Goal: Task Accomplishment & Management: Manage account settings

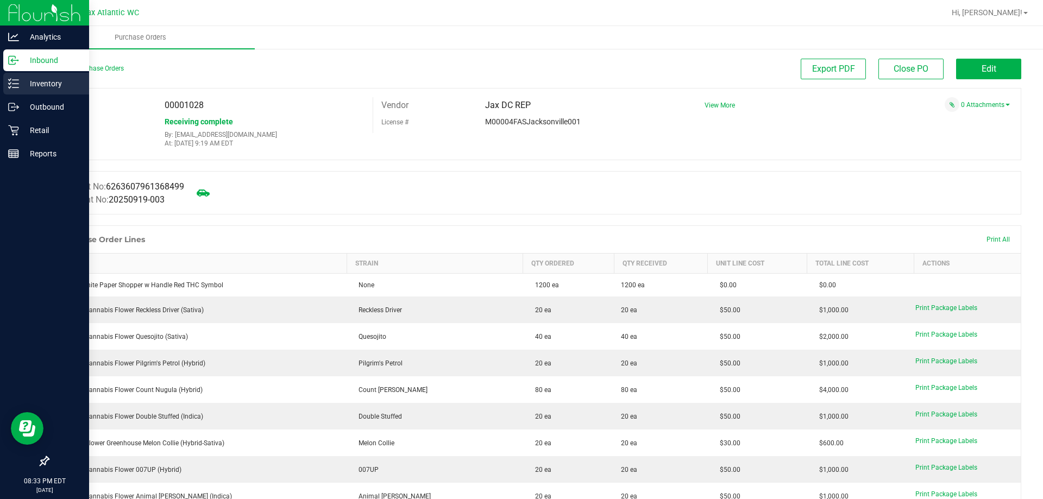
click at [47, 90] on div "Inventory" at bounding box center [46, 84] width 86 height 22
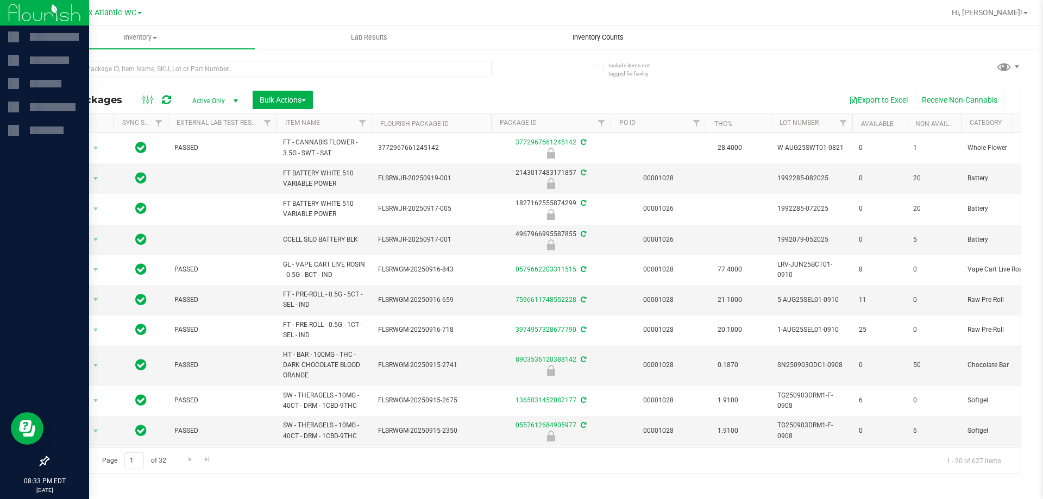
click at [593, 33] on span "Inventory Counts" at bounding box center [598, 38] width 80 height 10
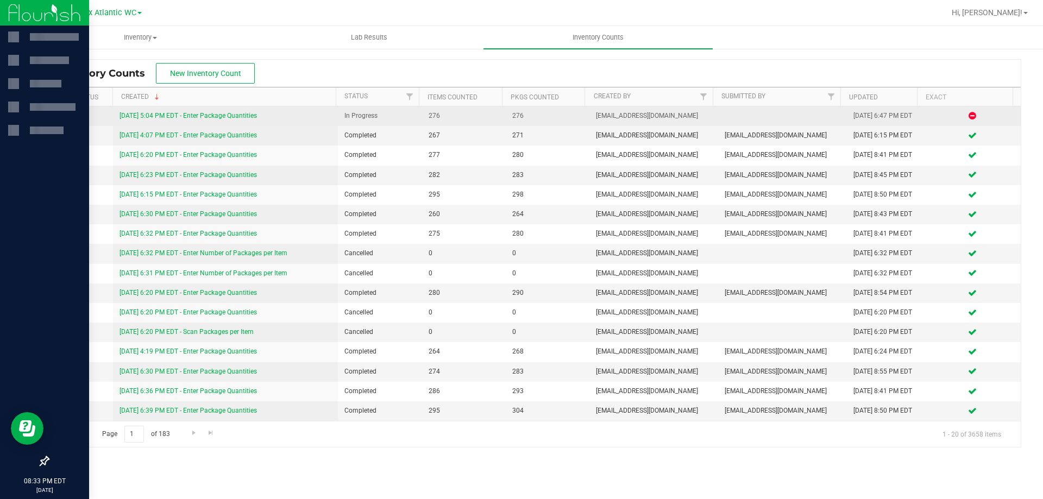
click at [236, 111] on div "[DATE] 5:04 PM EDT - Enter Package Quantities" at bounding box center [226, 116] width 212 height 10
click at [236, 114] on link "[DATE] 5:04 PM EDT - Enter Package Quantities" at bounding box center [188, 116] width 137 height 8
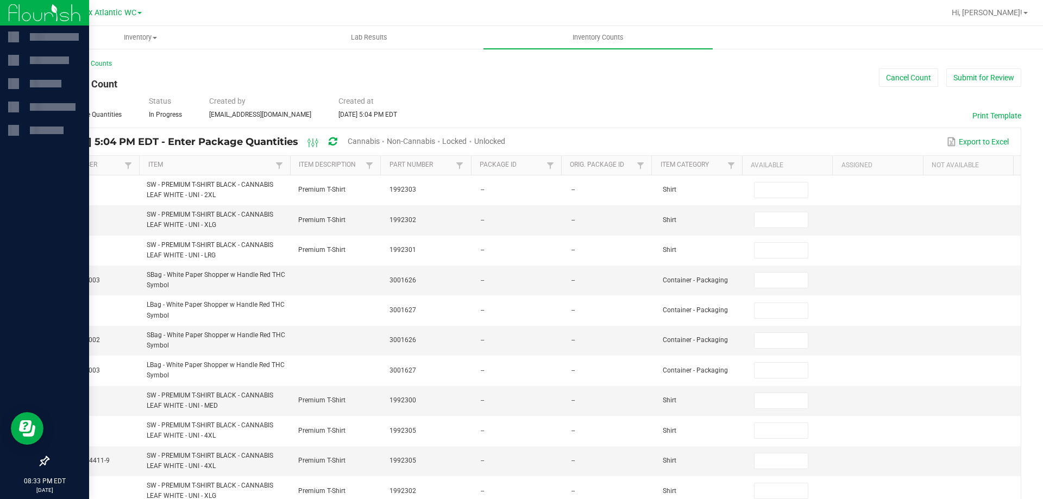
click at [380, 145] on span "Cannabis" at bounding box center [364, 141] width 32 height 9
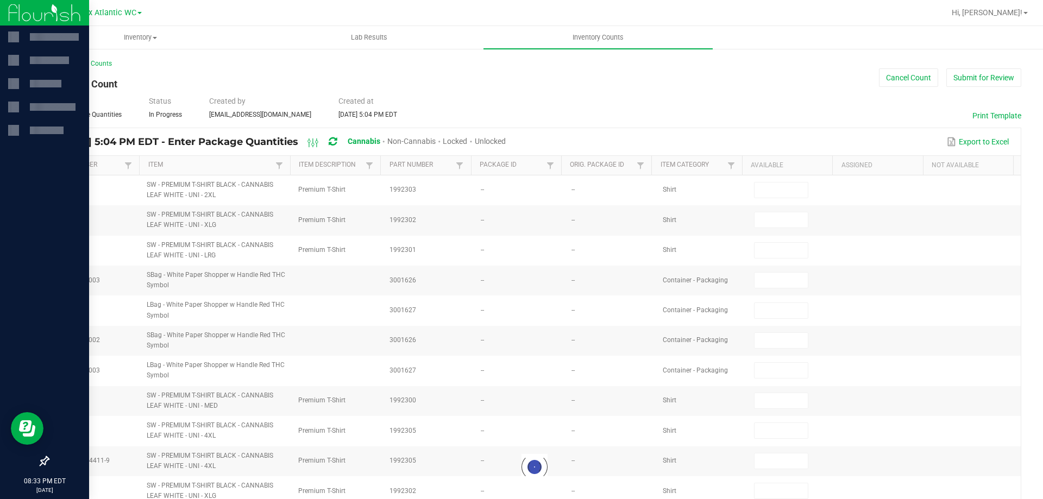
type input "8"
type input "0"
type input "1"
type input "0"
type input "11"
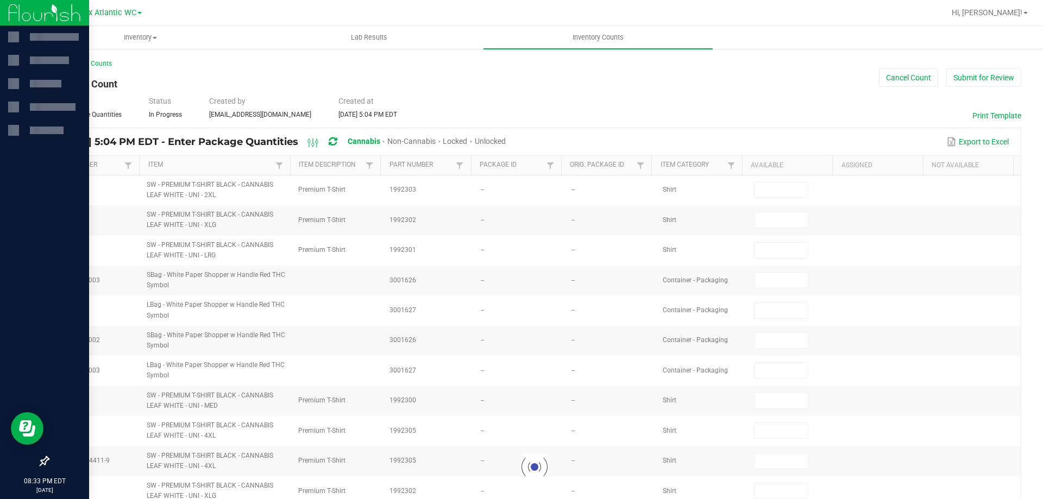
type input "0"
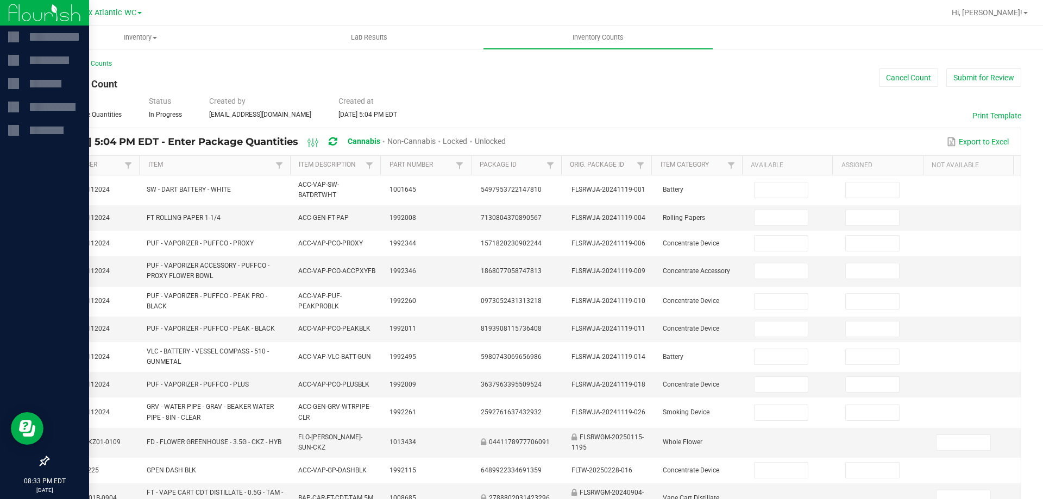
click at [506, 140] on span "Unlocked" at bounding box center [490, 141] width 31 height 9
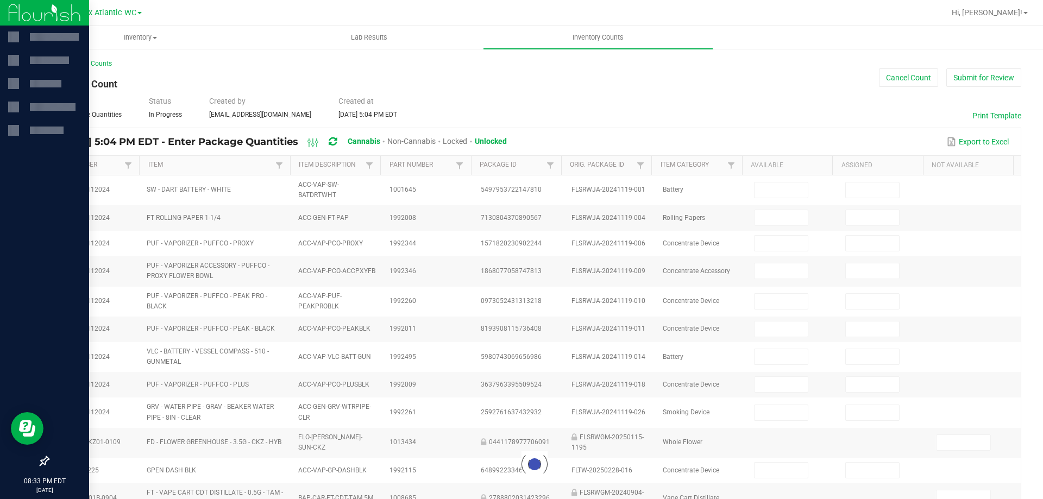
type input "8"
type input "11"
type input "3"
type input "0"
type input "2"
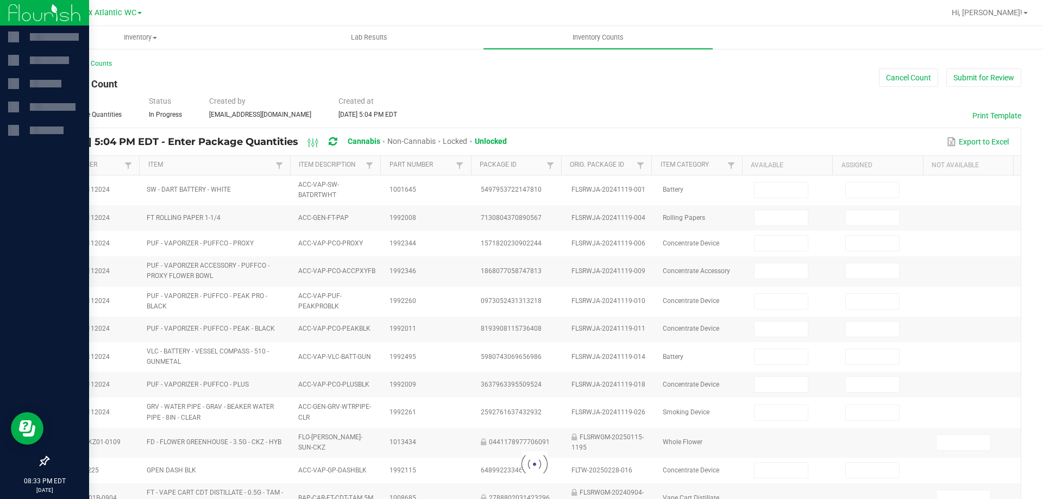
type input "0"
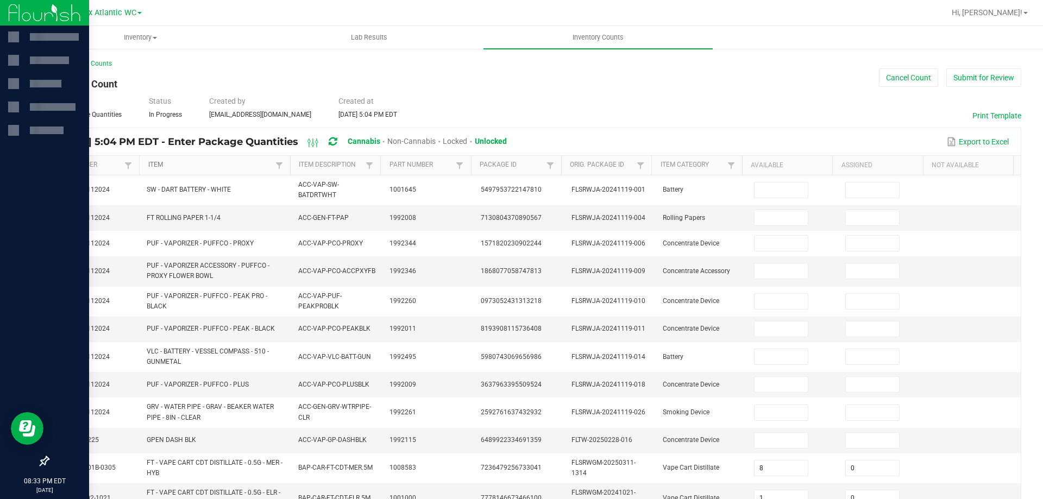
click at [202, 165] on link "Item" at bounding box center [210, 165] width 124 height 9
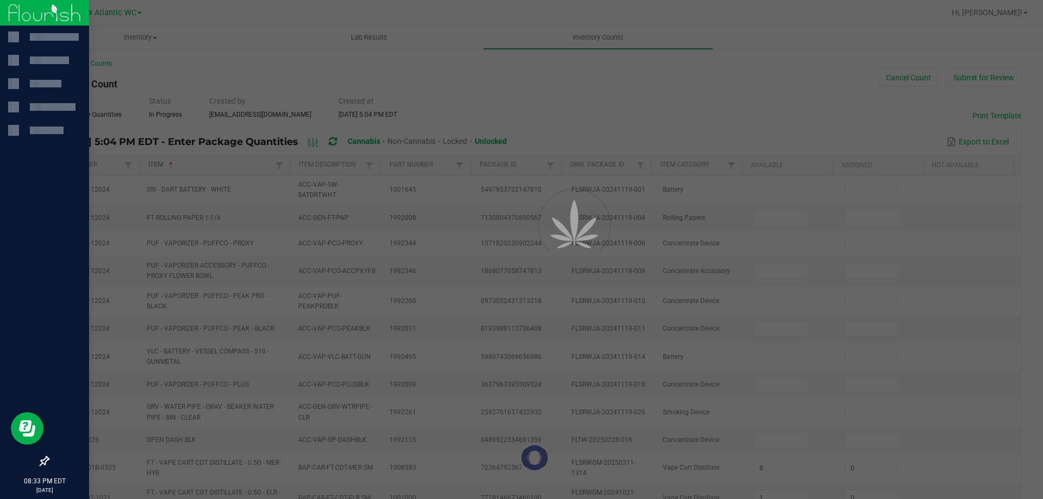
type input "1"
type input "12"
type input "14"
type input "11"
type input "7"
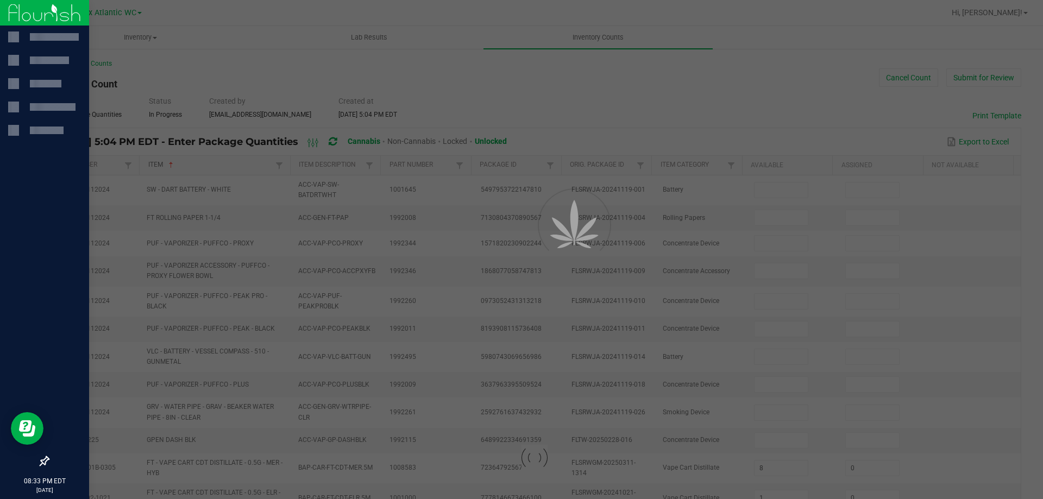
type input "6"
type input "17"
type input "13"
type input "0"
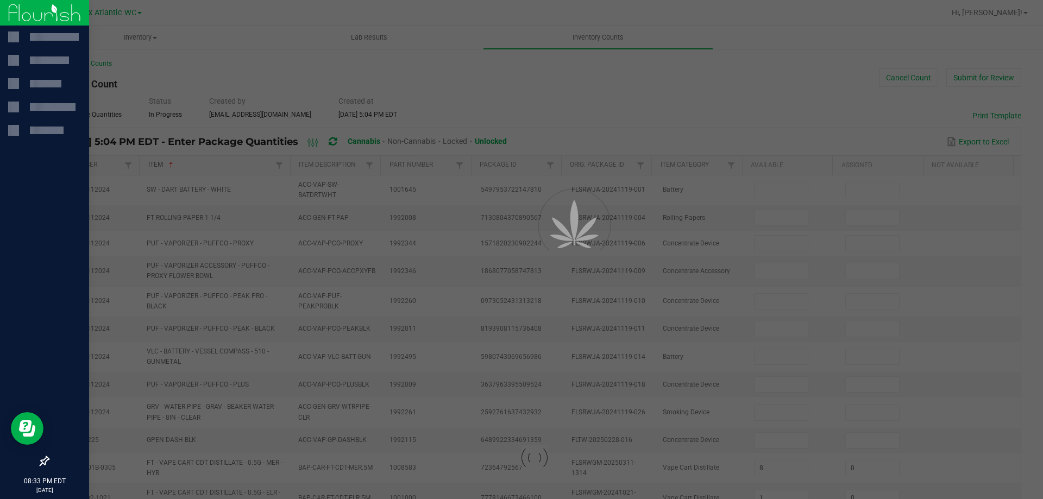
type input "9"
type input "0"
type input "1"
type input "14"
type input "0"
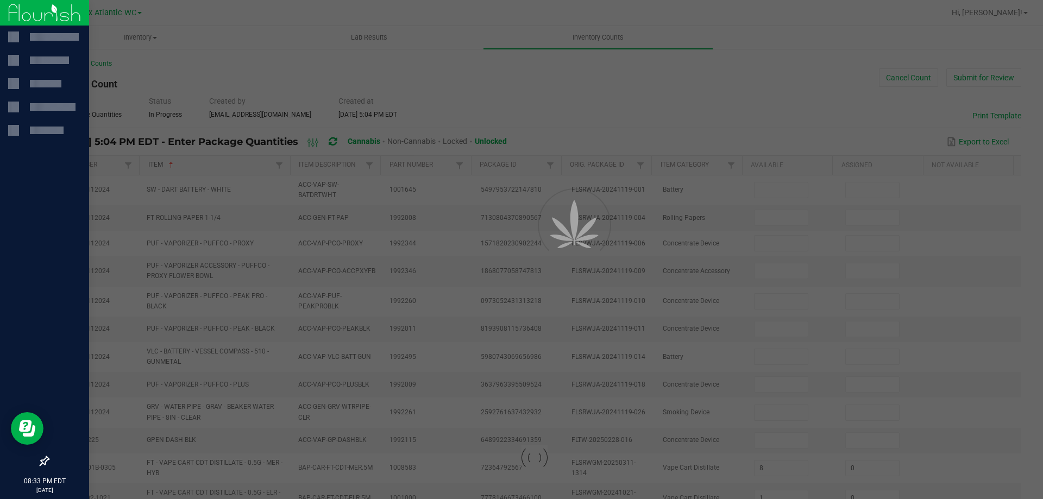
type input "0"
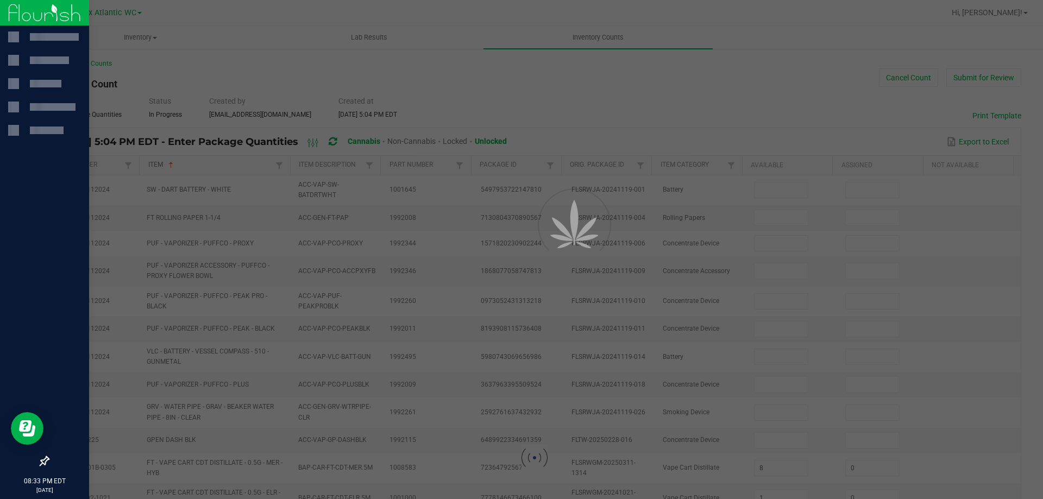
type input "5"
type input "0"
type input "19"
type input "12"
type input "0"
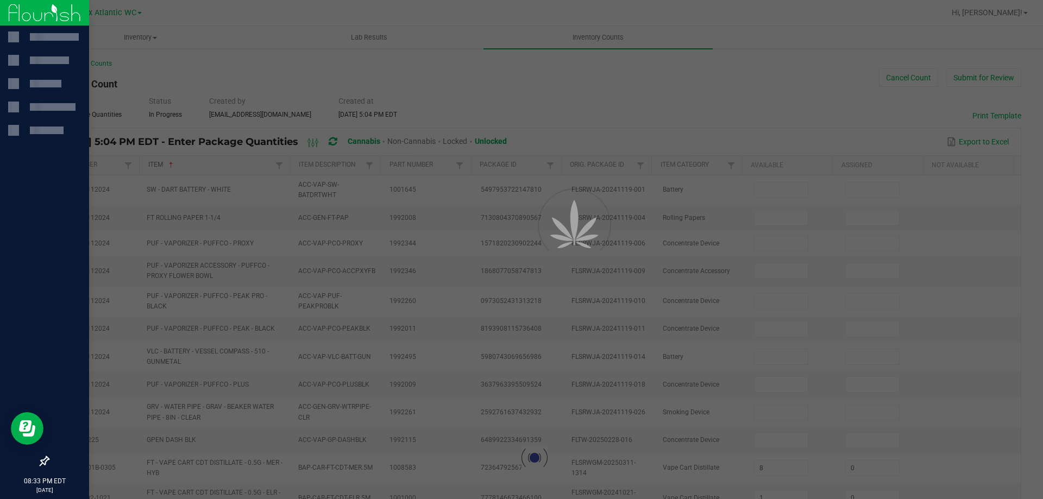
type input "8"
type input "5"
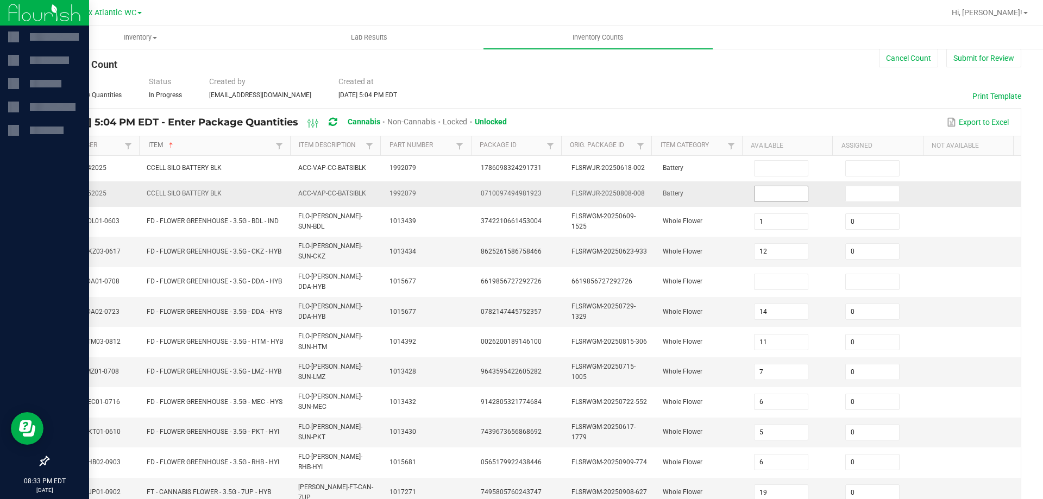
scroll to position [54, 0]
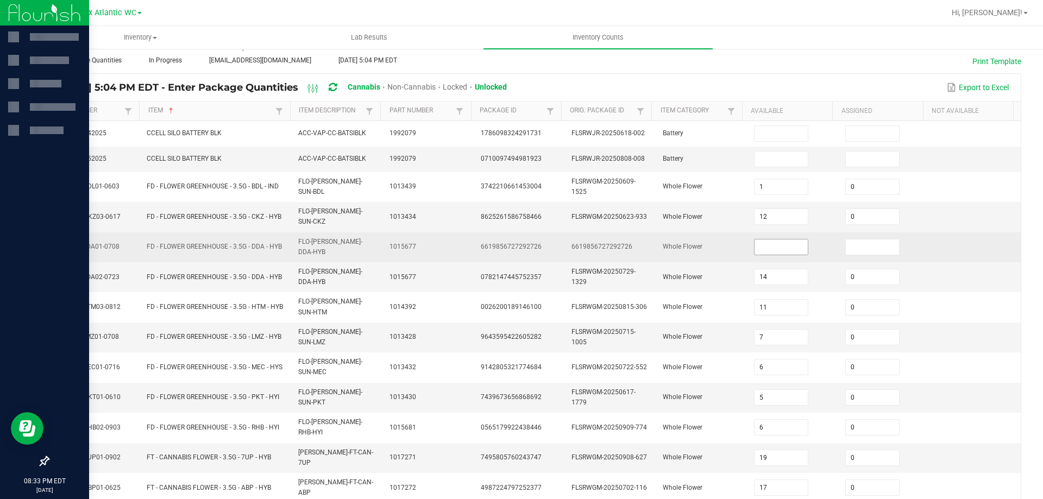
click at [775, 239] on span at bounding box center [781, 247] width 55 height 16
click at [762, 241] on input at bounding box center [782, 247] width 54 height 15
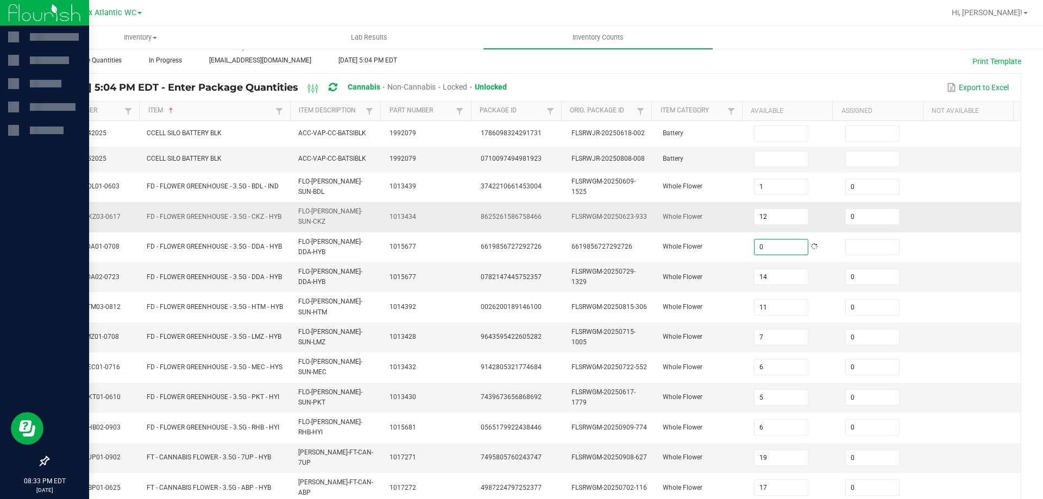
type input "0"
click at [986, 224] on td at bounding box center [975, 217] width 91 height 30
click at [1029, 217] on div "< All Inventory Counts Inventory Count Cancel Count Submit for Review Type Ente…" at bounding box center [534, 373] width 1017 height 760
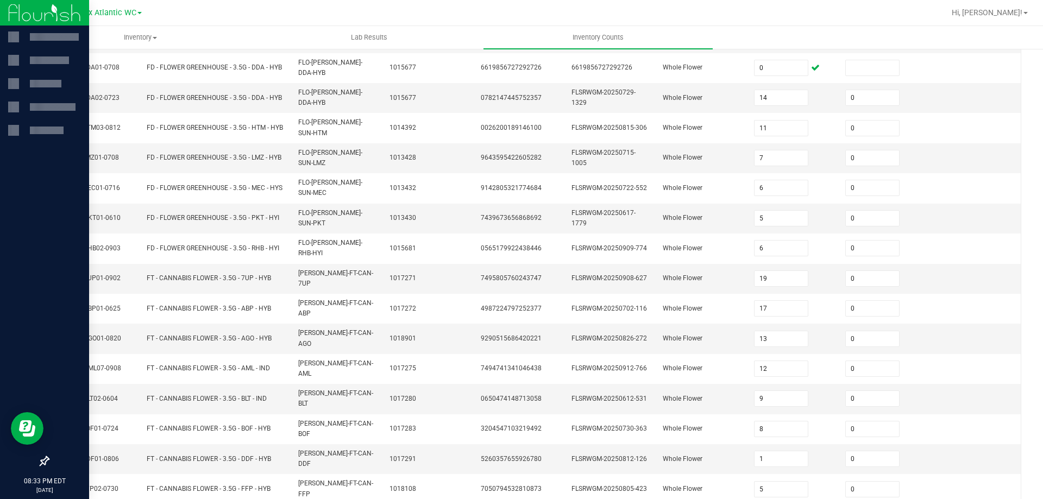
scroll to position [248, 0]
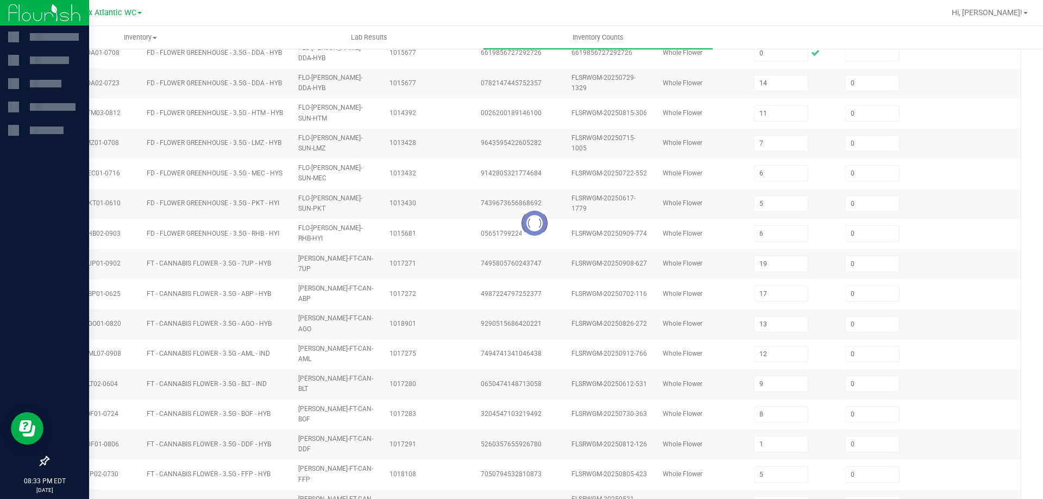
type input "15"
type input "6"
type input "14"
type input "1"
type input "9"
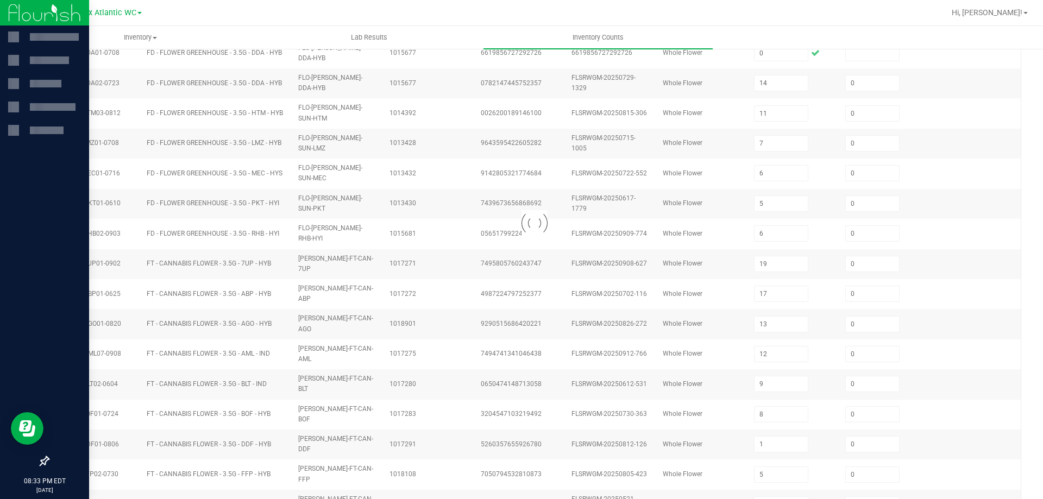
type input "1"
type input "6"
type input "14"
type input "9"
type input "11"
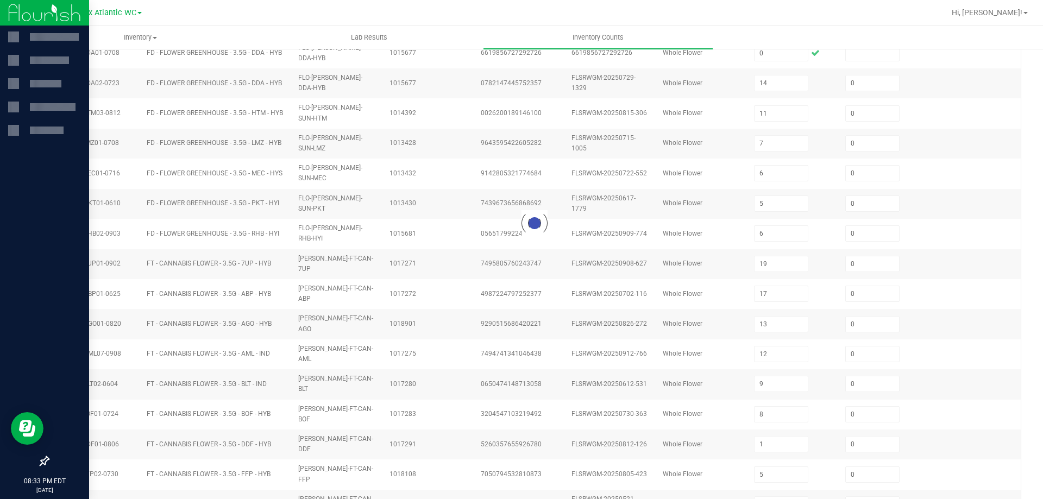
type input "2"
type input "10"
type input "6"
type input "5"
type input "0"
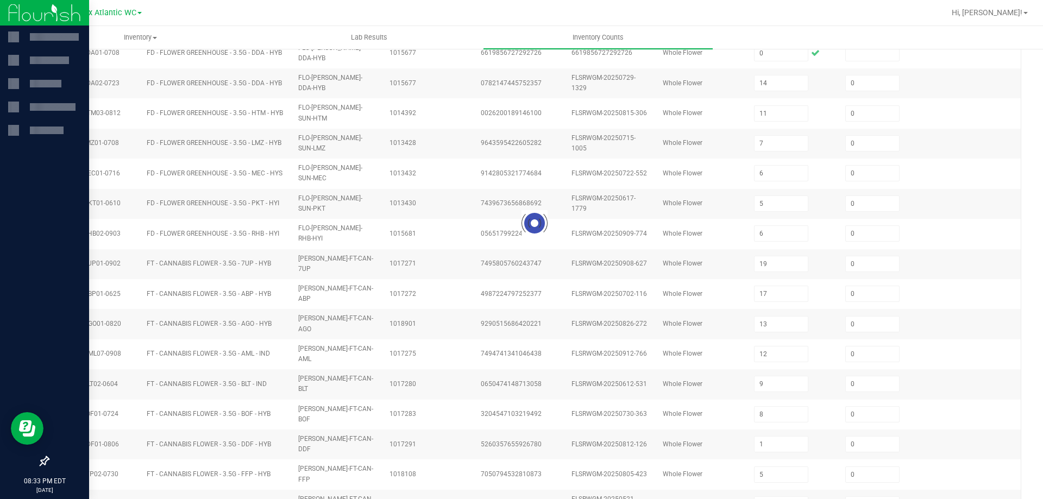
type input "0"
type input "10"
type input "31"
type input "7"
type input "13"
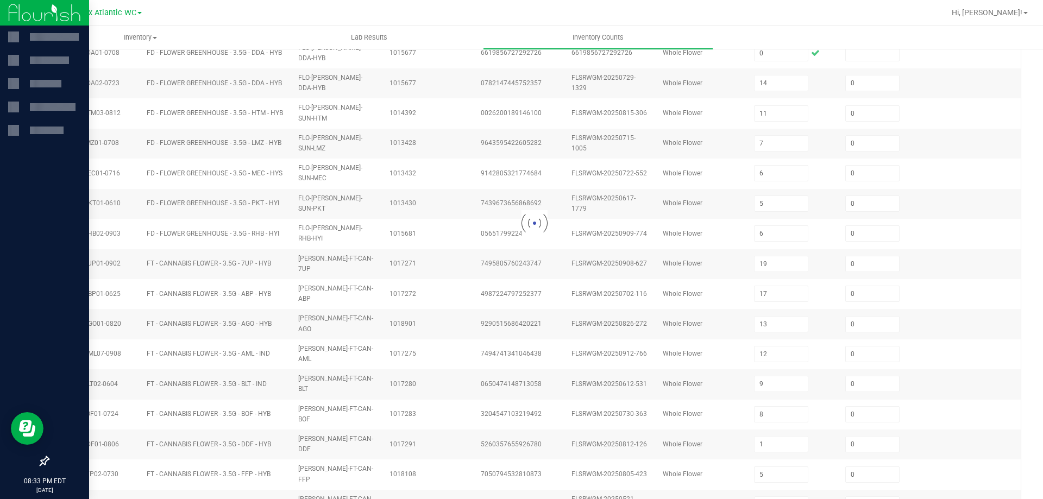
type input "17"
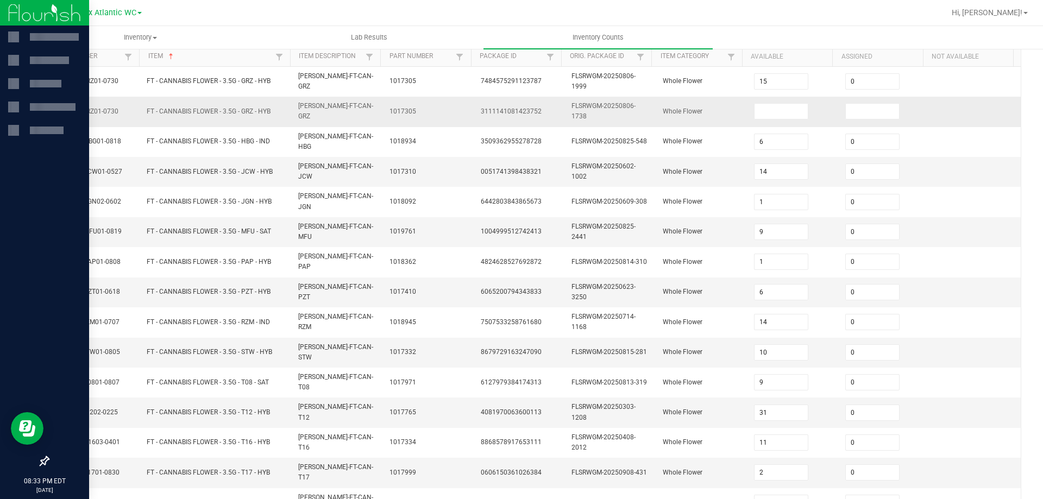
scroll to position [85, 0]
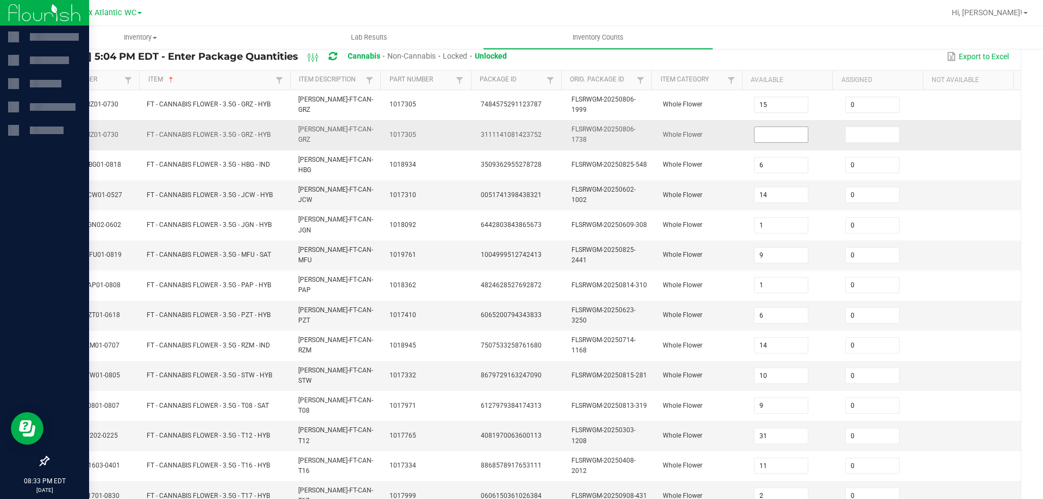
click at [778, 133] on input at bounding box center [782, 134] width 54 height 15
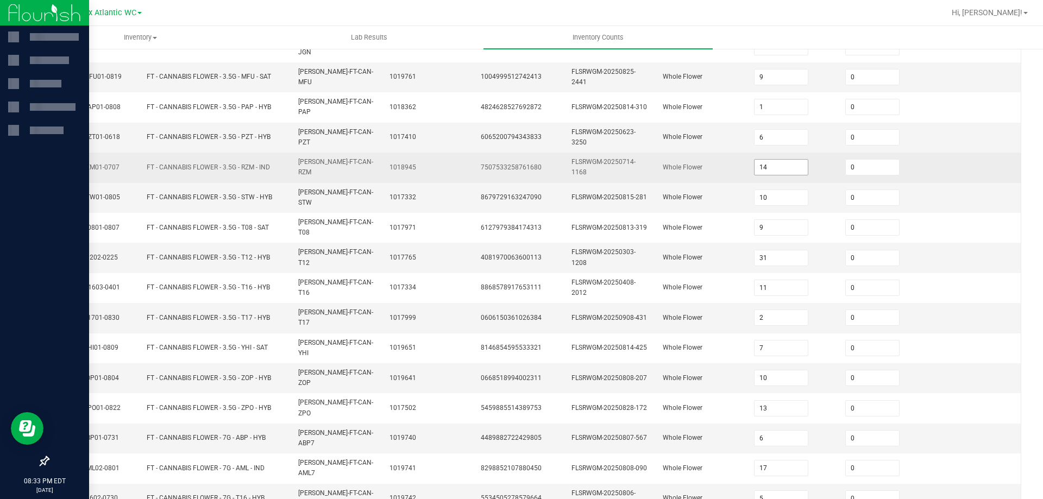
scroll to position [267, 0]
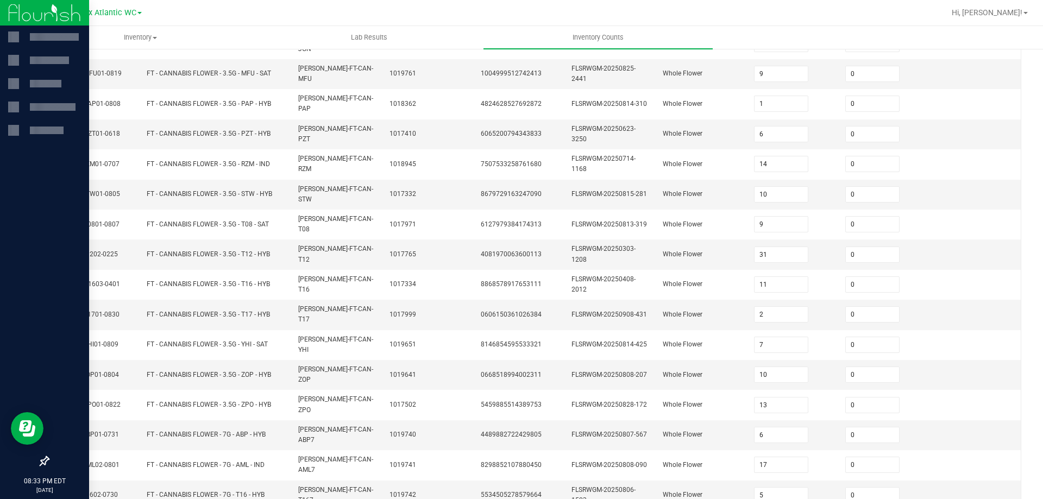
type input "0"
type input "2"
type input "3"
type input "2"
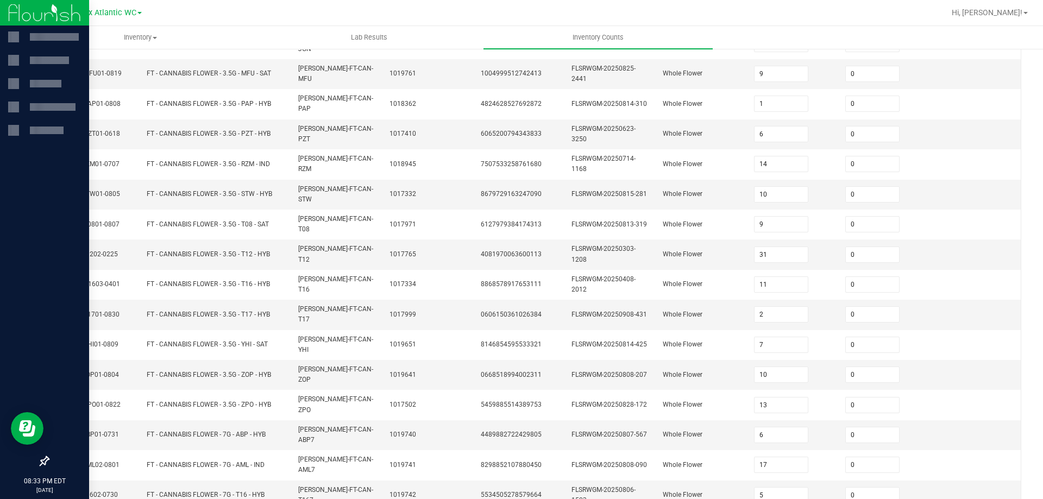
type input "3"
type input "7"
type input "1"
type input "6"
type input "8"
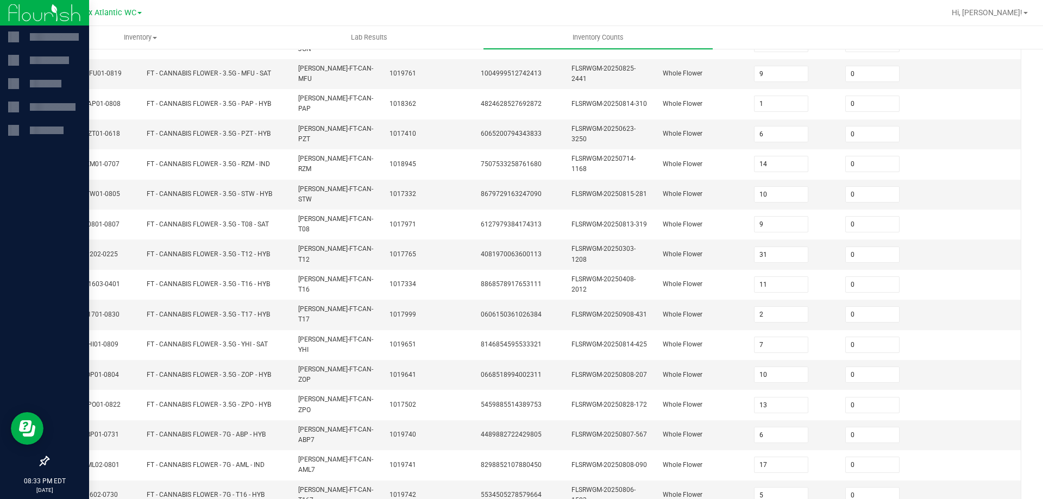
type input "10"
type input "2"
type input "9"
type input "8"
type input "7"
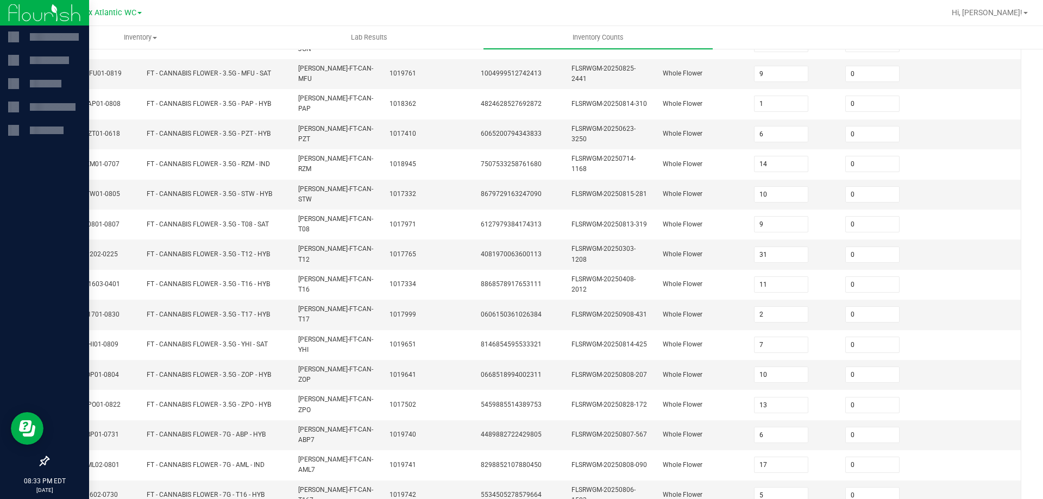
type input "12"
type input "0"
type input "4"
type input "6"
type input "3"
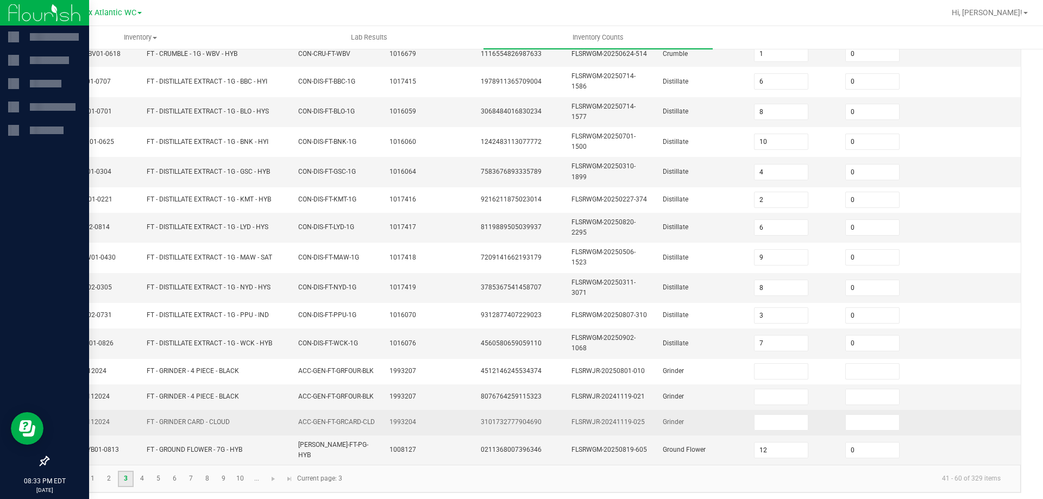
scroll to position [271, 0]
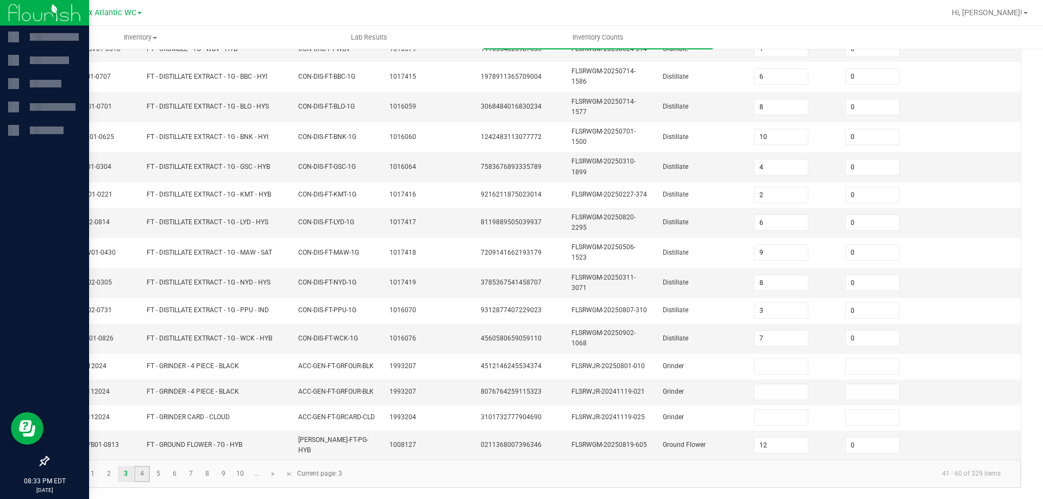
click at [139, 472] on link "4" at bounding box center [142, 474] width 16 height 16
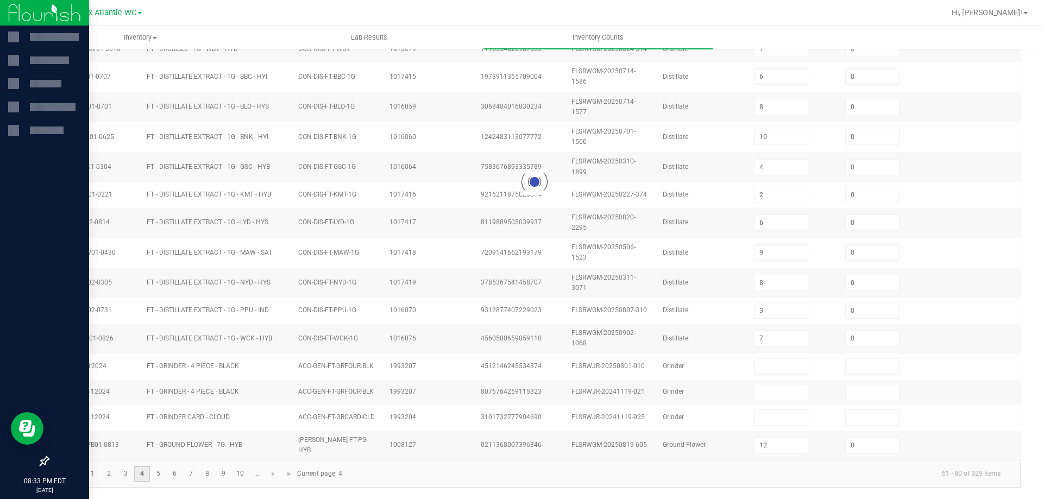
type input "1"
type input "2"
type input "8"
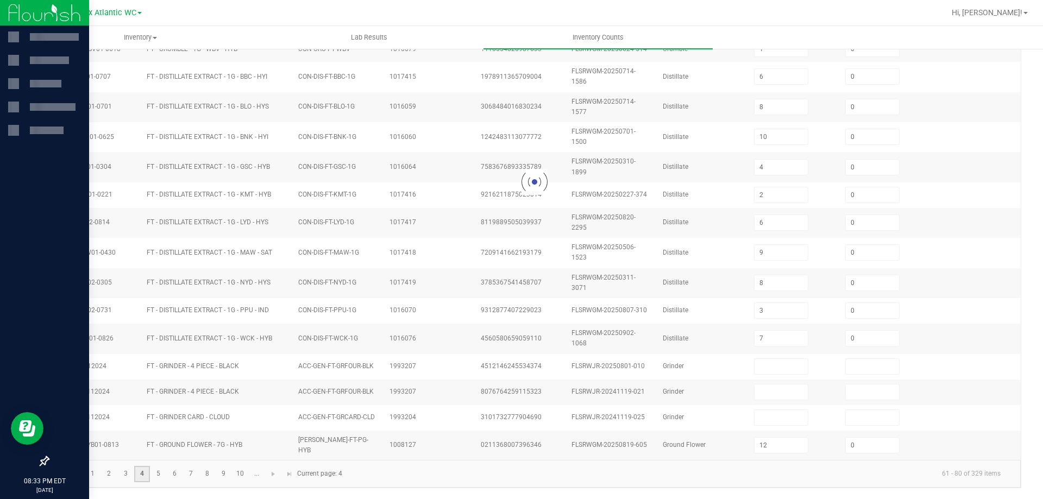
type input "2"
type input "5"
type input "8"
type input "3"
type input "7"
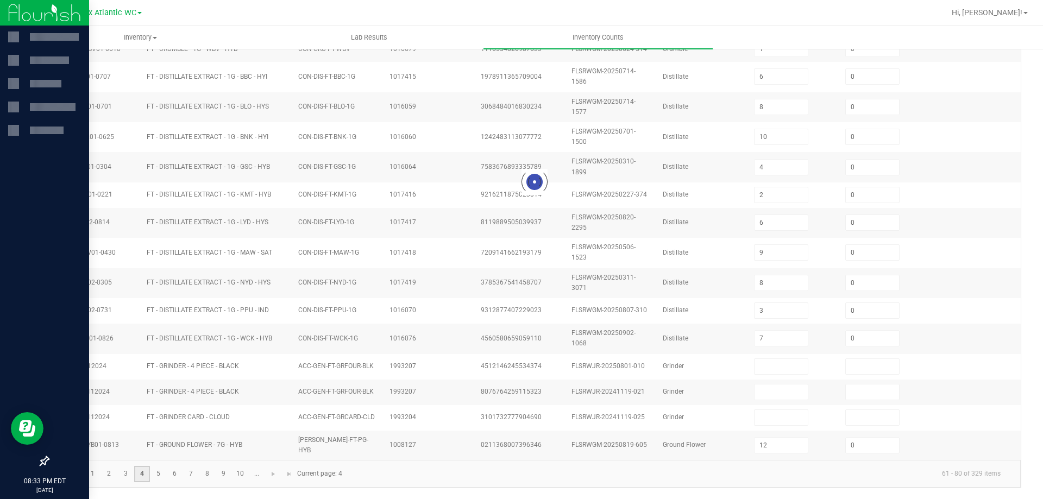
type input "3"
type input "19"
type input "3"
type input "8"
type input "13"
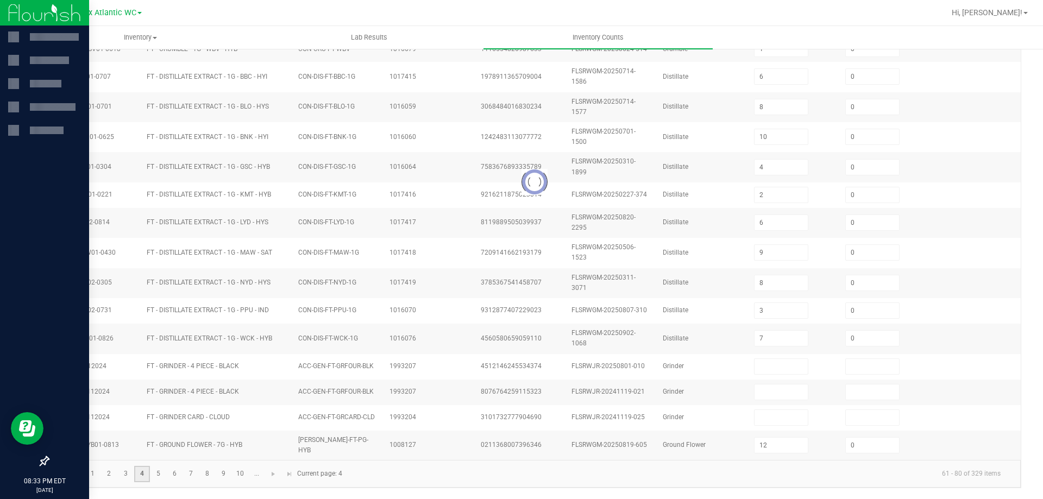
type input "11"
type input "0"
type input "11"
type input "0"
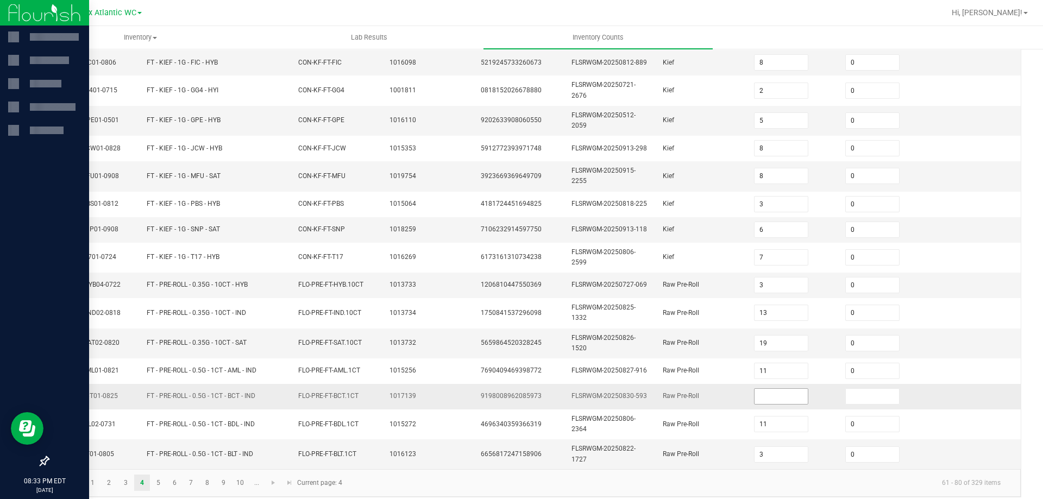
click at [755, 395] on input at bounding box center [782, 396] width 54 height 15
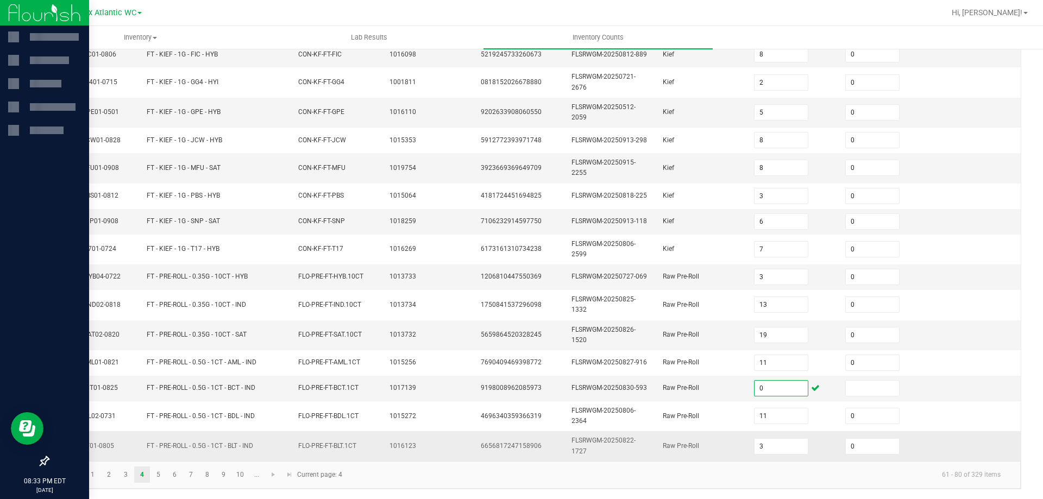
scroll to position [280, 0]
type input "0"
click at [156, 473] on link "5" at bounding box center [159, 474] width 16 height 16
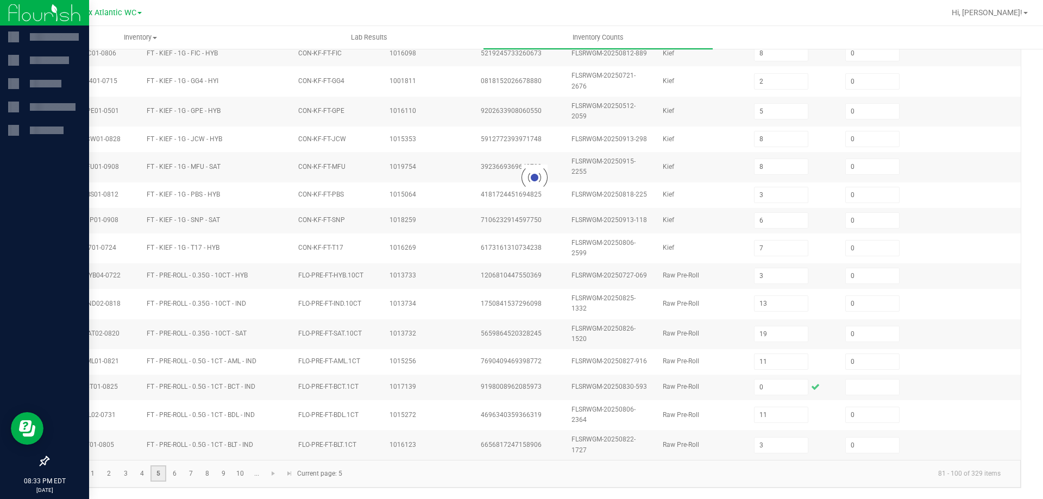
type input "25"
type input "15"
type input "25"
type input "16"
type input "6"
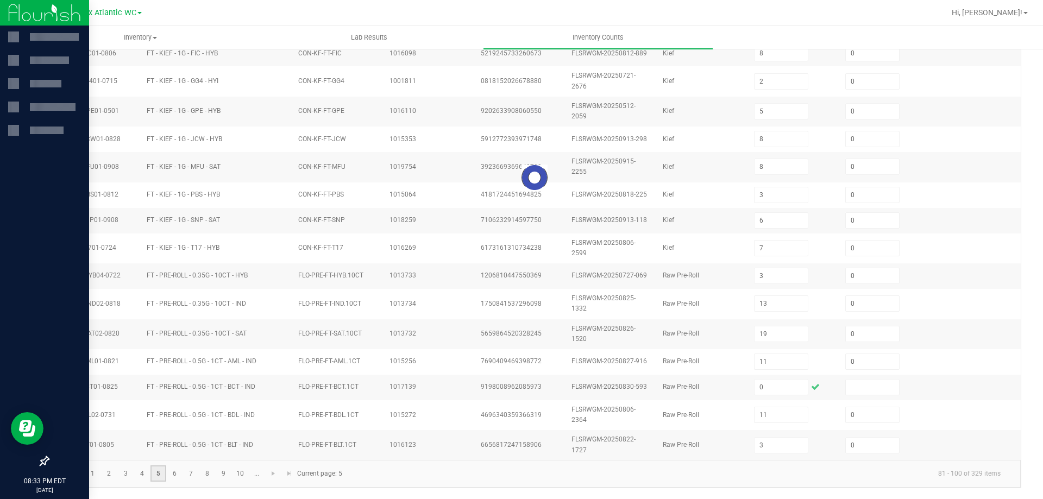
type input "6"
type input "21"
type input "7"
type input "22"
type input "25"
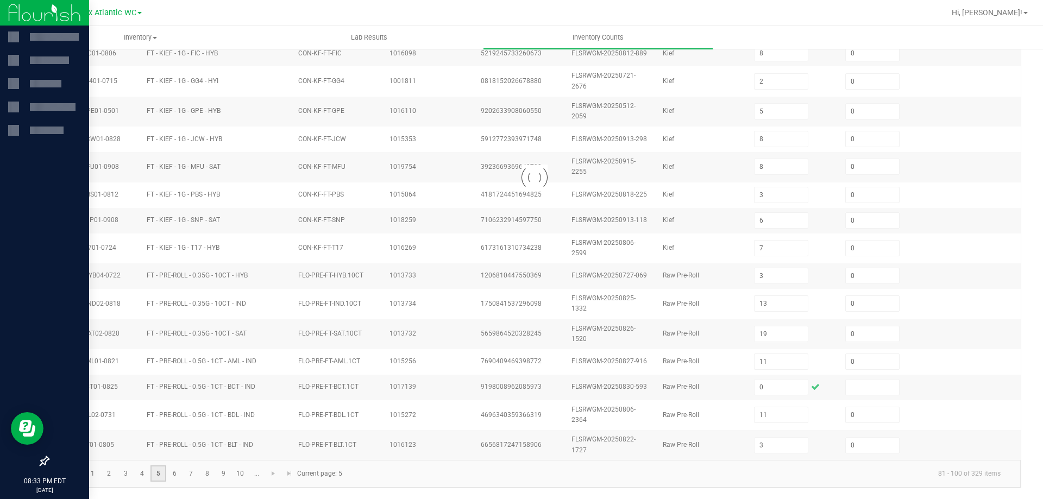
type input "21"
type input "8"
type input "1"
type input "9"
type input "0"
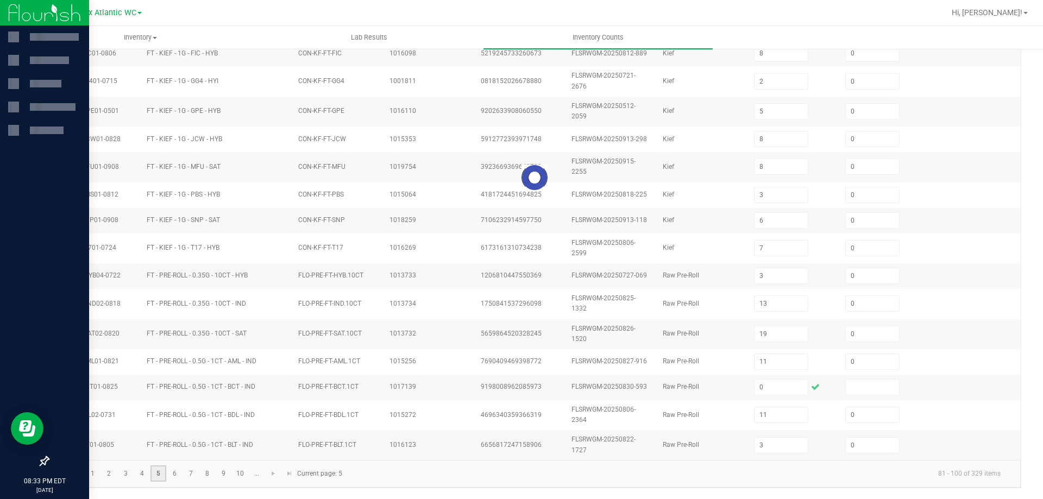
type input "2"
type input "12"
type input "22"
type input "18"
type input "6"
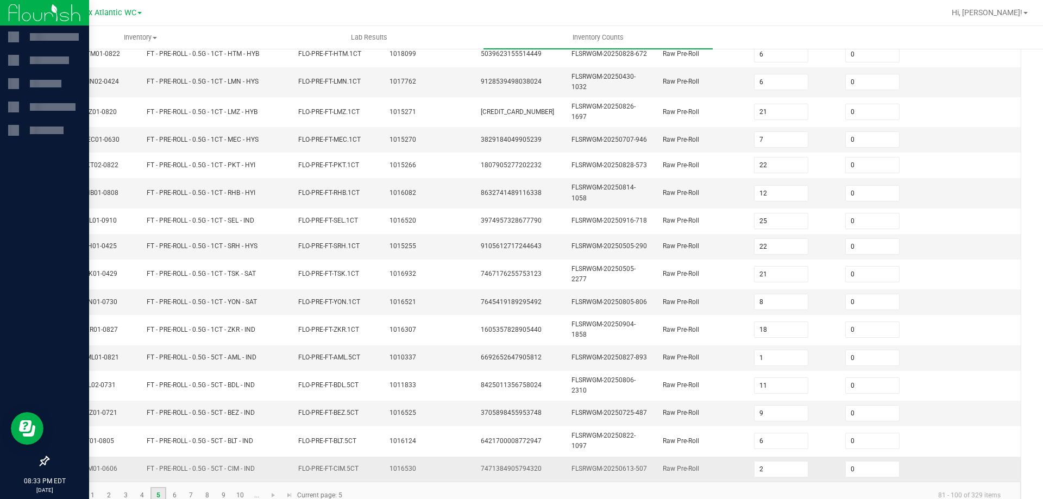
scroll to position [267, 0]
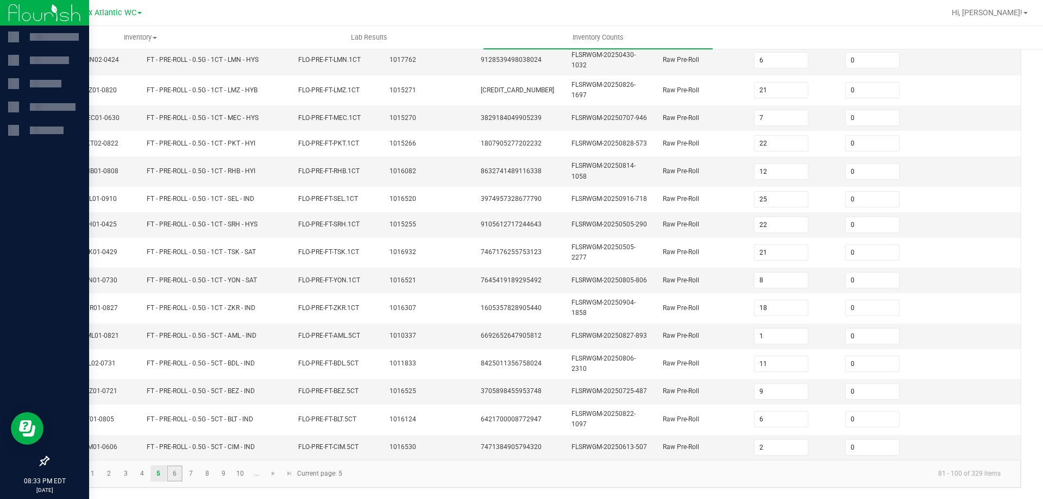
click at [167, 473] on link "6" at bounding box center [175, 474] width 16 height 16
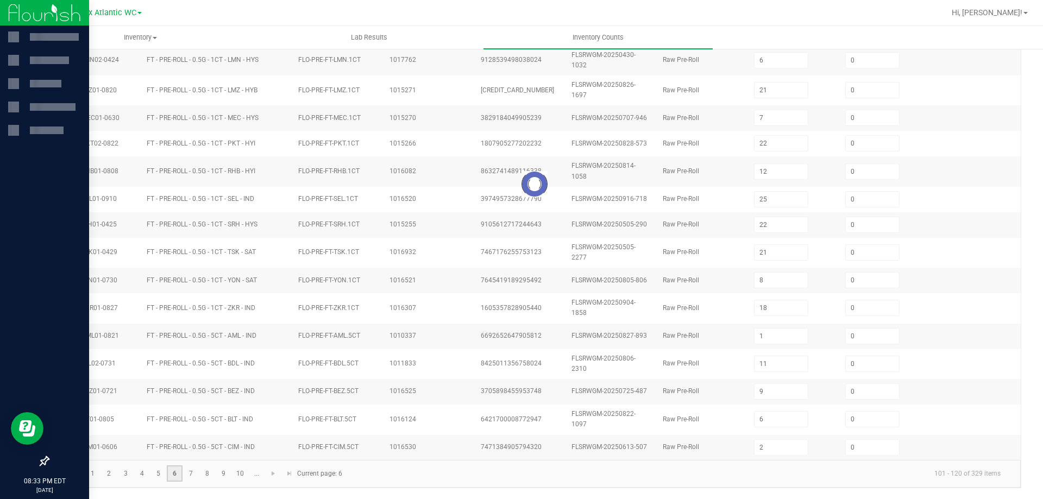
type input "10"
type input "3"
type input "12"
type input "4"
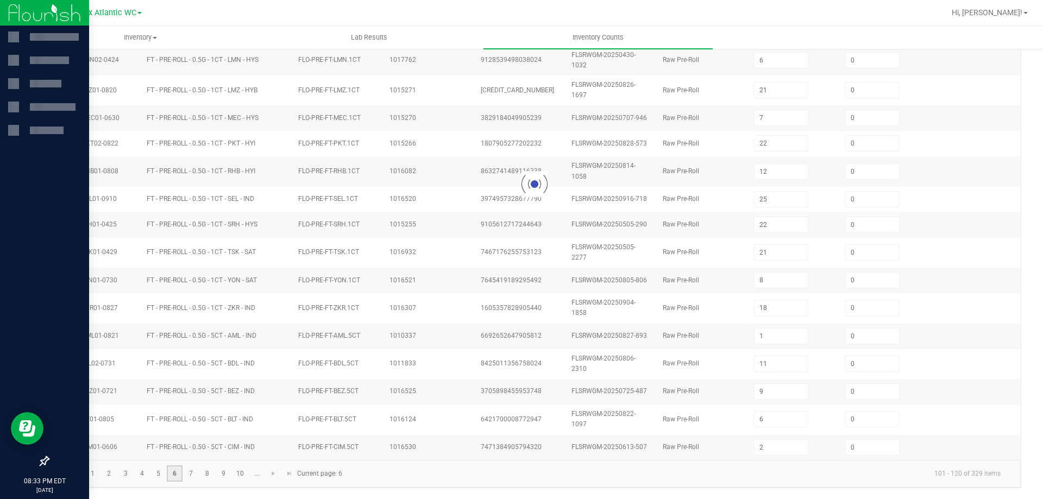
type input "8"
type input "9"
type input "12"
type input "9"
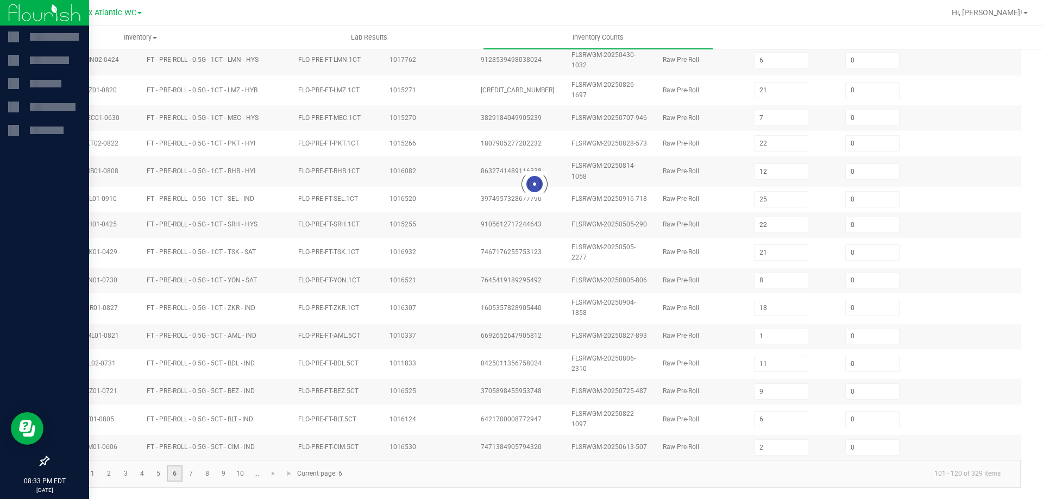
type input "20"
type input "10"
type input "16"
type input "25"
type input "8"
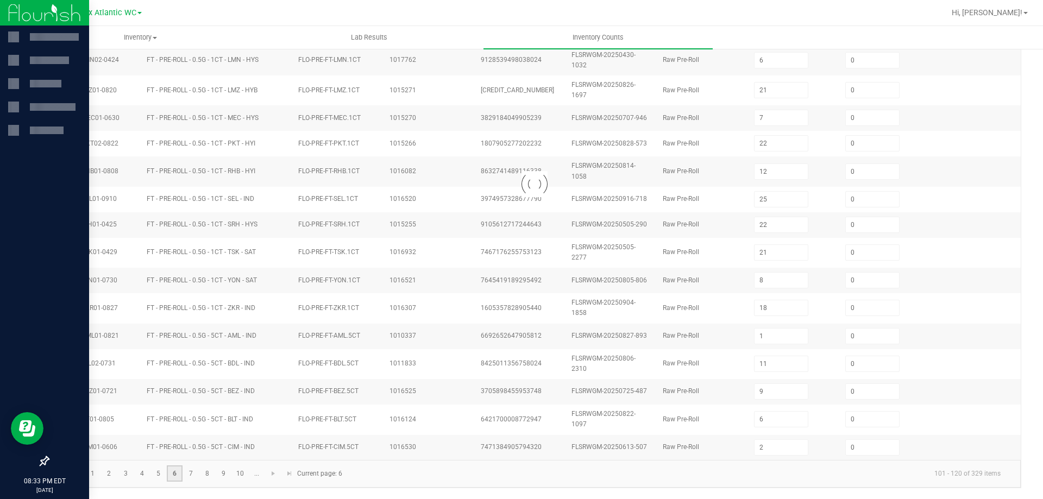
type input "23"
type input "24"
type input "15"
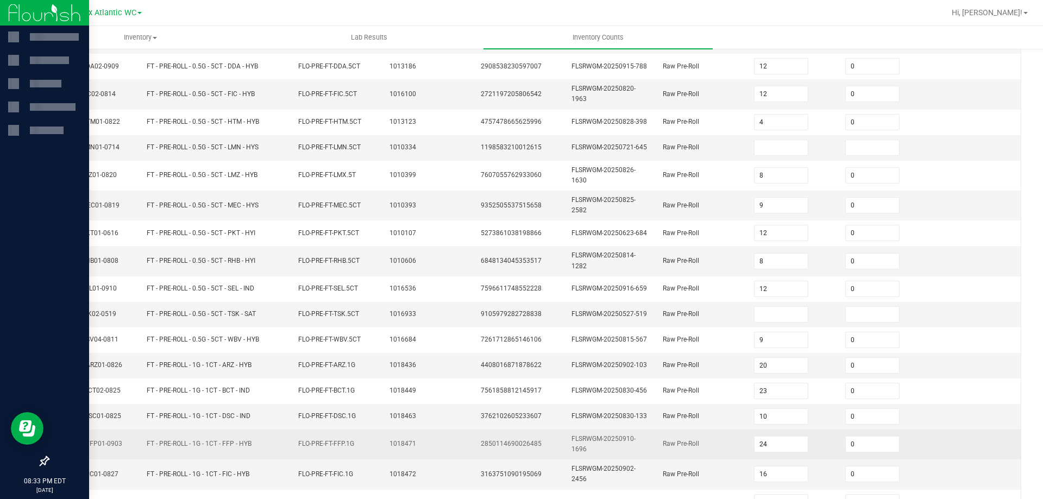
scroll to position [149, 0]
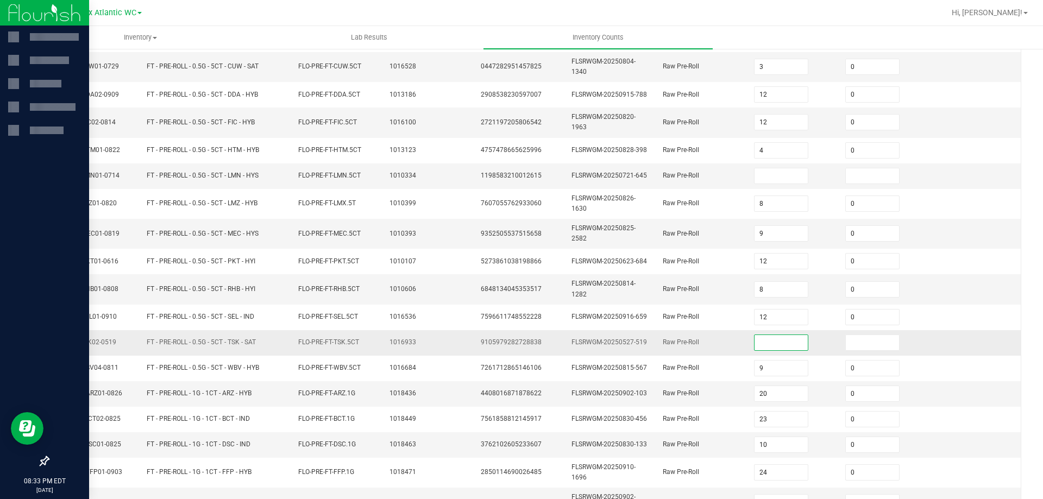
click at [768, 346] on input at bounding box center [782, 342] width 54 height 15
type input "0"
click at [759, 176] on input at bounding box center [782, 175] width 54 height 15
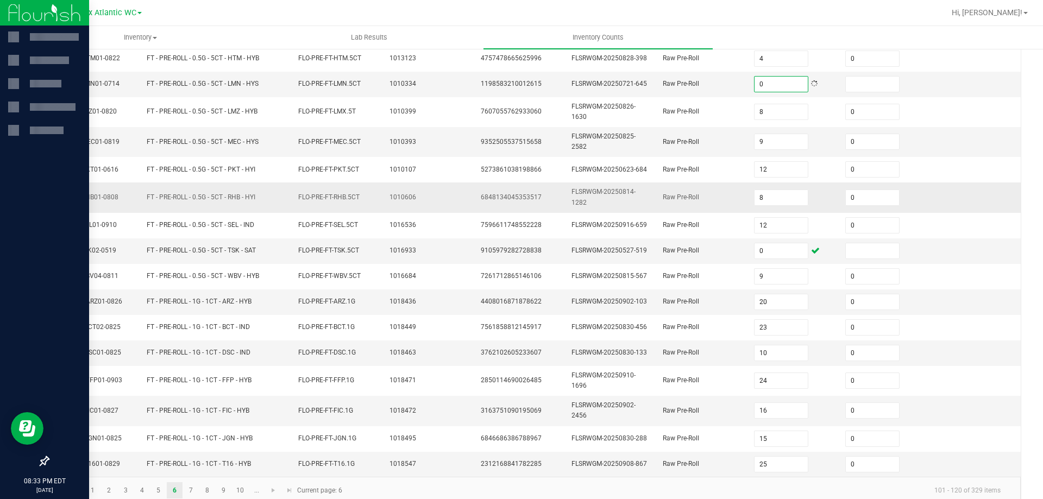
scroll to position [258, 0]
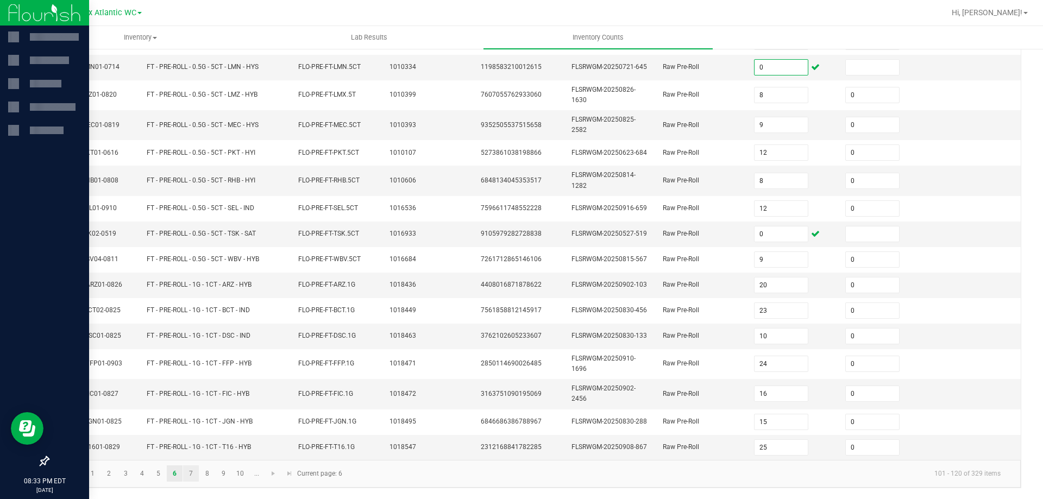
type input "0"
click at [186, 477] on link "7" at bounding box center [191, 474] width 16 height 16
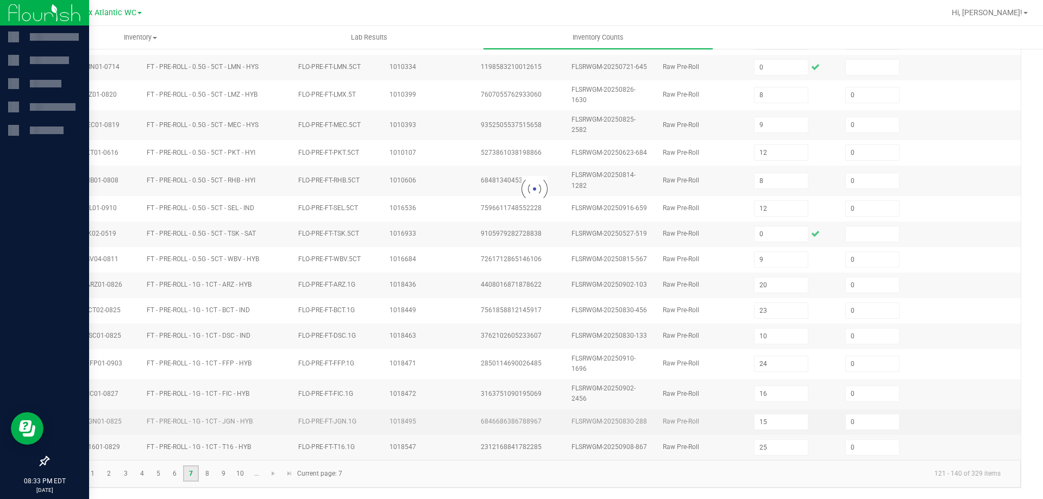
type input "25"
type input "6"
type input "3"
type input "7"
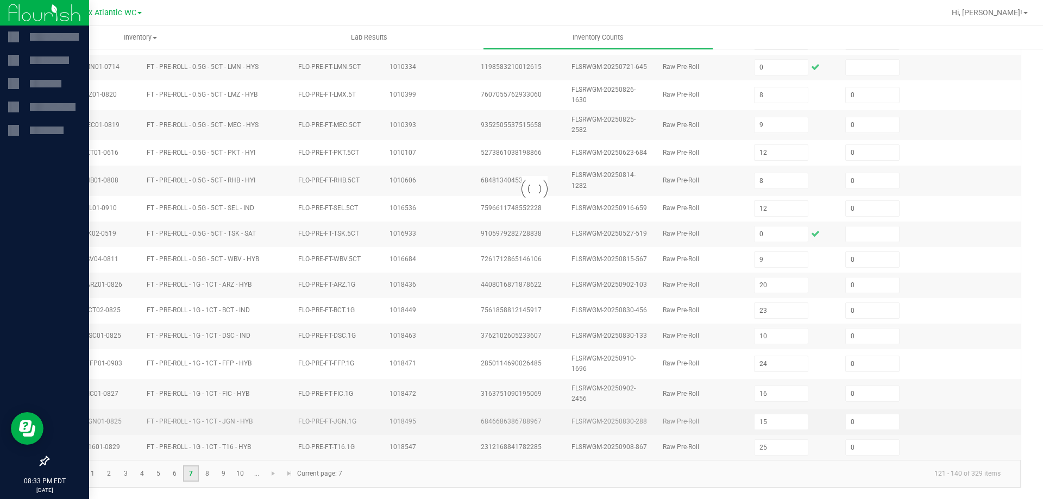
type input "2"
type input "3"
type input "1"
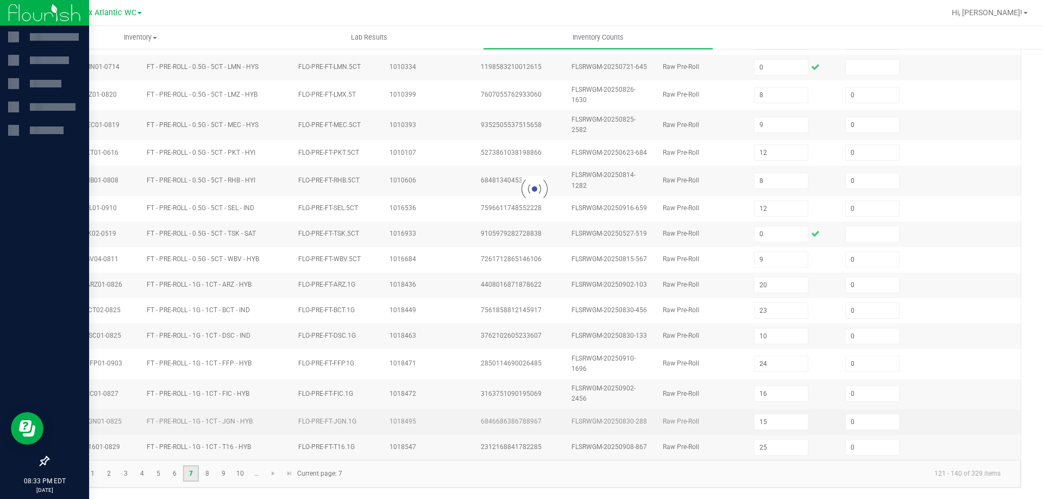
type input "2"
type input "9"
type input "3"
type input "2"
type input "9"
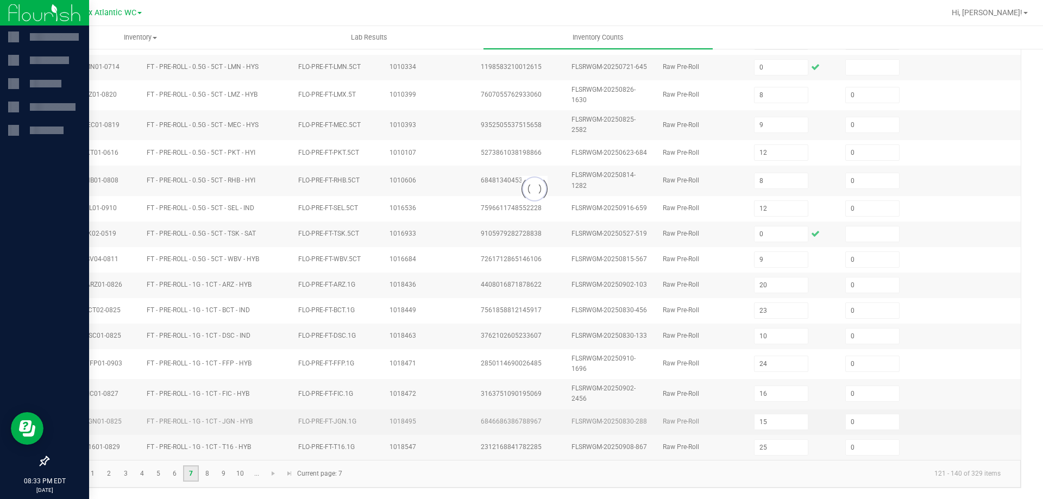
type input "0"
type input "3"
type input "1"
type input "0"
type input "10"
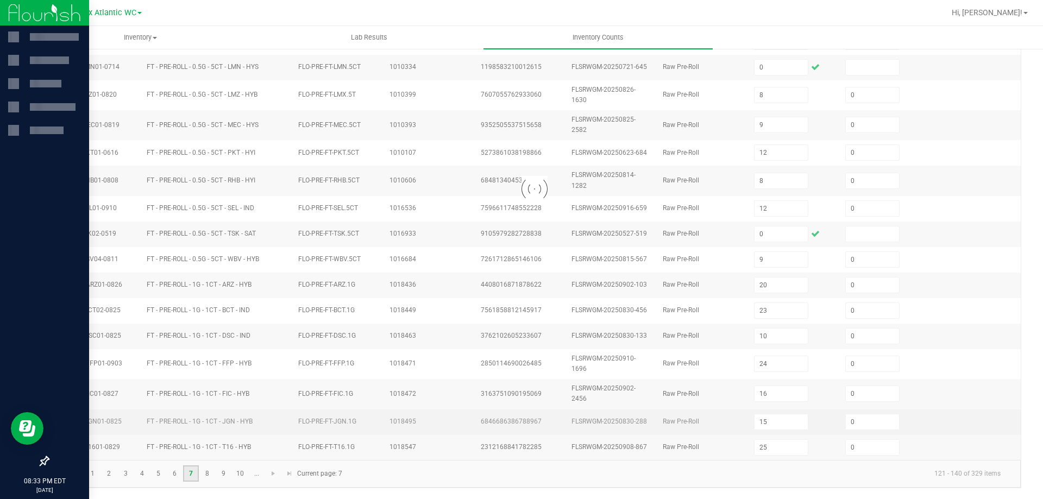
type input "2"
type input "6"
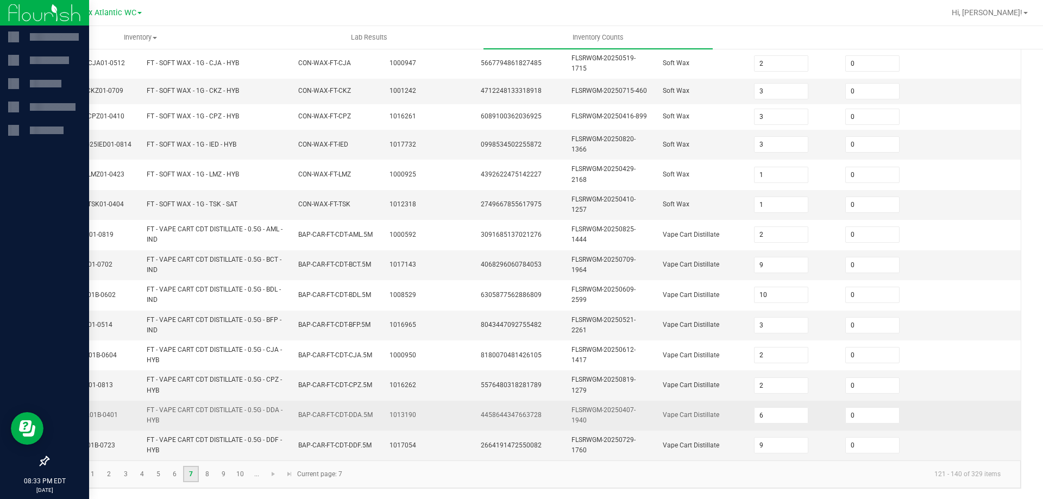
scroll to position [290, 0]
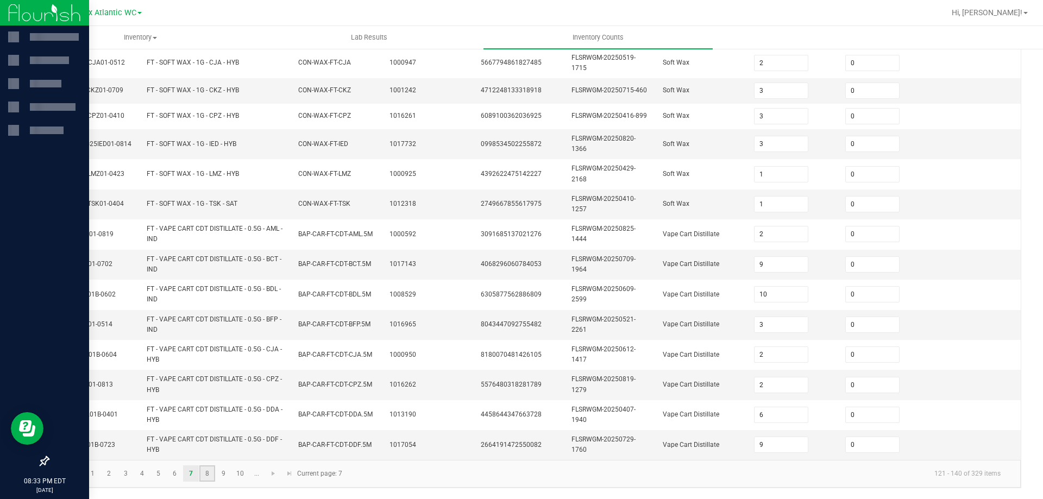
click at [208, 477] on link "8" at bounding box center [207, 474] width 16 height 16
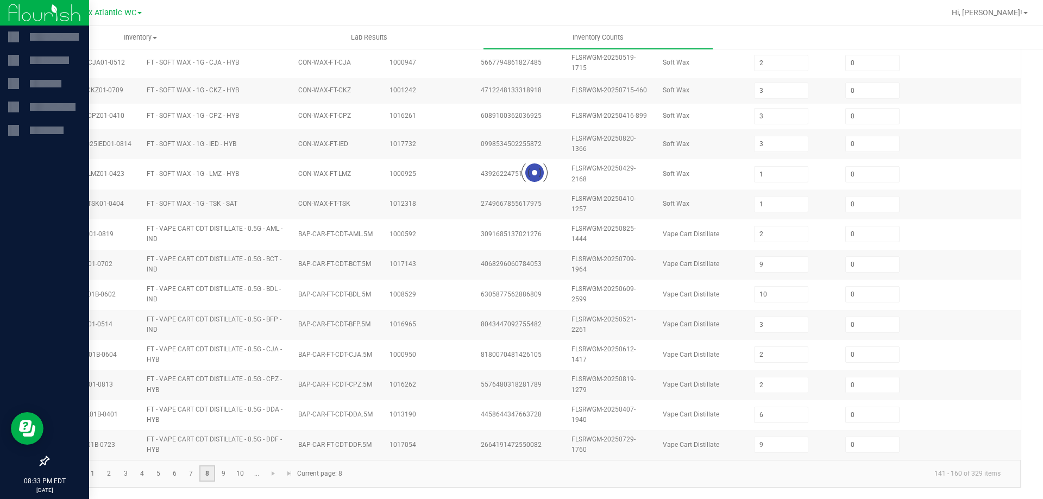
type input "7"
type input "1"
type input "12"
type input "4"
type input "11"
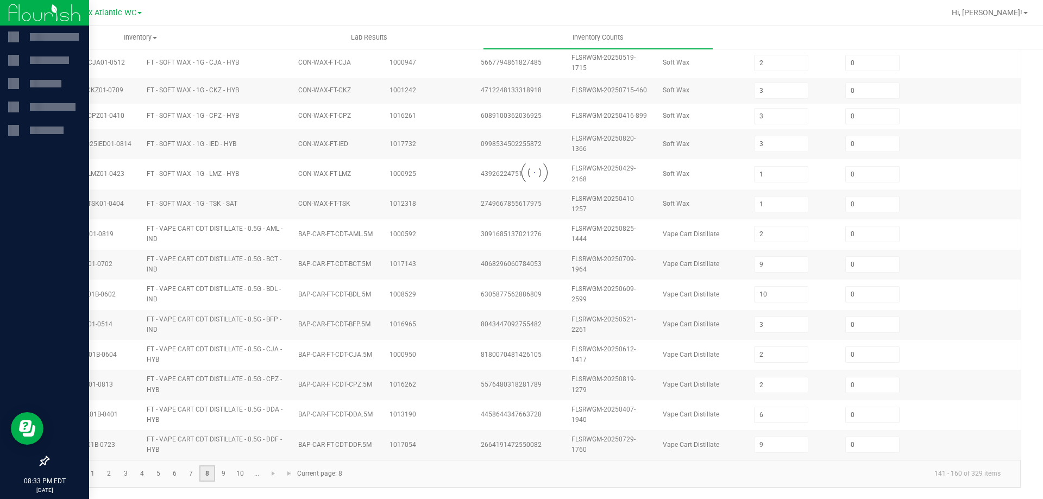
type input "8"
type input "1"
type input "5"
type input "11"
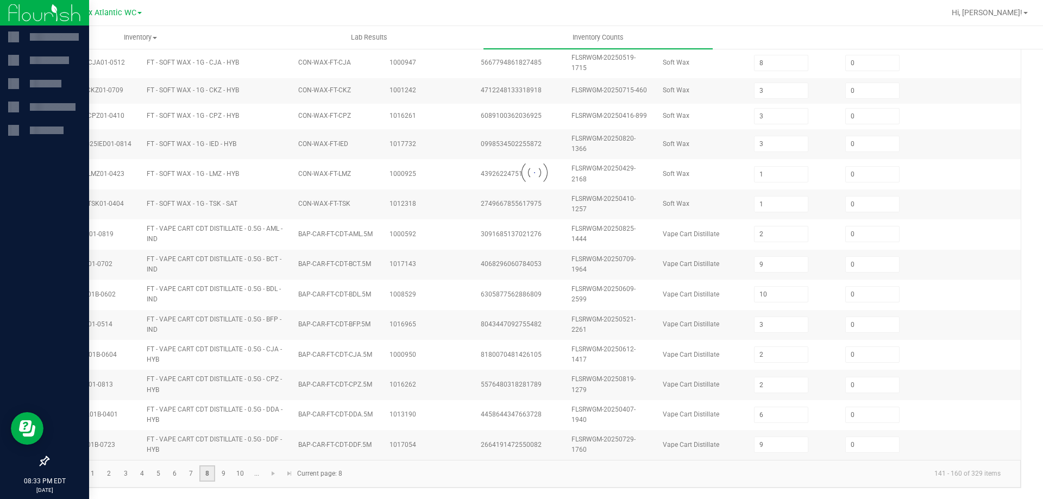
type input "12"
type input "5"
type input "11"
type input "6"
type input "8"
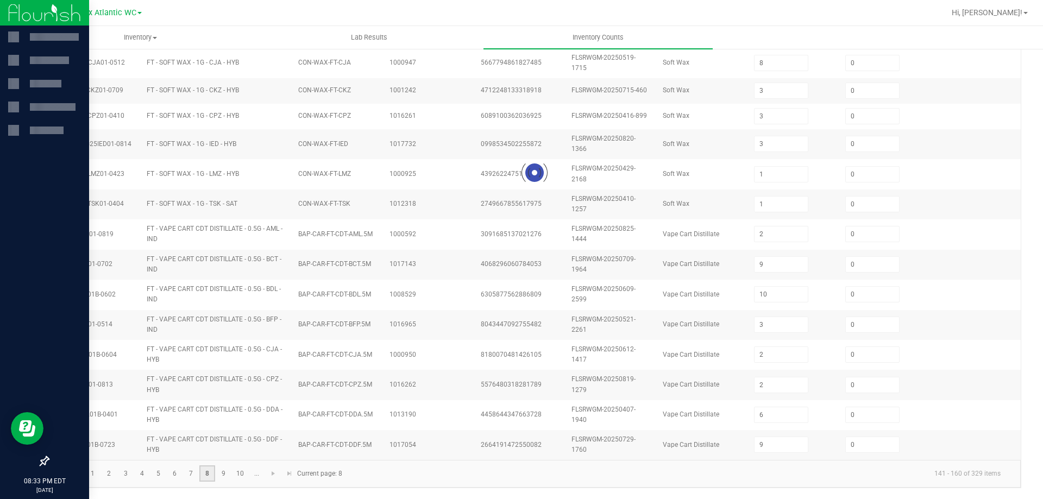
type input "4"
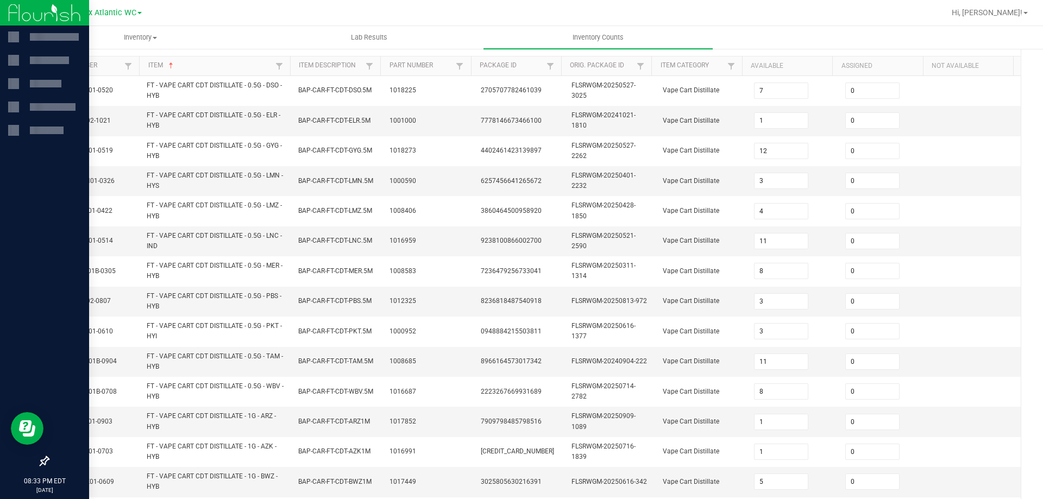
scroll to position [317, 0]
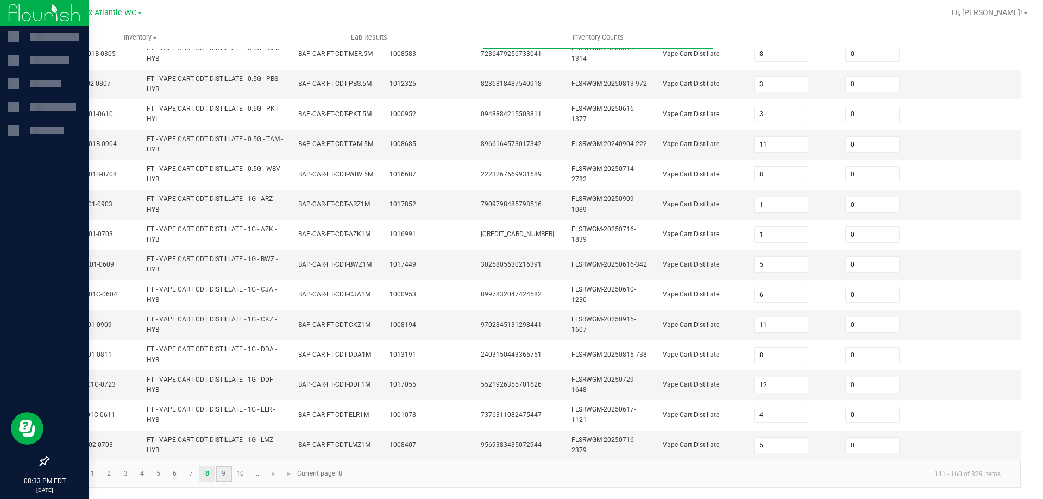
click at [229, 472] on link "9" at bounding box center [224, 474] width 16 height 16
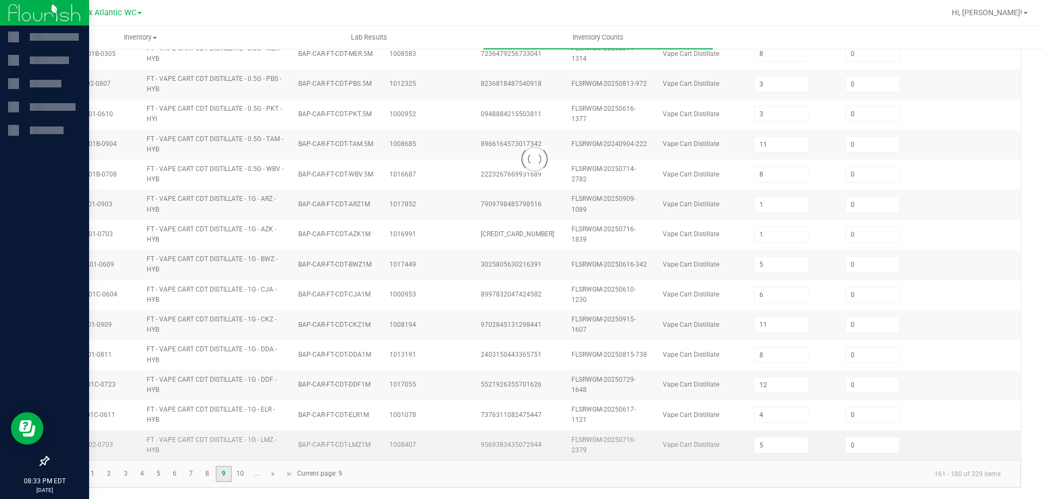
type input "5"
type input "1"
type input "9"
type input "3"
type input "4"
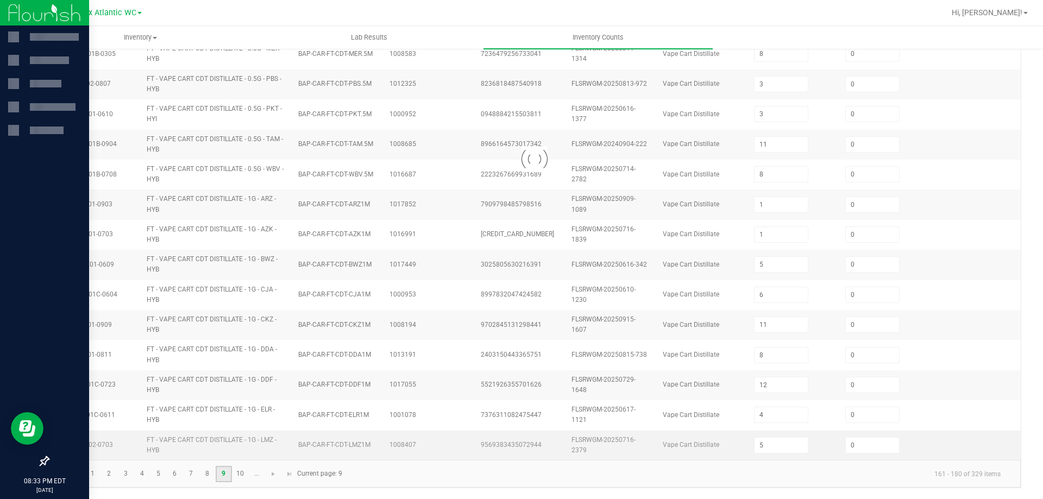
type input "2"
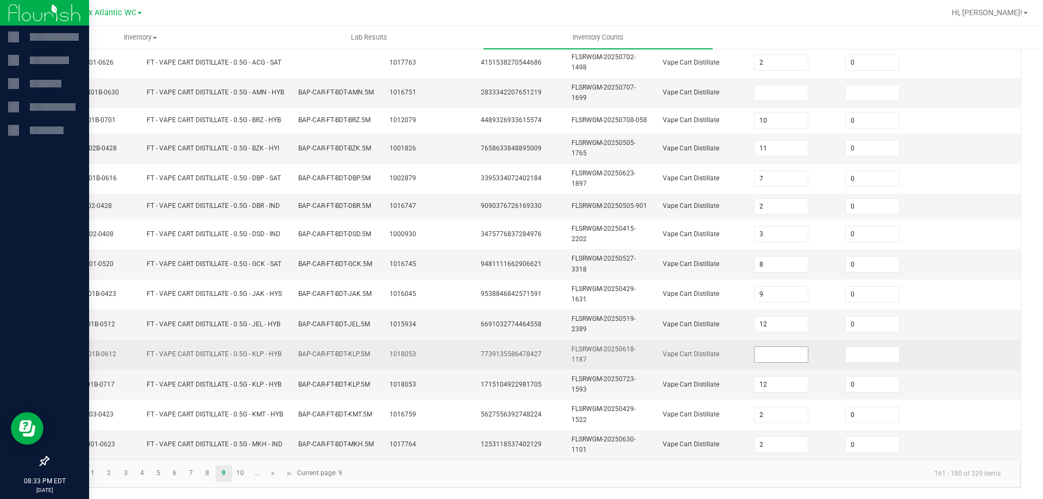
click at [755, 359] on input at bounding box center [782, 354] width 54 height 15
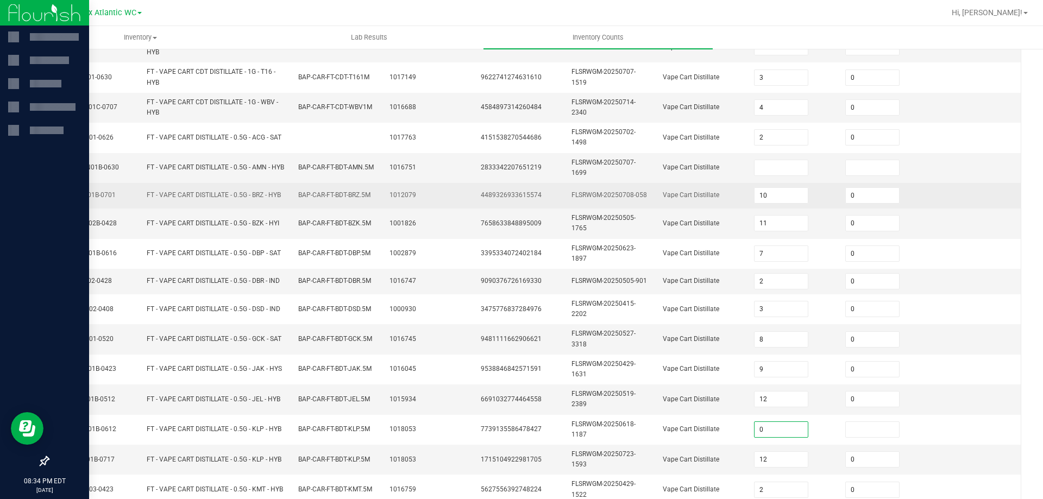
scroll to position [199, 0]
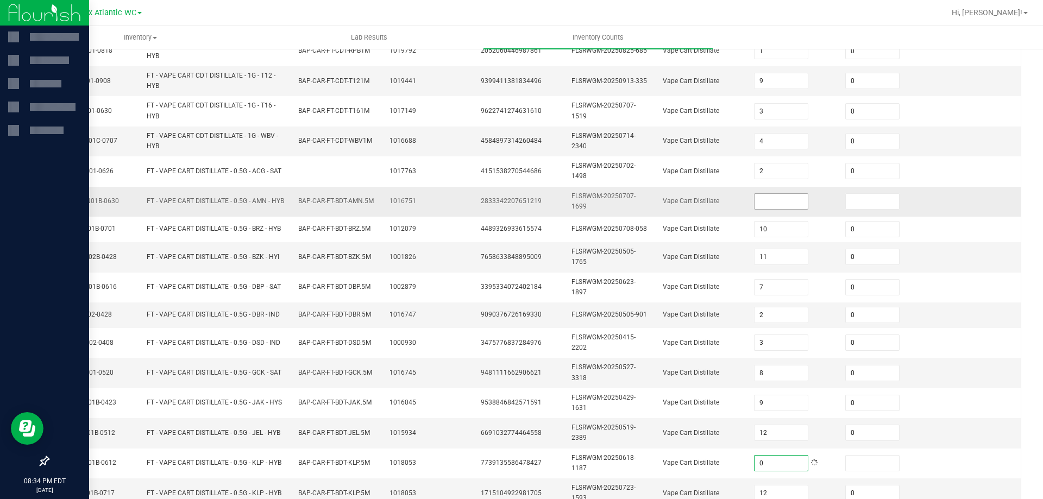
click at [764, 202] on input at bounding box center [782, 201] width 54 height 15
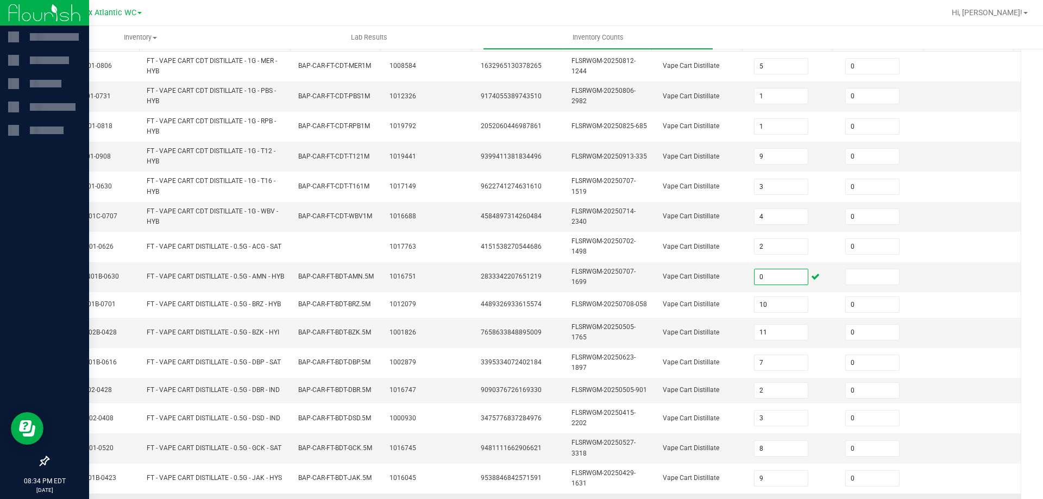
scroll to position [308, 0]
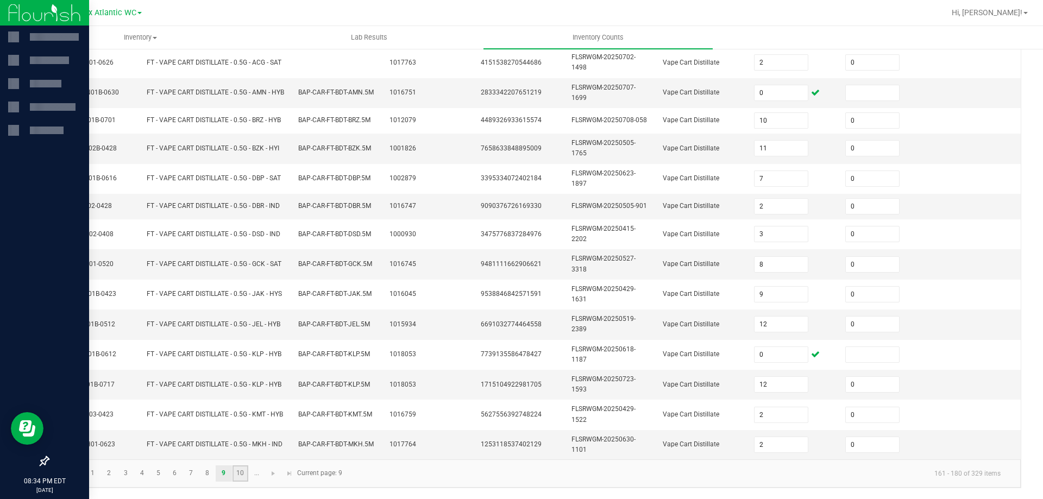
click at [237, 478] on link "10" at bounding box center [241, 474] width 16 height 16
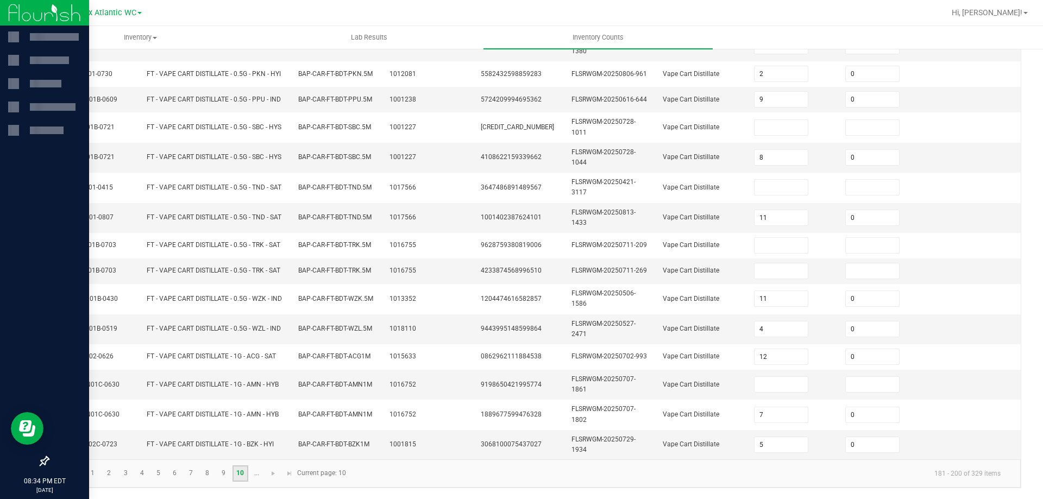
scroll to position [285, 0]
click at [755, 385] on input at bounding box center [782, 384] width 54 height 15
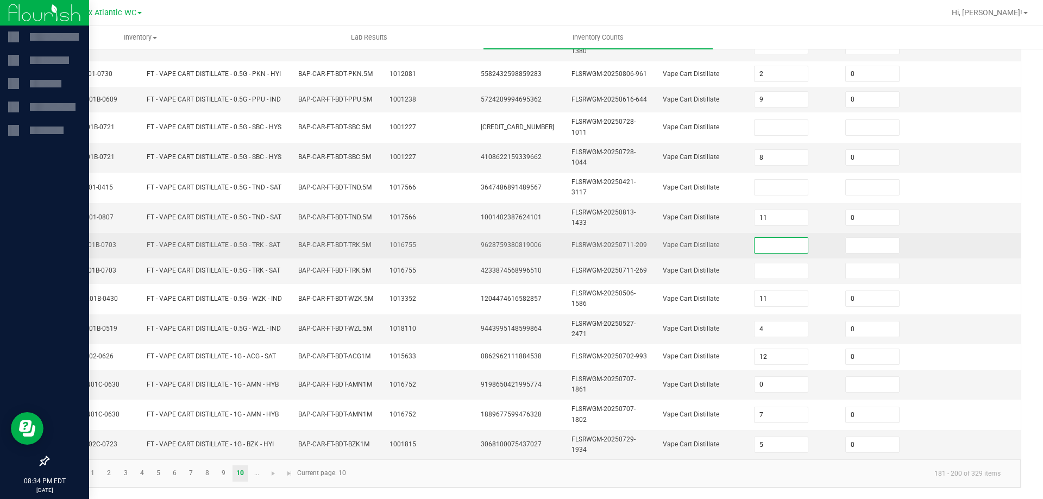
click at [760, 246] on input at bounding box center [782, 245] width 54 height 15
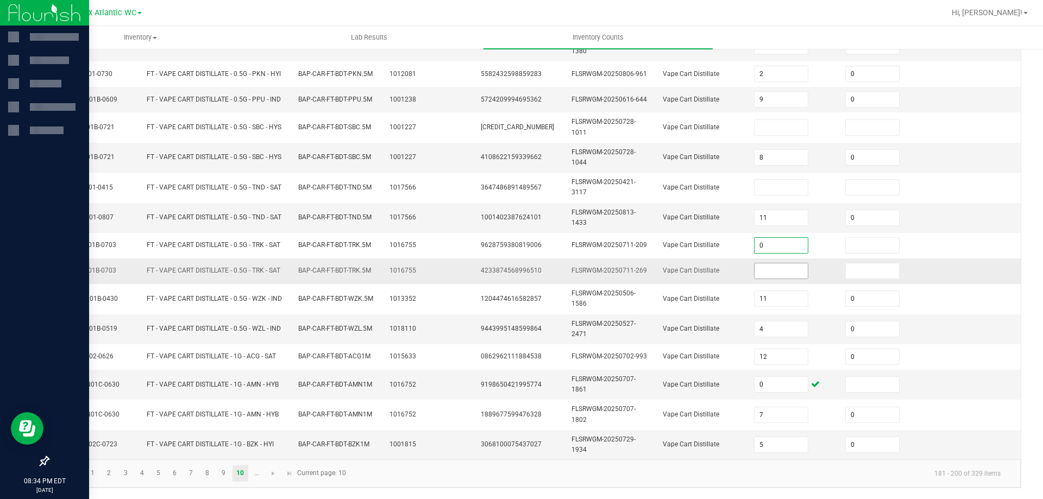
click at [759, 268] on input at bounding box center [782, 271] width 54 height 15
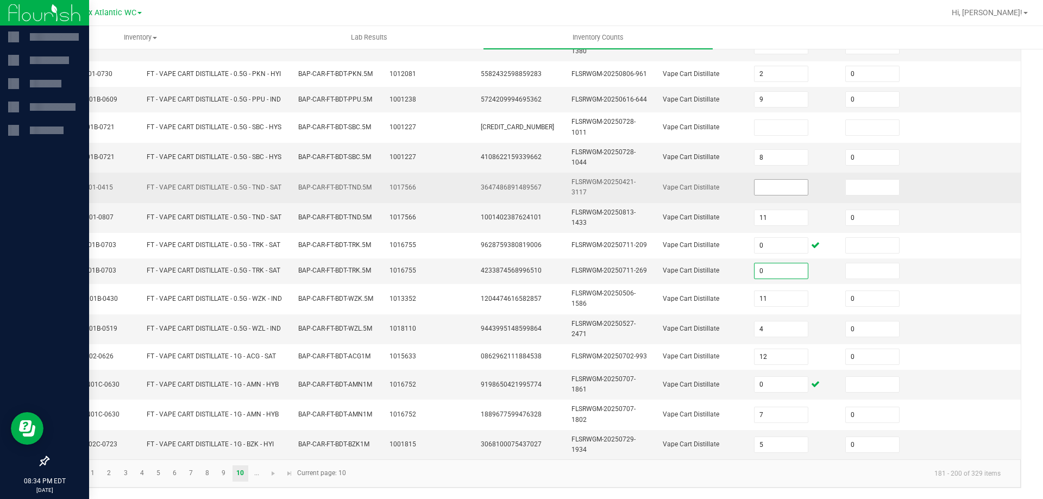
click at [771, 185] on input at bounding box center [782, 187] width 54 height 15
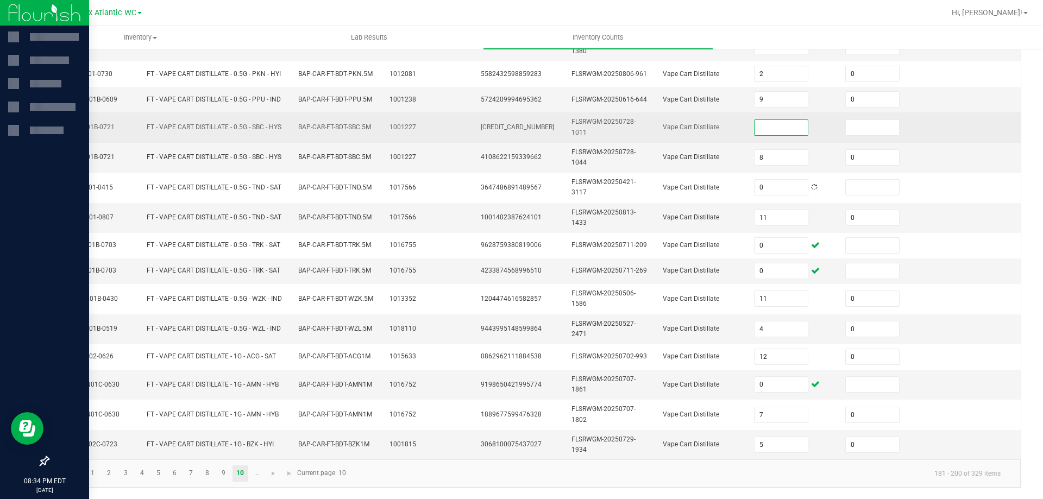
click at [768, 127] on input at bounding box center [782, 127] width 54 height 15
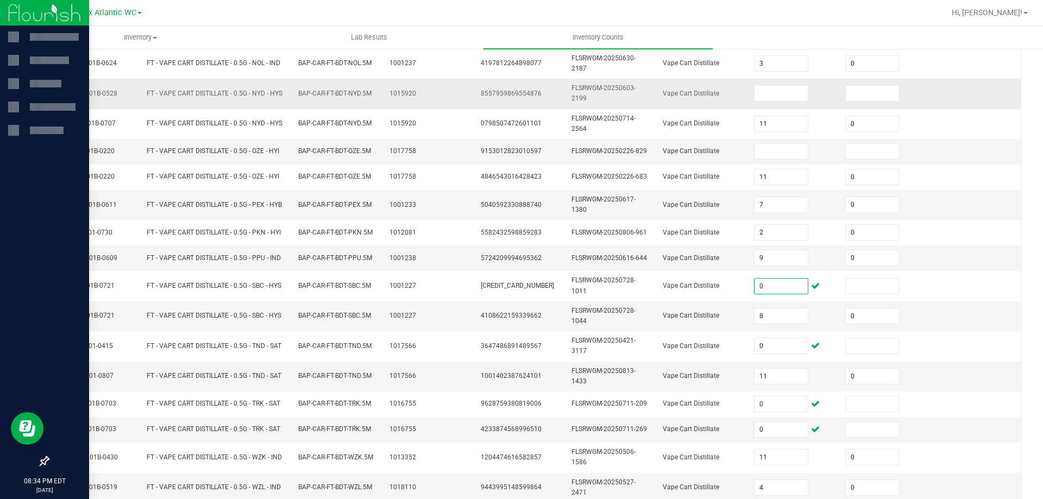
scroll to position [68, 0]
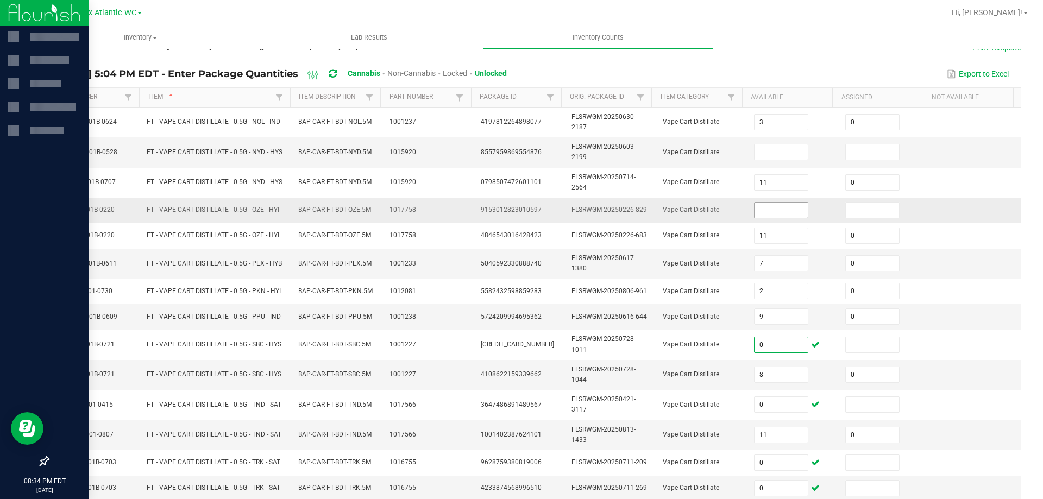
click at [770, 208] on input at bounding box center [782, 210] width 54 height 15
click at [765, 154] on input at bounding box center [782, 152] width 54 height 15
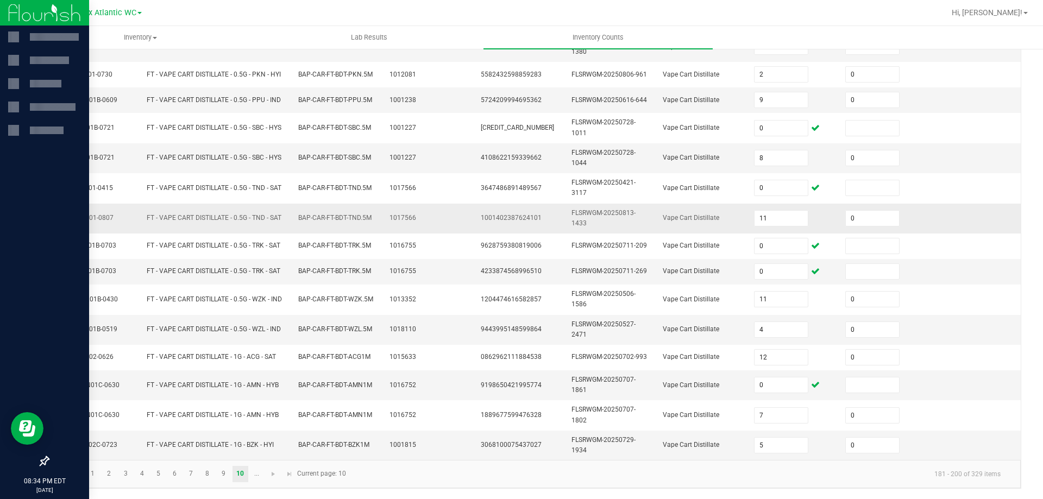
scroll to position [285, 0]
click at [272, 468] on link at bounding box center [274, 474] width 16 height 16
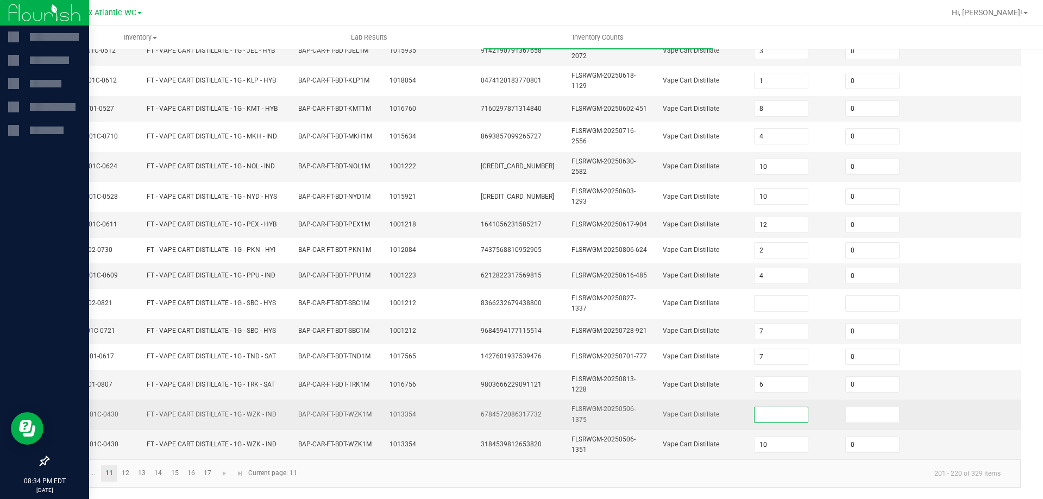
click at [771, 412] on input at bounding box center [782, 415] width 54 height 15
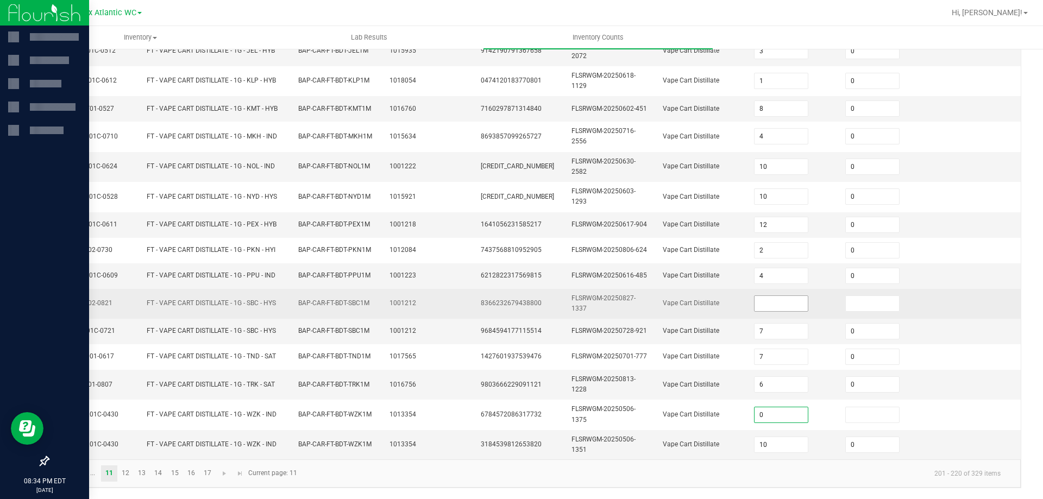
click at [774, 303] on input at bounding box center [782, 303] width 54 height 15
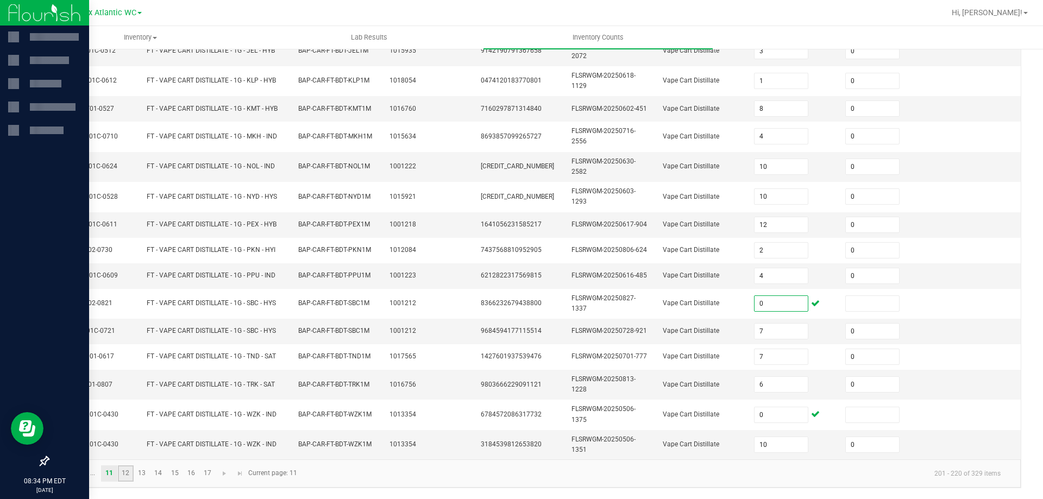
click at [128, 476] on link "12" at bounding box center [126, 474] width 16 height 16
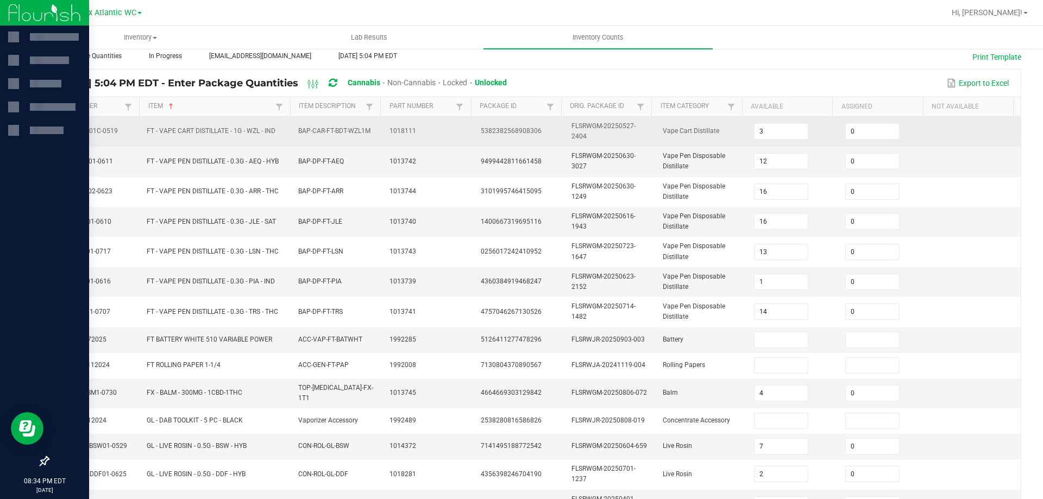
scroll to position [276, 0]
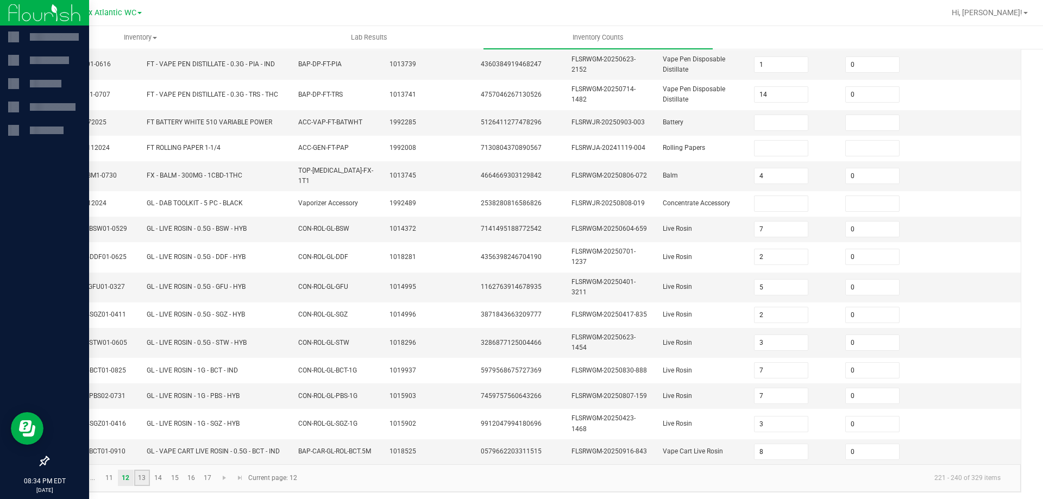
click at [140, 475] on link "13" at bounding box center [142, 478] width 16 height 16
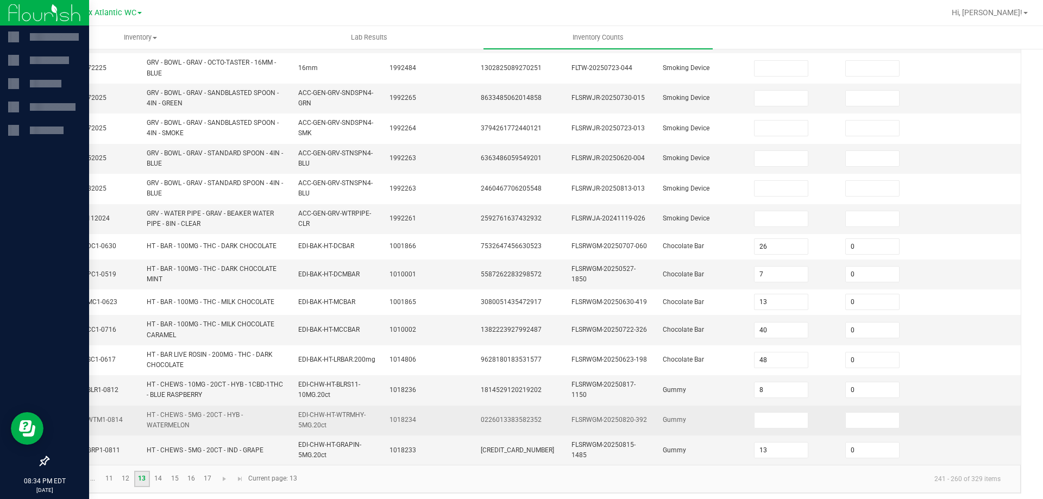
scroll to position [303, 0]
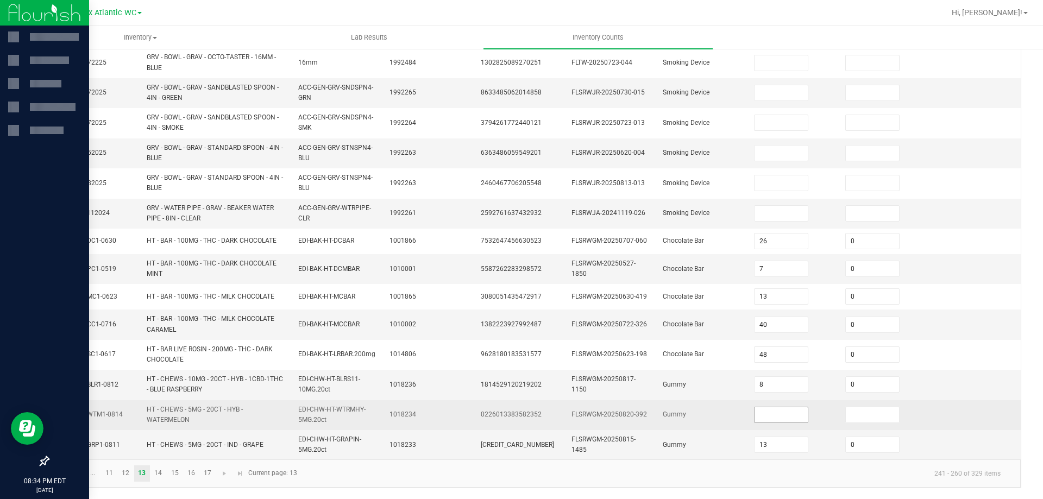
click at [755, 414] on input at bounding box center [782, 415] width 54 height 15
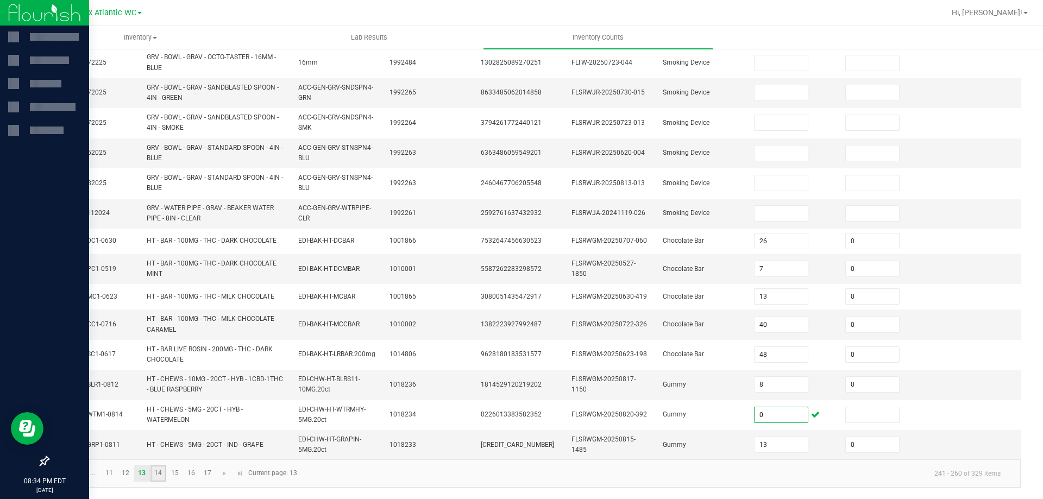
click at [158, 474] on link "14" at bounding box center [159, 474] width 16 height 16
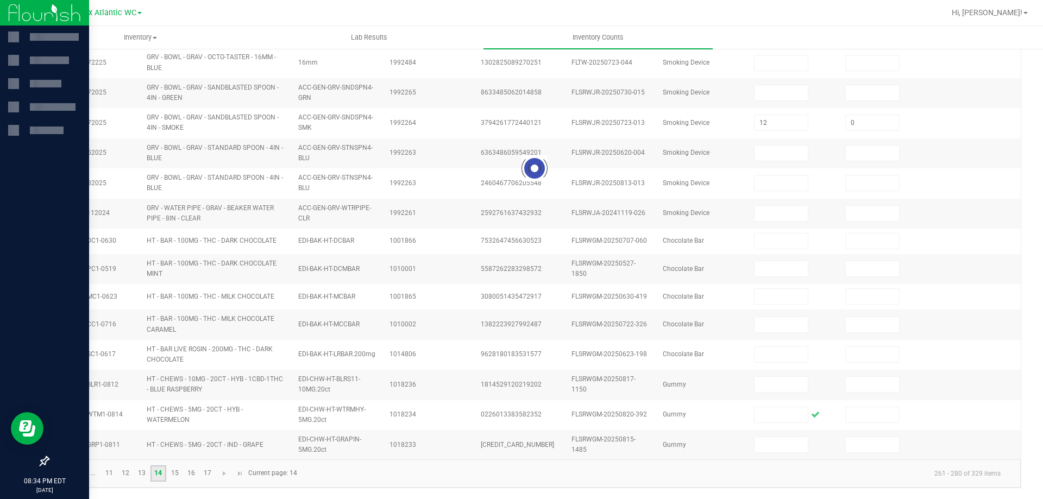
scroll to position [280, 0]
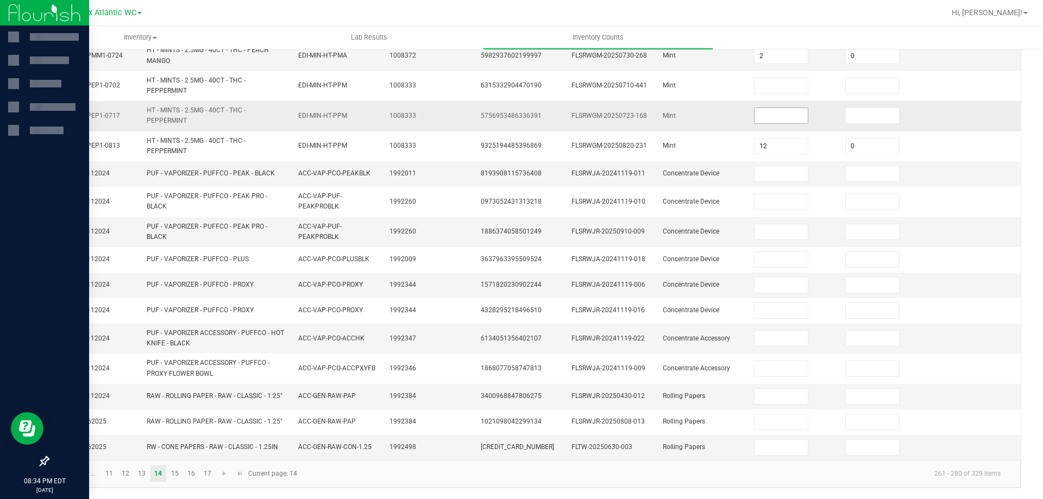
click at [766, 119] on input at bounding box center [782, 115] width 54 height 15
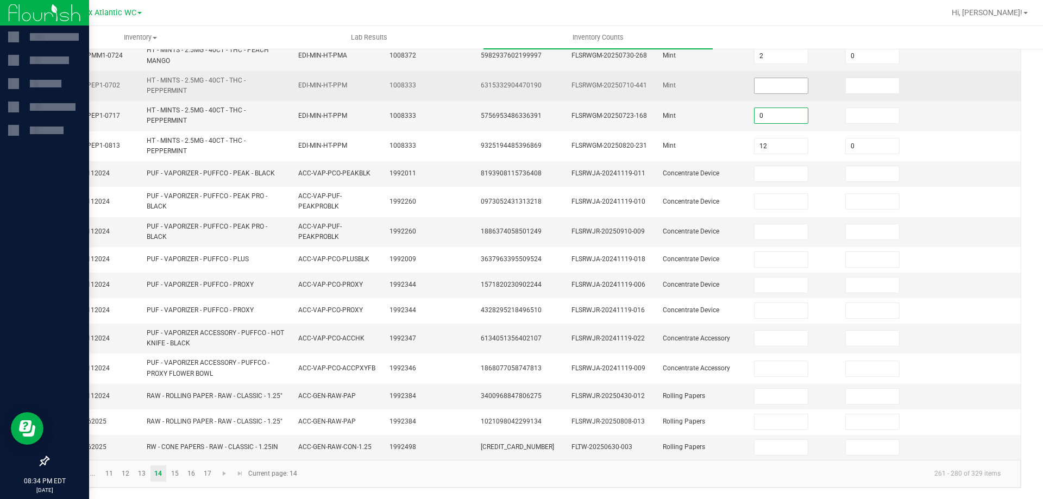
click at [769, 87] on input at bounding box center [782, 85] width 54 height 15
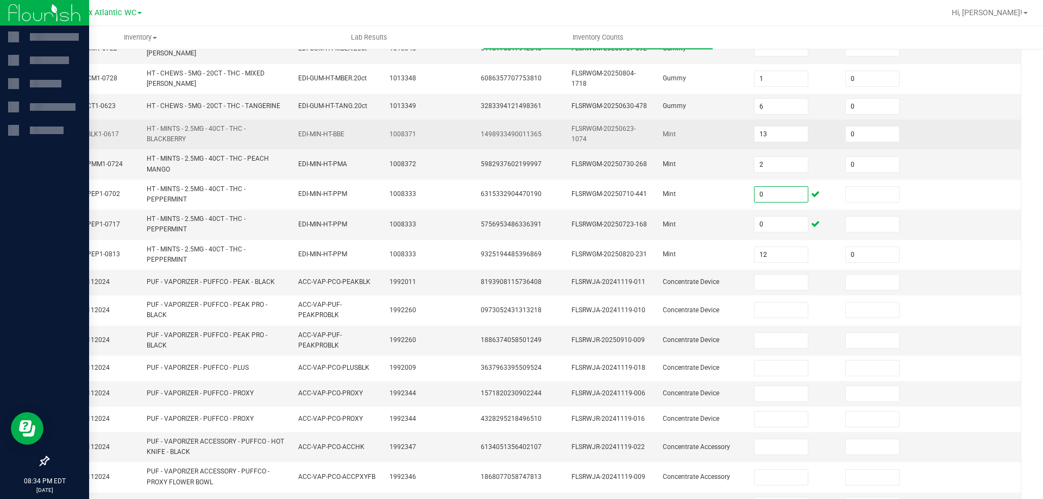
scroll to position [63, 0]
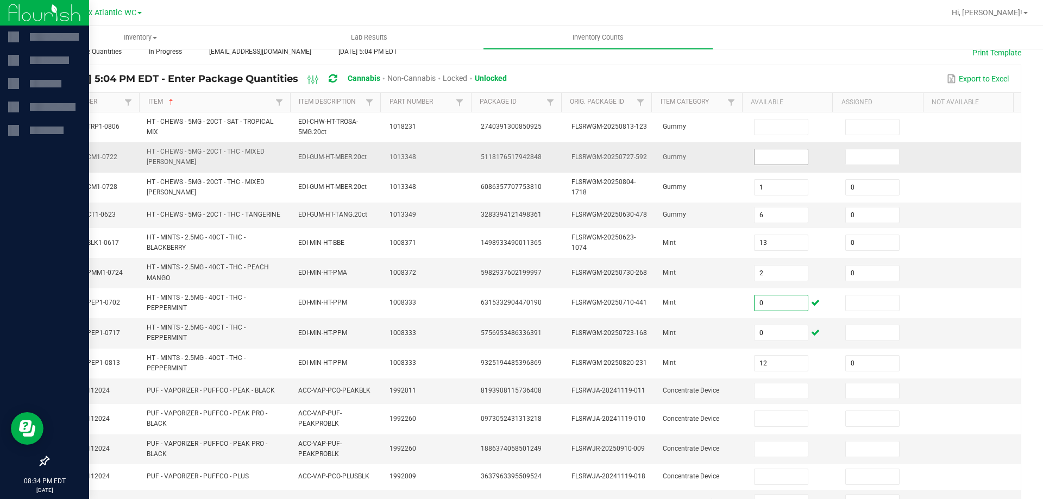
click at [761, 155] on input at bounding box center [782, 156] width 54 height 15
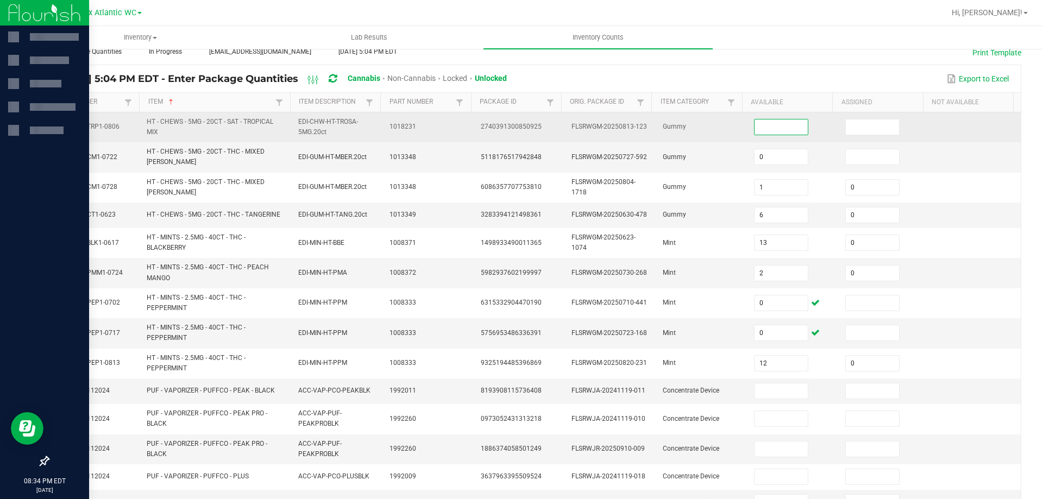
click at [766, 133] on input at bounding box center [782, 127] width 54 height 15
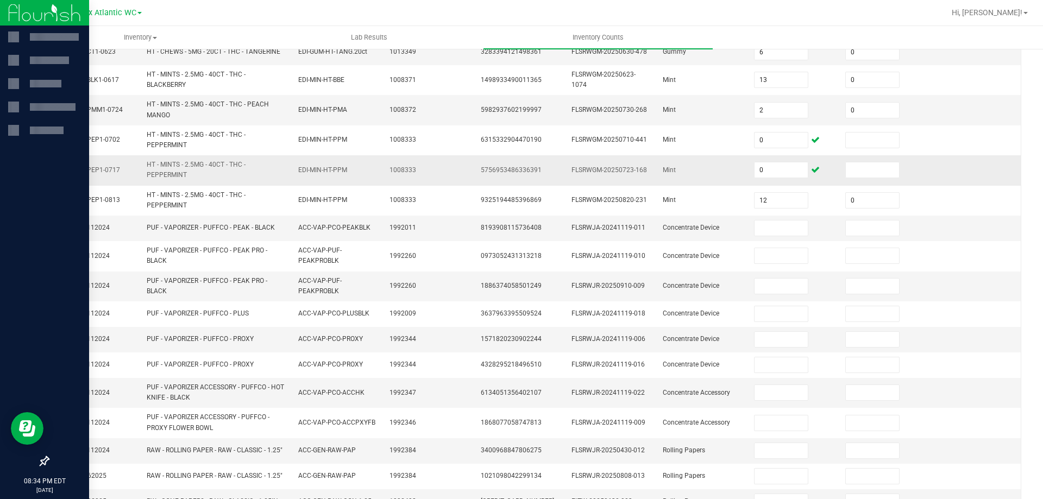
scroll to position [280, 0]
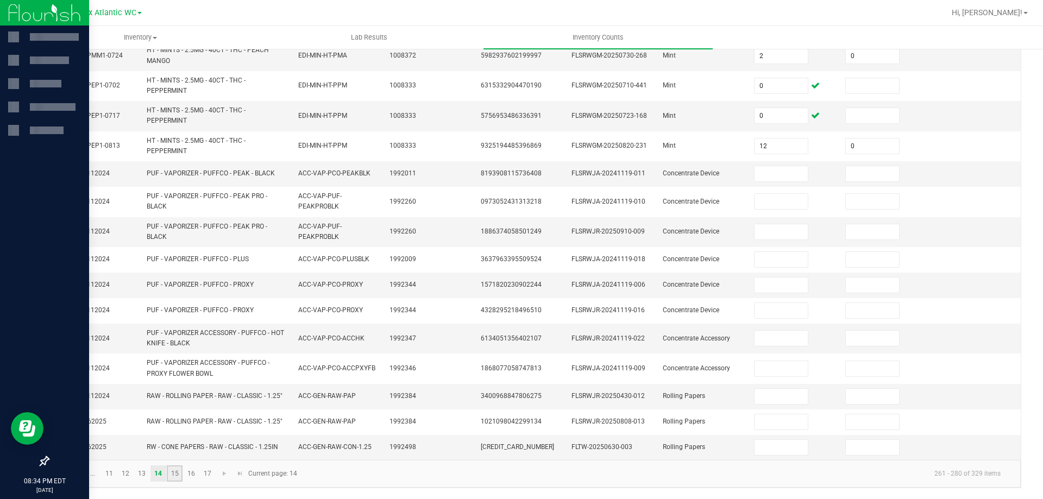
click at [176, 472] on link "15" at bounding box center [175, 474] width 16 height 16
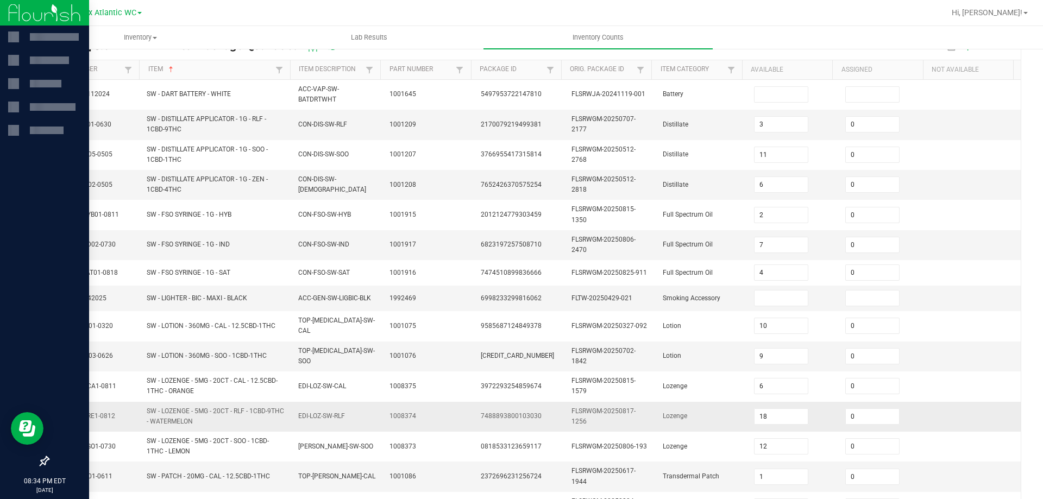
scroll to position [299, 0]
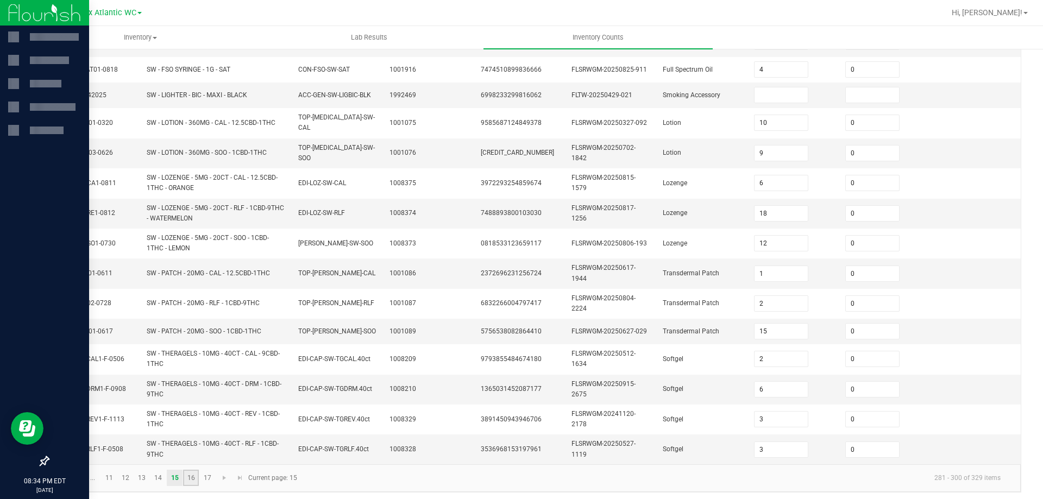
click at [186, 481] on link "16" at bounding box center [191, 478] width 16 height 16
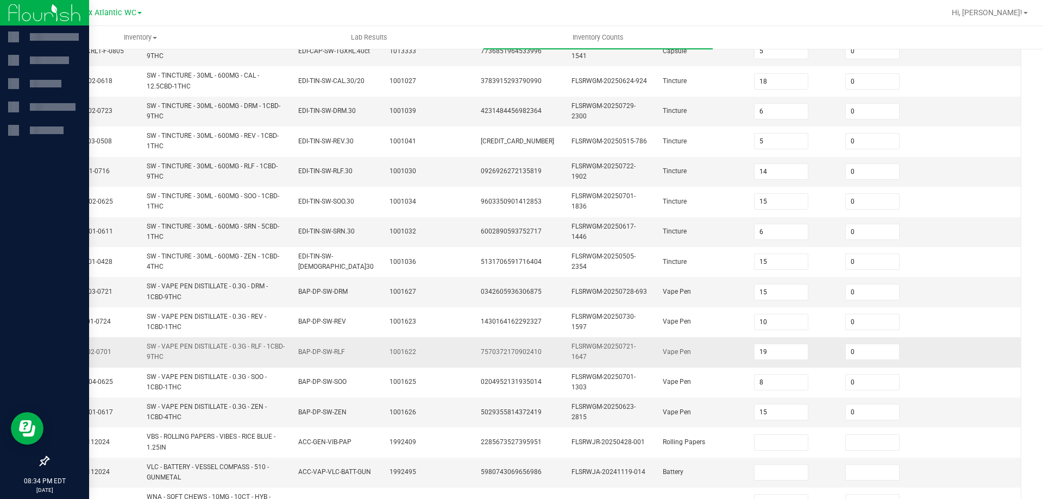
scroll to position [317, 0]
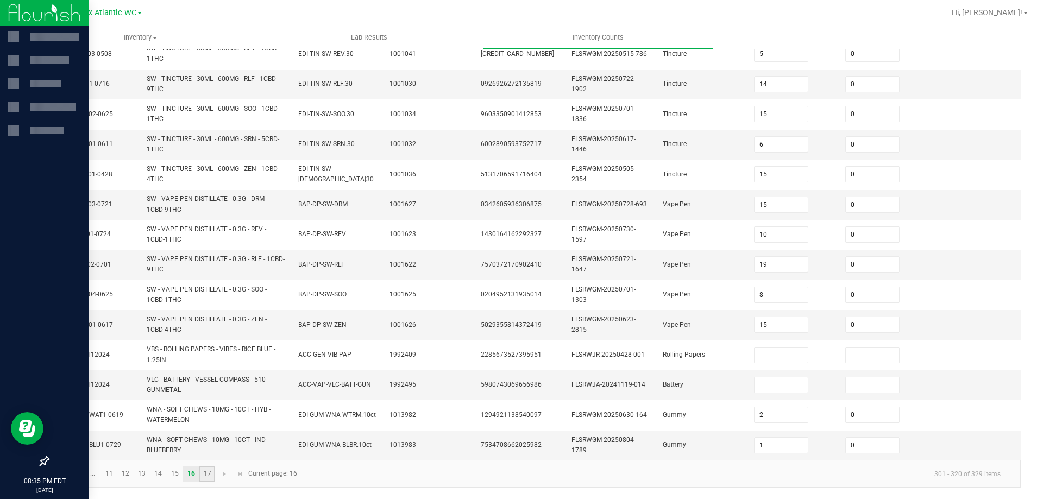
click at [200, 471] on link "17" at bounding box center [207, 474] width 16 height 16
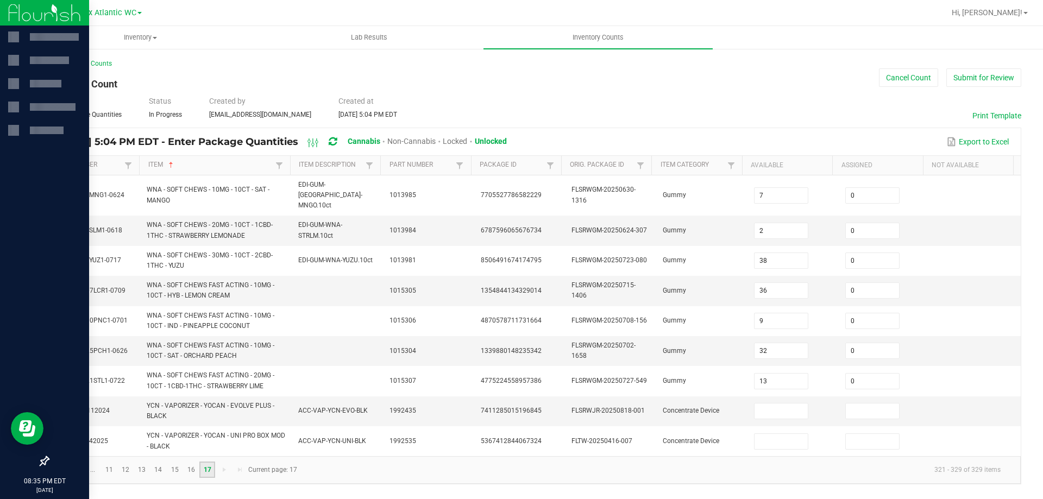
scroll to position [0, 0]
click at [986, 74] on button "Submit for Review" at bounding box center [984, 77] width 75 height 18
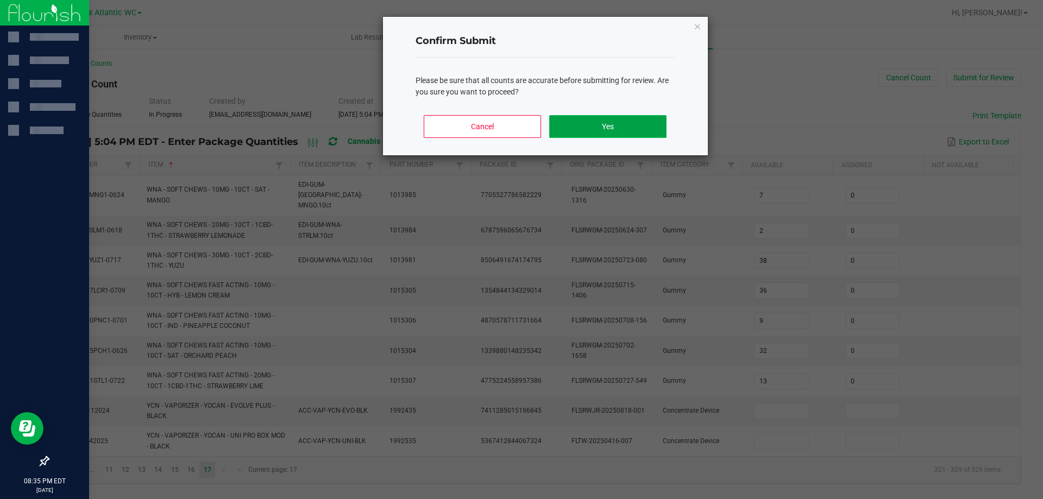
click at [627, 127] on button "Yes" at bounding box center [607, 126] width 117 height 23
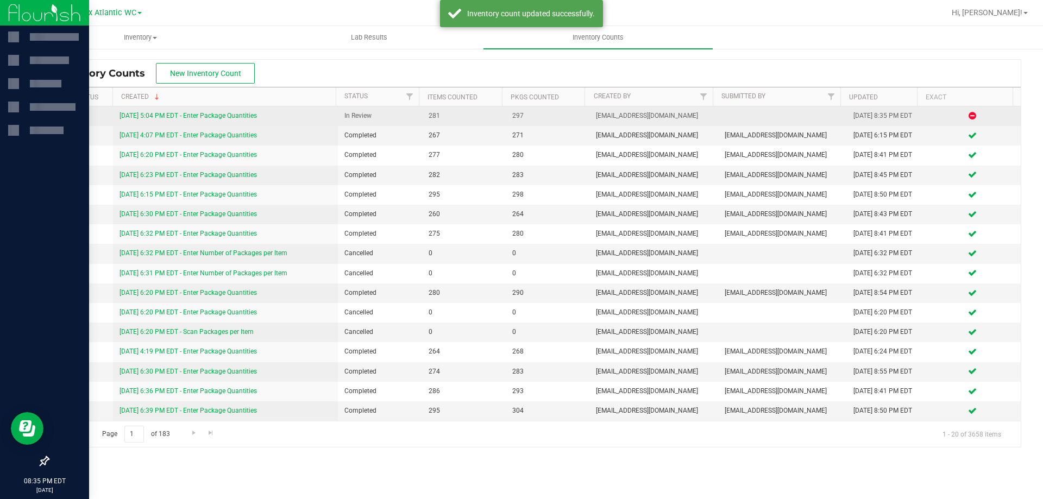
click at [245, 118] on link "[DATE] 5:04 PM EDT - Enter Package Quantities" at bounding box center [188, 116] width 137 height 8
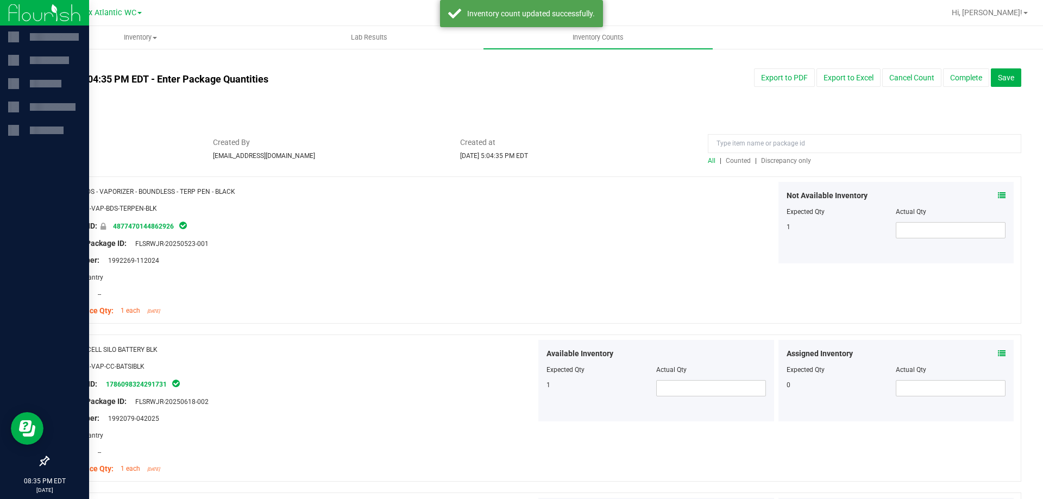
click at [778, 158] on span "Discrepancy only" at bounding box center [786, 161] width 50 height 8
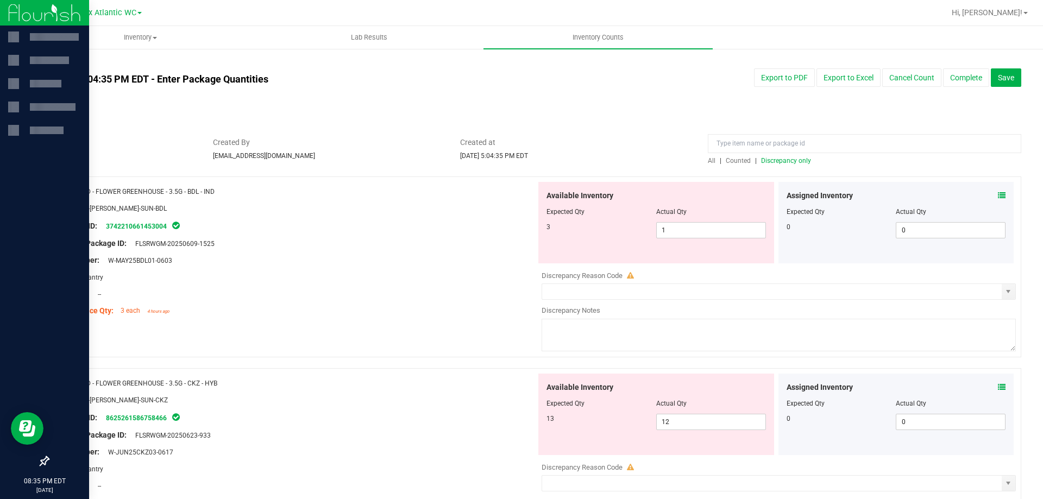
click at [998, 192] on icon at bounding box center [1002, 196] width 8 height 8
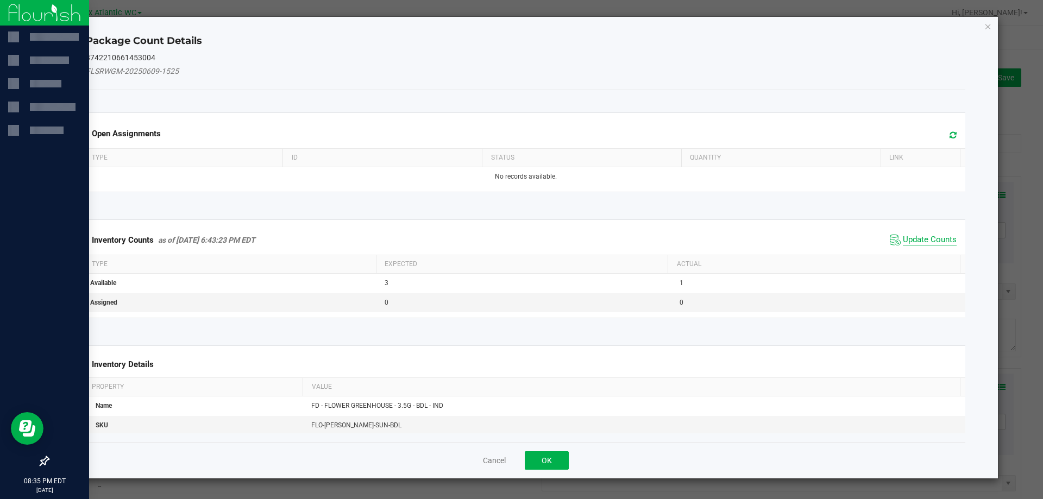
click at [920, 235] on span "Update Counts" at bounding box center [930, 240] width 54 height 11
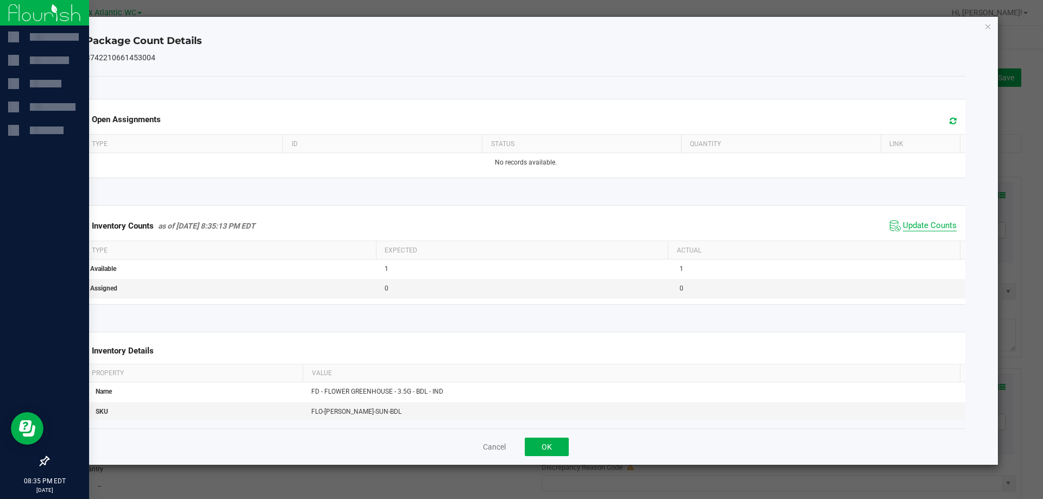
click at [920, 230] on span "Update Counts" at bounding box center [930, 226] width 54 height 11
click at [921, 229] on span "Update Counts" at bounding box center [930, 226] width 54 height 11
drag, startPoint x: 557, startPoint y: 450, endPoint x: 579, endPoint y: 441, distance: 24.1
click at [558, 449] on button "OK" at bounding box center [547, 447] width 44 height 18
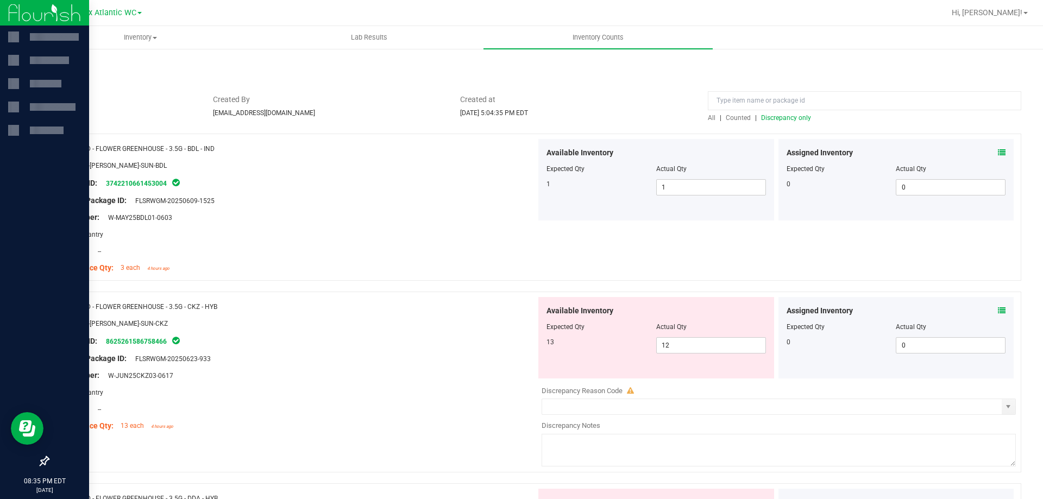
scroll to position [109, 0]
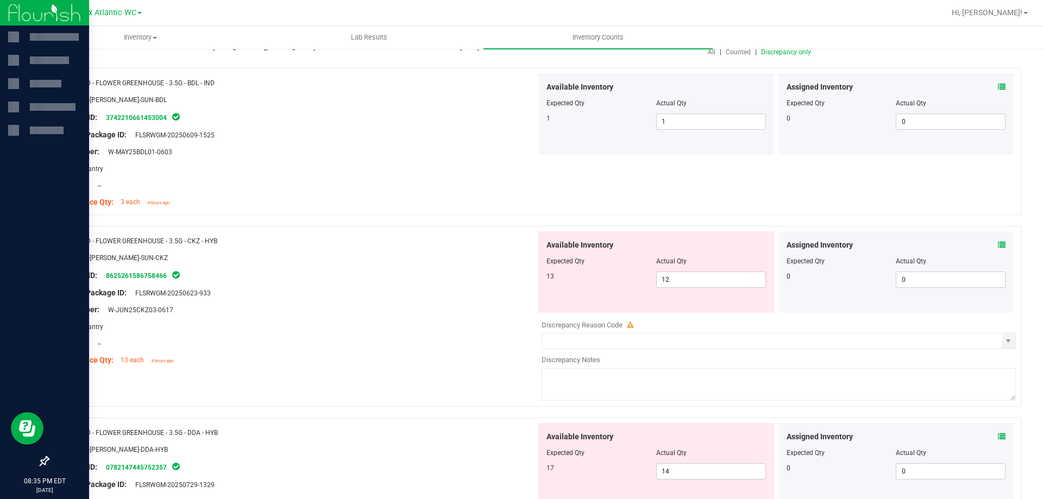
click at [987, 245] on div "Assigned Inventory" at bounding box center [897, 245] width 220 height 11
click at [998, 240] on span at bounding box center [1002, 245] width 8 height 11
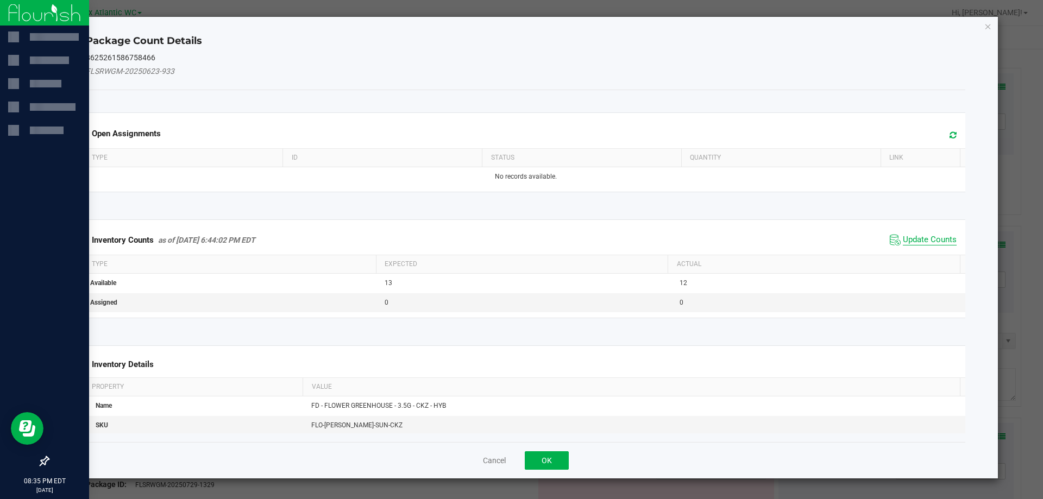
drag, startPoint x: 911, startPoint y: 245, endPoint x: 917, endPoint y: 238, distance: 8.8
click at [912, 243] on span "Update Counts" at bounding box center [930, 240] width 54 height 11
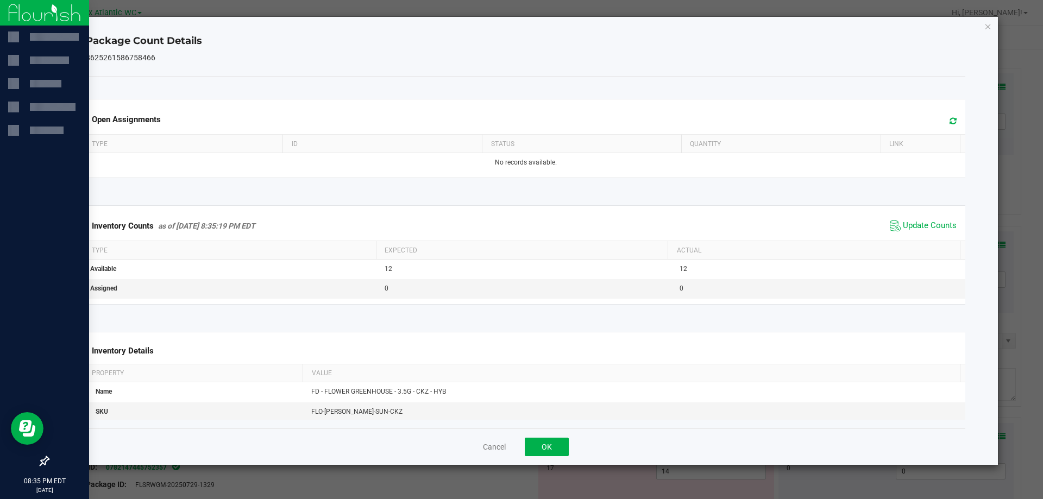
click at [922, 233] on span "Update Counts" at bounding box center [923, 226] width 72 height 16
click at [922, 233] on span "Update Counts" at bounding box center [925, 225] width 70 height 15
drag, startPoint x: 554, startPoint y: 447, endPoint x: 690, endPoint y: 403, distance: 143.0
click at [554, 447] on button "OK" at bounding box center [547, 447] width 44 height 18
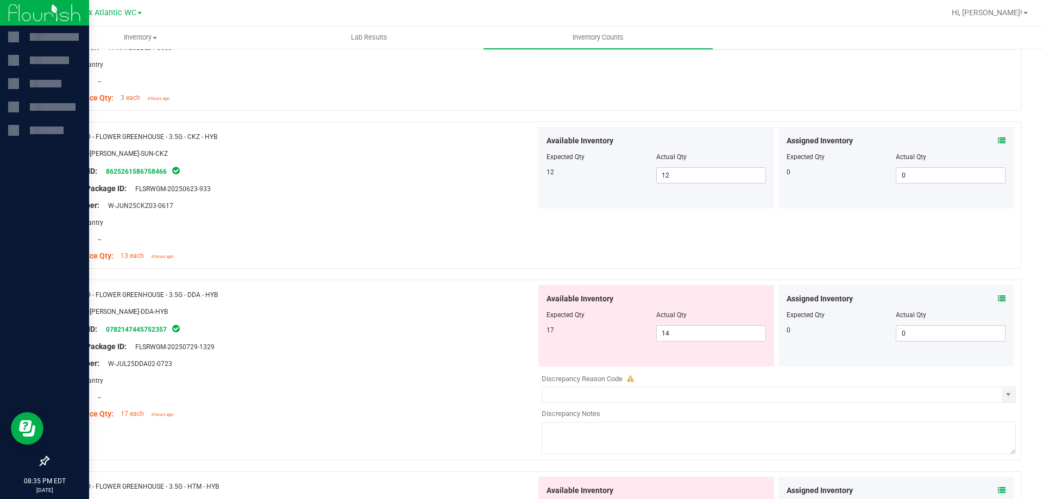
scroll to position [217, 0]
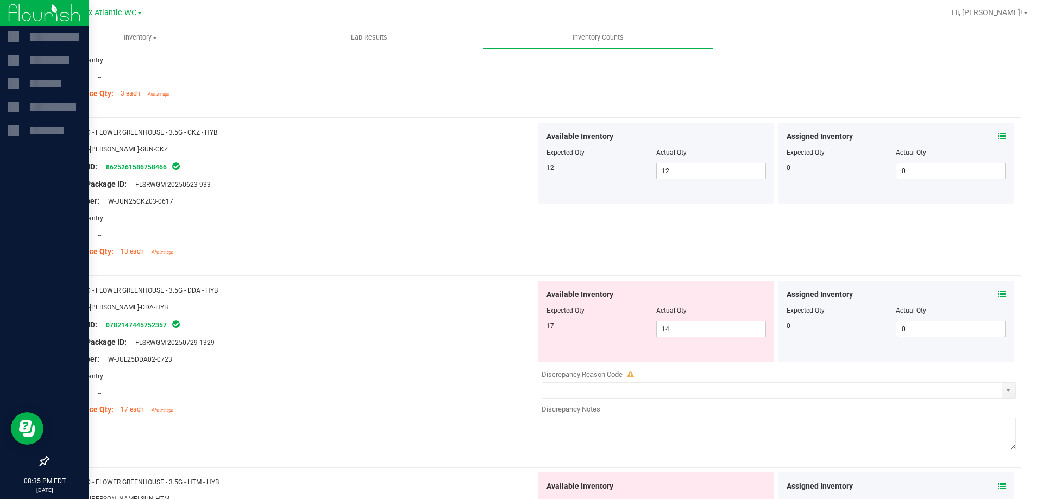
click at [998, 292] on icon at bounding box center [1002, 295] width 8 height 8
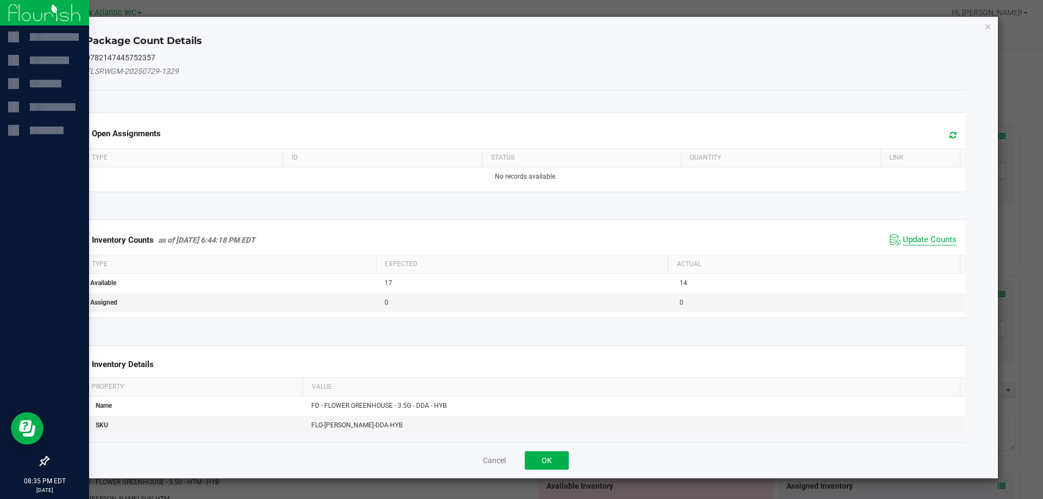
click at [933, 238] on span "Update Counts" at bounding box center [930, 240] width 54 height 11
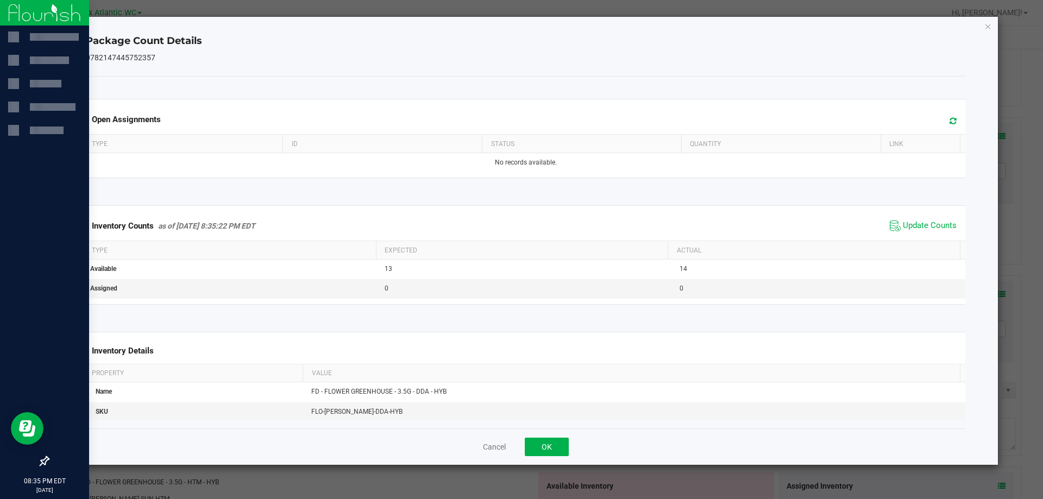
click at [931, 237] on div "Inventory Counts as of [DATE] 8:35:22 PM EDT Update Counts" at bounding box center [526, 225] width 885 height 29
click at [930, 236] on div "Inventory Counts as of [DATE] 8:35:22 PM EDT Update Counts" at bounding box center [526, 225] width 885 height 29
drag, startPoint x: 535, startPoint y: 446, endPoint x: 567, endPoint y: 432, distance: 34.5
click at [536, 446] on button "OK" at bounding box center [547, 447] width 44 height 18
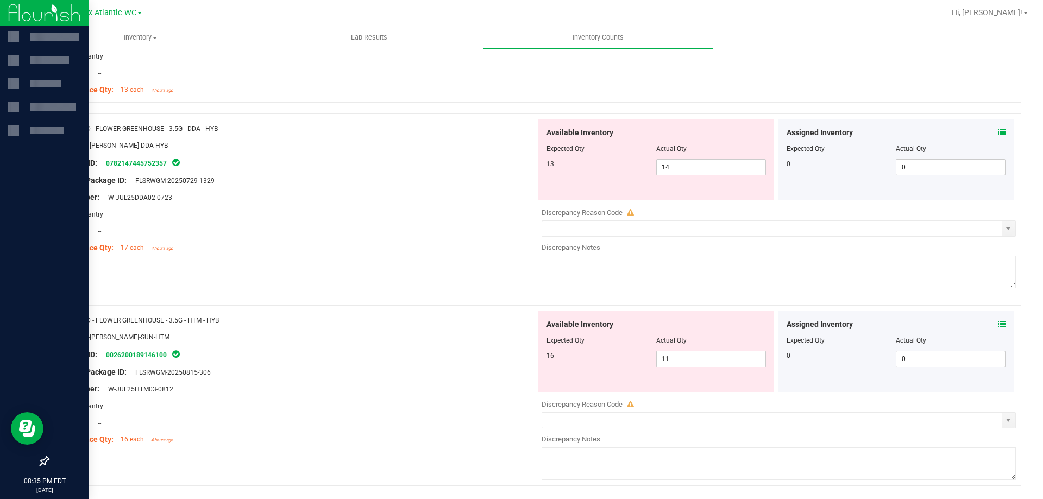
scroll to position [380, 0]
click at [998, 320] on icon at bounding box center [1002, 324] width 8 height 8
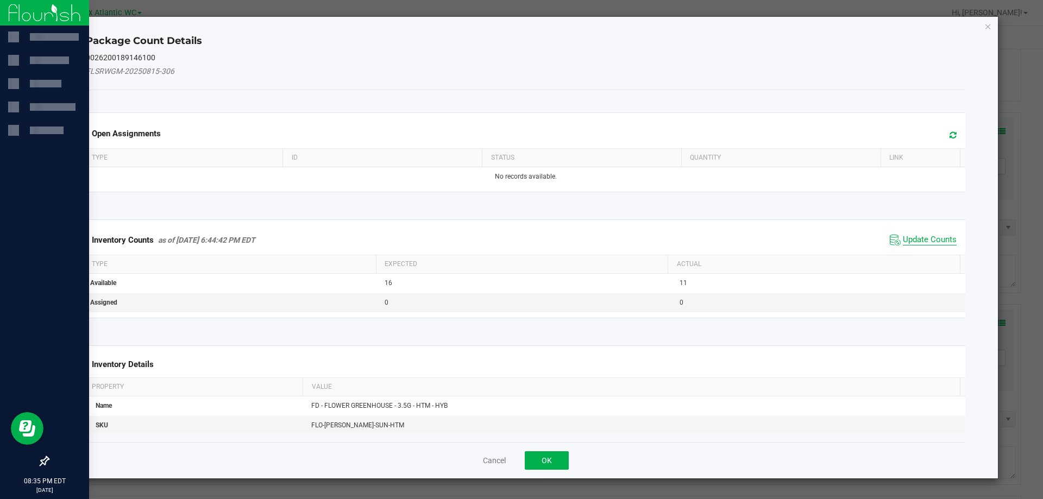
click at [928, 242] on span "Update Counts" at bounding box center [930, 240] width 54 height 11
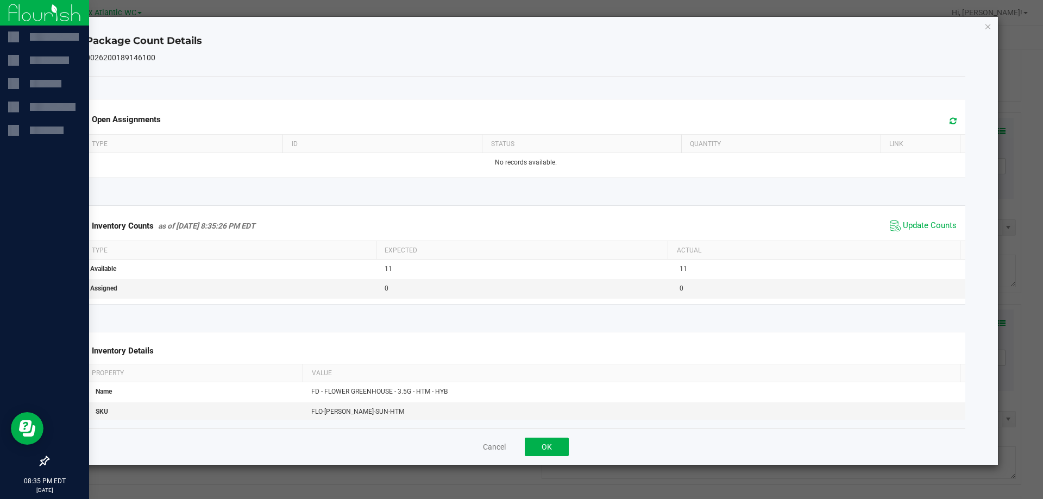
click at [928, 234] on span "Update Counts" at bounding box center [923, 226] width 72 height 16
click at [928, 234] on div "Inventory Counts as of [DATE] 8:35:26 PM EDT Update Counts" at bounding box center [526, 225] width 885 height 28
drag, startPoint x: 558, startPoint y: 449, endPoint x: 747, endPoint y: 380, distance: 200.8
click at [559, 449] on button "OK" at bounding box center [547, 447] width 44 height 18
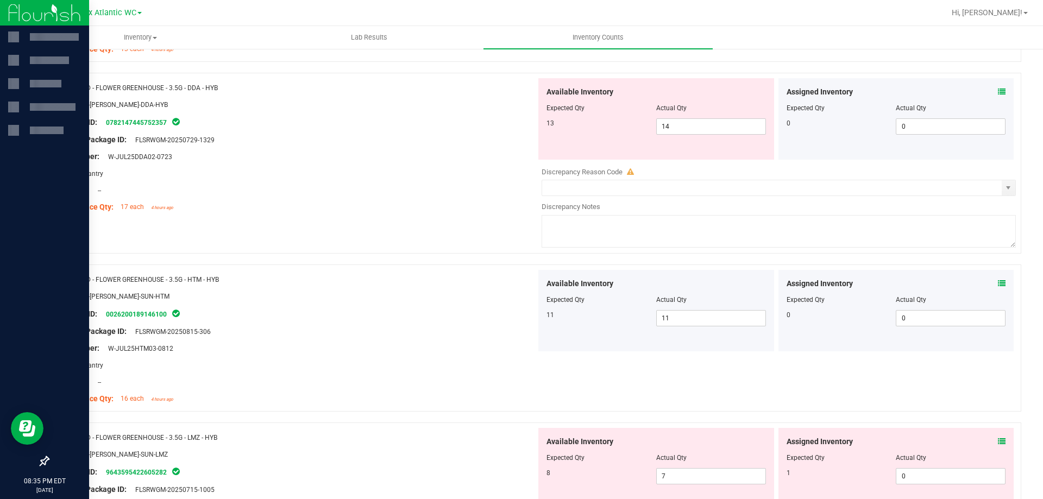
scroll to position [543, 0]
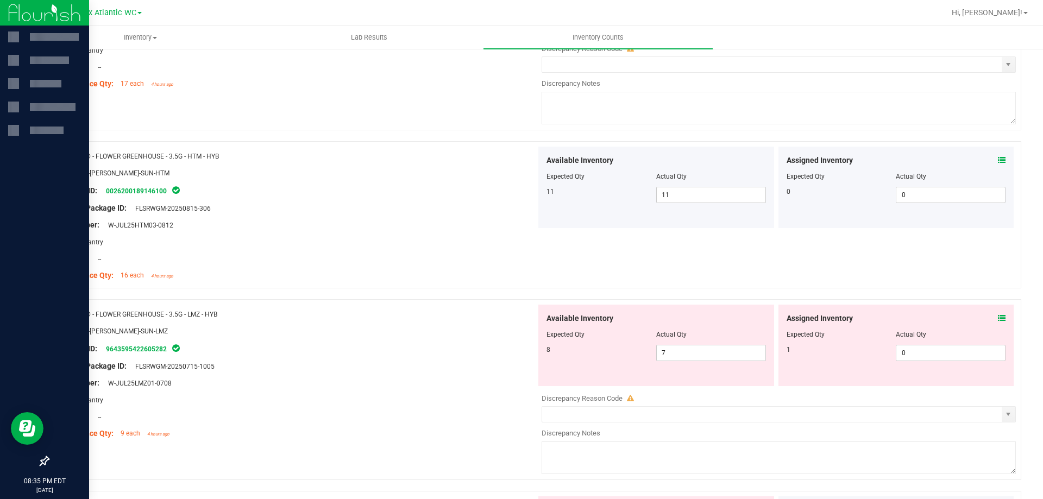
click at [998, 317] on icon at bounding box center [1002, 319] width 8 height 8
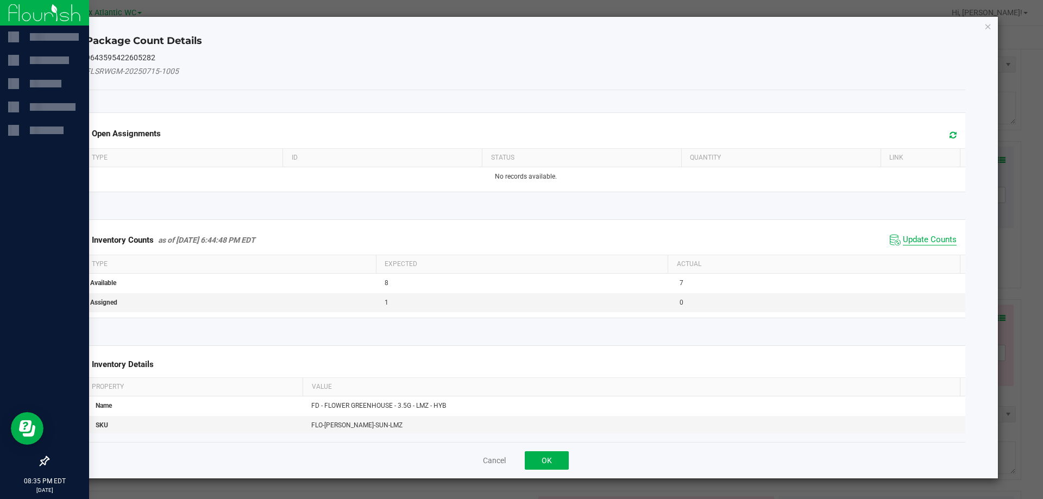
click at [915, 238] on span "Update Counts" at bounding box center [930, 240] width 54 height 11
click at [917, 233] on span "Update Counts" at bounding box center [925, 239] width 70 height 15
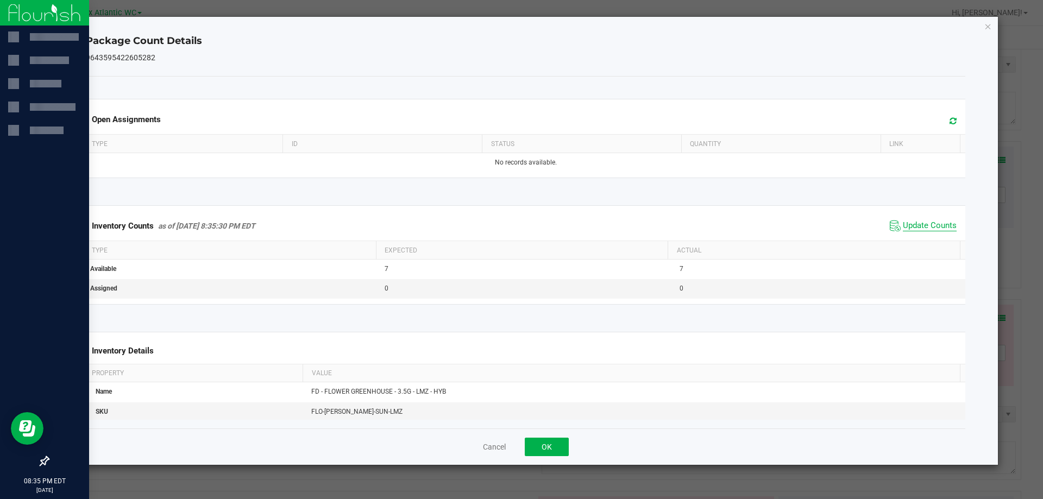
click at [920, 223] on span "Update Counts" at bounding box center [930, 226] width 54 height 11
drag, startPoint x: 541, startPoint y: 452, endPoint x: 550, endPoint y: 447, distance: 9.7
click at [543, 451] on button "OK" at bounding box center [547, 447] width 44 height 18
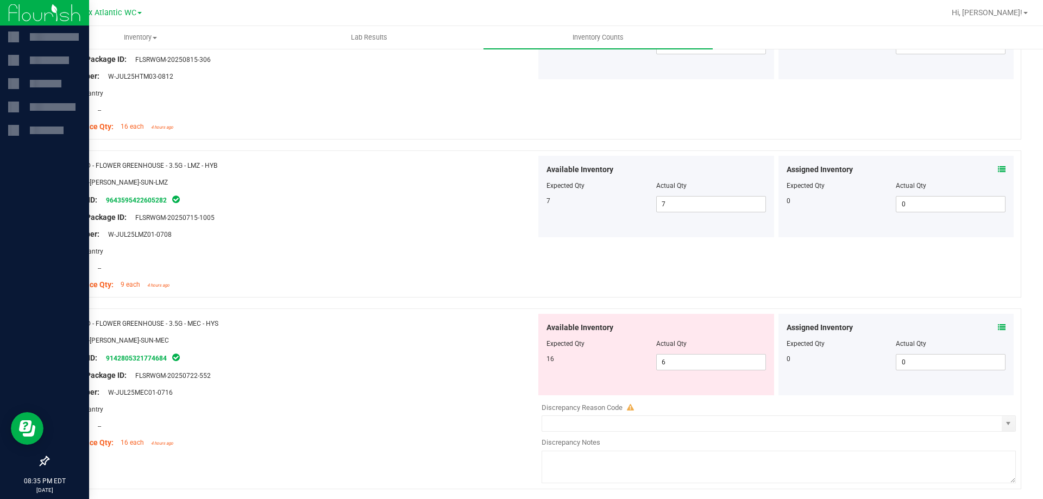
scroll to position [706, 0]
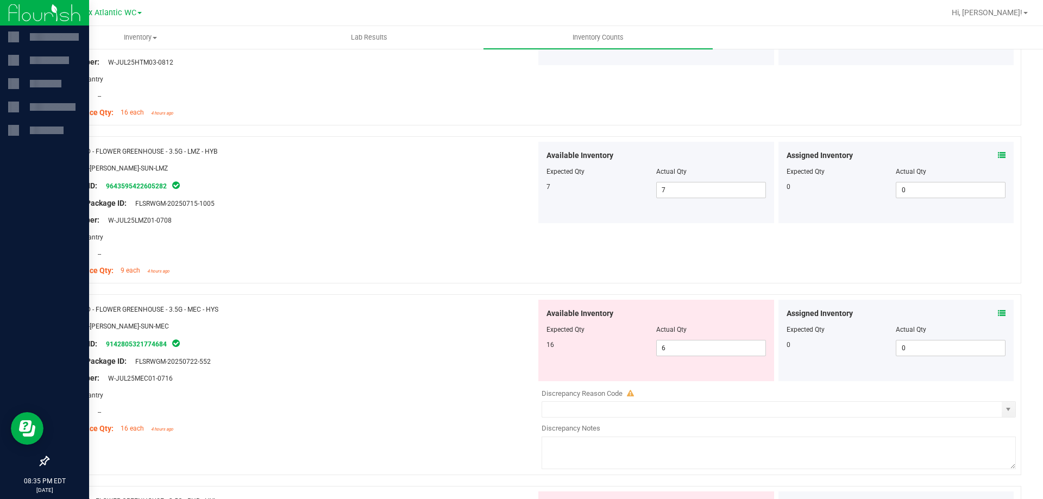
click at [998, 312] on icon at bounding box center [1002, 314] width 8 height 8
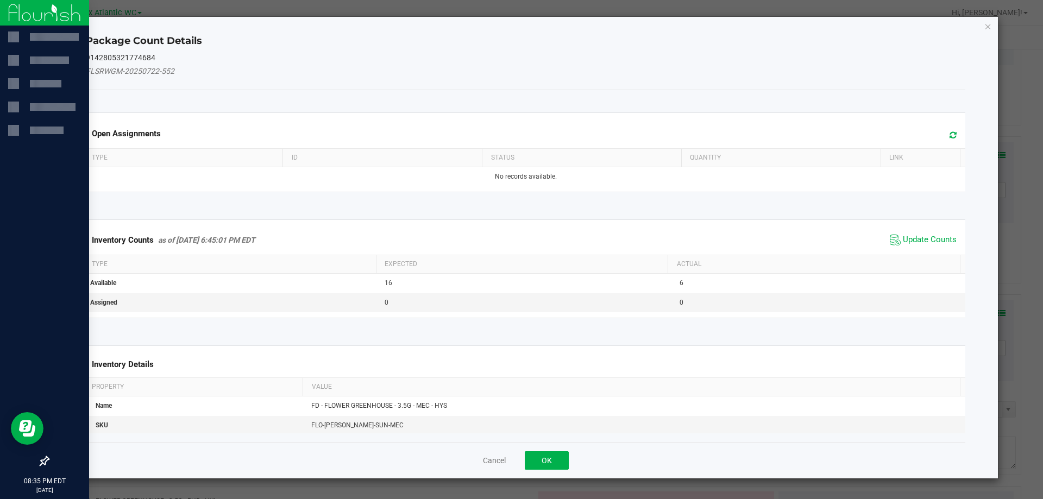
click at [927, 233] on span "Update Counts" at bounding box center [923, 240] width 72 height 16
click at [924, 254] on th "Actual" at bounding box center [814, 263] width 292 height 18
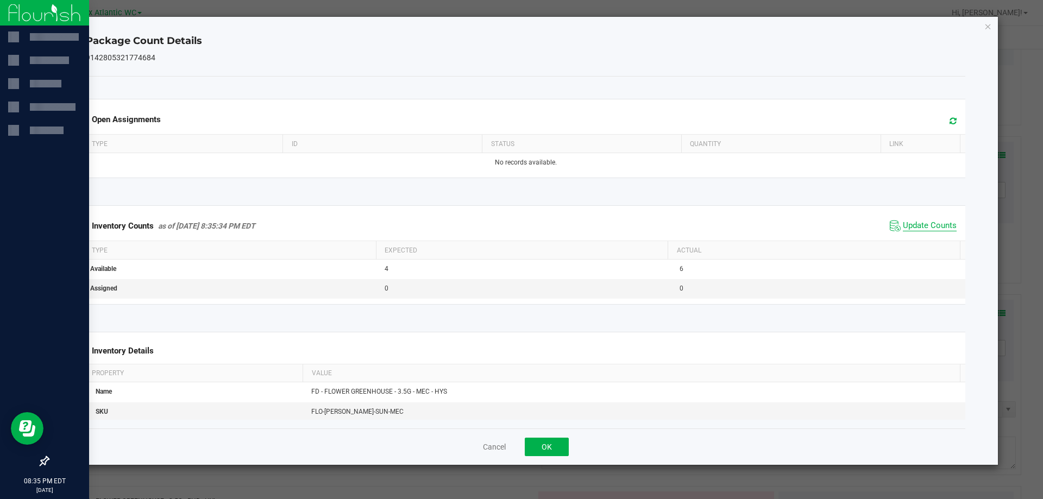
click at [924, 227] on span "Update Counts" at bounding box center [930, 226] width 54 height 11
drag, startPoint x: 535, startPoint y: 446, endPoint x: 545, endPoint y: 443, distance: 10.2
click at [535, 446] on button "OK" at bounding box center [547, 447] width 44 height 18
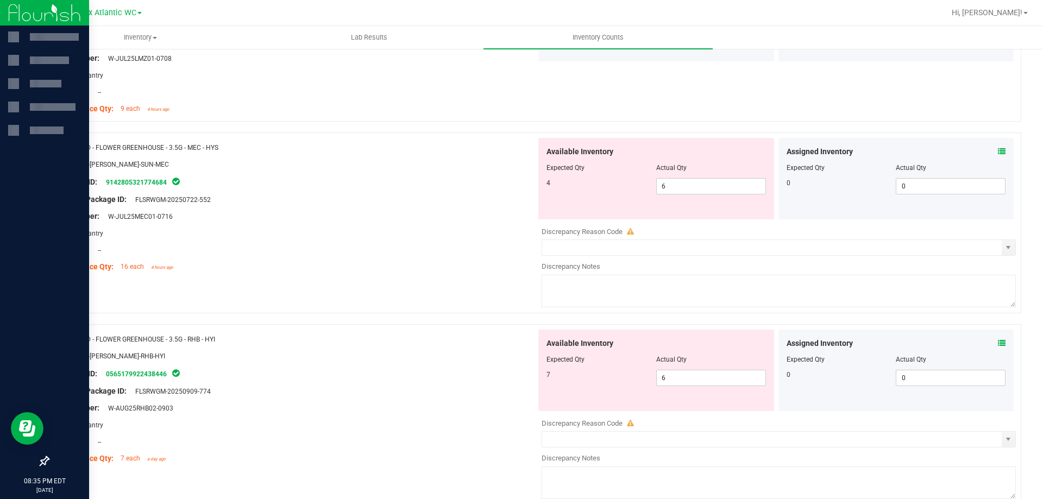
scroll to position [870, 0]
click at [998, 341] on icon at bounding box center [1002, 343] width 8 height 8
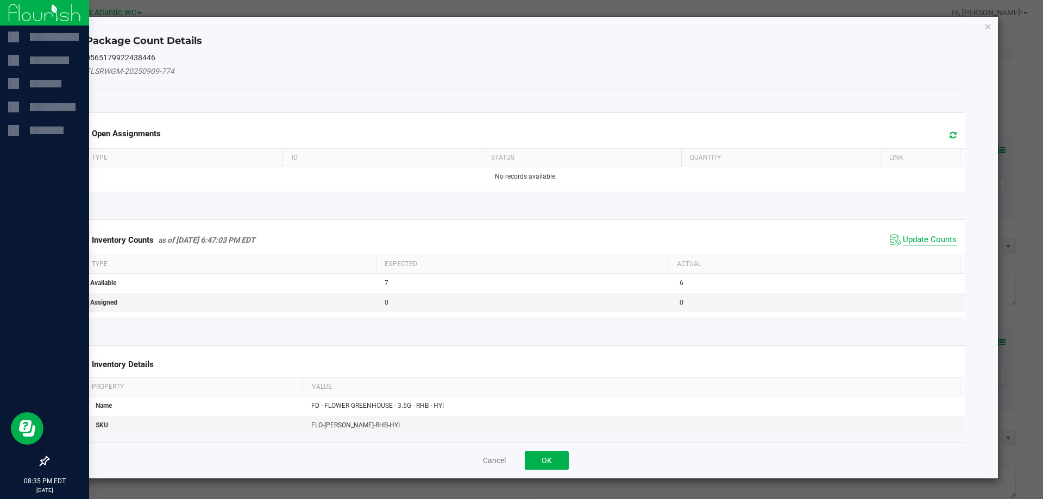
click at [931, 243] on span "Update Counts" at bounding box center [930, 240] width 54 height 11
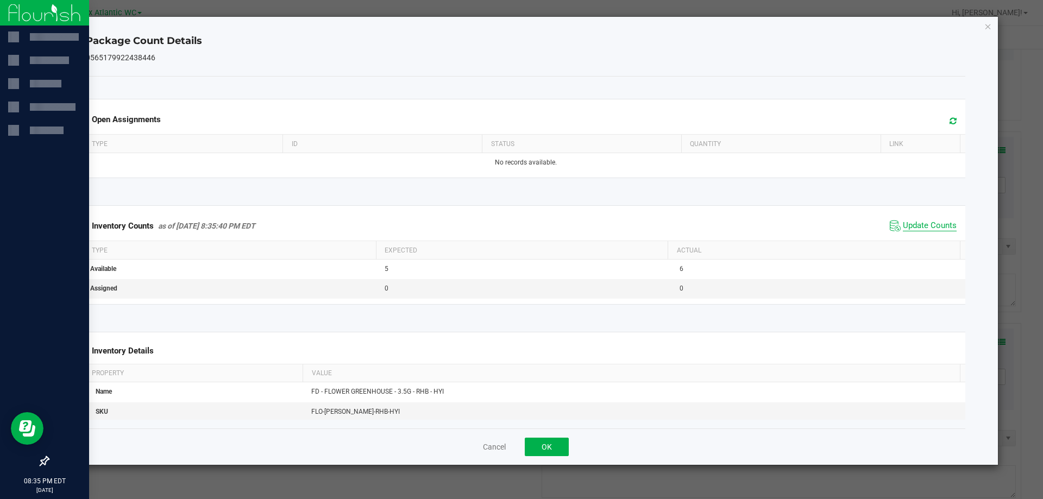
click at [928, 231] on span "Update Counts" at bounding box center [930, 226] width 54 height 11
click at [542, 445] on button "OK" at bounding box center [547, 447] width 44 height 18
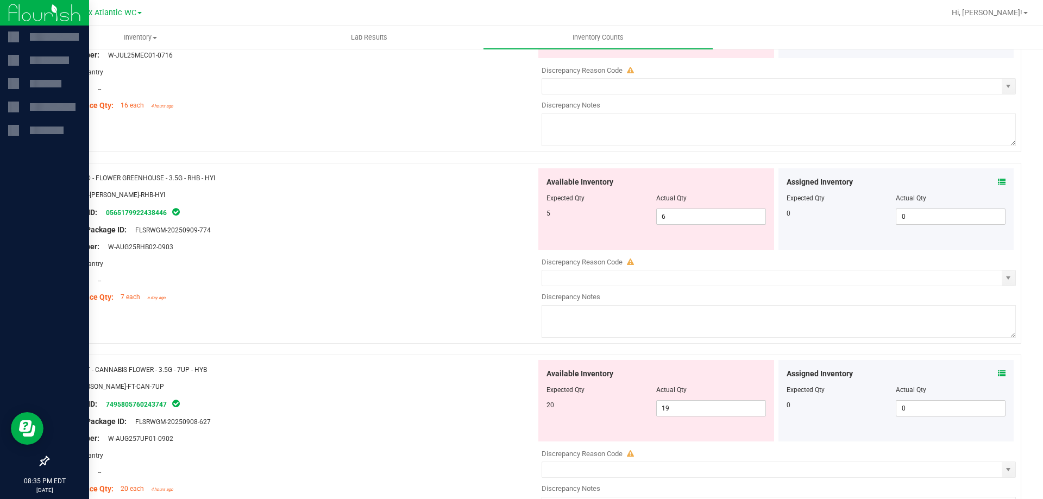
scroll to position [1033, 0]
click at [998, 369] on icon at bounding box center [1002, 371] width 8 height 8
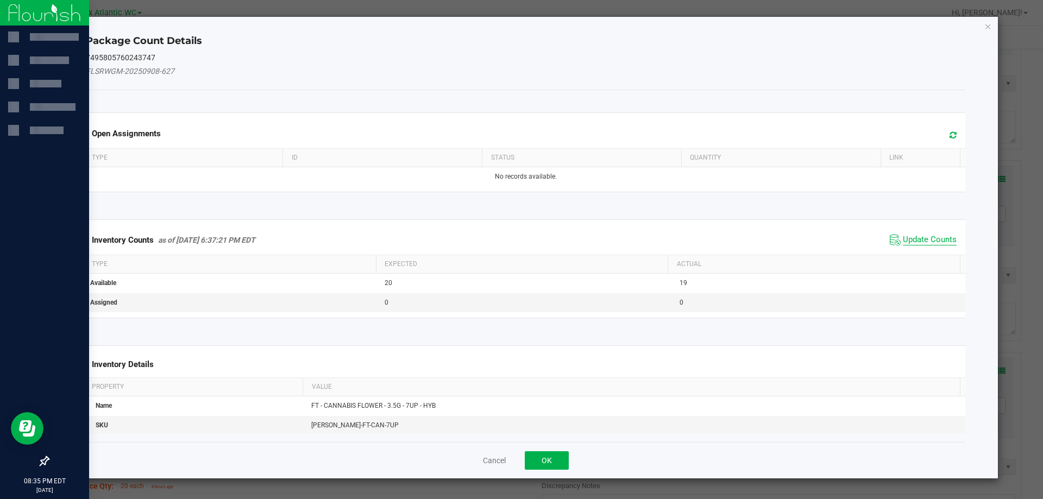
click at [924, 240] on span "Update Counts" at bounding box center [930, 240] width 54 height 11
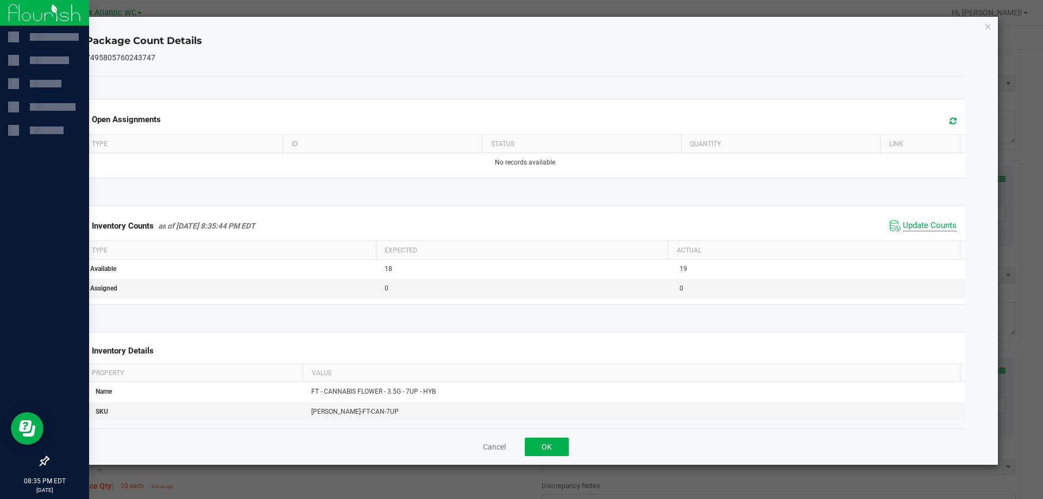
click at [928, 232] on span "Update Counts" at bounding box center [930, 226] width 54 height 11
click at [552, 452] on button "OK" at bounding box center [547, 447] width 44 height 18
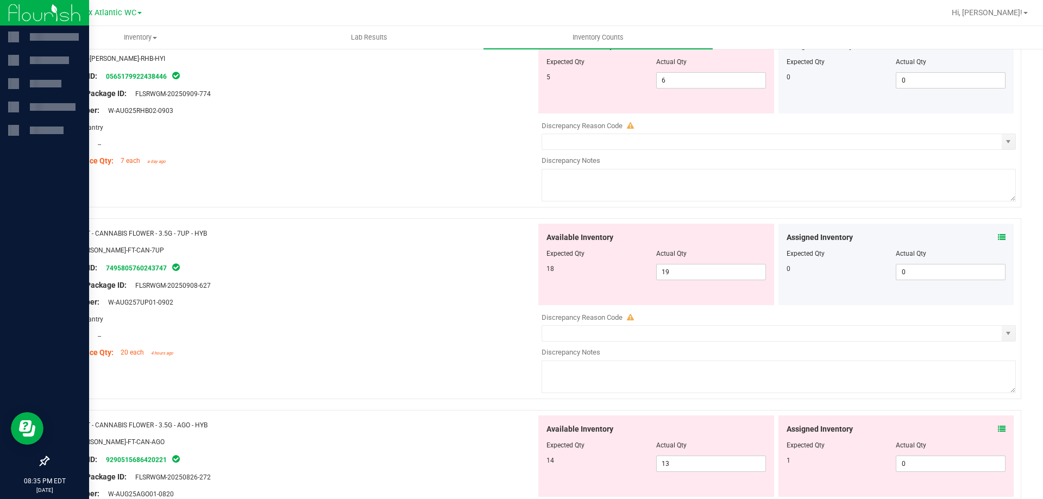
scroll to position [1196, 0]
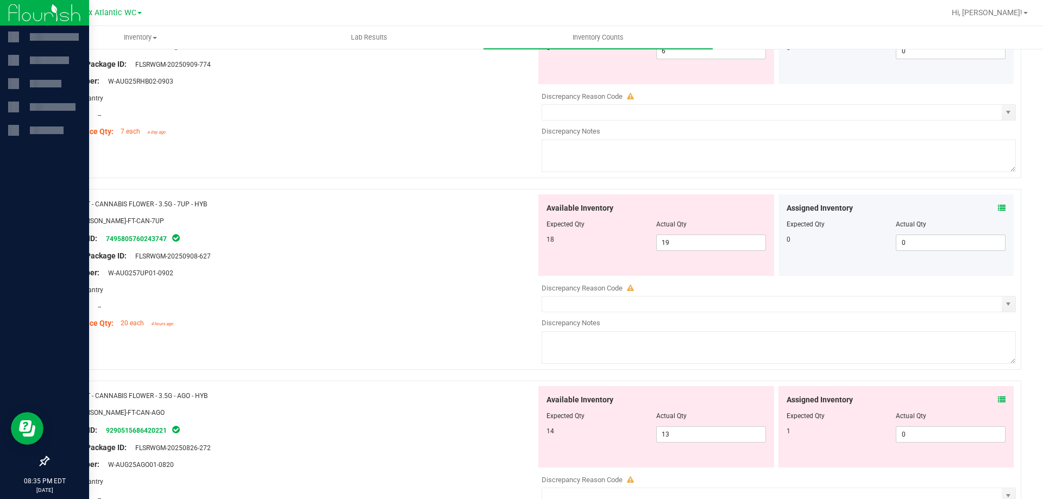
click at [990, 400] on div "Assigned Inventory" at bounding box center [897, 400] width 220 height 11
click at [998, 400] on icon at bounding box center [1002, 400] width 8 height 8
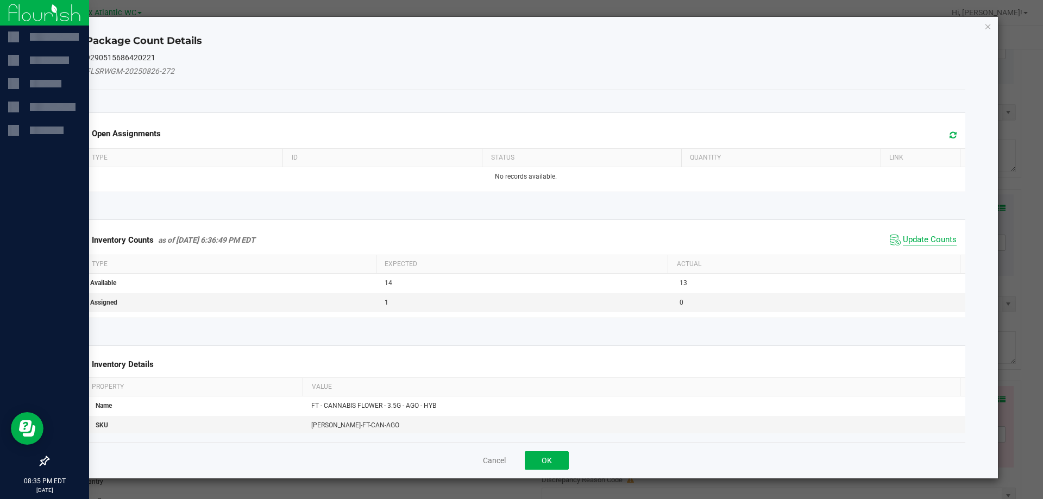
click at [925, 242] on span "Update Counts" at bounding box center [930, 240] width 54 height 11
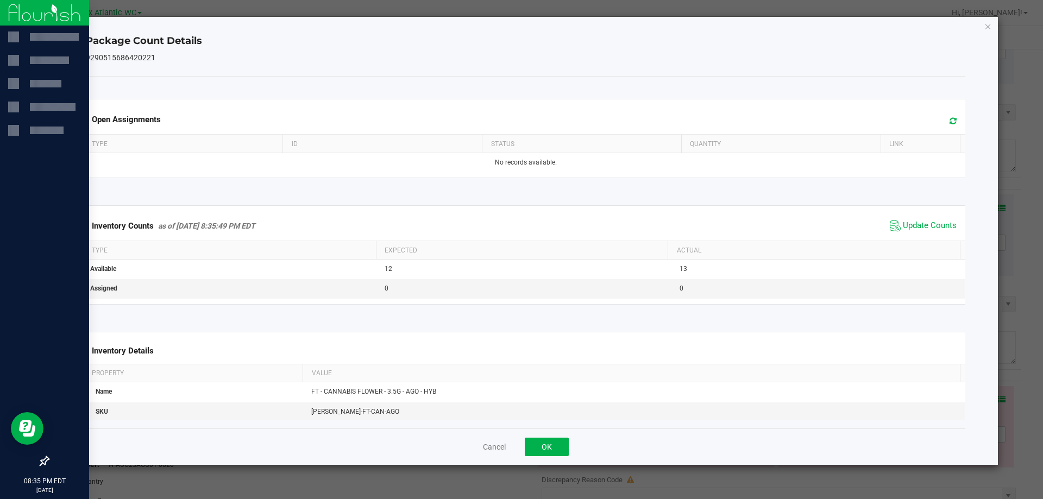
click at [927, 235] on div "Inventory Counts as of [DATE] 8:35:49 PM EDT Update Counts" at bounding box center [526, 225] width 885 height 29
click at [918, 228] on span "Update Counts" at bounding box center [930, 226] width 54 height 11
click at [558, 446] on button "OK" at bounding box center [547, 447] width 44 height 18
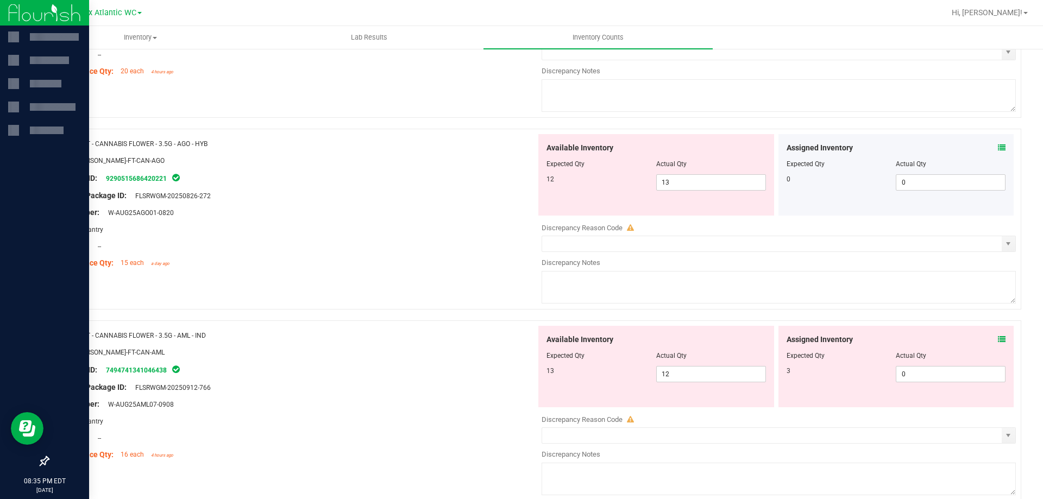
scroll to position [1467, 0]
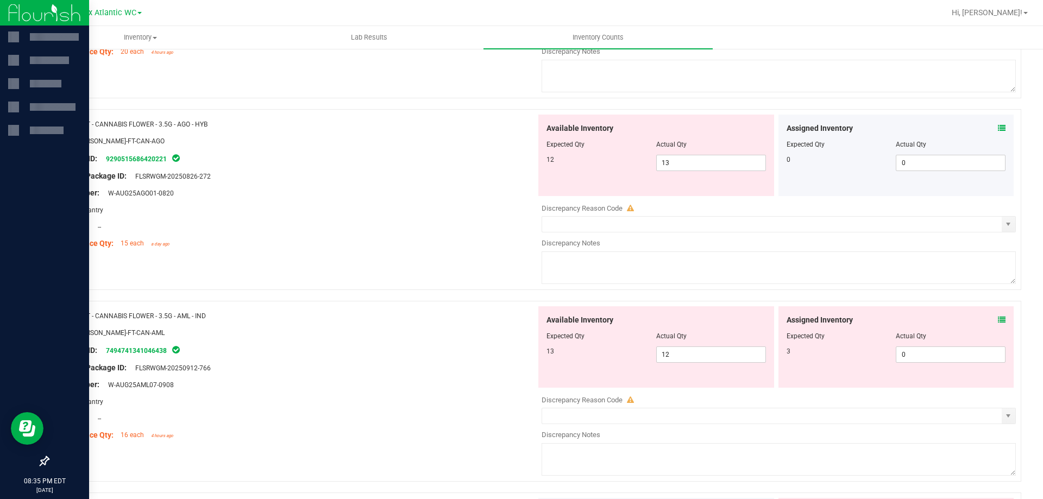
click at [998, 320] on icon at bounding box center [1002, 320] width 8 height 8
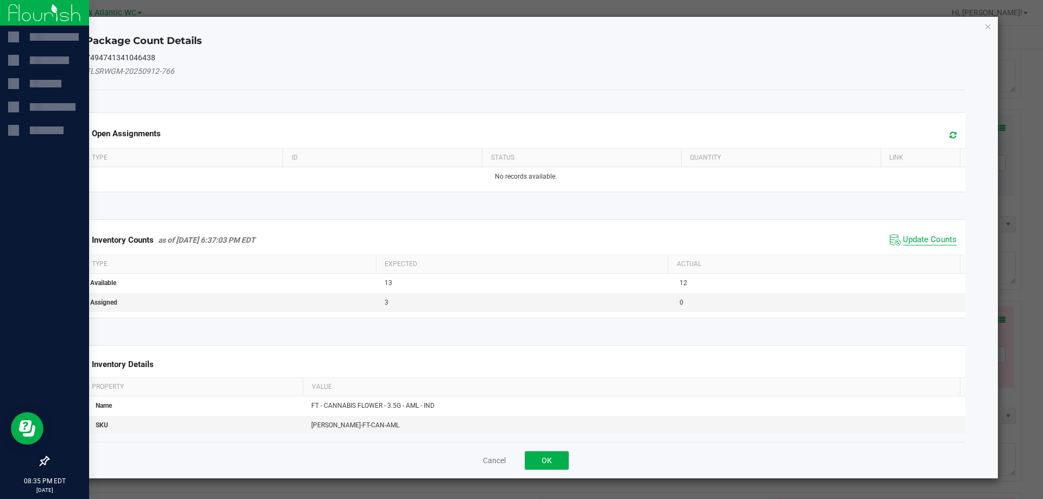
click at [912, 240] on span "Update Counts" at bounding box center [930, 240] width 54 height 11
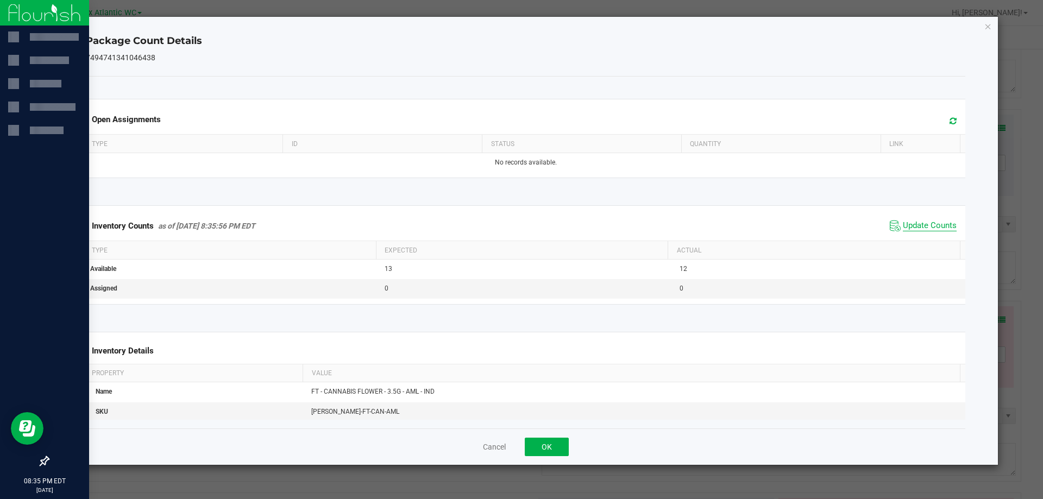
click at [919, 232] on span "Update Counts" at bounding box center [930, 226] width 54 height 11
click at [554, 447] on button "OK" at bounding box center [547, 447] width 44 height 18
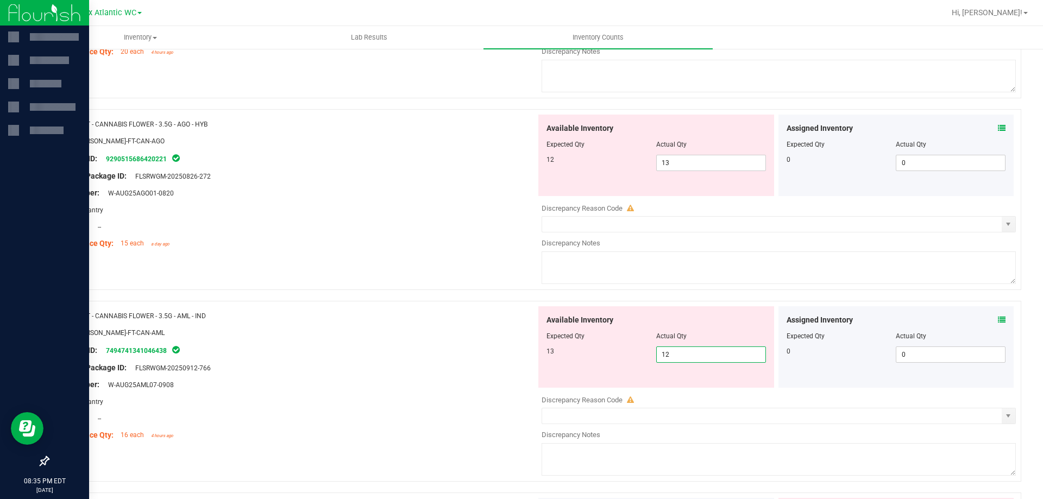
drag, startPoint x: 694, startPoint y: 355, endPoint x: 585, endPoint y: 364, distance: 109.6
click at [585, 364] on div "Available Inventory Expected Qty Actual Qty 13 12 12" at bounding box center [657, 348] width 236 height 82
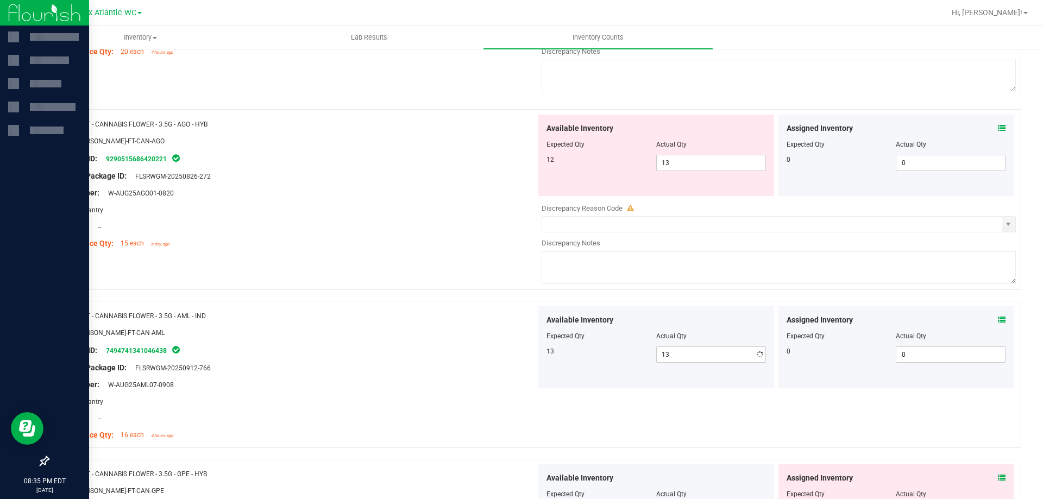
drag, startPoint x: 402, startPoint y: 384, endPoint x: 421, endPoint y: 374, distance: 21.6
click at [406, 379] on div "Lot Number: W-AUG25AML07-0908" at bounding box center [297, 384] width 480 height 11
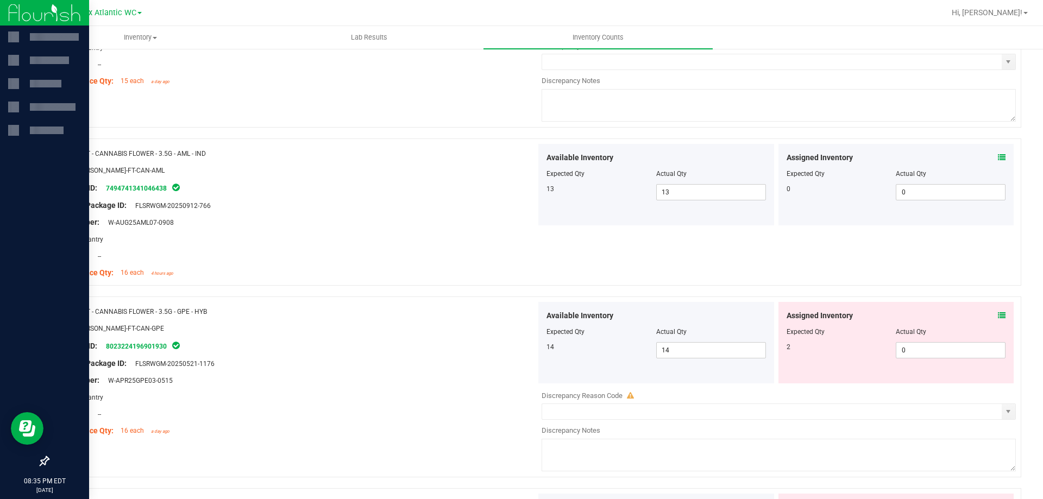
scroll to position [1630, 0]
click at [998, 311] on span at bounding box center [1002, 315] width 8 height 11
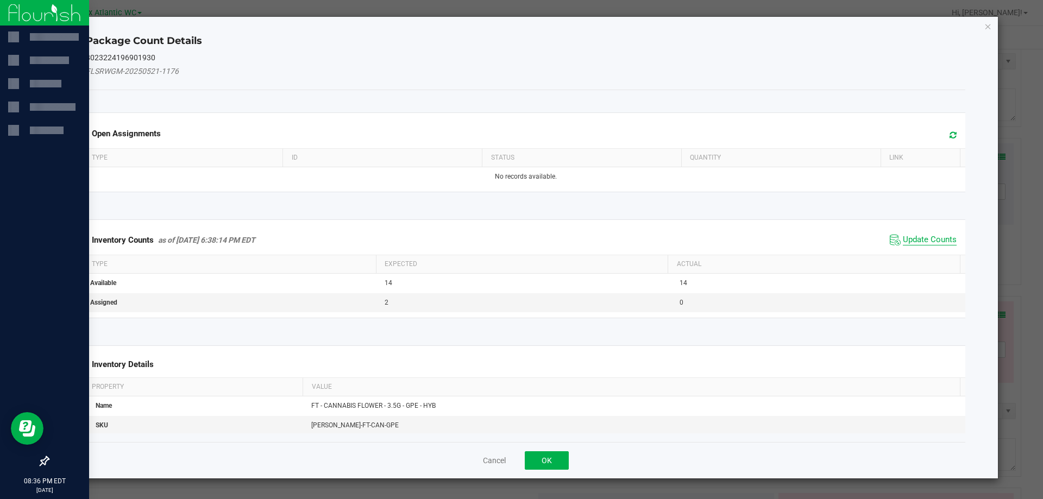
click at [922, 235] on span "Update Counts" at bounding box center [930, 240] width 54 height 11
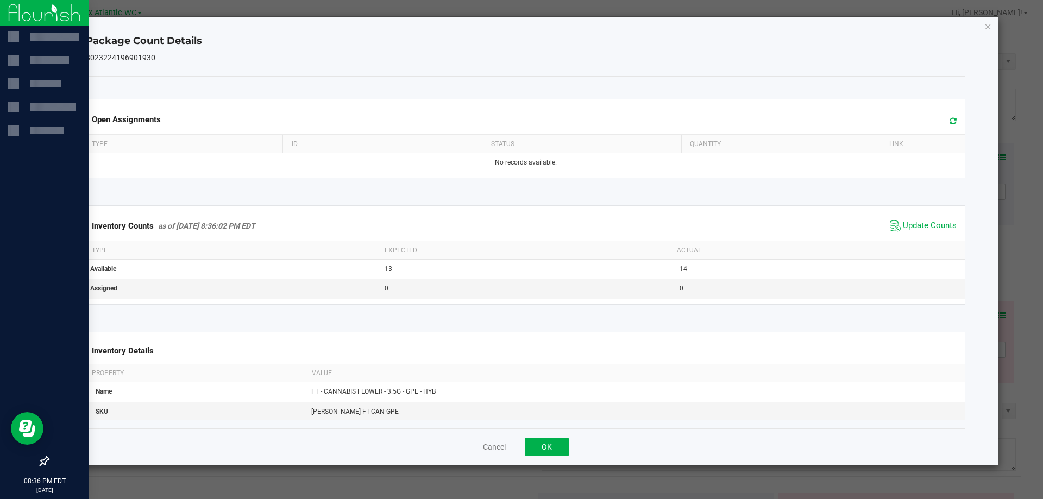
click at [923, 233] on span "Update Counts" at bounding box center [923, 226] width 72 height 16
click at [544, 454] on button "OK" at bounding box center [547, 447] width 44 height 18
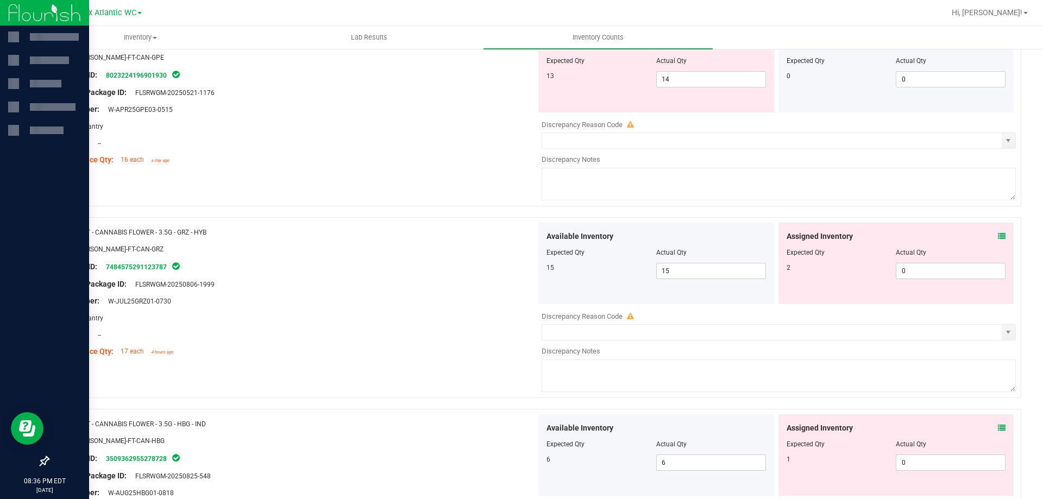
scroll to position [1902, 0]
click at [998, 239] on icon at bounding box center [1002, 236] width 8 height 8
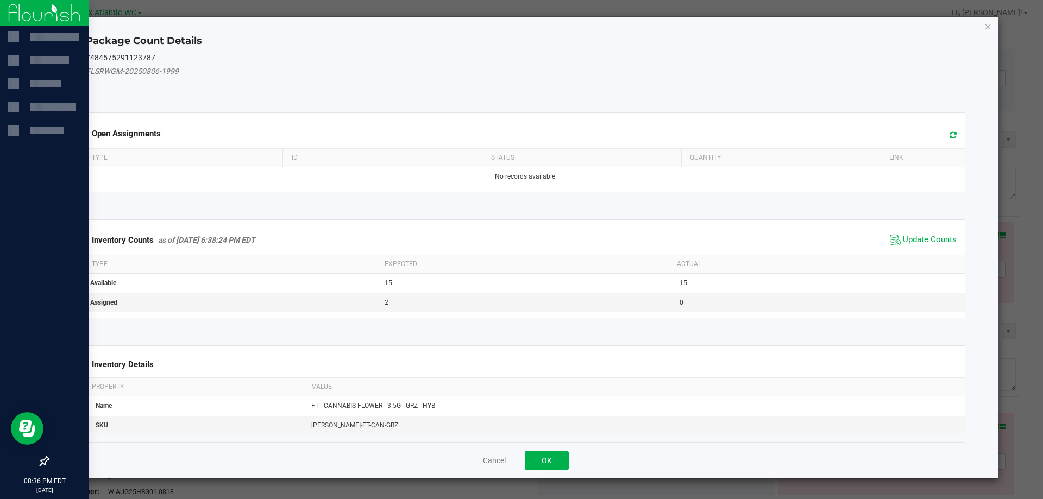
click at [911, 237] on span "Update Counts" at bounding box center [930, 240] width 54 height 11
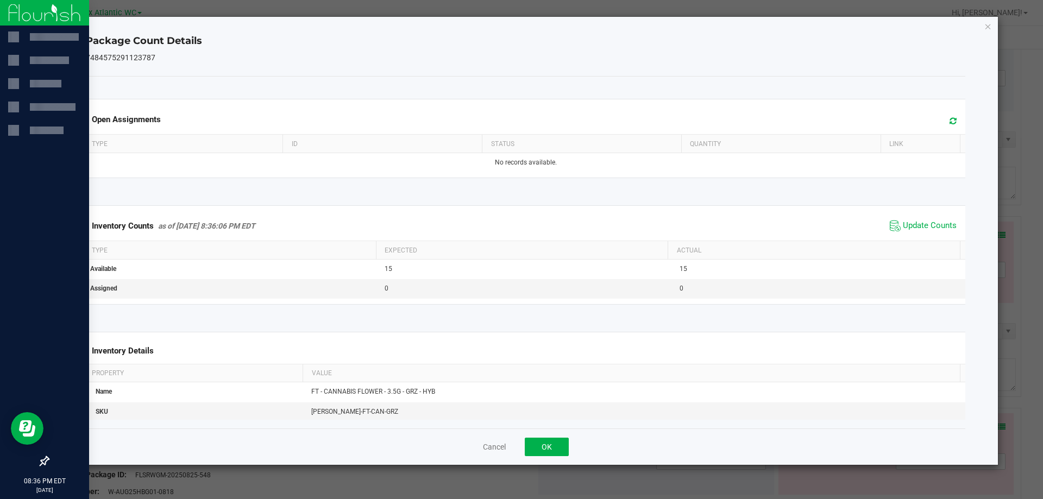
click at [915, 233] on span "Update Counts" at bounding box center [923, 226] width 72 height 16
click at [915, 233] on span "Update Counts" at bounding box center [925, 225] width 70 height 15
click at [549, 443] on button "OK" at bounding box center [547, 447] width 44 height 18
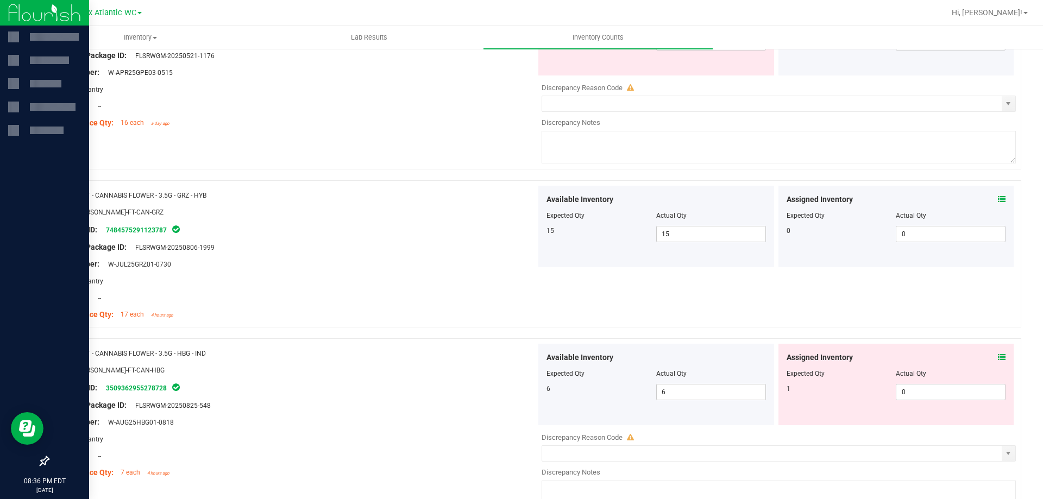
scroll to position [2011, 0]
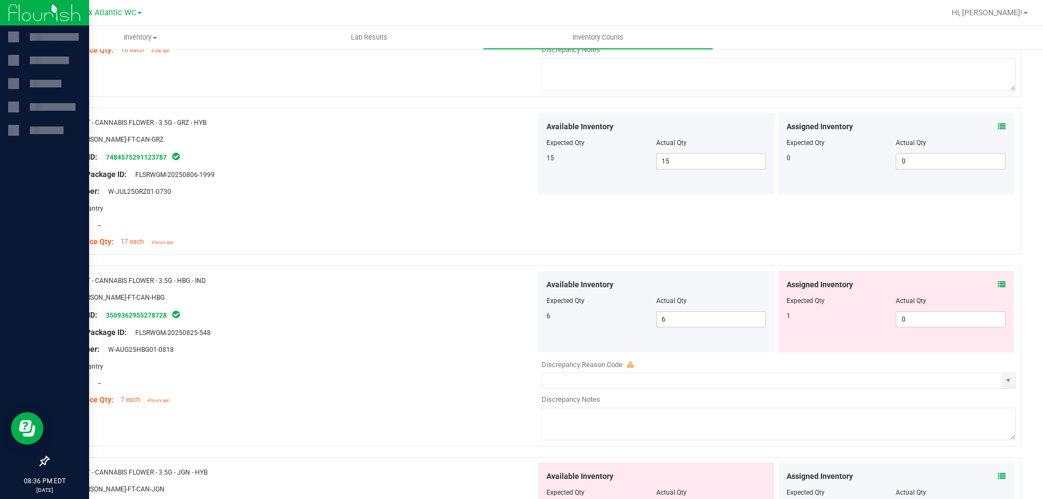
click at [998, 281] on icon at bounding box center [1002, 285] width 8 height 8
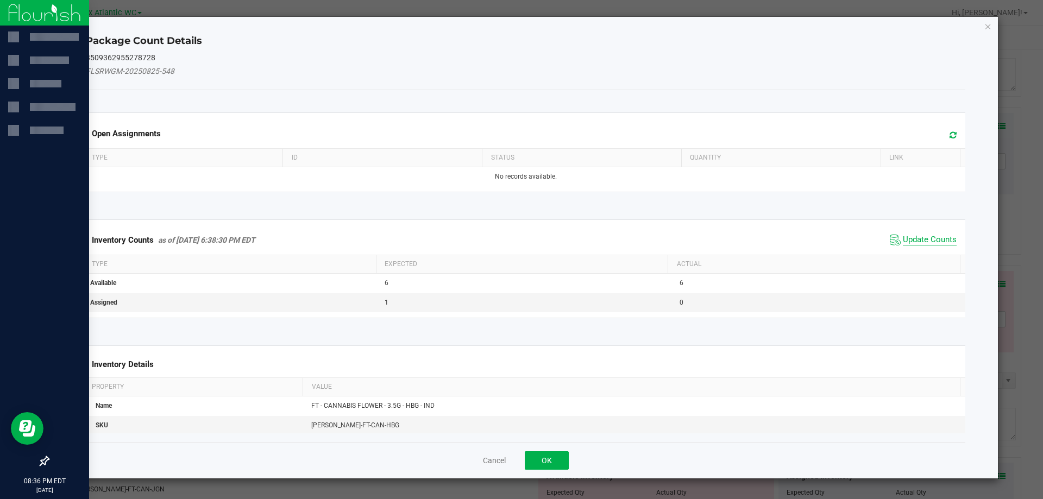
click at [910, 239] on span "Update Counts" at bounding box center [930, 240] width 54 height 11
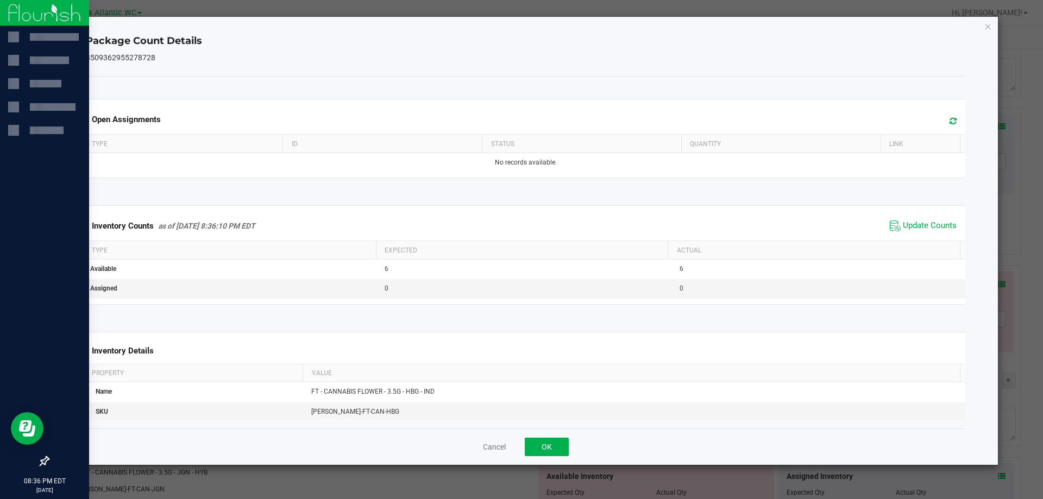
click at [918, 234] on span "Update Counts" at bounding box center [923, 226] width 72 height 16
click at [918, 234] on div "Inventory Counts as of [DATE] 8:36:10 PM EDT Update Counts" at bounding box center [526, 225] width 885 height 28
click at [548, 447] on button "OK" at bounding box center [547, 447] width 44 height 18
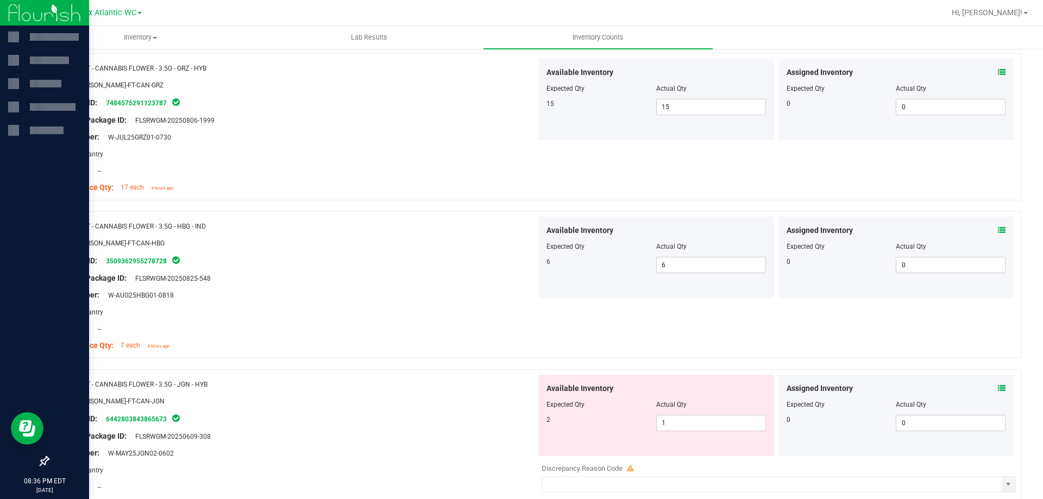
scroll to position [2119, 0]
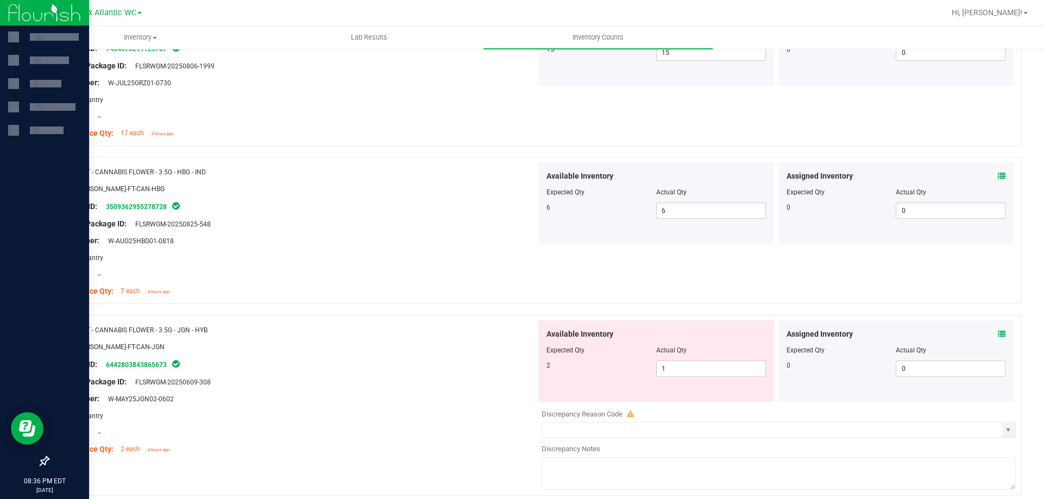
click at [998, 332] on icon at bounding box center [1002, 334] width 8 height 8
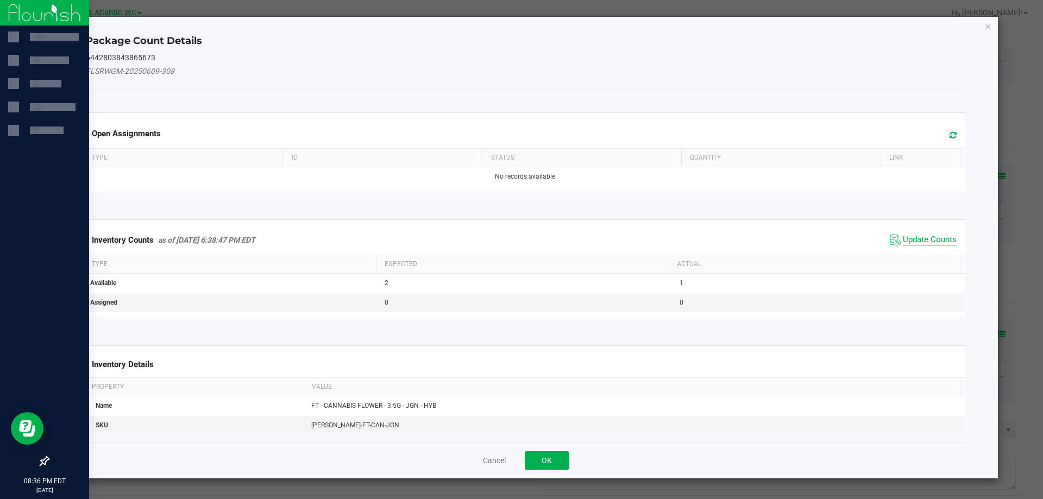
click at [928, 240] on span "Update Counts" at bounding box center [930, 240] width 54 height 11
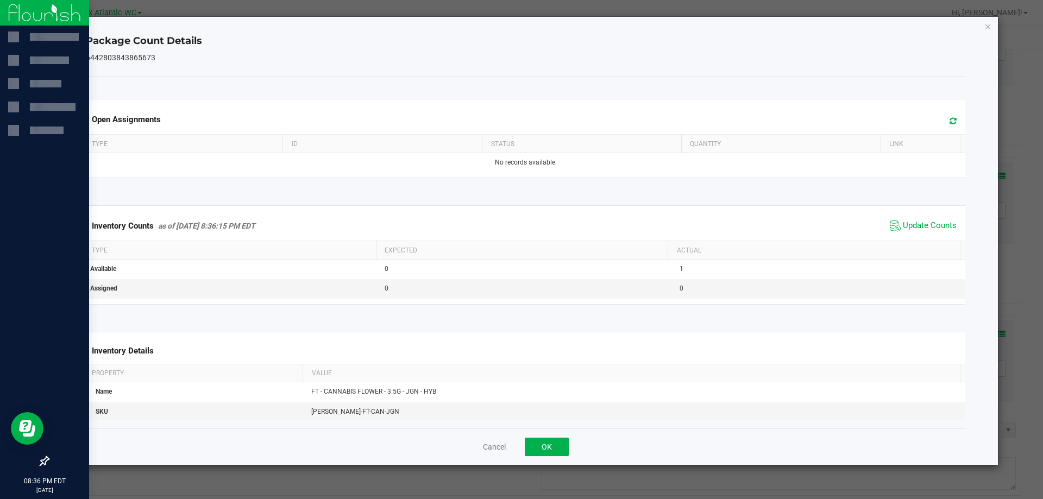
click at [930, 234] on span "Update Counts" at bounding box center [923, 226] width 72 height 16
click at [930, 234] on div "Inventory Counts as of [DATE] 8:36:15 PM EDT Update Counts" at bounding box center [526, 225] width 885 height 28
click at [564, 444] on button "OK" at bounding box center [547, 447] width 44 height 18
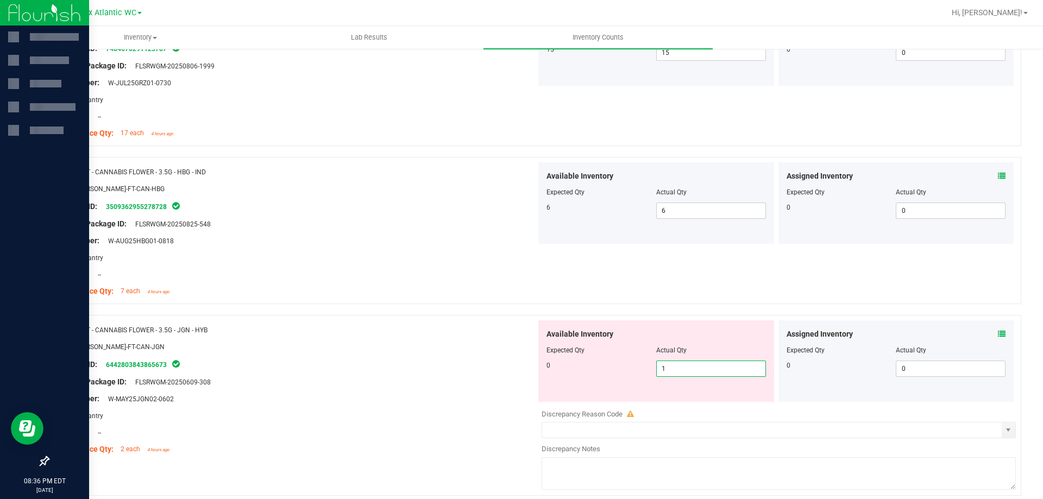
drag, startPoint x: 650, startPoint y: 373, endPoint x: 564, endPoint y: 377, distance: 86.5
click at [564, 376] on div "0 1 1" at bounding box center [657, 369] width 220 height 16
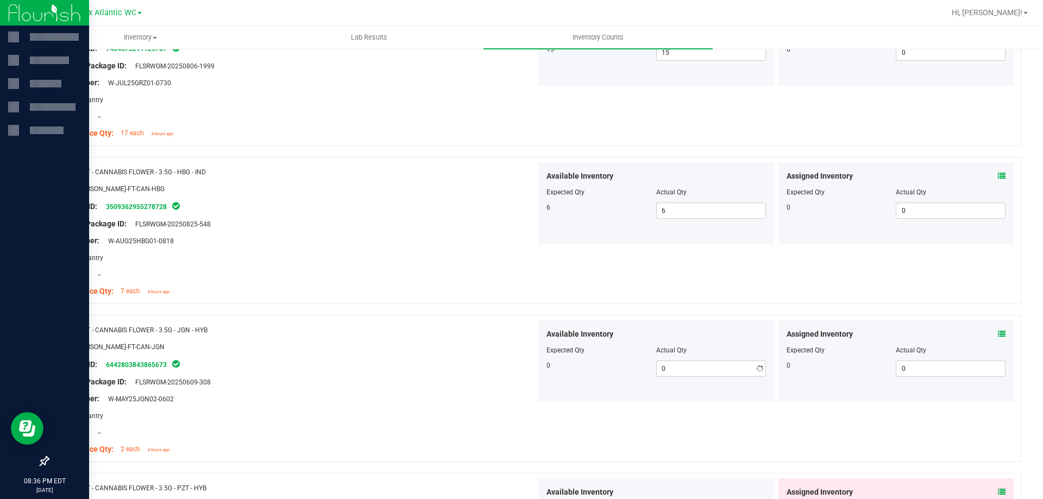
drag, startPoint x: 548, startPoint y: 351, endPoint x: 566, endPoint y: 345, distance: 18.2
click at [548, 349] on span "Expected Qty" at bounding box center [566, 351] width 38 height 8
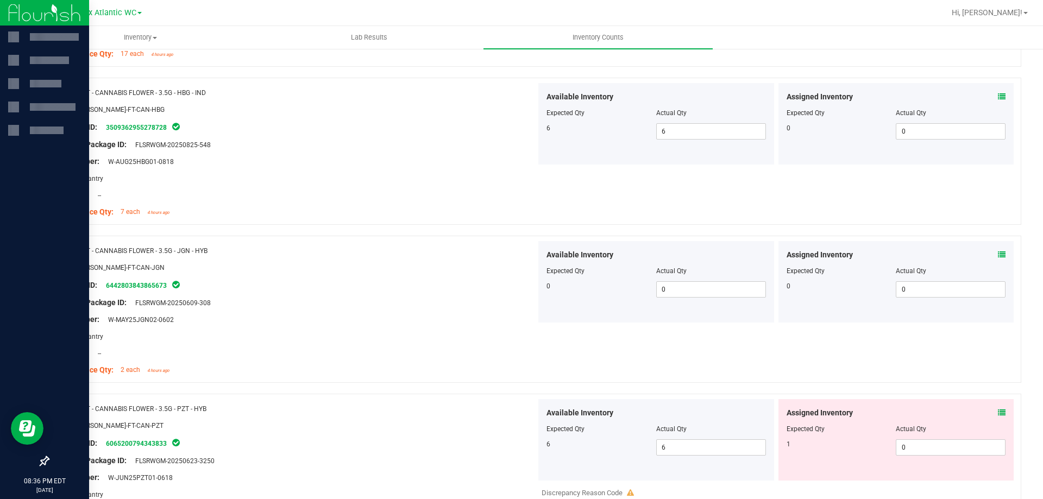
scroll to position [2282, 0]
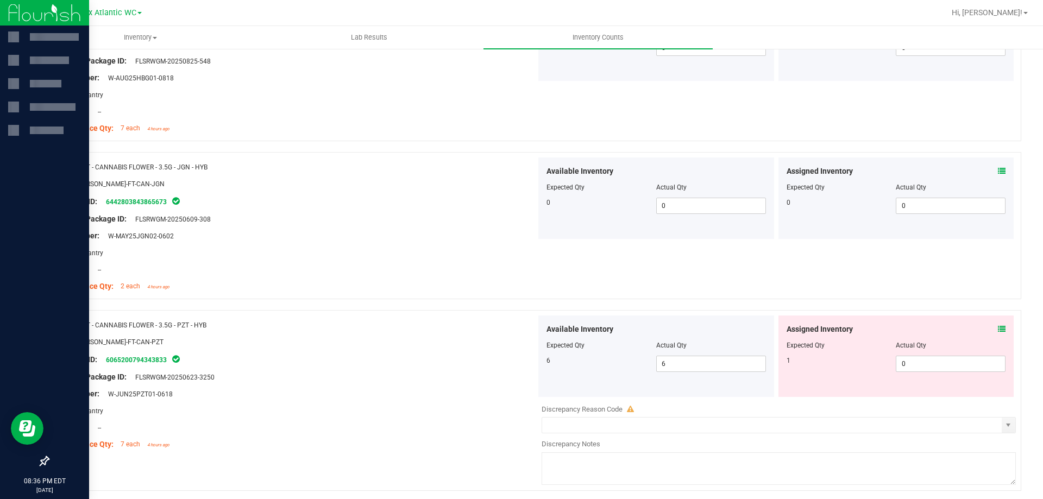
click at [998, 329] on icon at bounding box center [1002, 330] width 8 height 8
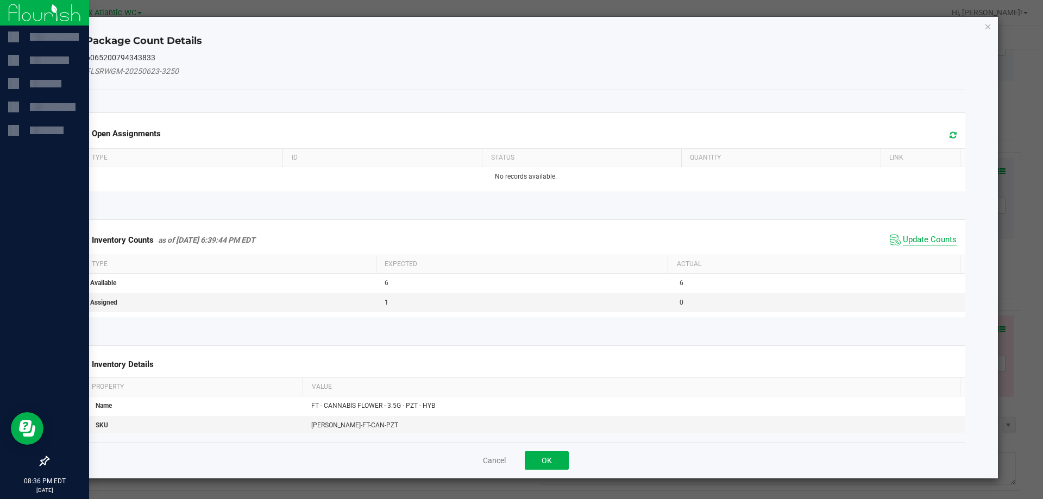
click at [925, 235] on span "Update Counts" at bounding box center [930, 240] width 54 height 11
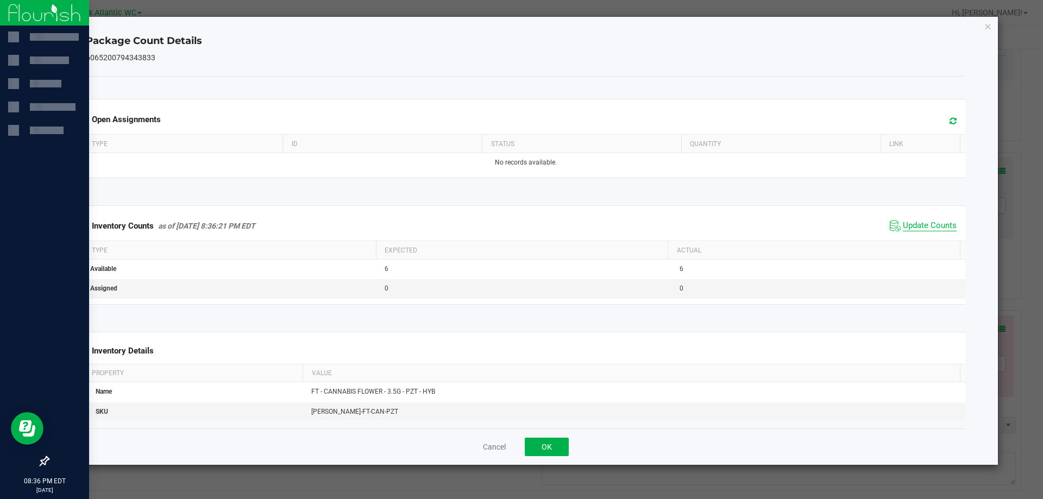
click at [927, 232] on span "Update Counts" at bounding box center [930, 226] width 54 height 11
click at [553, 447] on button "OK" at bounding box center [547, 447] width 44 height 18
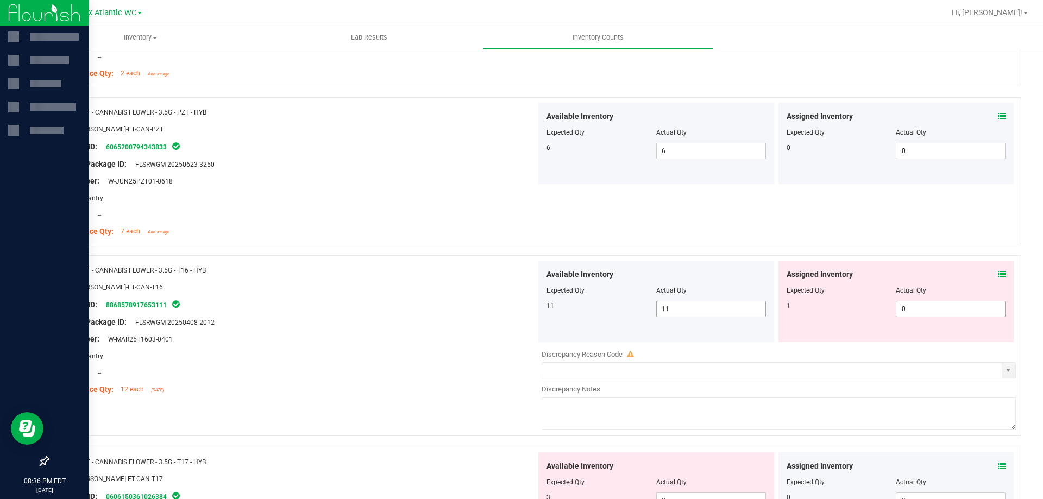
scroll to position [2500, 0]
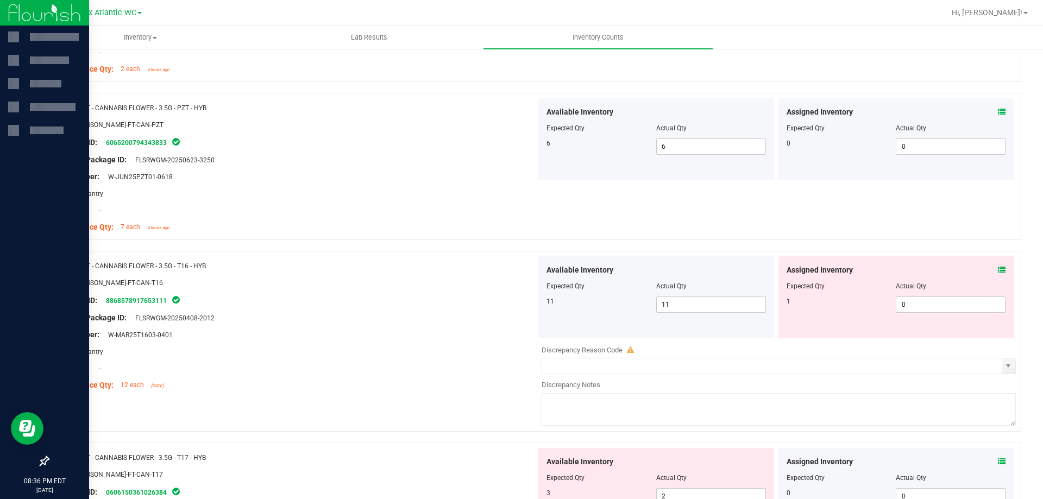
click at [998, 272] on icon at bounding box center [1002, 270] width 8 height 8
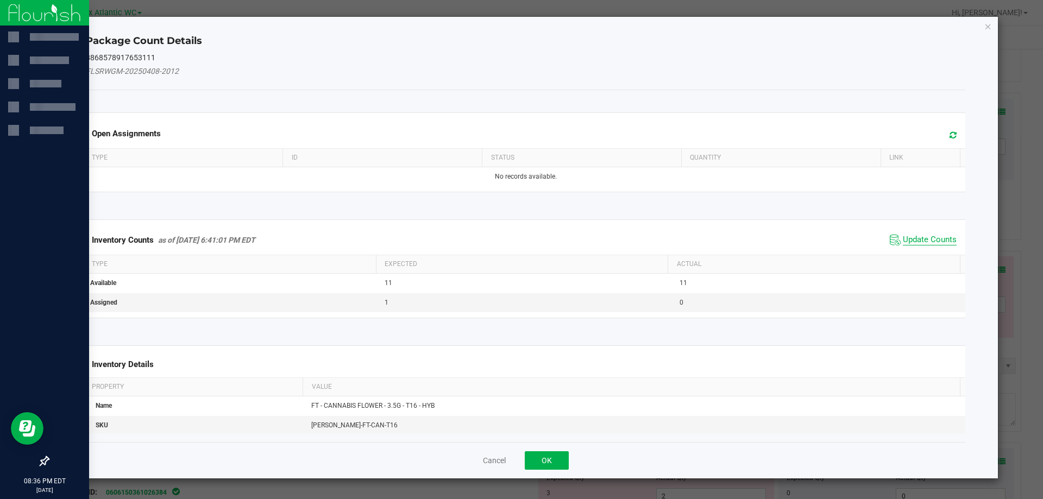
click at [920, 237] on span "Update Counts" at bounding box center [930, 240] width 54 height 11
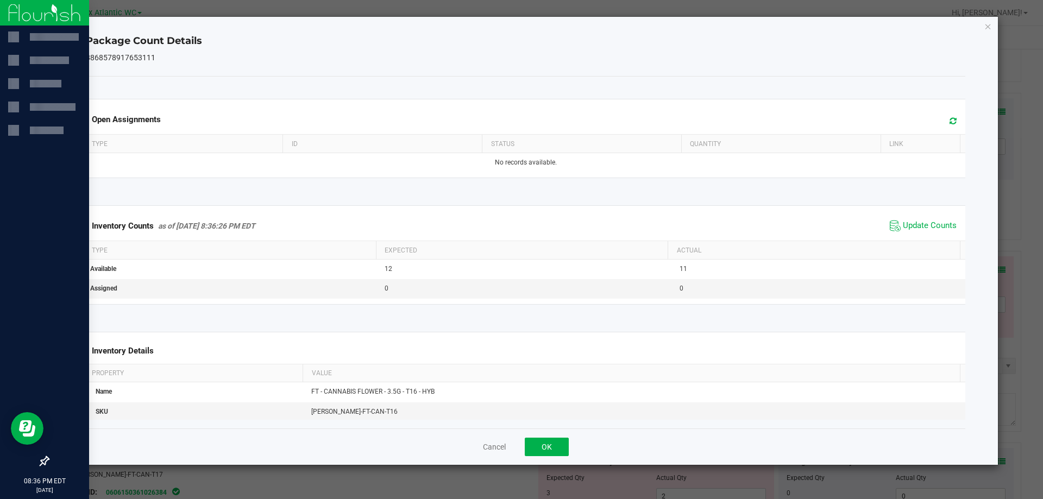
click at [911, 233] on span "Update Counts" at bounding box center [923, 226] width 72 height 16
click at [912, 232] on span "Update Counts" at bounding box center [923, 226] width 72 height 16
click at [555, 450] on button "OK" at bounding box center [547, 447] width 44 height 18
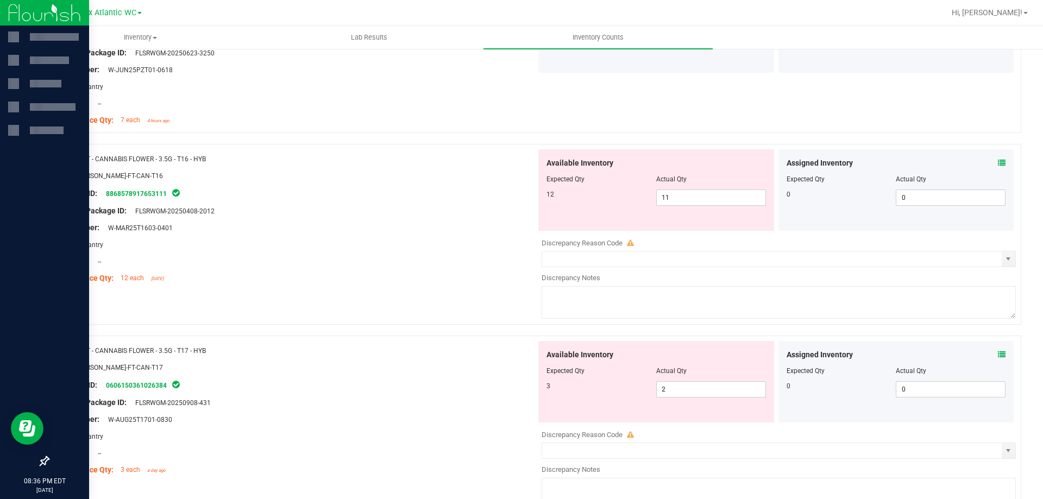
scroll to position [2609, 0]
click at [998, 351] on icon at bounding box center [1002, 353] width 8 height 8
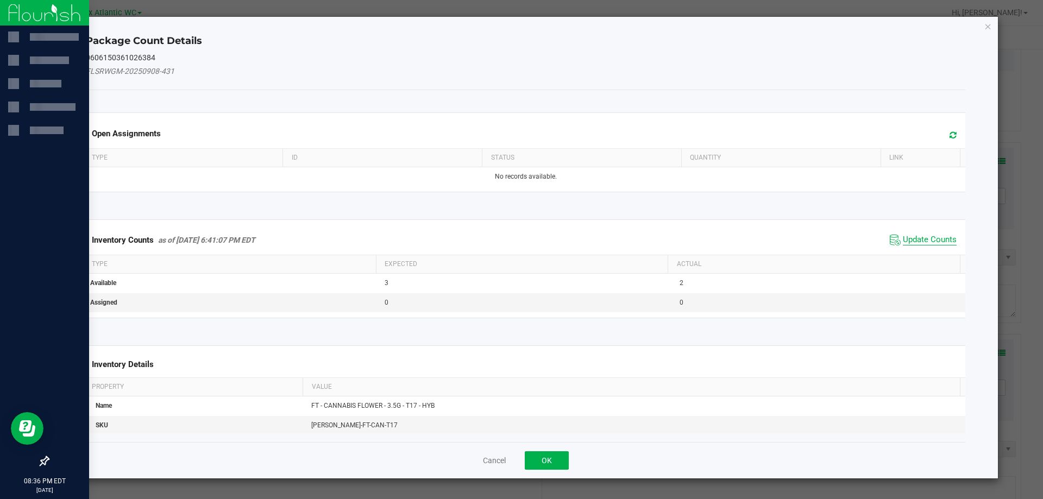
click at [921, 236] on span "Update Counts" at bounding box center [930, 240] width 54 height 11
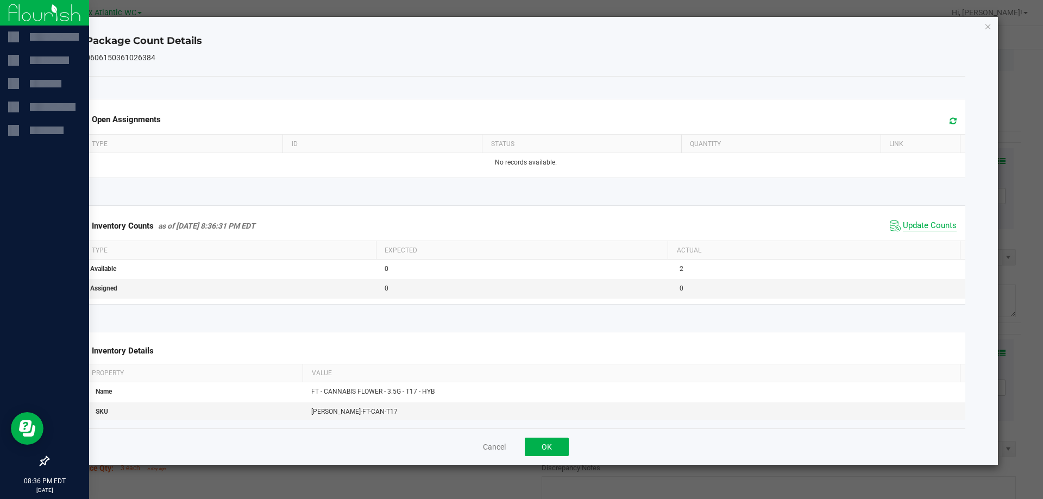
click at [924, 232] on span "Update Counts" at bounding box center [930, 226] width 54 height 11
click at [550, 448] on button "OK" at bounding box center [547, 447] width 44 height 18
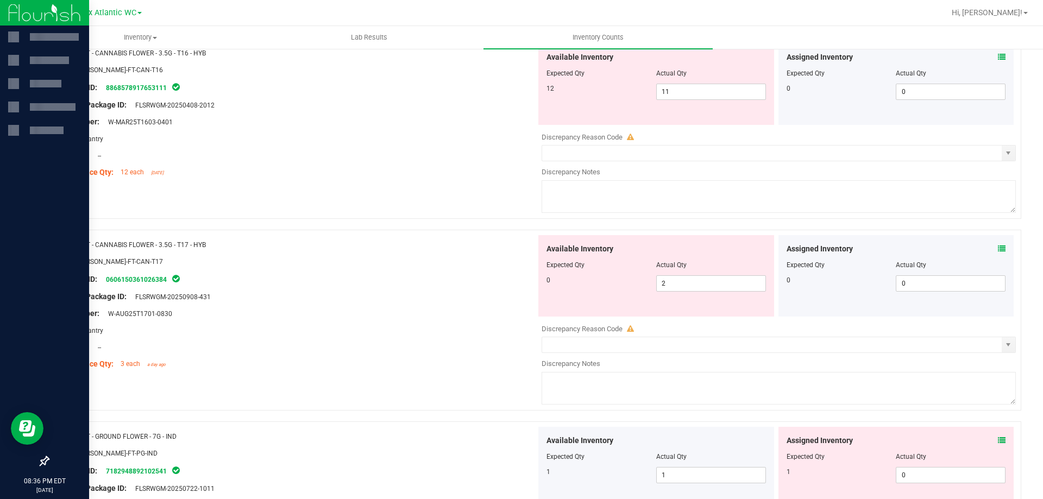
scroll to position [2717, 0]
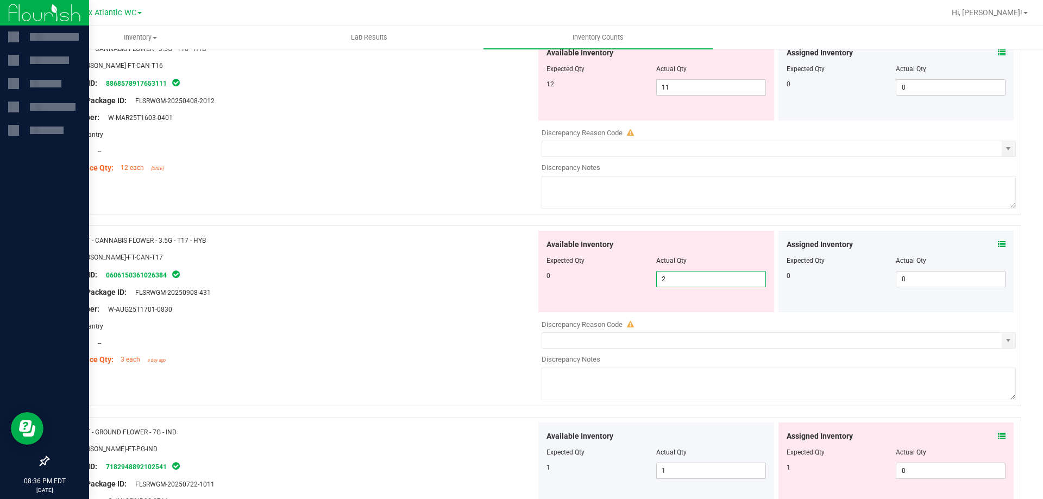
drag, startPoint x: 698, startPoint y: 280, endPoint x: 603, endPoint y: 280, distance: 95.6
click at [603, 280] on div "0 2 2" at bounding box center [657, 279] width 220 height 16
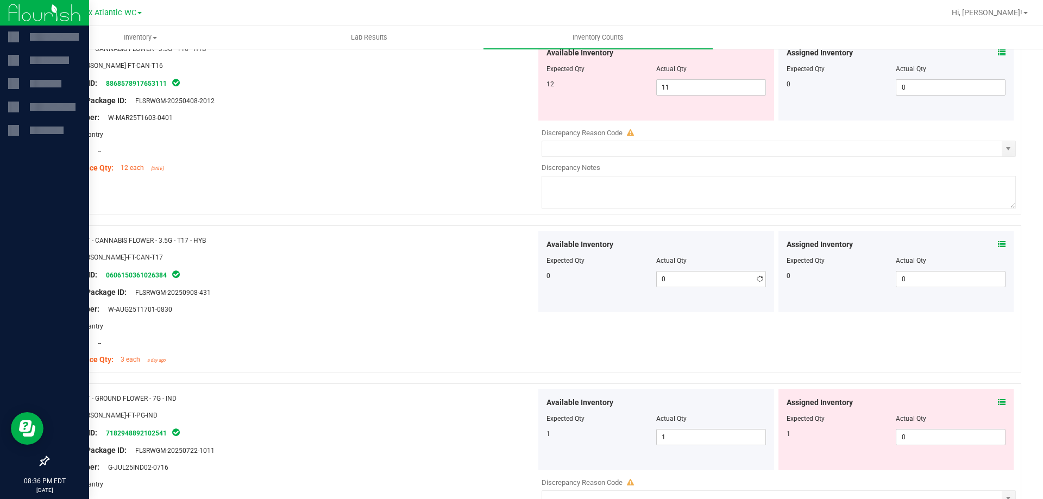
drag, startPoint x: 555, startPoint y: 292, endPoint x: 567, endPoint y: 297, distance: 12.9
click at [555, 292] on div "Available Inventory Expected Qty Actual Qty 0 0 0" at bounding box center [657, 272] width 236 height 82
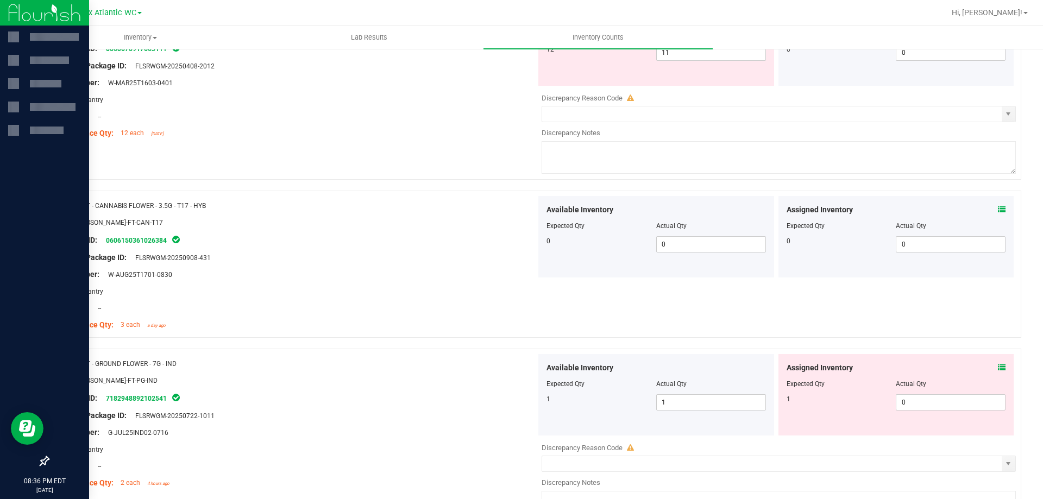
scroll to position [2772, 0]
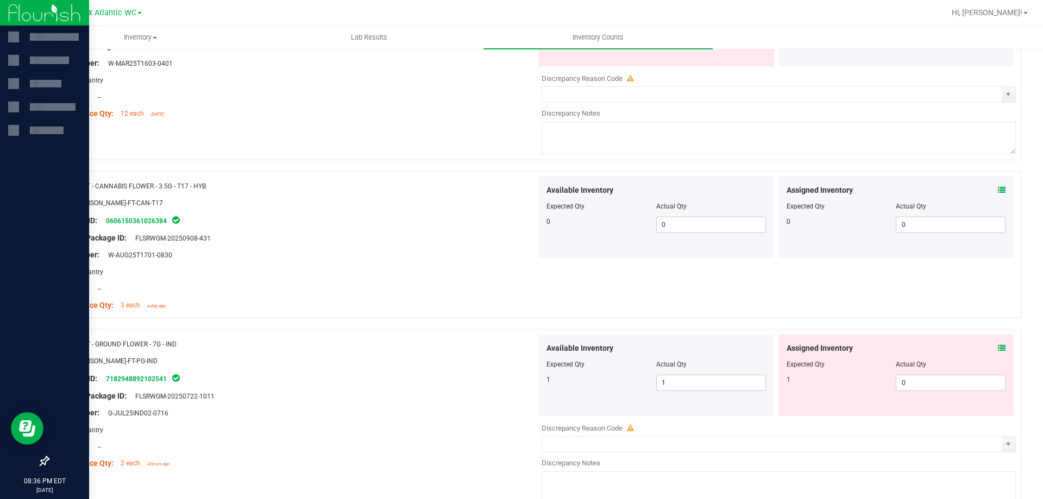
click at [998, 345] on icon at bounding box center [1002, 349] width 8 height 8
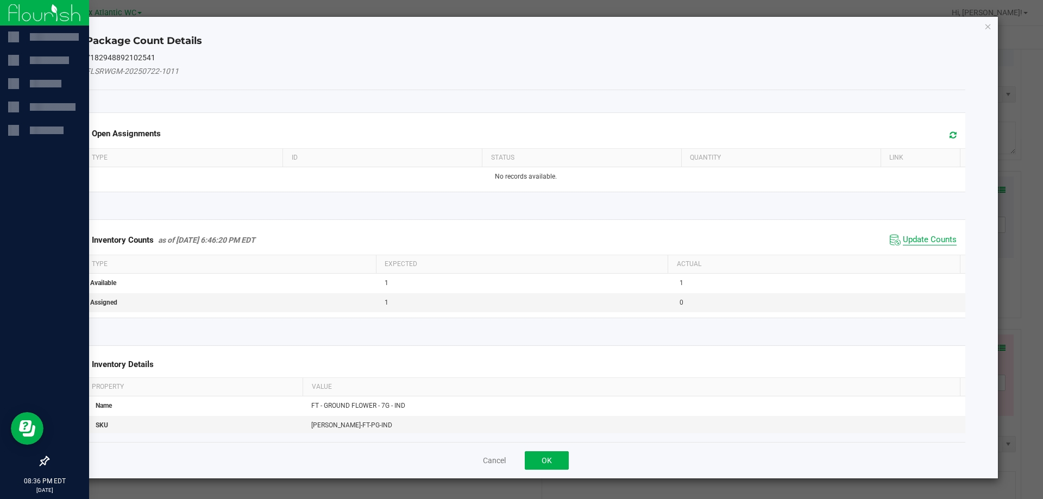
click at [925, 239] on span "Update Counts" at bounding box center [930, 240] width 54 height 11
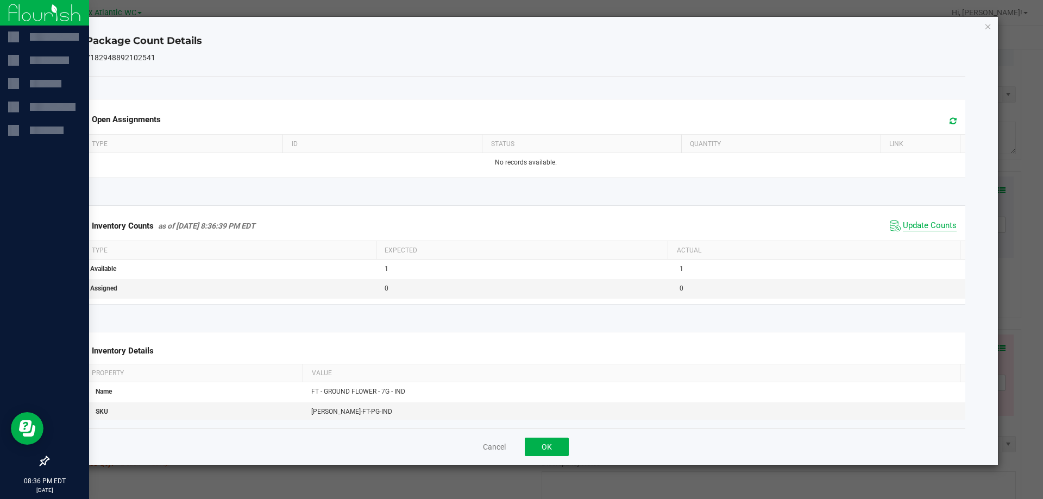
click at [918, 227] on span "Update Counts" at bounding box center [930, 226] width 54 height 11
click at [526, 450] on button "OK" at bounding box center [547, 447] width 44 height 18
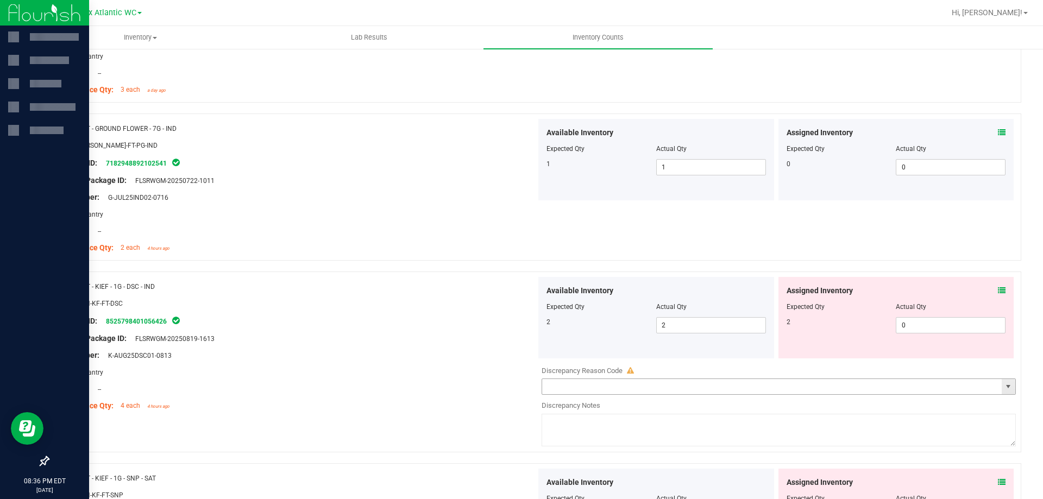
scroll to position [2989, 0]
click at [998, 286] on icon at bounding box center [1002, 289] width 8 height 8
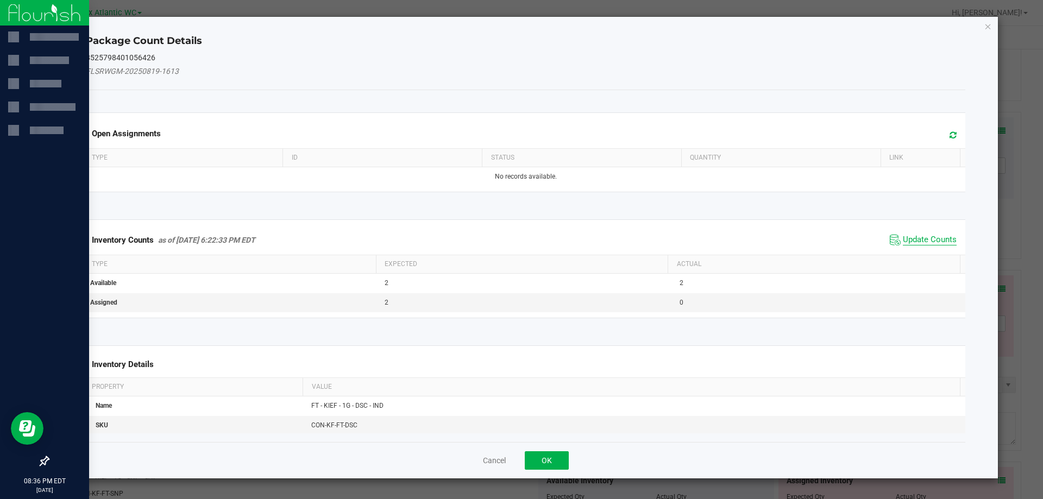
click at [922, 240] on span "Update Counts" at bounding box center [930, 240] width 54 height 11
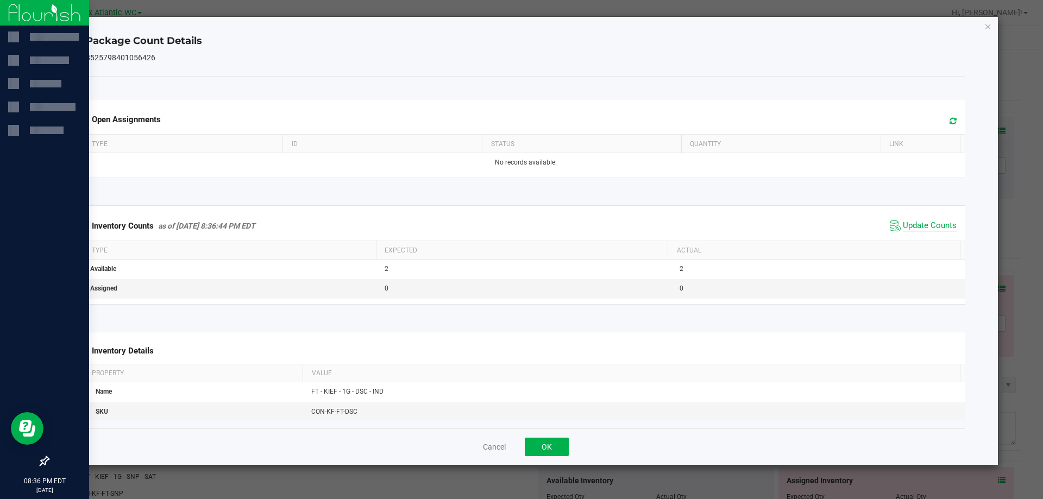
click at [924, 231] on span "Update Counts" at bounding box center [930, 226] width 54 height 11
click at [552, 445] on button "OK" at bounding box center [547, 447] width 44 height 18
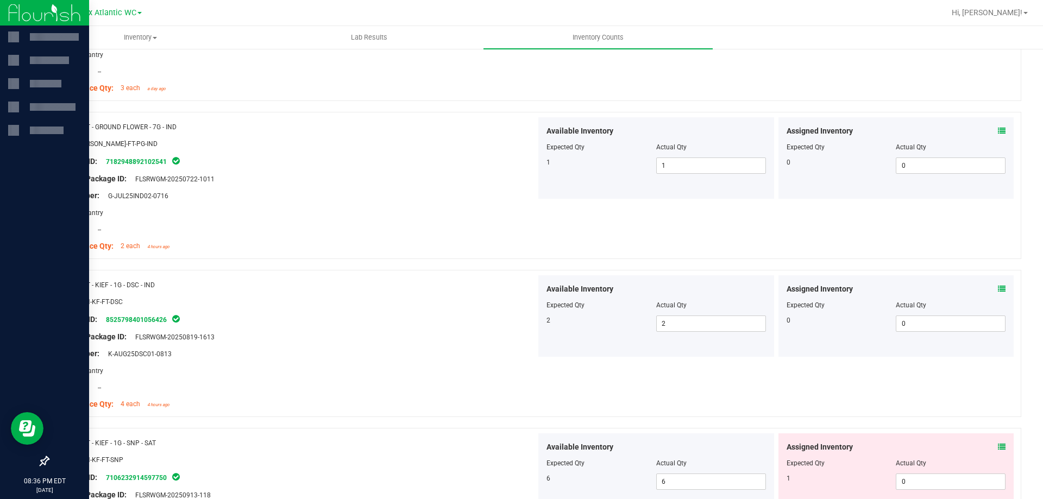
scroll to position [3098, 0]
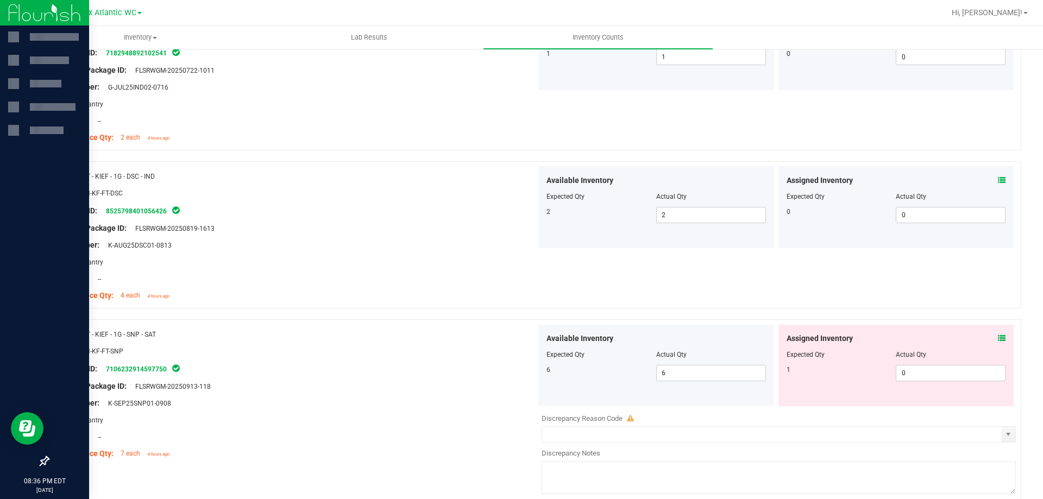
click at [998, 336] on icon at bounding box center [1002, 339] width 8 height 8
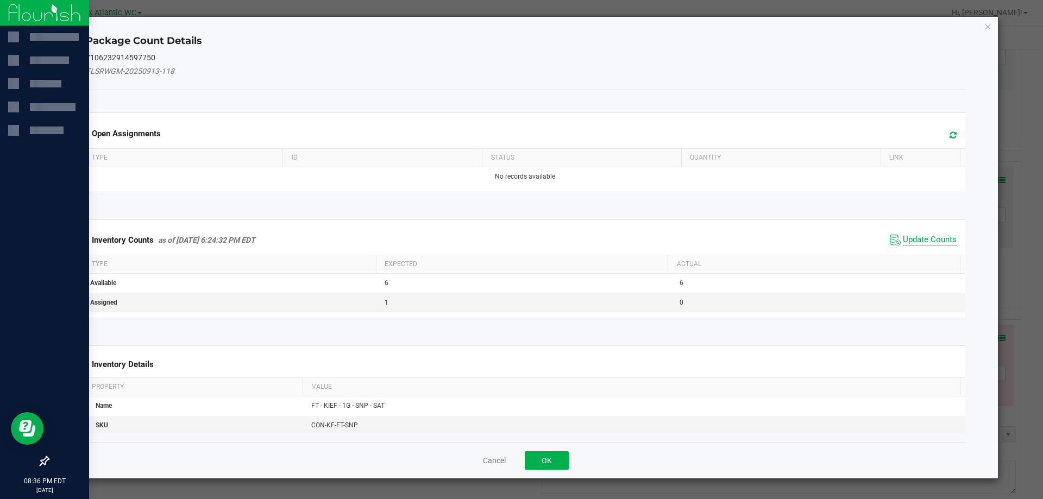
click at [929, 237] on span "Update Counts" at bounding box center [930, 240] width 54 height 11
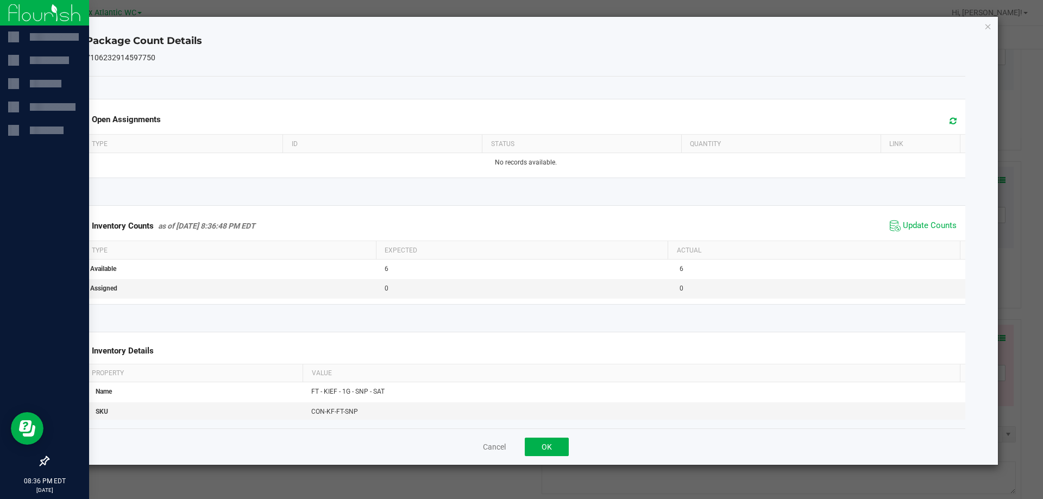
click at [930, 233] on span "Update Counts" at bounding box center [923, 226] width 72 height 16
click at [561, 449] on button "OK" at bounding box center [547, 447] width 44 height 18
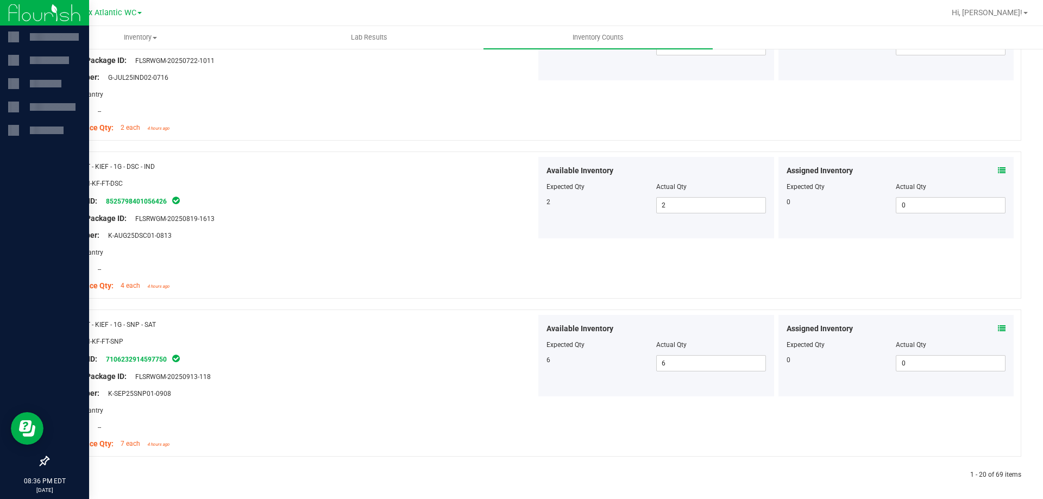
scroll to position [3113, 0]
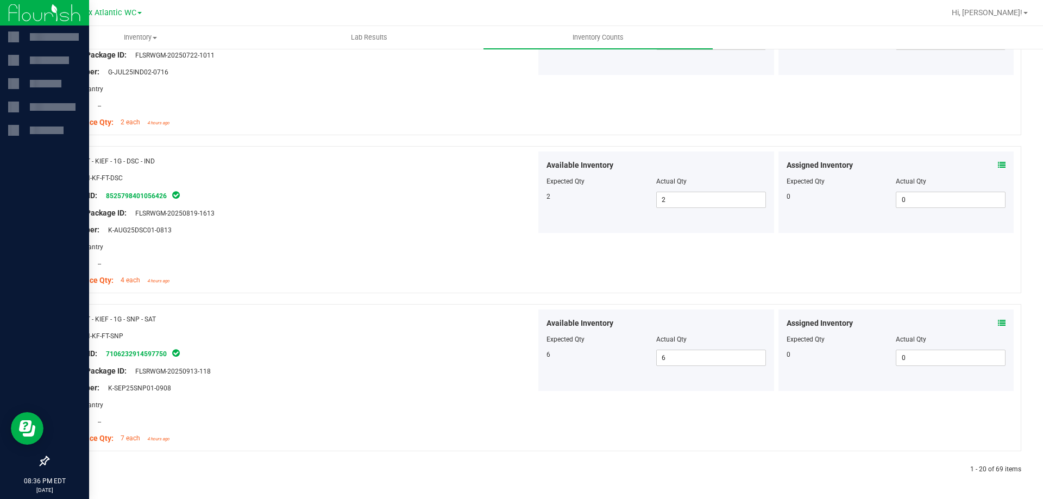
click at [73, 472] on icon at bounding box center [73, 470] width 3 height 7
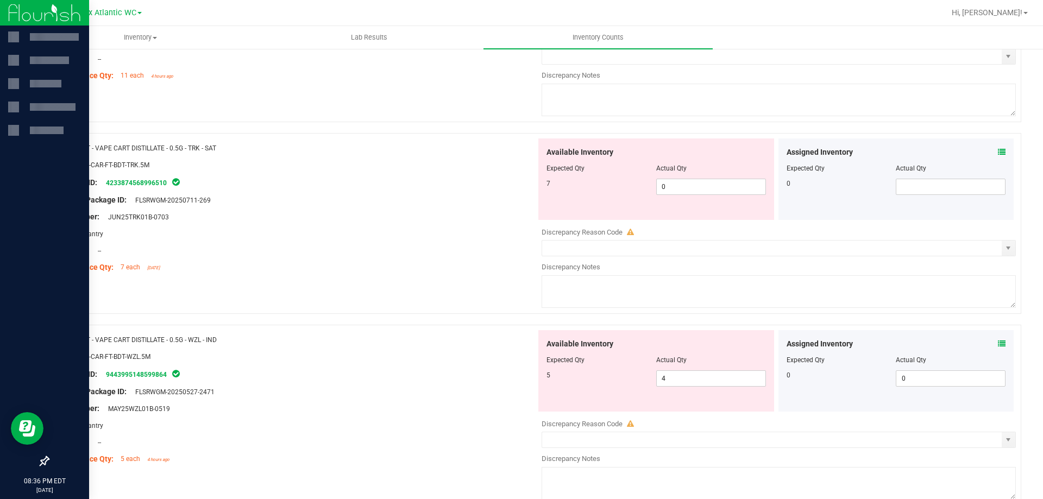
scroll to position [0, 0]
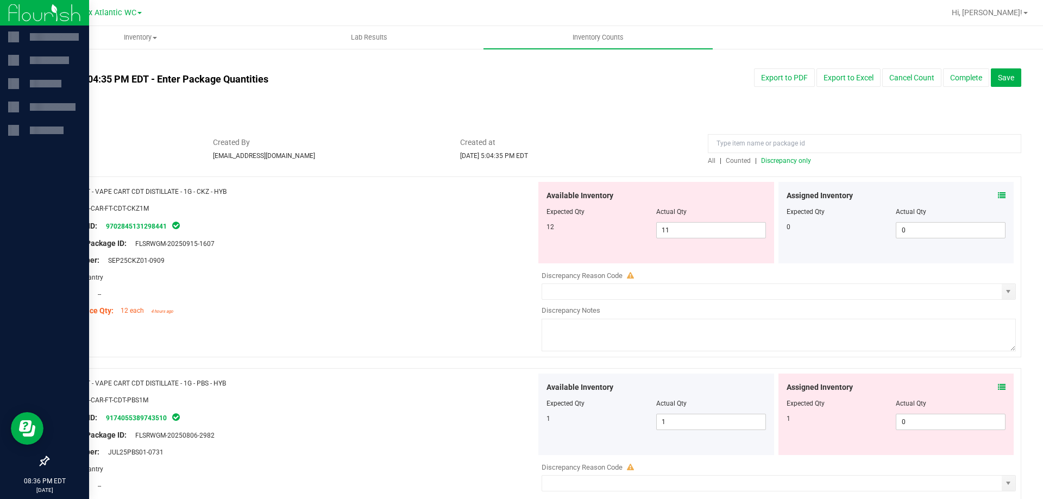
click at [998, 195] on icon at bounding box center [1002, 196] width 8 height 8
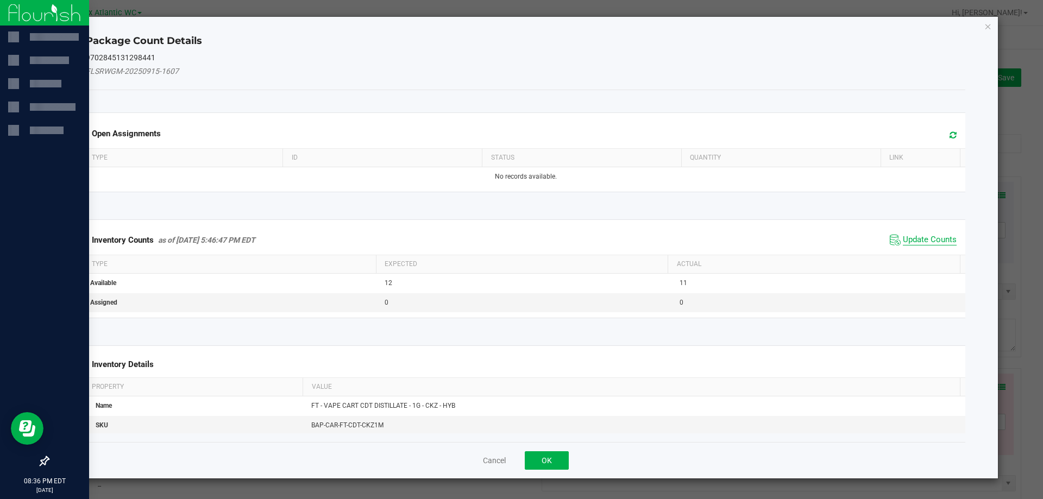
click at [930, 238] on span "Update Counts" at bounding box center [930, 240] width 54 height 11
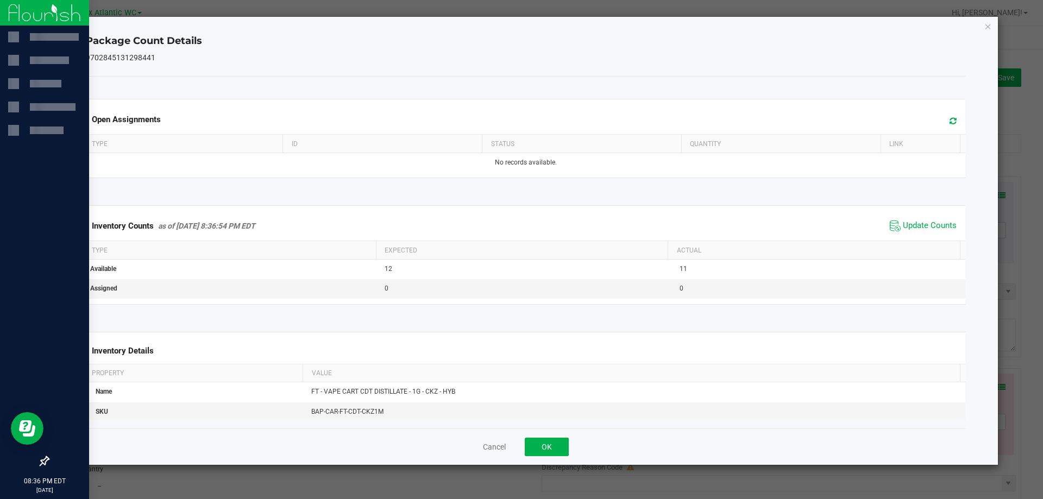
click at [931, 233] on span "Update Counts" at bounding box center [923, 226] width 72 height 16
click at [546, 446] on button "OK" at bounding box center [547, 447] width 44 height 18
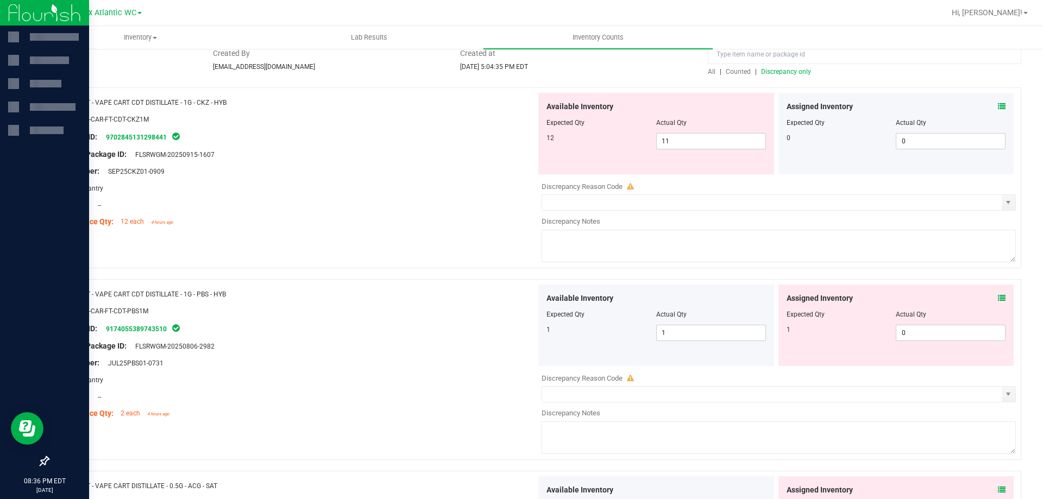
scroll to position [109, 0]
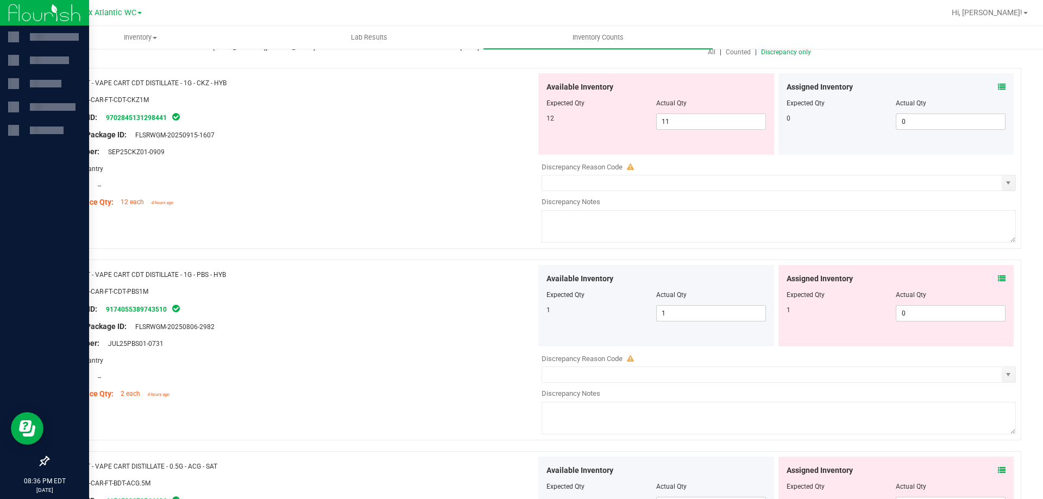
click at [998, 280] on icon at bounding box center [1002, 279] width 8 height 8
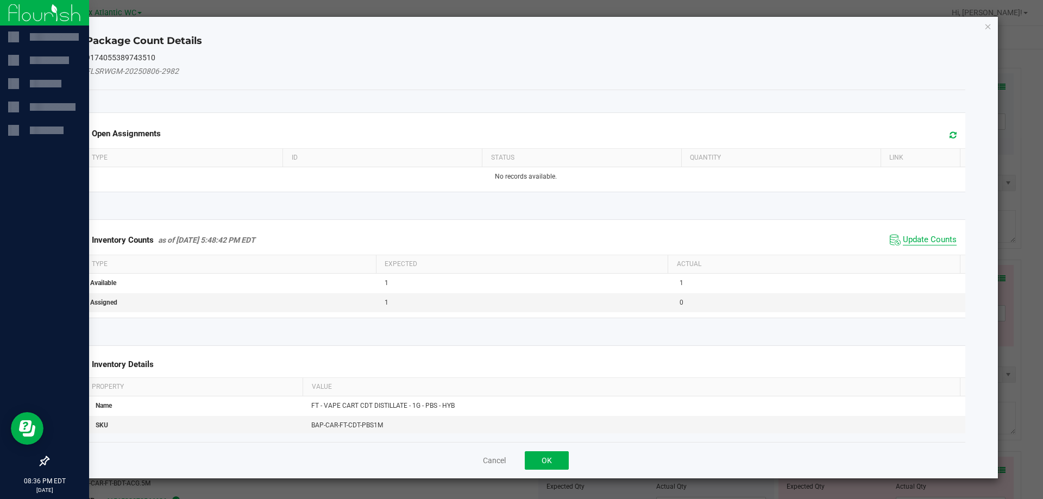
click at [925, 239] on span "Update Counts" at bounding box center [930, 240] width 54 height 11
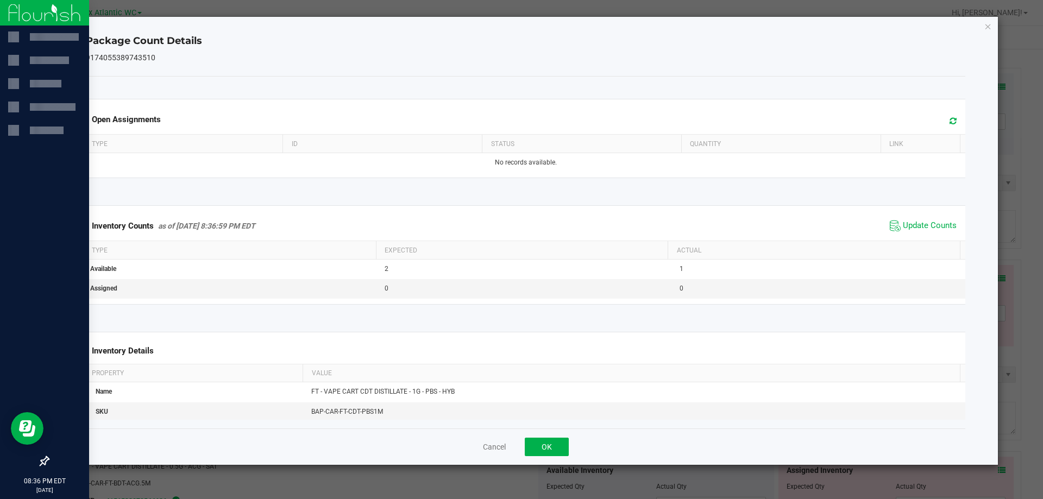
click at [927, 234] on span "Update Counts" at bounding box center [923, 226] width 72 height 16
click at [549, 441] on button "OK" at bounding box center [547, 447] width 44 height 18
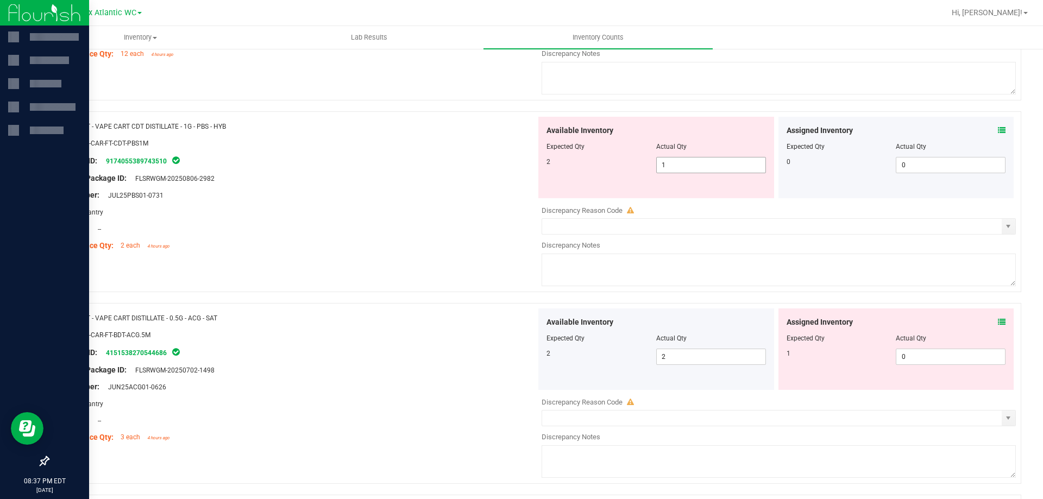
scroll to position [272, 0]
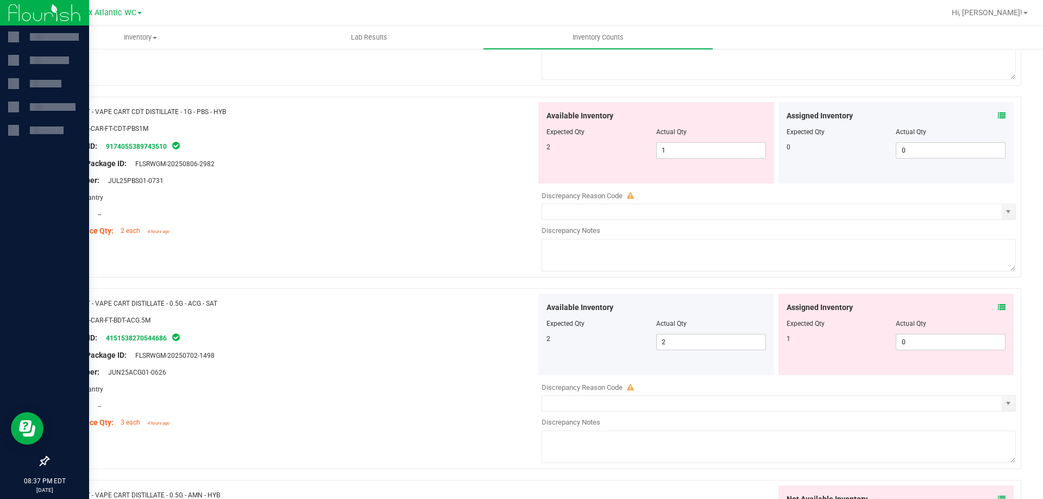
click at [998, 307] on icon at bounding box center [1002, 308] width 8 height 8
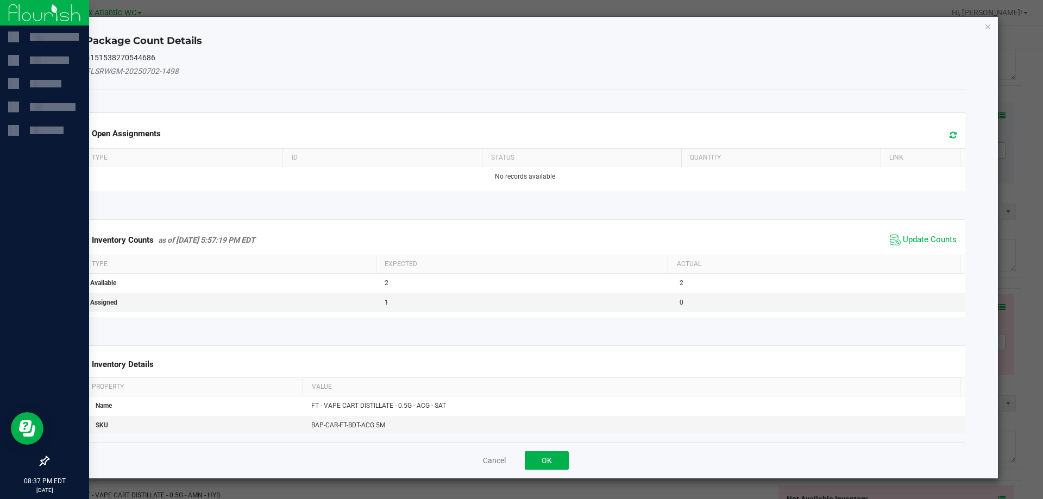
click at [930, 232] on span "Update Counts" at bounding box center [923, 240] width 72 height 16
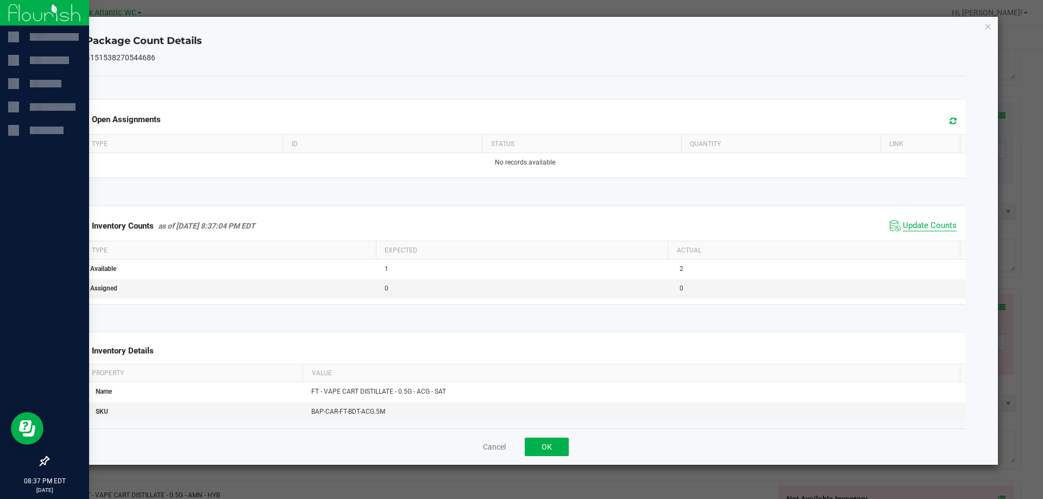
click at [926, 227] on span "Update Counts" at bounding box center [930, 226] width 54 height 11
click at [566, 434] on div "Cancel OK" at bounding box center [526, 447] width 880 height 36
click at [557, 447] on button "OK" at bounding box center [547, 447] width 44 height 18
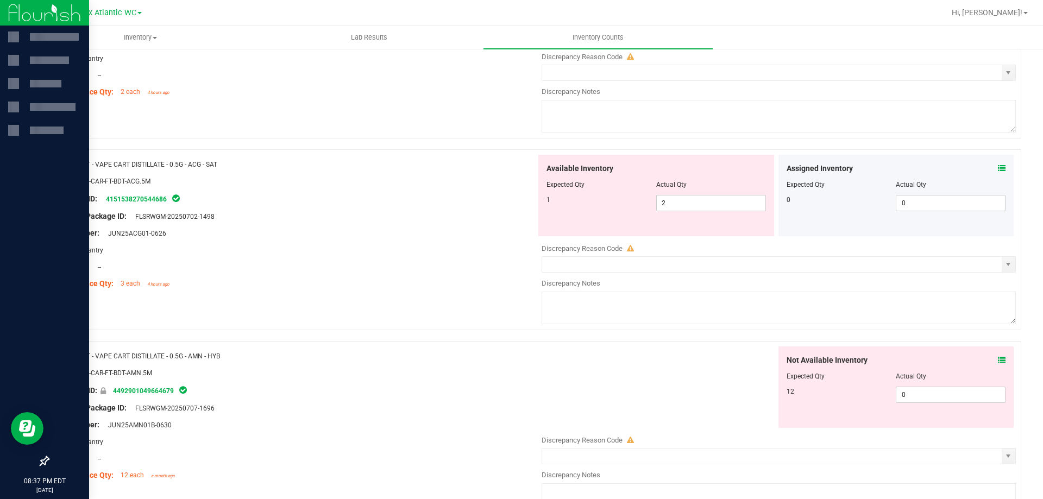
scroll to position [489, 0]
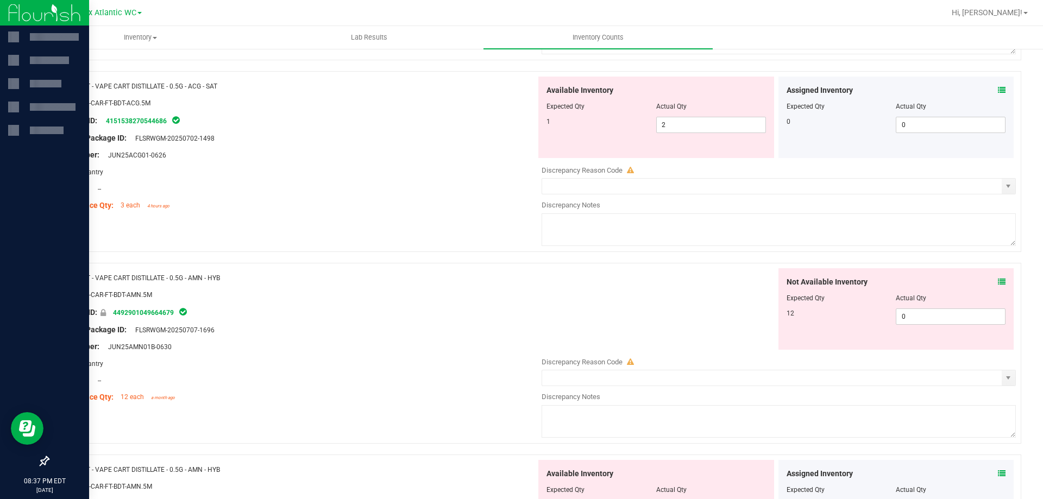
click at [998, 282] on icon at bounding box center [1002, 282] width 8 height 8
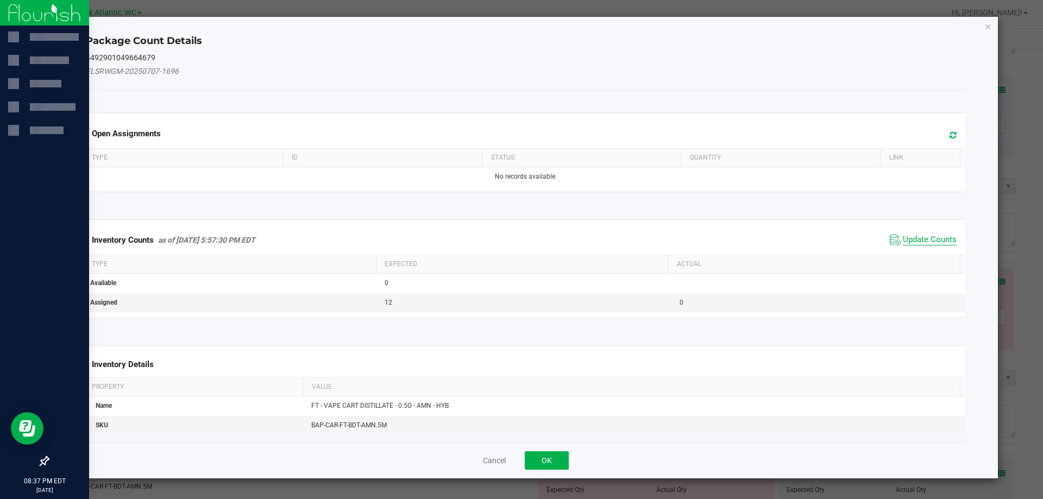
click at [929, 237] on span "Update Counts" at bounding box center [930, 240] width 54 height 11
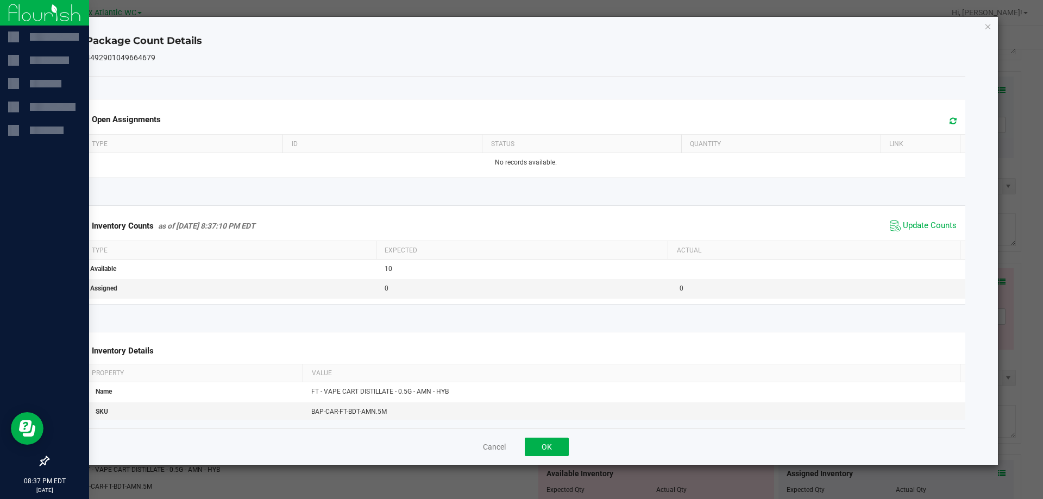
click at [929, 234] on span "Update Counts" at bounding box center [923, 226] width 72 height 16
click at [569, 446] on div "Cancel OK" at bounding box center [526, 447] width 880 height 36
click at [555, 441] on button "OK" at bounding box center [547, 447] width 44 height 18
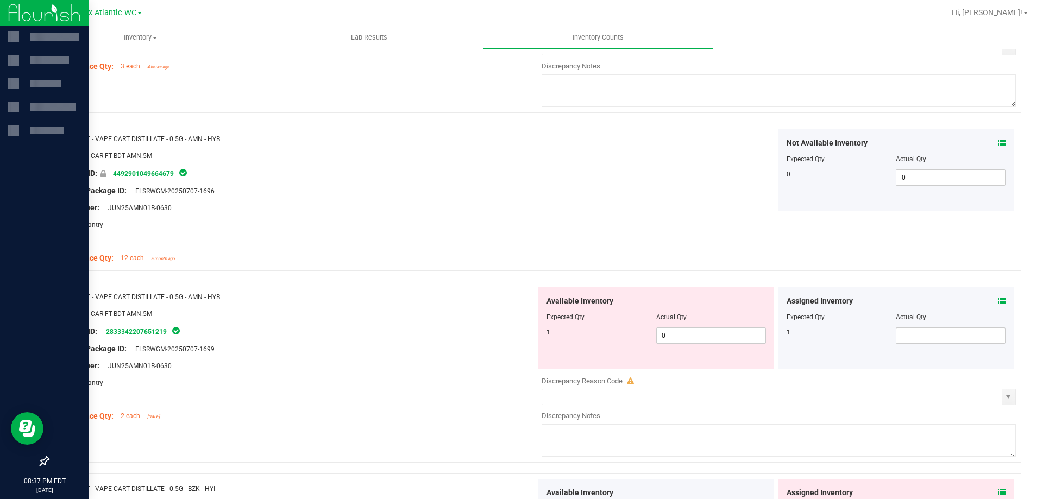
scroll to position [652, 0]
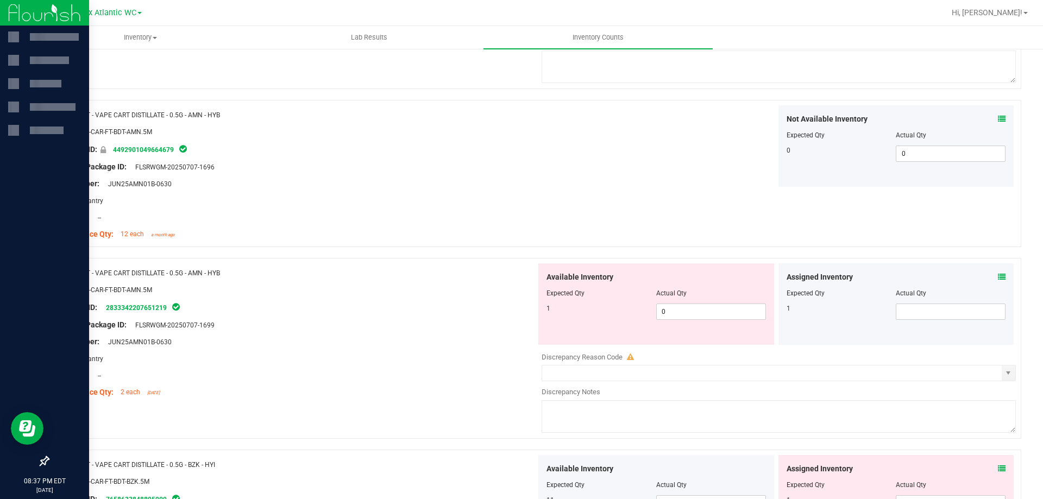
click at [990, 278] on div "Assigned Inventory" at bounding box center [897, 277] width 220 height 11
click at [998, 278] on icon at bounding box center [1002, 277] width 8 height 8
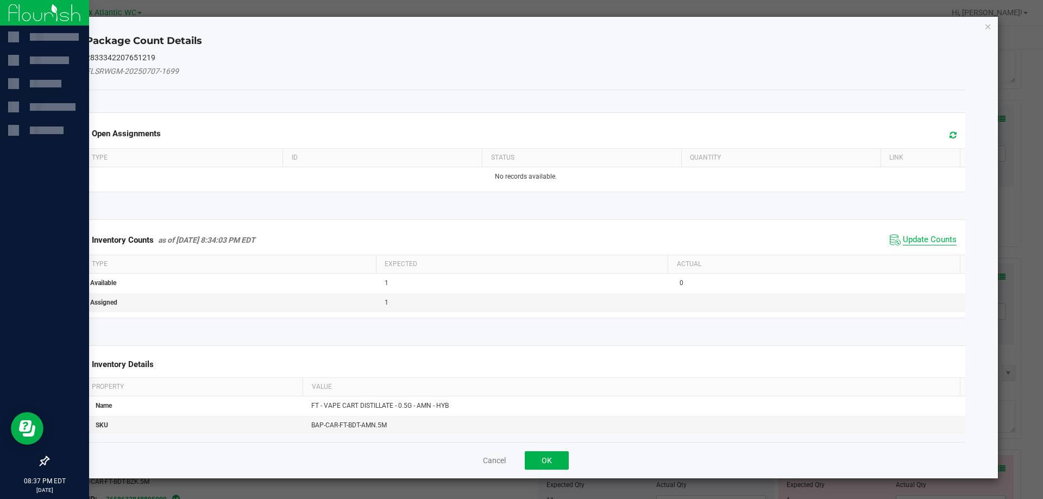
click at [928, 240] on span "Update Counts" at bounding box center [930, 240] width 54 height 11
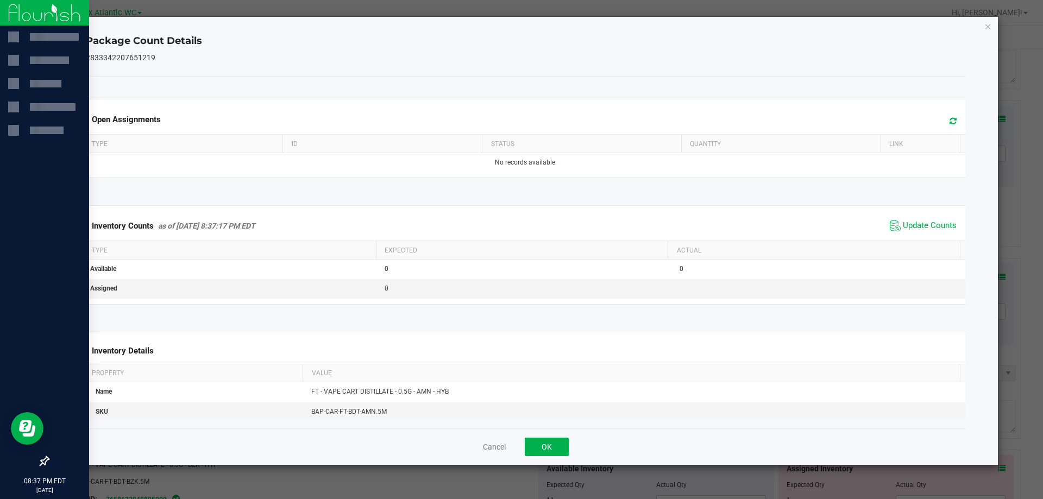
click at [921, 237] on div "Inventory Counts as of [DATE] 8:37:17 PM EDT Update Counts" at bounding box center [526, 225] width 885 height 29
click at [540, 448] on button "OK" at bounding box center [547, 447] width 44 height 18
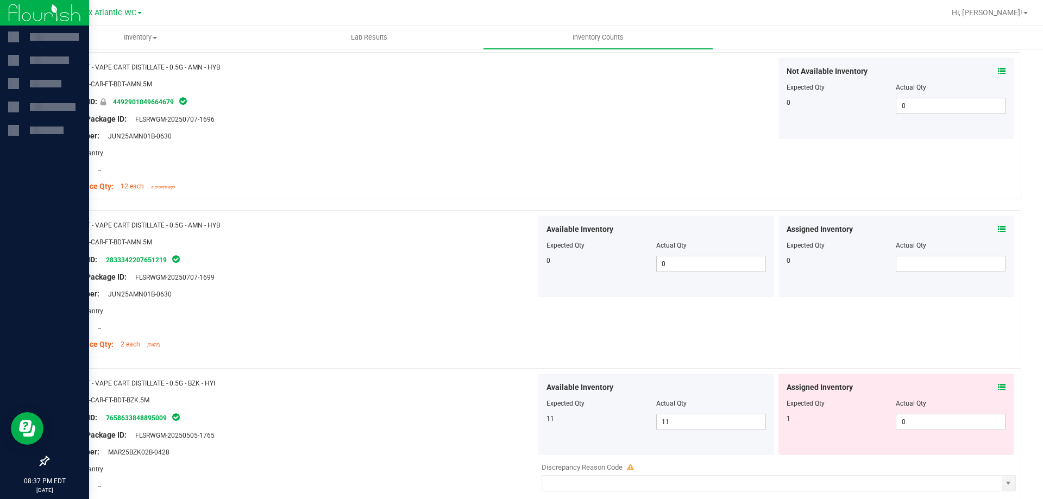
scroll to position [761, 0]
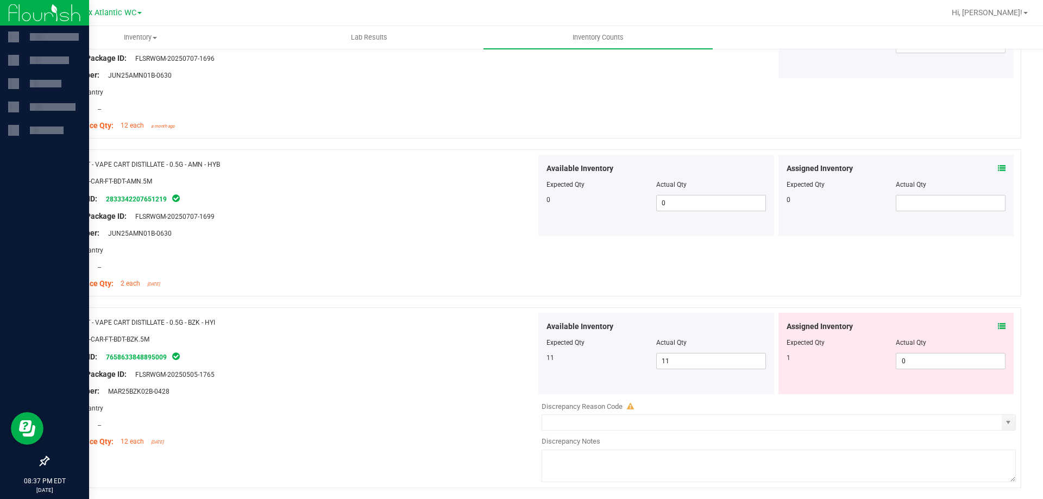
click at [989, 326] on div "Assigned Inventory" at bounding box center [897, 326] width 220 height 11
click at [998, 324] on icon at bounding box center [1002, 327] width 8 height 8
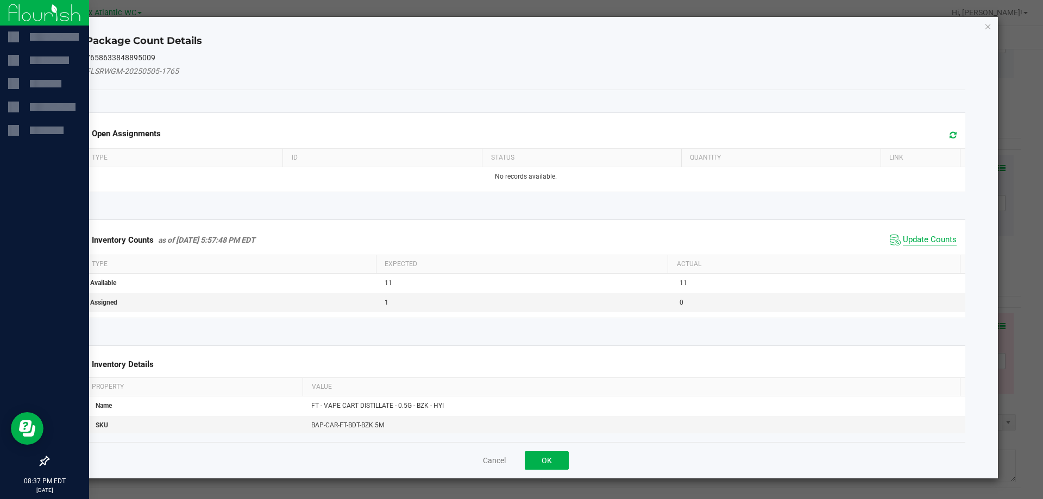
click at [929, 238] on span "Update Counts" at bounding box center [930, 240] width 54 height 11
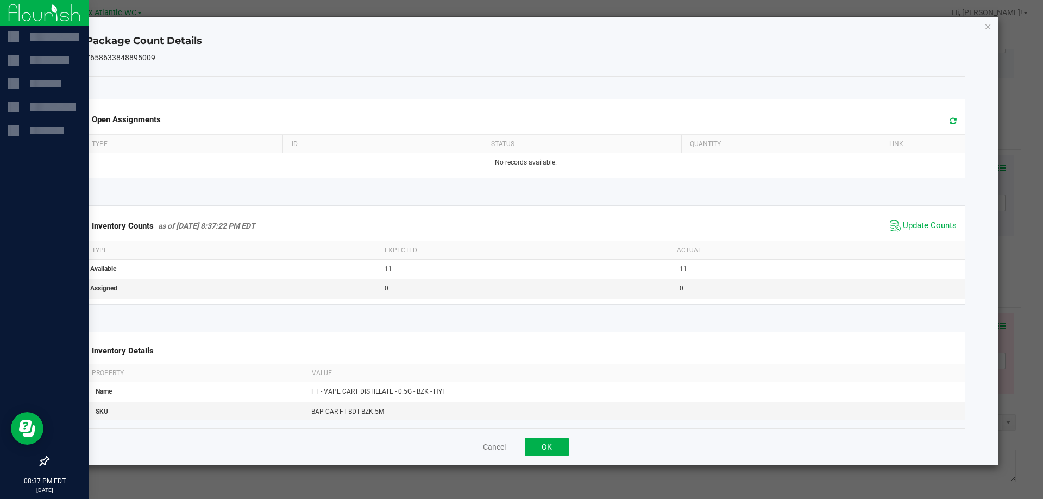
click at [926, 239] on div "Inventory Counts as of [DATE] 8:37:22 PM EDT Update Counts" at bounding box center [526, 225] width 885 height 29
click at [922, 227] on span "Update Counts" at bounding box center [930, 226] width 54 height 11
drag, startPoint x: 535, startPoint y: 449, endPoint x: 545, endPoint y: 446, distance: 9.8
click at [536, 449] on button "OK" at bounding box center [547, 447] width 44 height 18
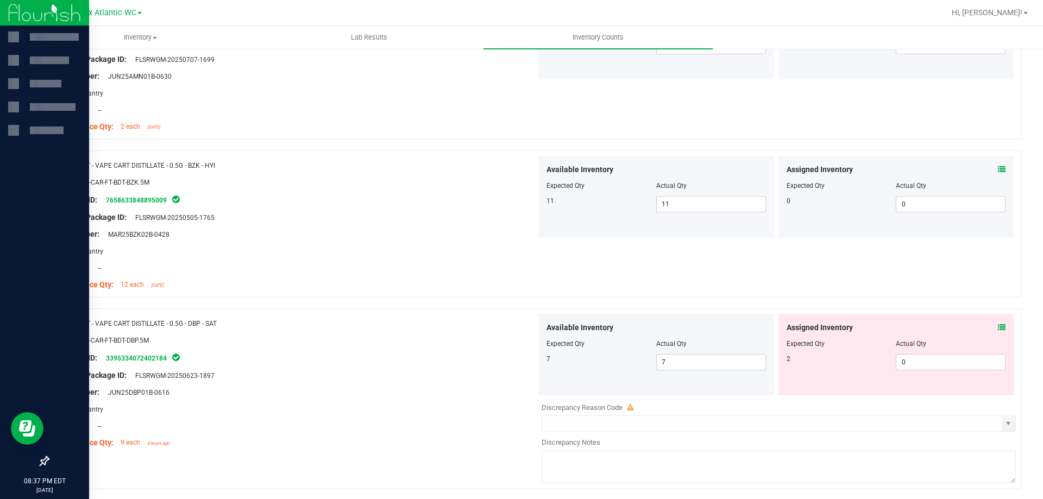
scroll to position [924, 0]
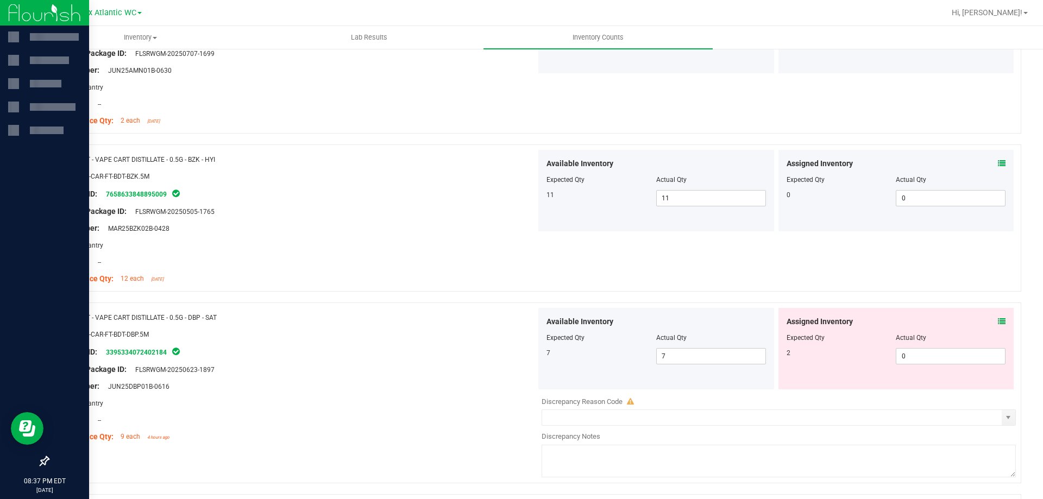
click at [998, 318] on icon at bounding box center [1002, 322] width 8 height 8
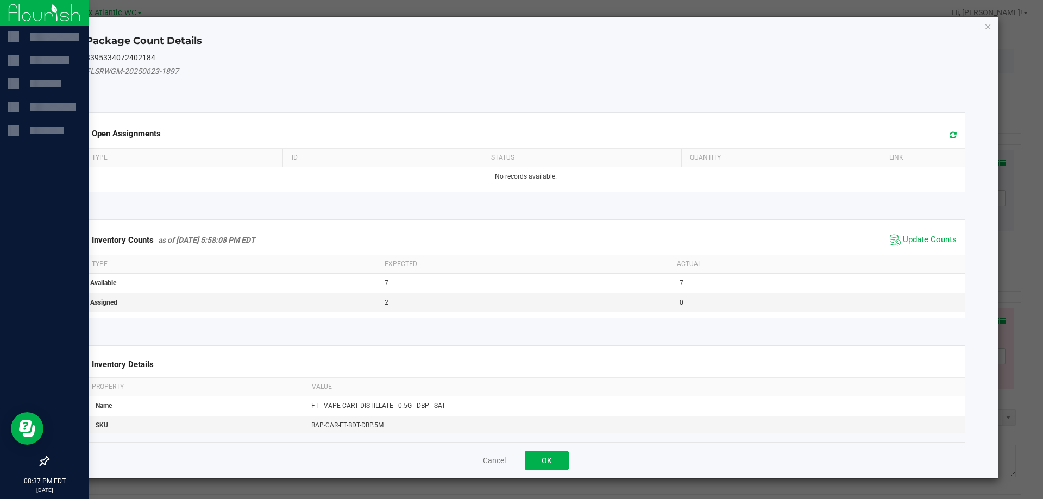
click at [919, 240] on span "Update Counts" at bounding box center [930, 240] width 54 height 11
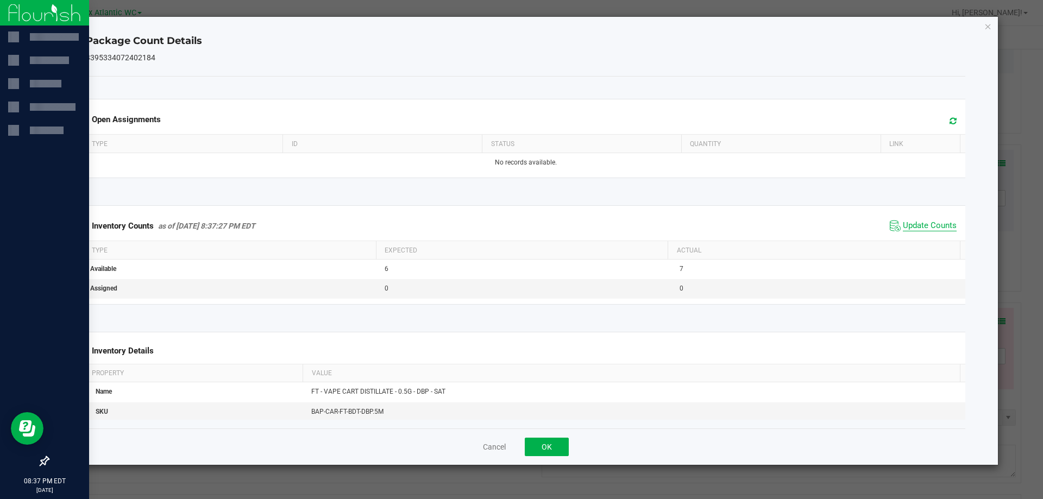
click at [922, 231] on span "Update Counts" at bounding box center [930, 226] width 54 height 11
click at [920, 229] on span "Update Counts" at bounding box center [930, 226] width 54 height 11
click at [547, 445] on button "OK" at bounding box center [547, 447] width 44 height 18
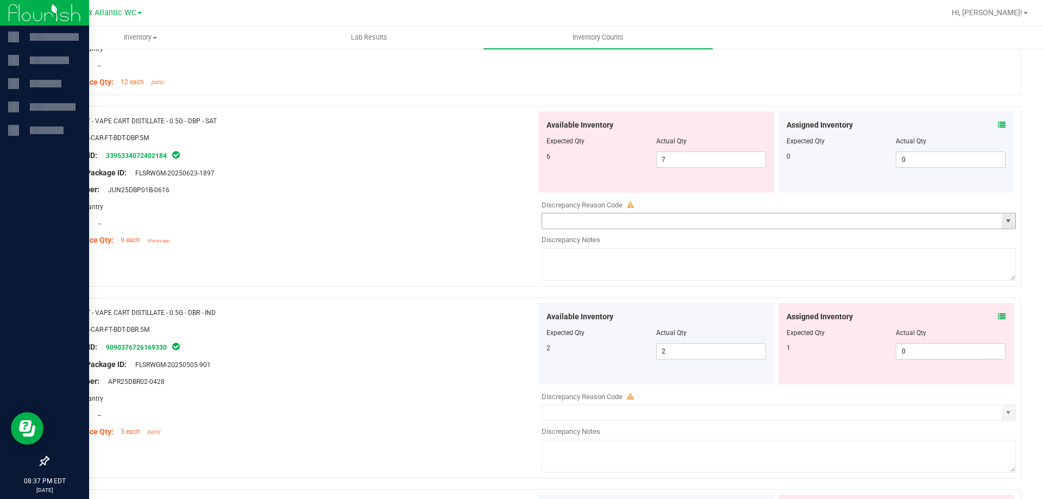
scroll to position [1141, 0]
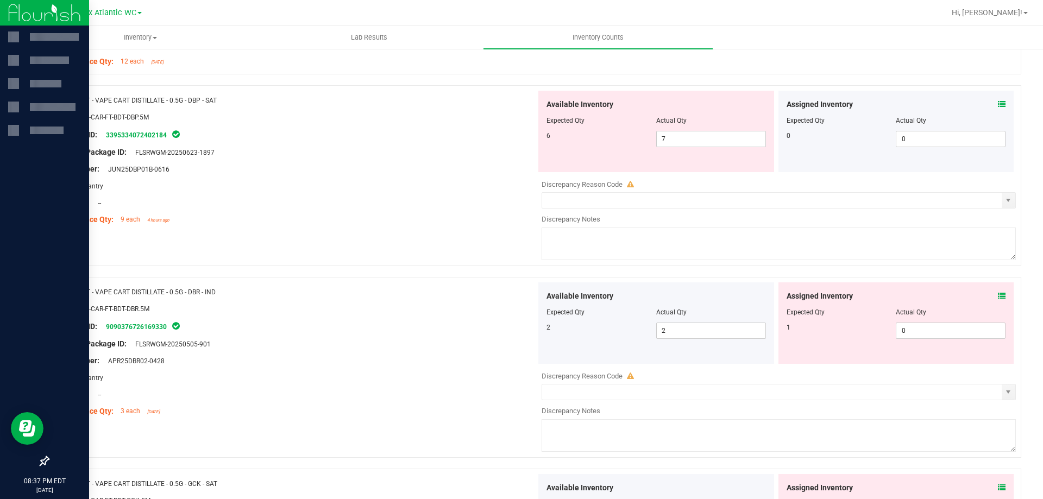
click at [998, 296] on icon at bounding box center [1002, 296] width 8 height 8
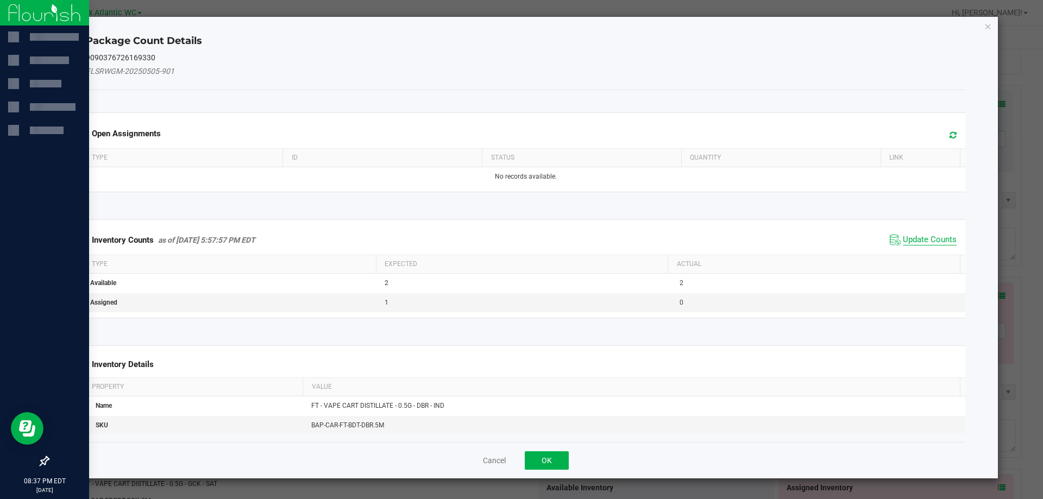
click at [916, 236] on span "Update Counts" at bounding box center [930, 240] width 54 height 11
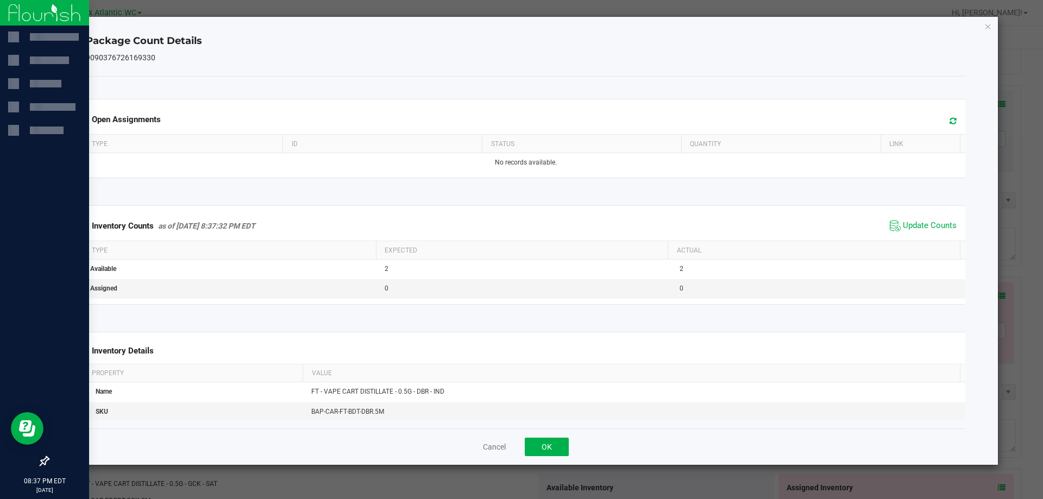
click at [924, 232] on span "Update Counts" at bounding box center [923, 226] width 72 height 16
click at [925, 231] on span "Update Counts" at bounding box center [923, 226] width 72 height 16
click at [553, 452] on button "OK" at bounding box center [547, 447] width 44 height 18
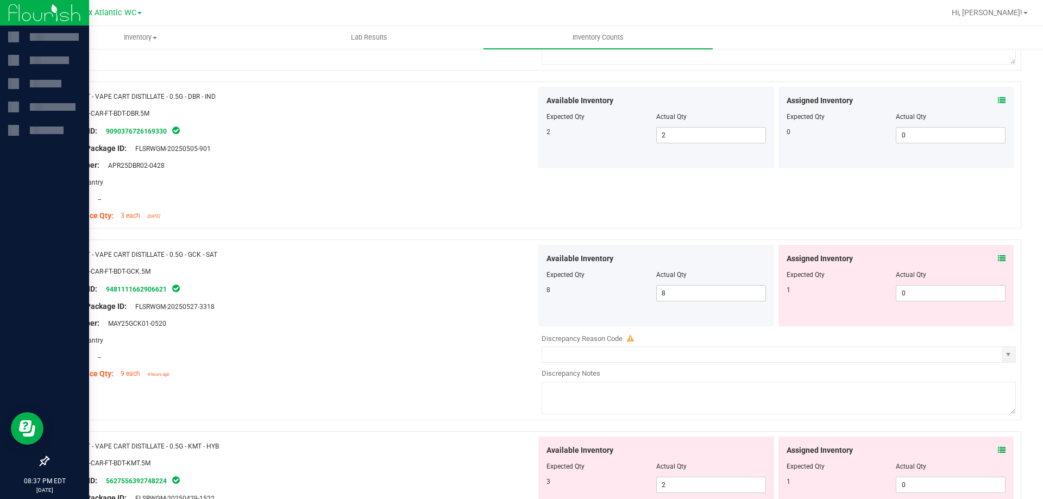
scroll to position [1359, 0]
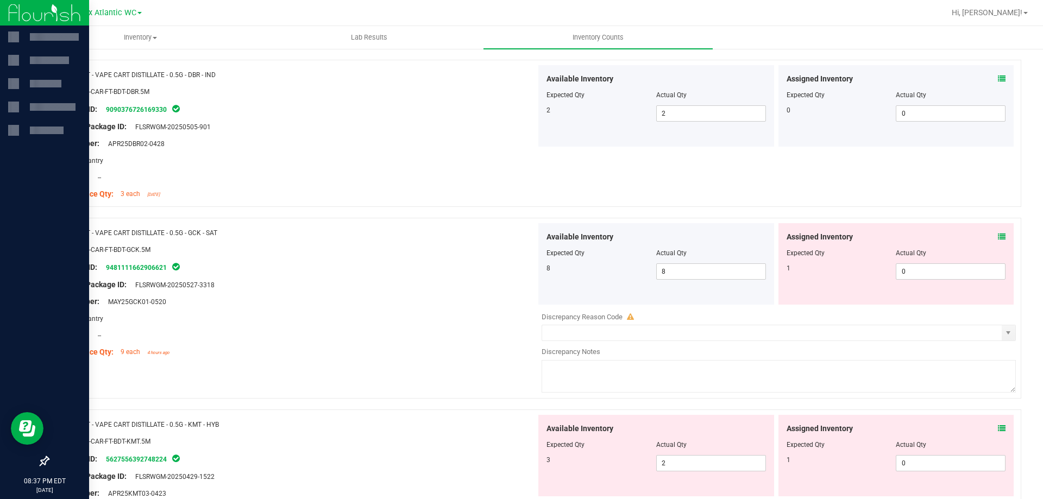
click at [998, 237] on icon at bounding box center [1002, 237] width 8 height 8
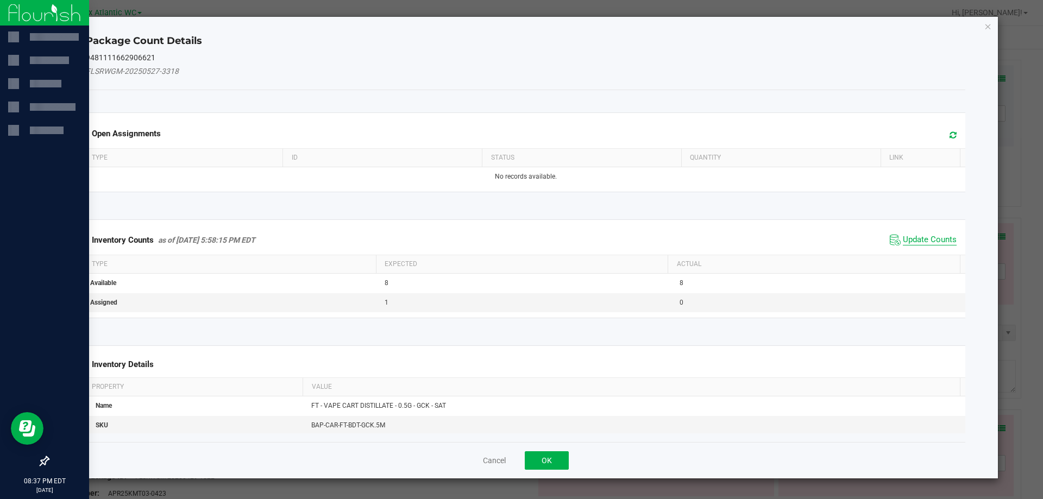
click at [914, 237] on span "Update Counts" at bounding box center [930, 240] width 54 height 11
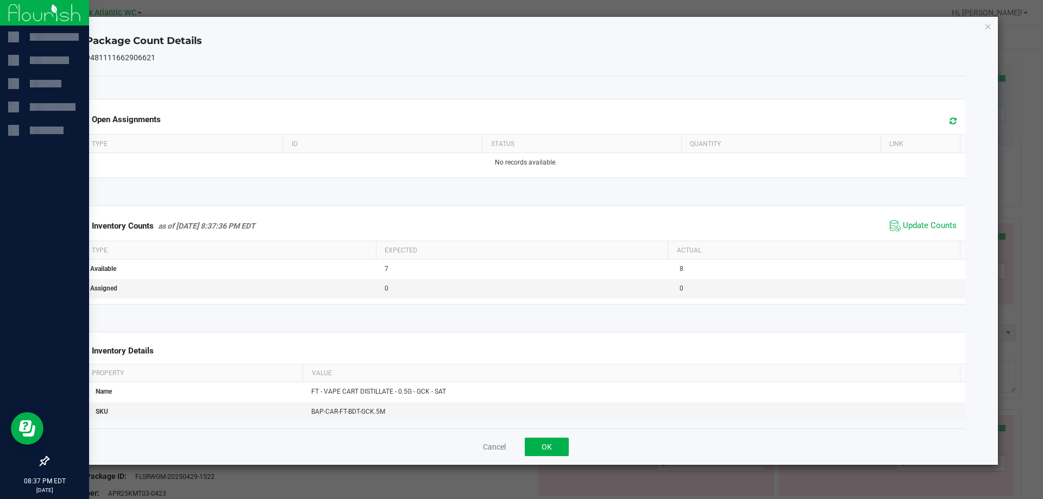
click at [915, 235] on div "Inventory Counts as of [DATE] 8:37:36 PM EDT Update Counts" at bounding box center [526, 225] width 885 height 29
click at [541, 443] on button "OK" at bounding box center [547, 447] width 44 height 18
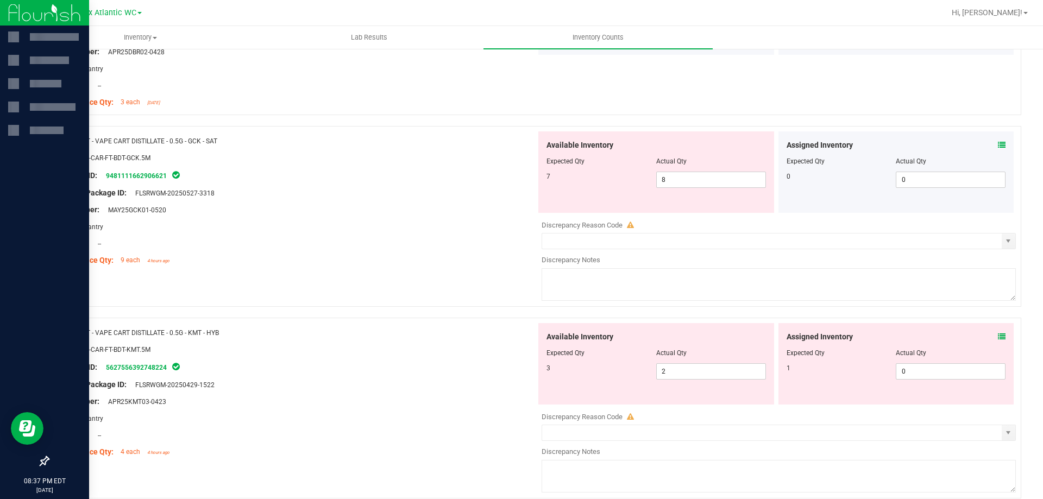
scroll to position [1467, 0]
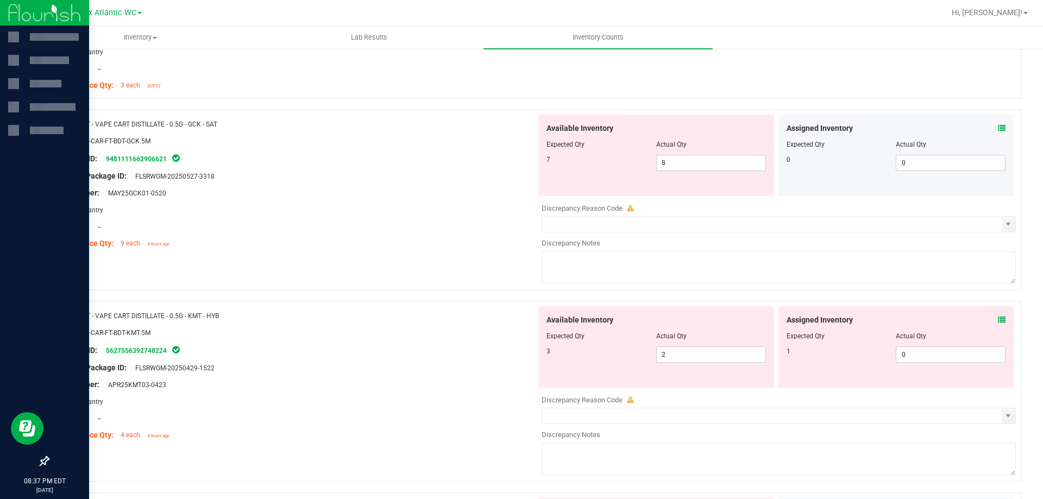
click at [998, 318] on icon at bounding box center [1002, 320] width 8 height 8
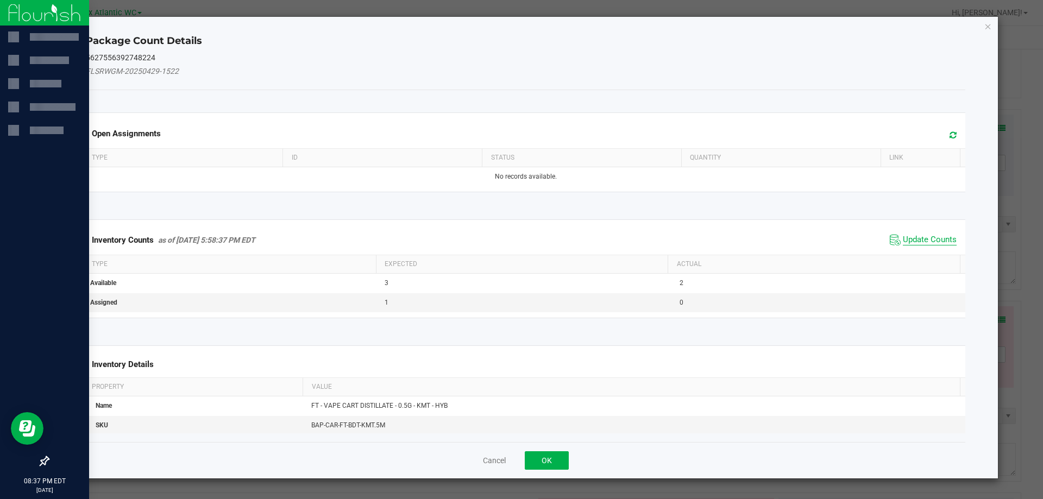
click at [931, 242] on span "Update Counts" at bounding box center [930, 240] width 54 height 11
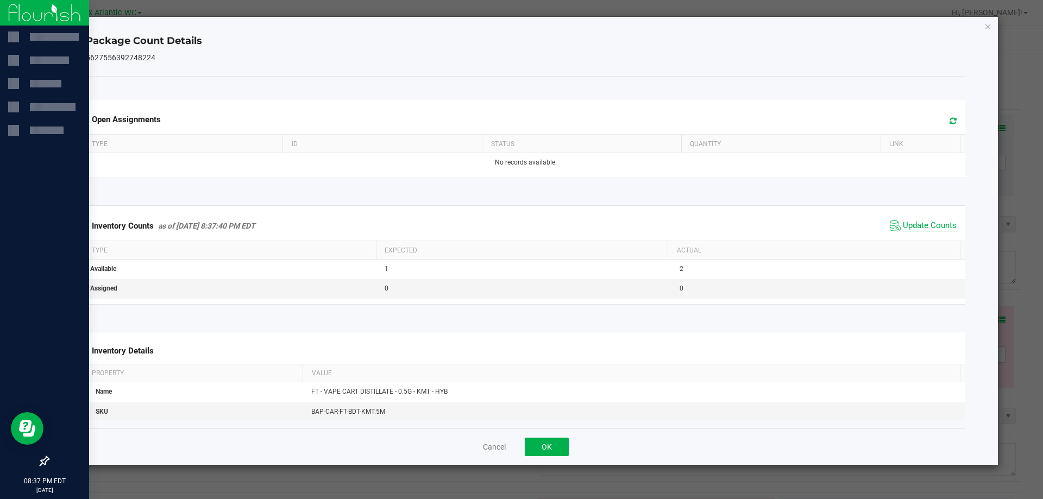
click at [928, 230] on span "Update Counts" at bounding box center [930, 226] width 54 height 11
drag, startPoint x: 546, startPoint y: 445, endPoint x: 548, endPoint y: 440, distance: 5.7
click at [546, 446] on button "OK" at bounding box center [547, 447] width 44 height 18
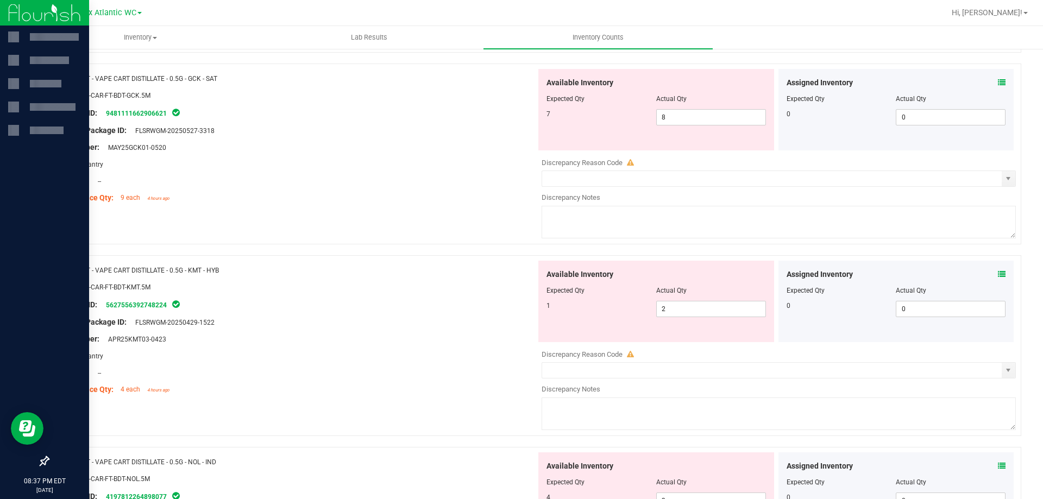
scroll to position [1576, 0]
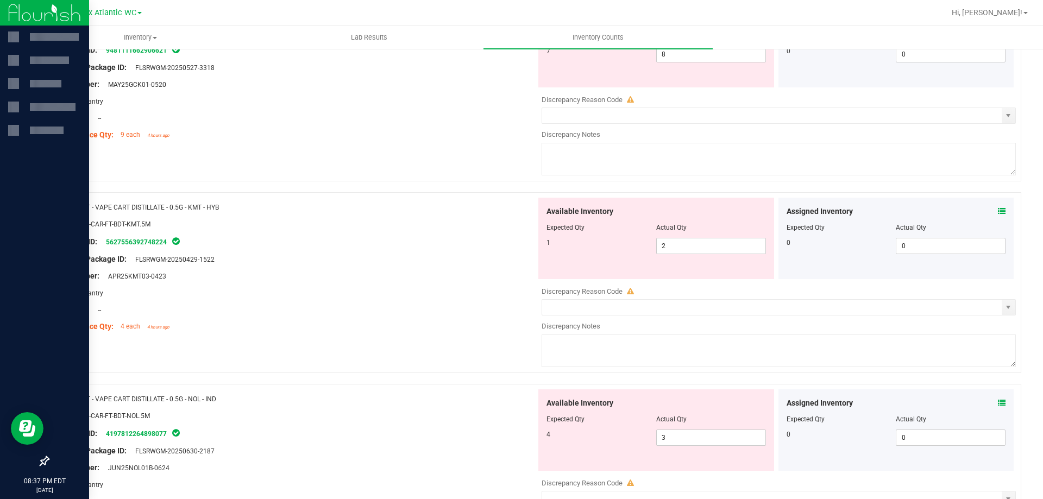
click at [998, 401] on icon at bounding box center [1002, 403] width 8 height 8
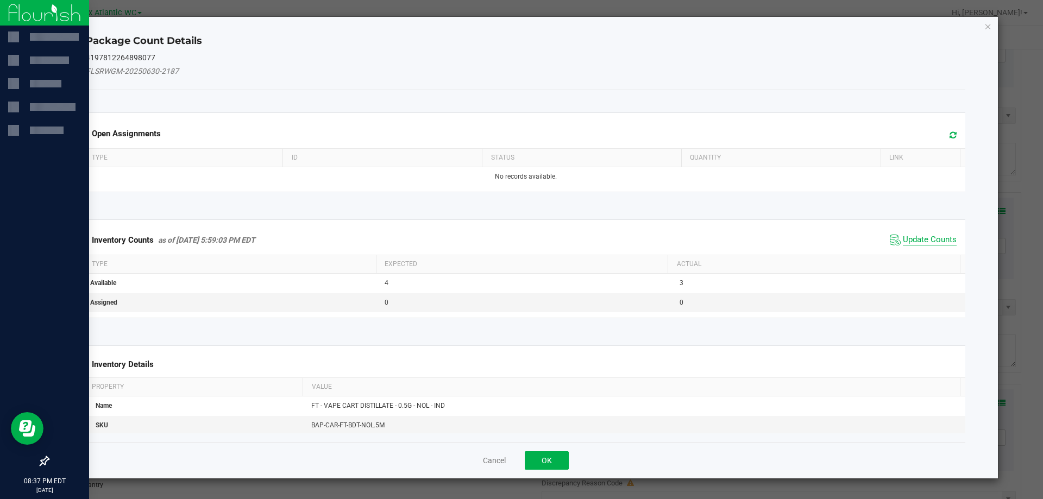
click at [926, 236] on span "Update Counts" at bounding box center [930, 240] width 54 height 11
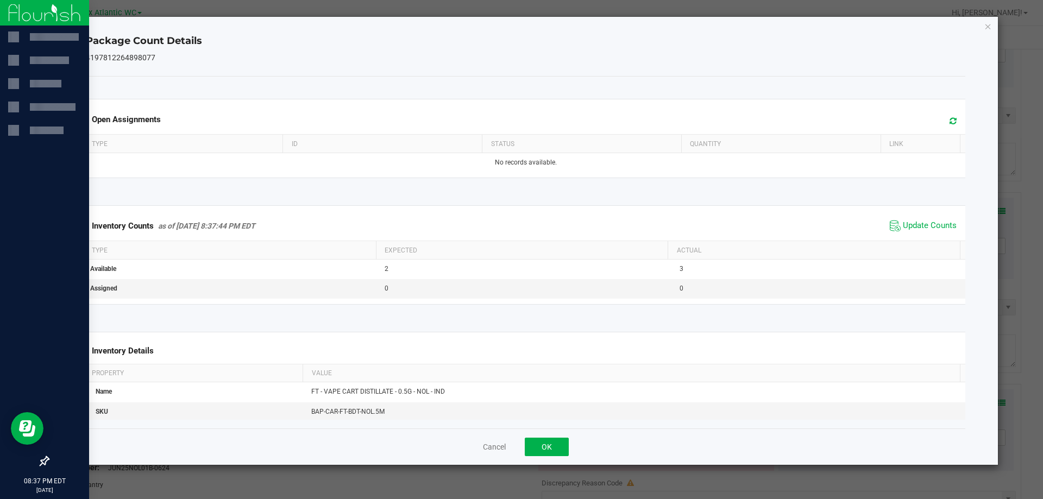
click at [927, 235] on div "Inventory Counts as of [DATE] 8:37:44 PM EDT Update Counts" at bounding box center [526, 225] width 885 height 29
click at [556, 441] on button "OK" at bounding box center [547, 447] width 44 height 18
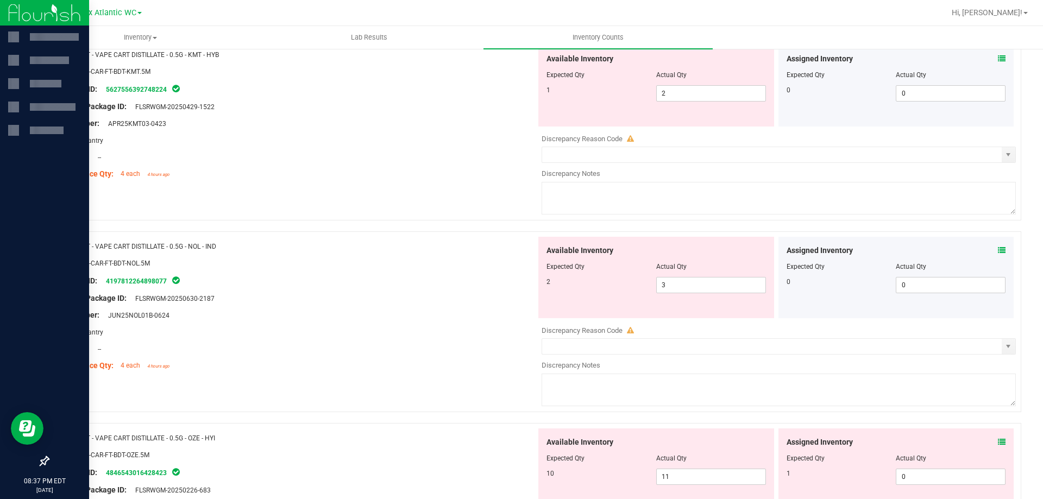
scroll to position [1793, 0]
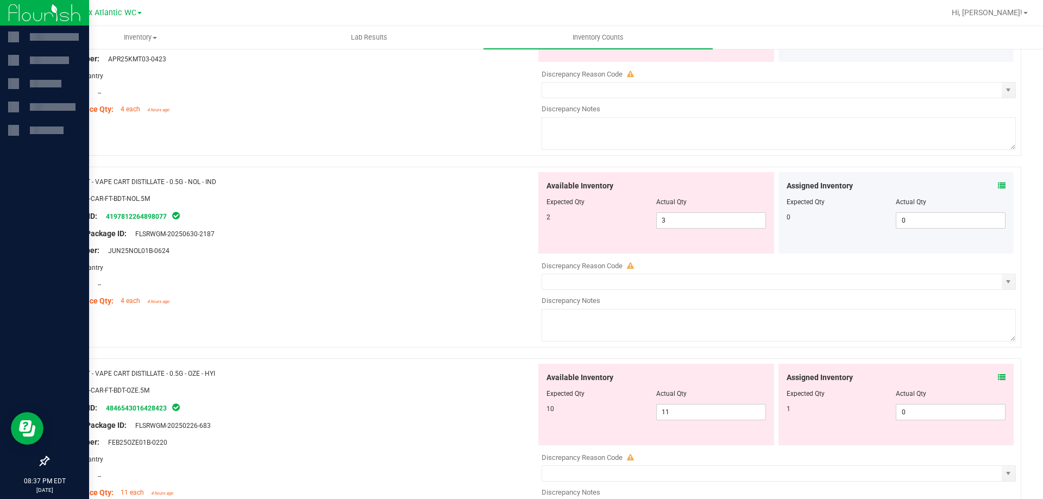
click at [998, 377] on icon at bounding box center [1002, 378] width 8 height 8
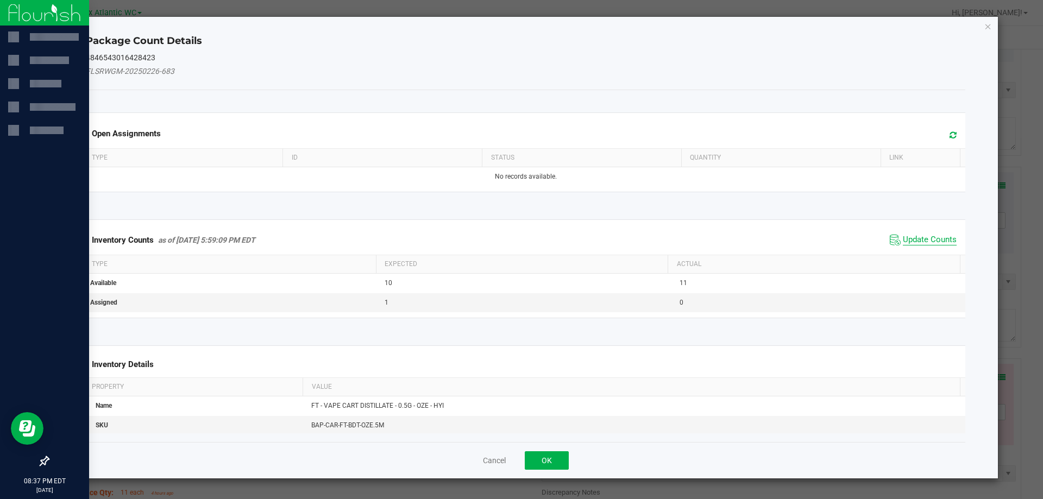
click at [925, 241] on span "Update Counts" at bounding box center [930, 240] width 54 height 11
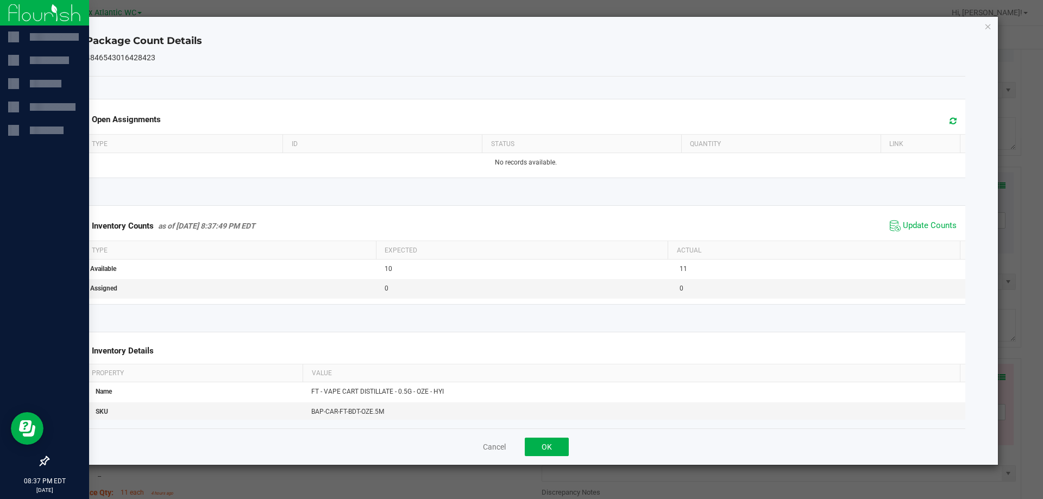
click at [923, 235] on div "Inventory Counts as of [DATE] 8:37:49 PM EDT Update Counts" at bounding box center [526, 225] width 885 height 29
click at [554, 440] on button "OK" at bounding box center [547, 447] width 44 height 18
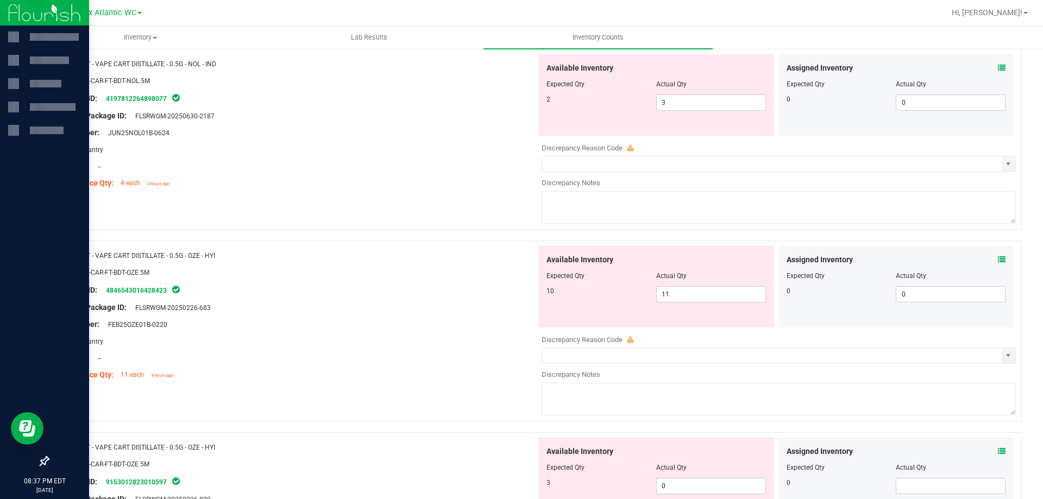
scroll to position [1956, 0]
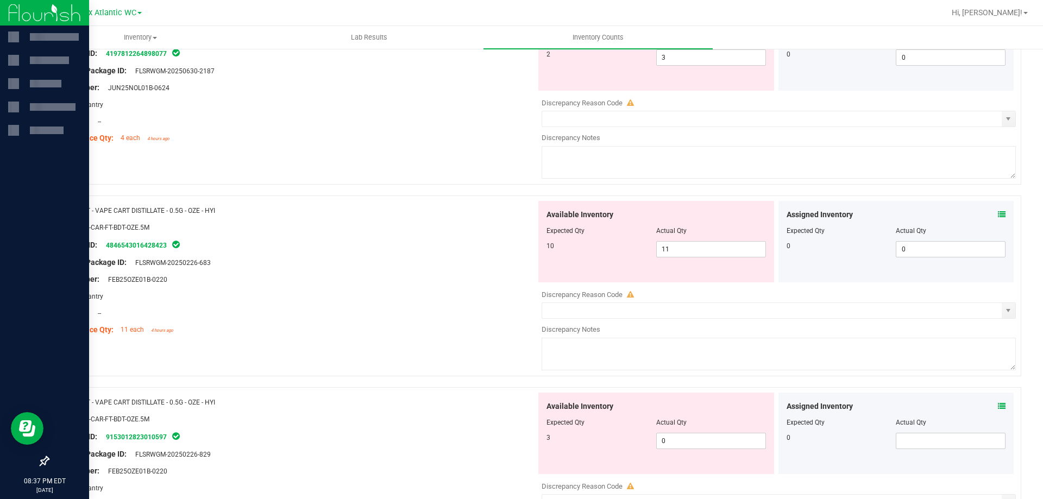
click at [998, 409] on icon at bounding box center [1002, 407] width 8 height 8
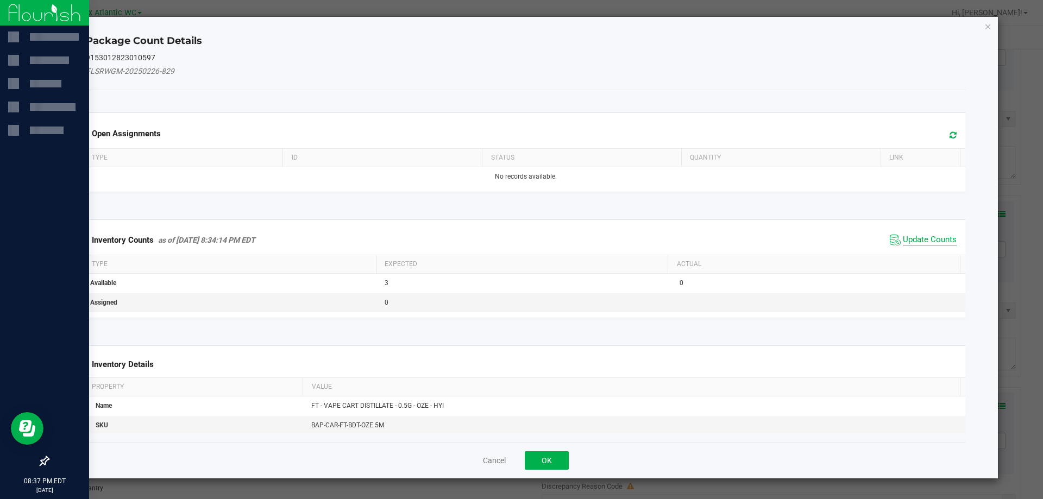
click at [917, 243] on span "Update Counts" at bounding box center [930, 240] width 54 height 11
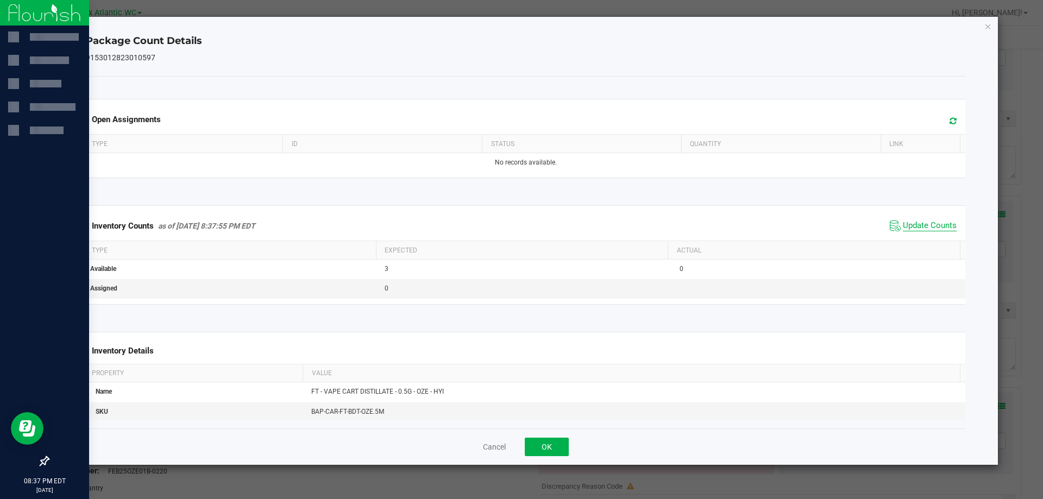
click at [920, 225] on span "Update Counts" at bounding box center [930, 226] width 54 height 11
click at [549, 460] on div "Cancel OK" at bounding box center [526, 447] width 880 height 36
click at [565, 443] on button "OK" at bounding box center [547, 447] width 44 height 18
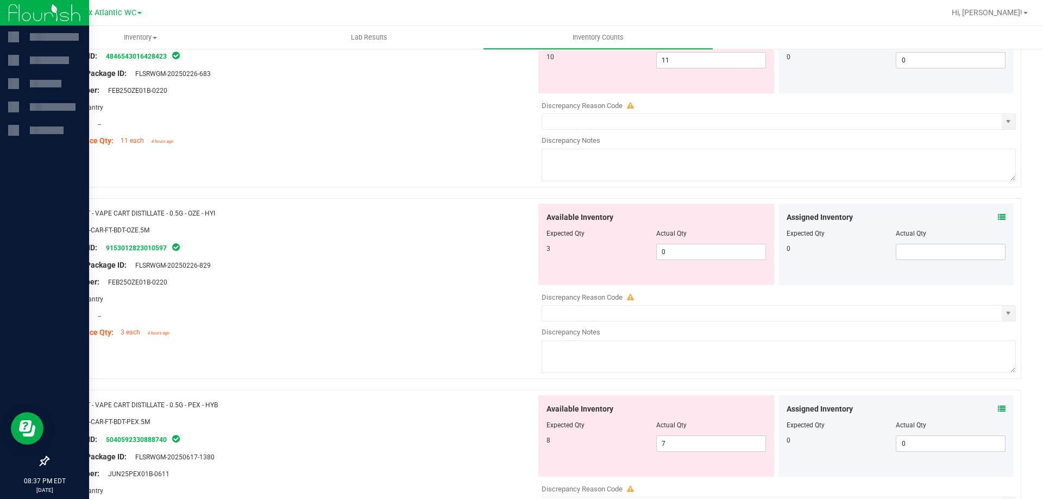
scroll to position [2174, 0]
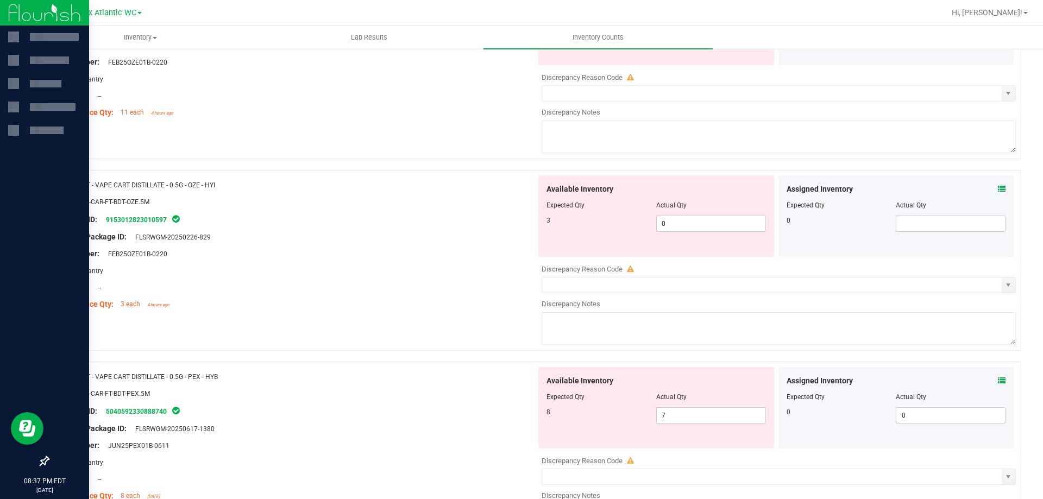
click at [998, 380] on icon at bounding box center [1002, 381] width 8 height 8
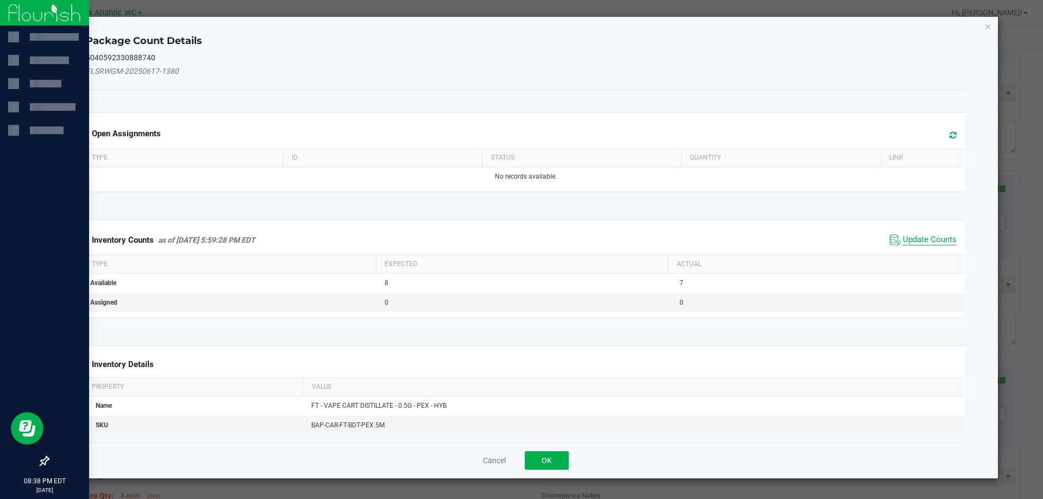
click at [920, 240] on span "Update Counts" at bounding box center [930, 240] width 54 height 11
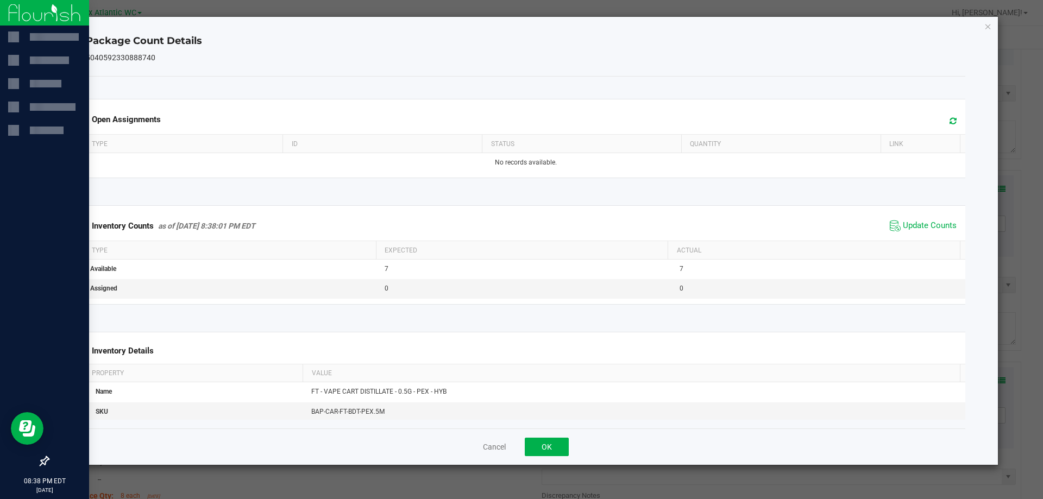
click at [924, 235] on div "Inventory Counts as of [DATE] 8:38:01 PM EDT Update Counts" at bounding box center [526, 225] width 885 height 29
click at [922, 233] on span "Update Counts" at bounding box center [923, 226] width 72 height 16
click at [556, 456] on div "Cancel OK" at bounding box center [526, 447] width 880 height 36
click at [559, 450] on button "OK" at bounding box center [547, 447] width 44 height 18
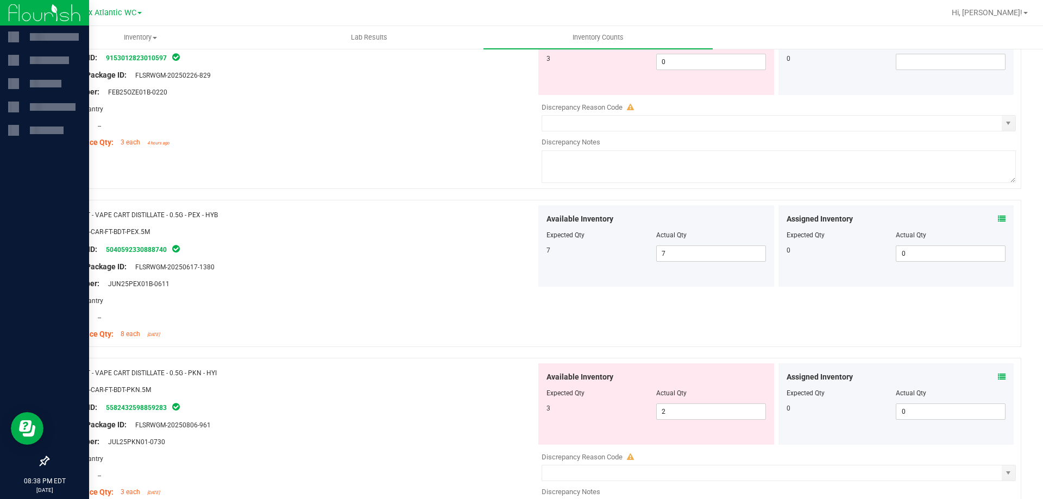
scroll to position [2337, 0]
click at [998, 374] on icon at bounding box center [1002, 376] width 8 height 8
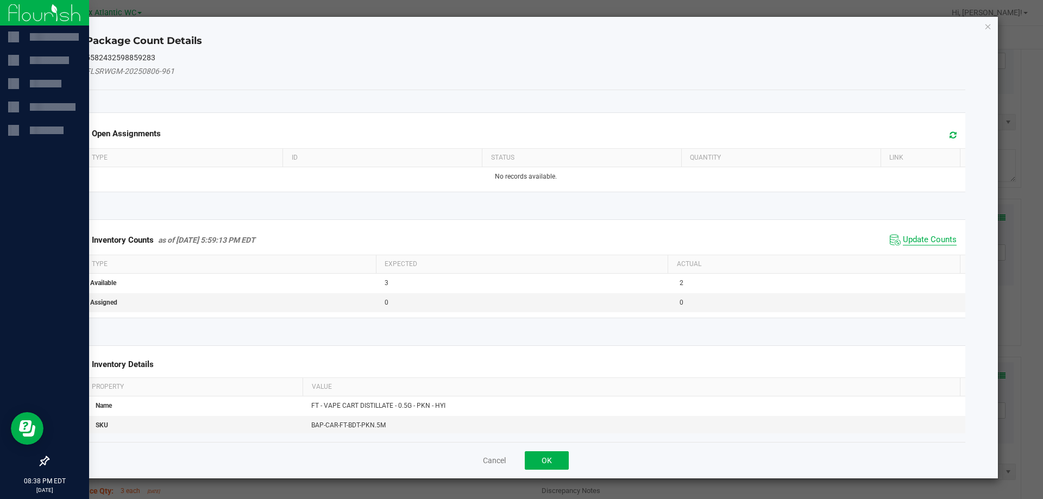
click at [910, 239] on span "Update Counts" at bounding box center [930, 240] width 54 height 11
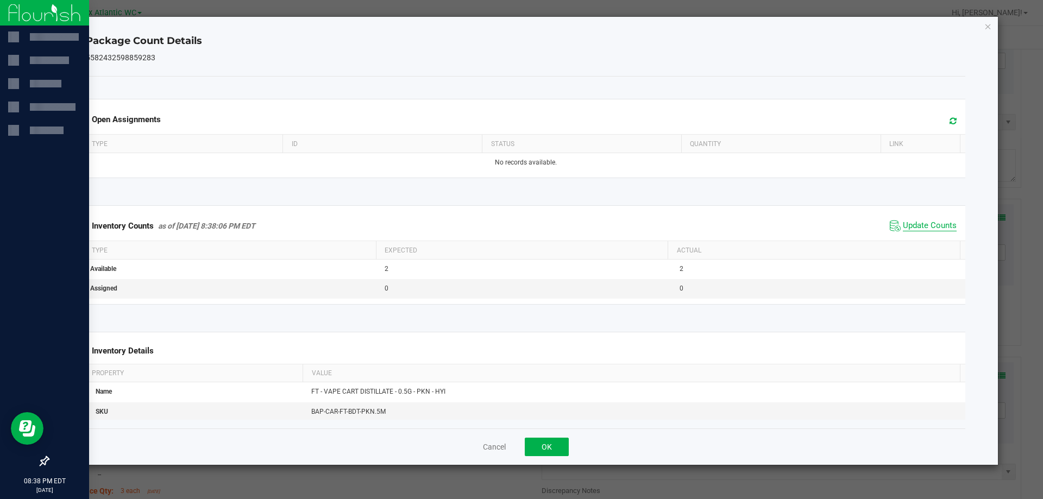
click at [916, 230] on span "Update Counts" at bounding box center [930, 226] width 54 height 11
drag, startPoint x: 559, startPoint y: 443, endPoint x: 588, endPoint y: 440, distance: 29.1
click at [560, 443] on button "OK" at bounding box center [547, 447] width 44 height 18
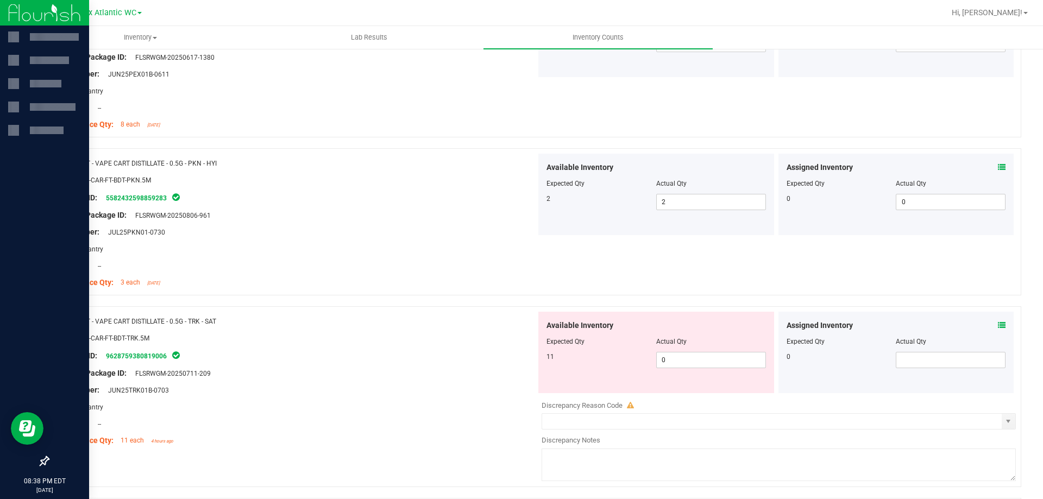
scroll to position [2554, 0]
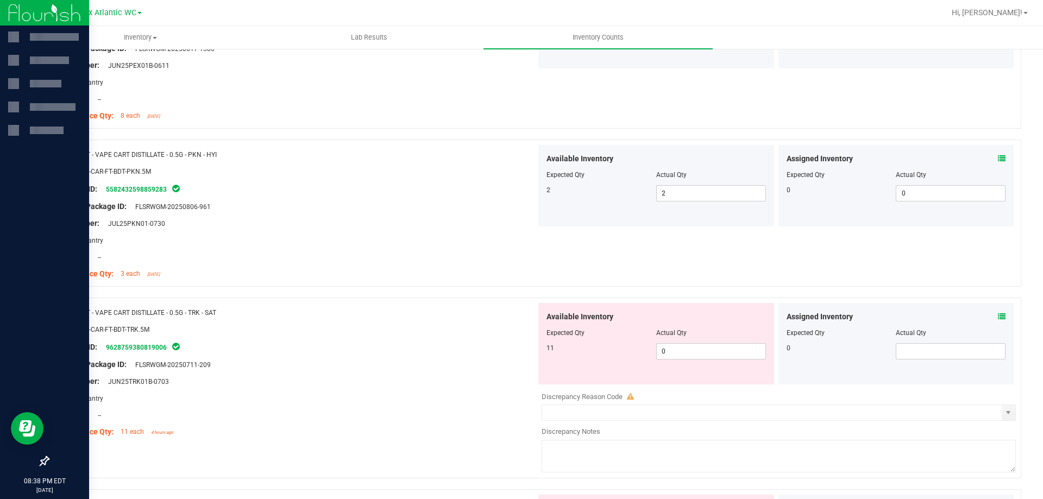
click at [998, 318] on icon at bounding box center [1002, 317] width 8 height 8
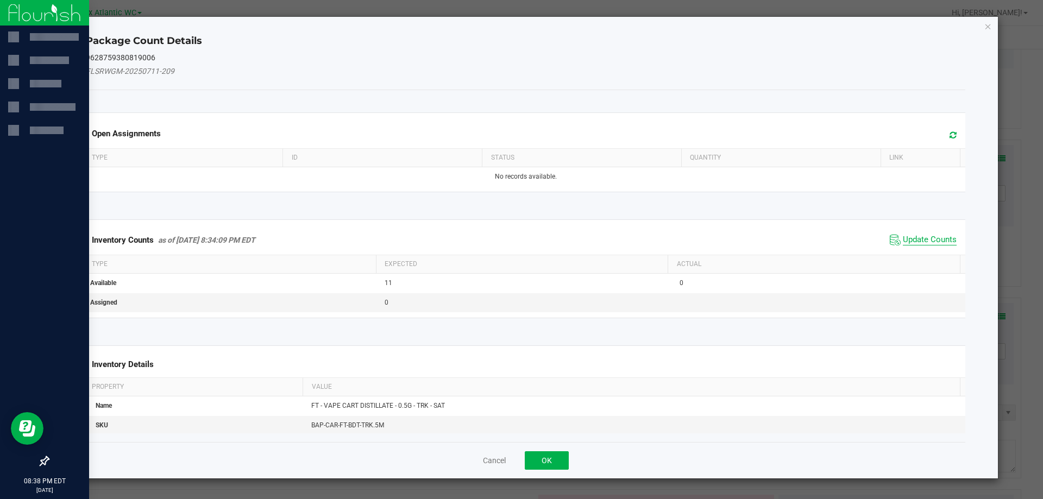
click at [910, 243] on span "Update Counts" at bounding box center [930, 240] width 54 height 11
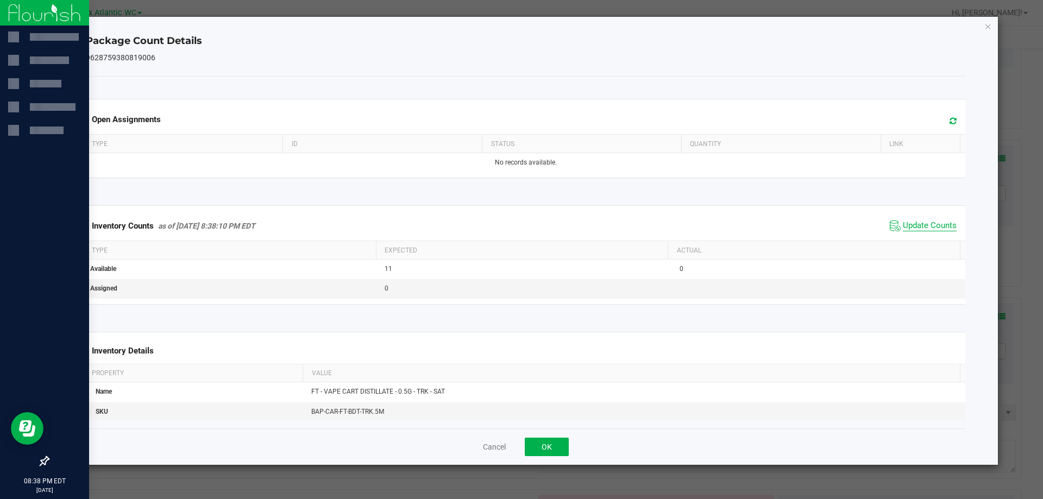
click at [917, 230] on span "Update Counts" at bounding box center [930, 226] width 54 height 11
click at [554, 445] on button "OK" at bounding box center [547, 447] width 44 height 18
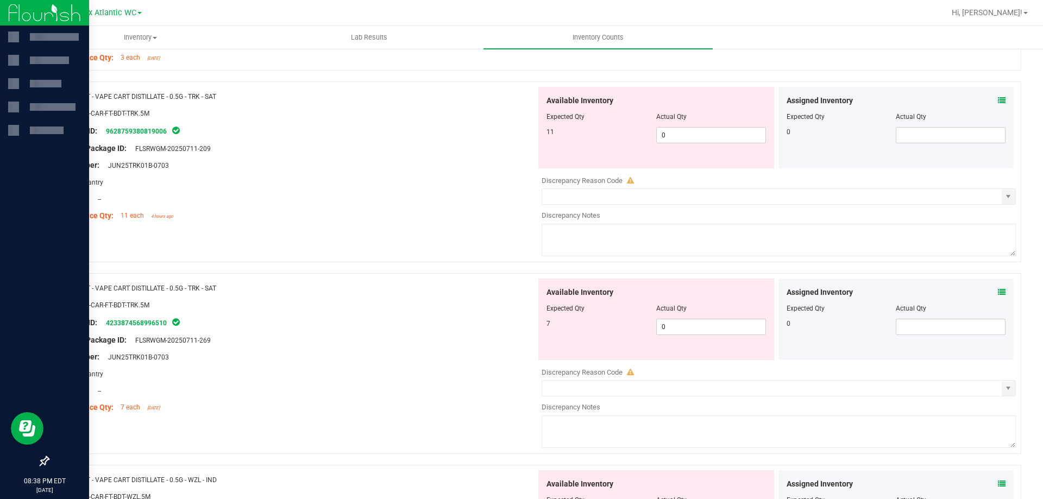
scroll to position [2772, 0]
click at [998, 288] on icon at bounding box center [1002, 291] width 8 height 8
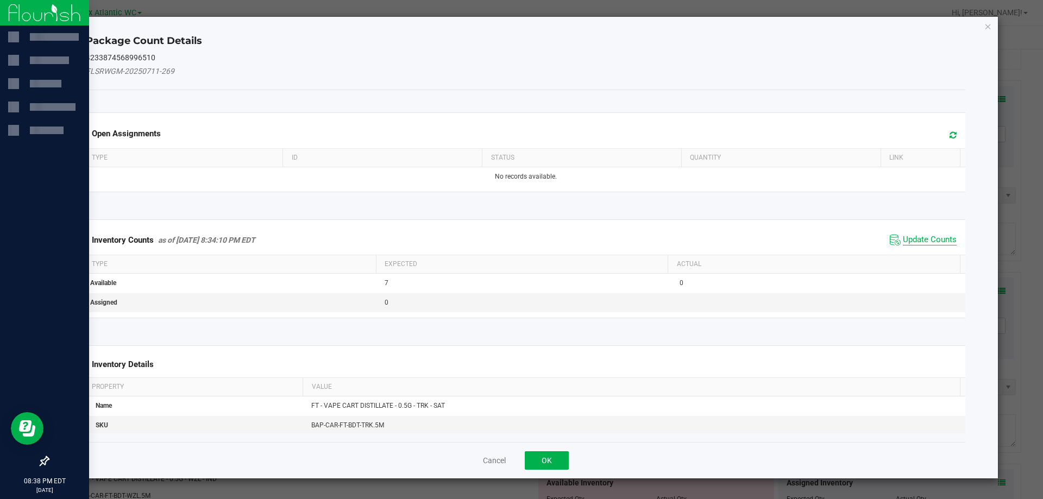
click at [920, 241] on span "Update Counts" at bounding box center [930, 240] width 54 height 11
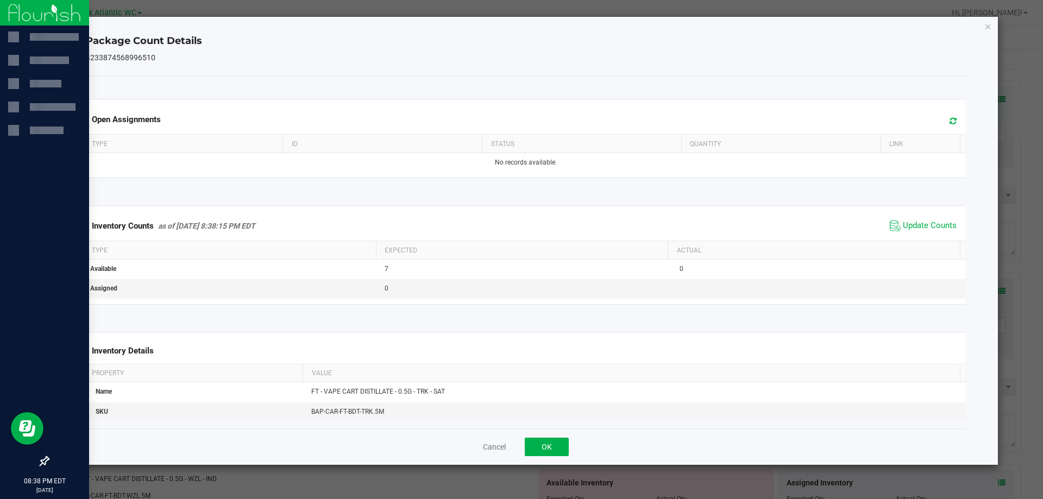
click at [922, 236] on div "Inventory Counts as of [DATE] 8:38:15 PM EDT Update Counts" at bounding box center [526, 225] width 885 height 29
click at [915, 226] on span "Update Counts" at bounding box center [930, 226] width 54 height 11
drag, startPoint x: 562, startPoint y: 449, endPoint x: 573, endPoint y: 442, distance: 13.0
click at [562, 448] on button "OK" at bounding box center [547, 447] width 44 height 18
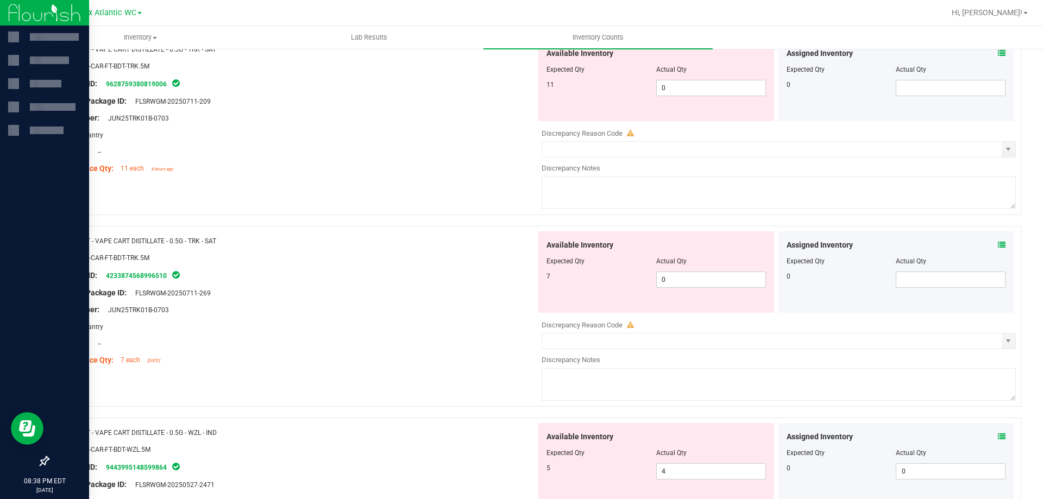
scroll to position [2989, 0]
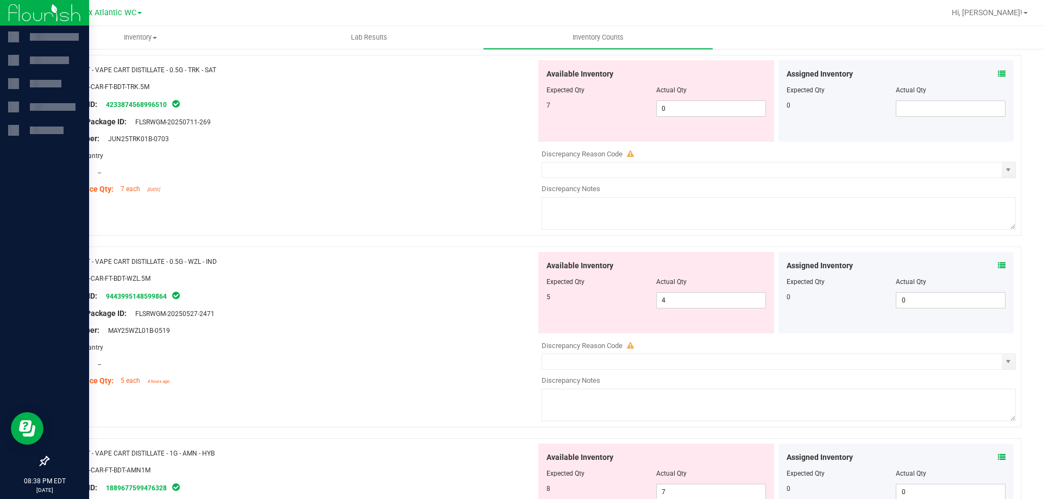
click at [998, 267] on icon at bounding box center [1002, 266] width 8 height 8
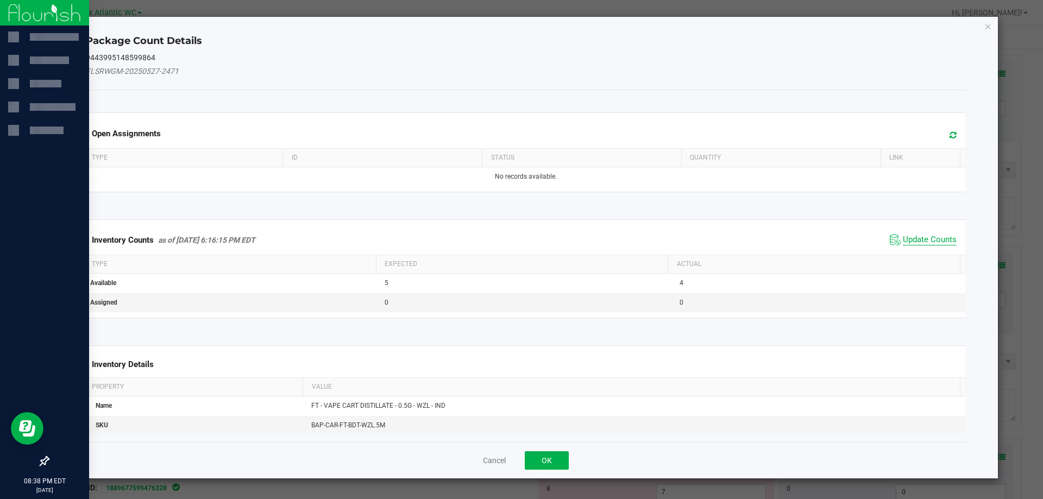
click at [928, 235] on span "Update Counts" at bounding box center [930, 240] width 54 height 11
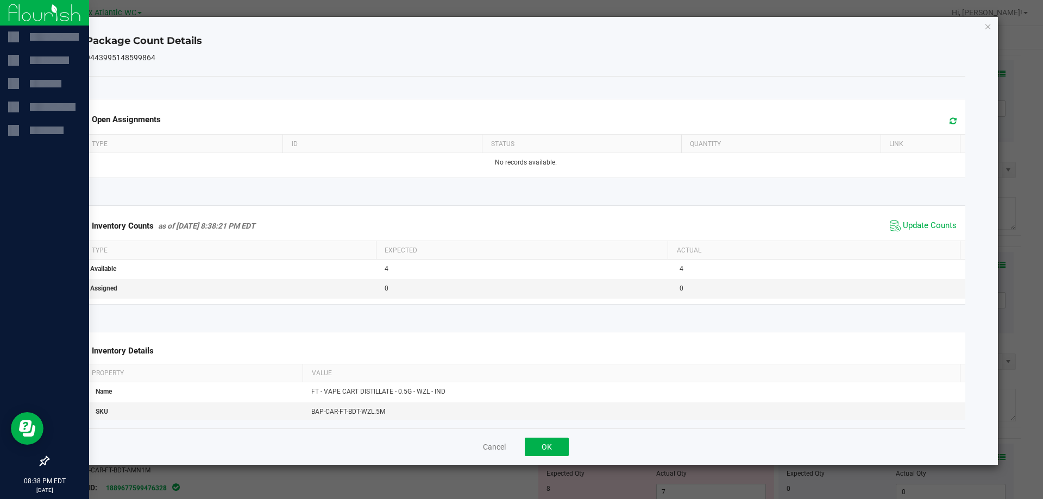
click at [926, 236] on div "Inventory Counts as of [DATE] 8:38:21 PM EDT Update Counts" at bounding box center [526, 225] width 885 height 29
click at [926, 228] on span "Update Counts" at bounding box center [930, 226] width 54 height 11
click at [553, 449] on button "OK" at bounding box center [547, 447] width 44 height 18
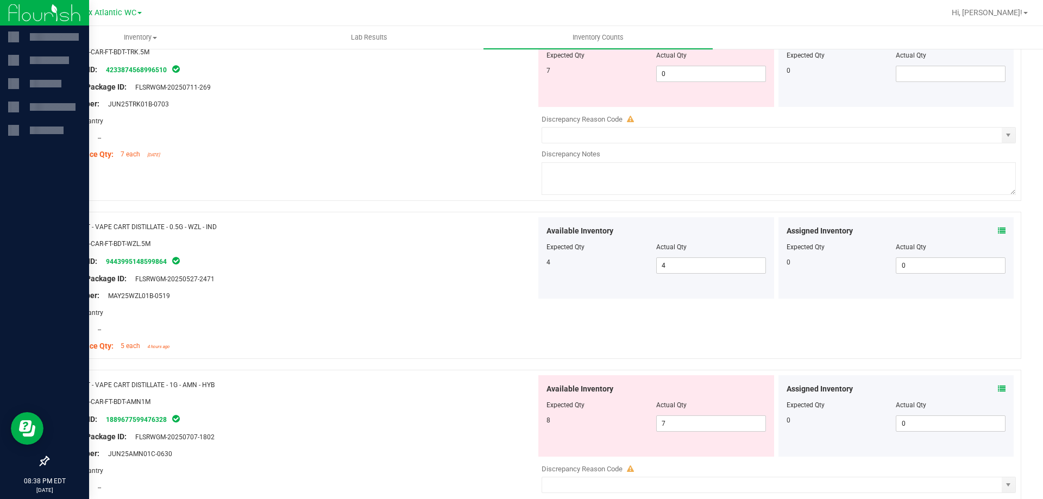
scroll to position [3043, 0]
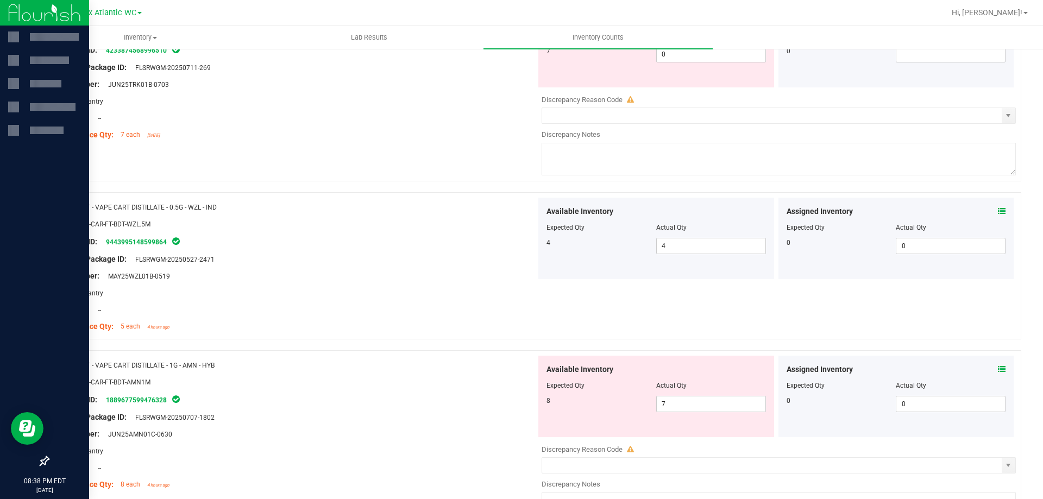
click at [998, 366] on icon at bounding box center [1002, 370] width 8 height 8
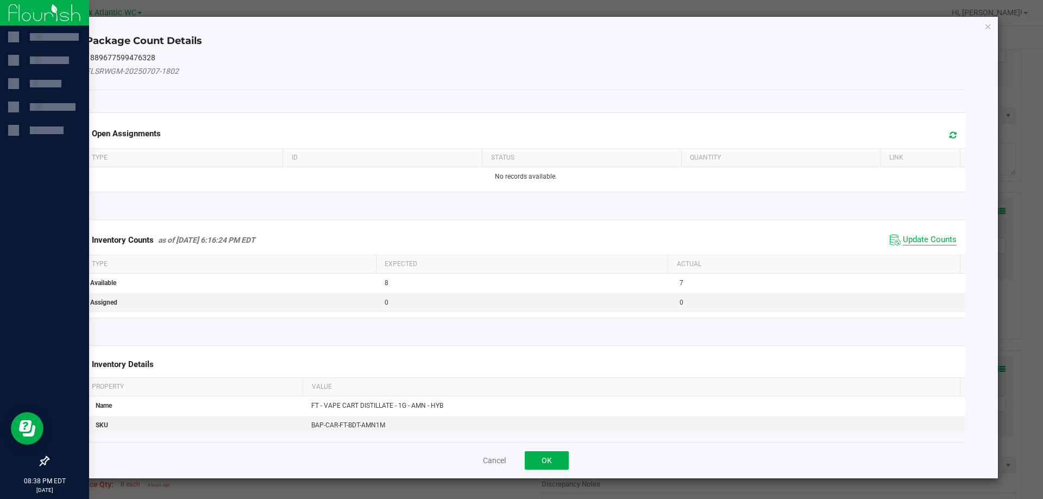
click at [916, 243] on span "Update Counts" at bounding box center [930, 240] width 54 height 11
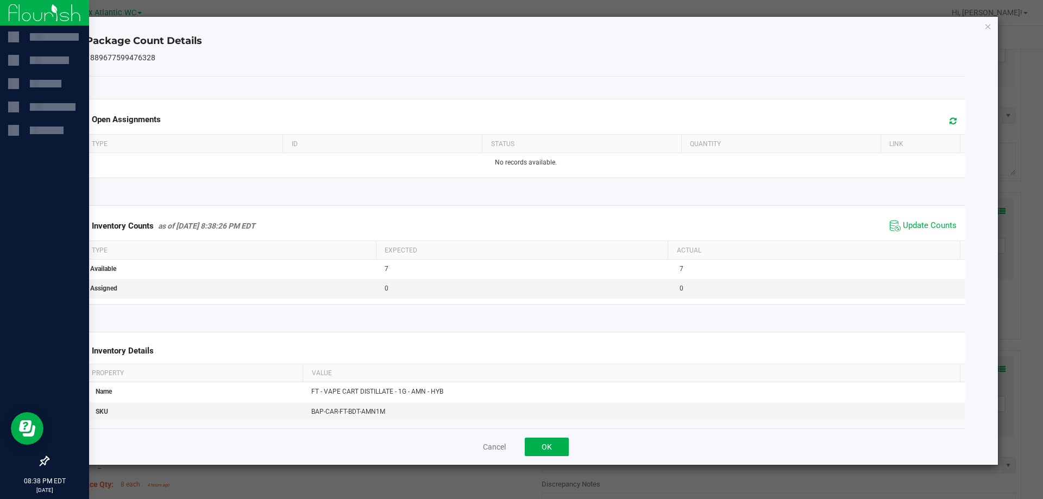
click at [915, 234] on span "Update Counts" at bounding box center [923, 226] width 72 height 16
click at [915, 230] on span "Update Counts" at bounding box center [930, 226] width 54 height 11
drag, startPoint x: 559, startPoint y: 448, endPoint x: 571, endPoint y: 441, distance: 13.4
click at [560, 447] on button "OK" at bounding box center [547, 447] width 44 height 18
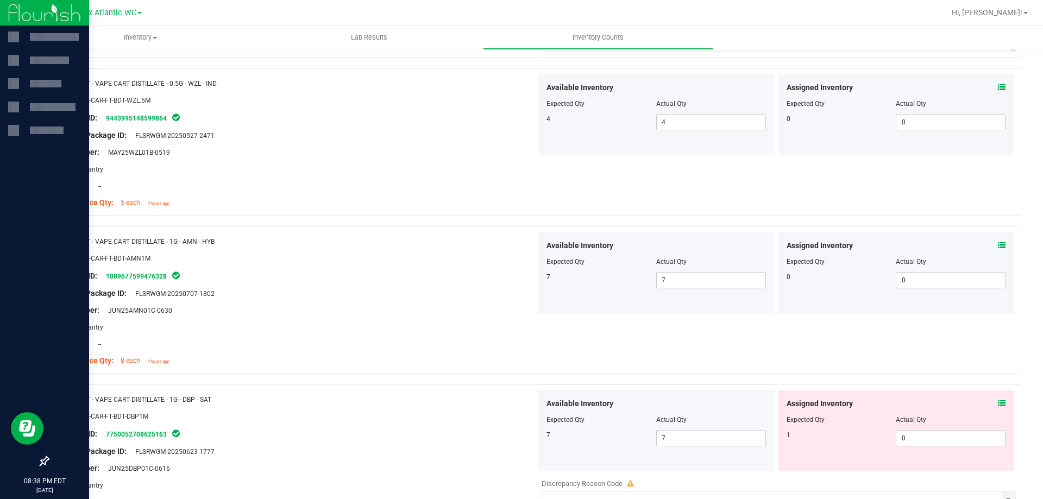
scroll to position [3281, 0]
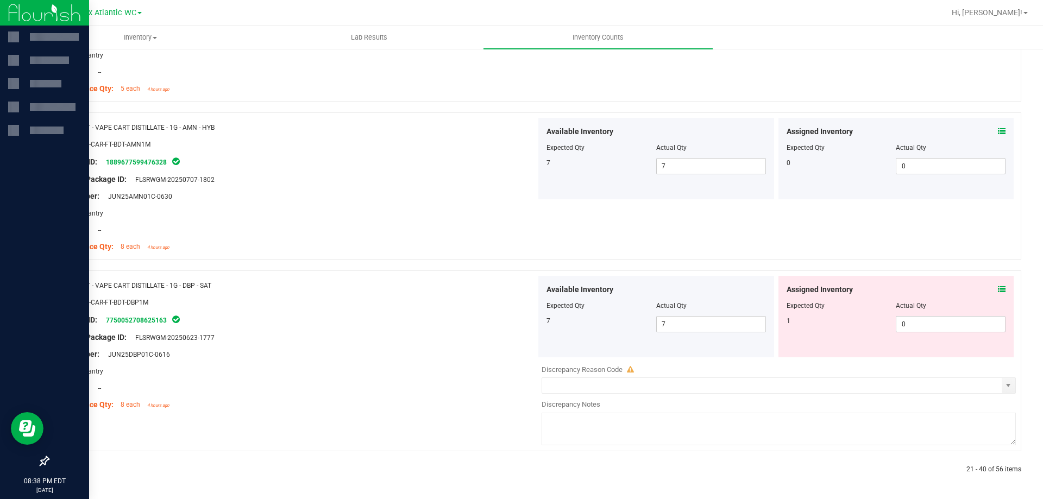
click at [998, 289] on icon at bounding box center [1002, 290] width 8 height 8
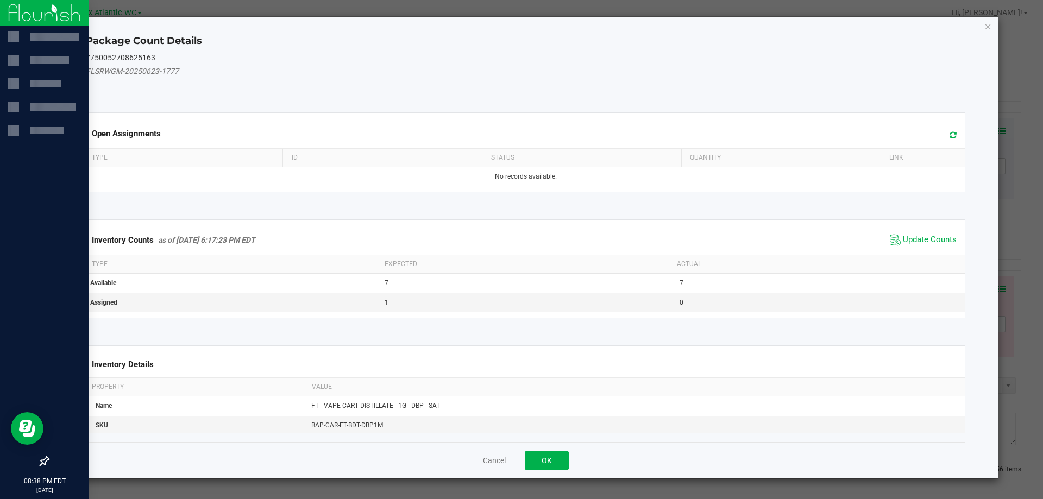
click at [912, 234] on span "Update Counts" at bounding box center [923, 240] width 72 height 16
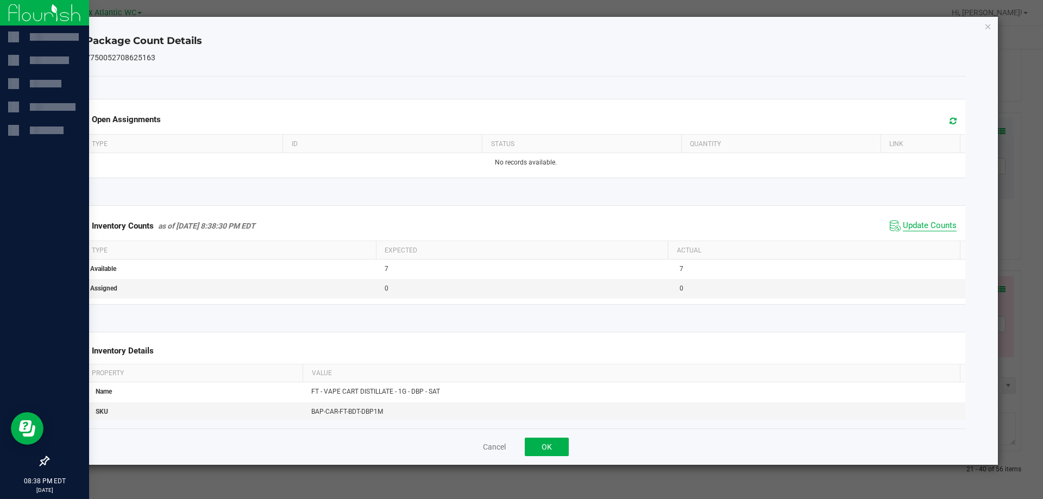
click at [919, 226] on span "Update Counts" at bounding box center [930, 226] width 54 height 11
click at [560, 450] on button "OK" at bounding box center [547, 447] width 44 height 18
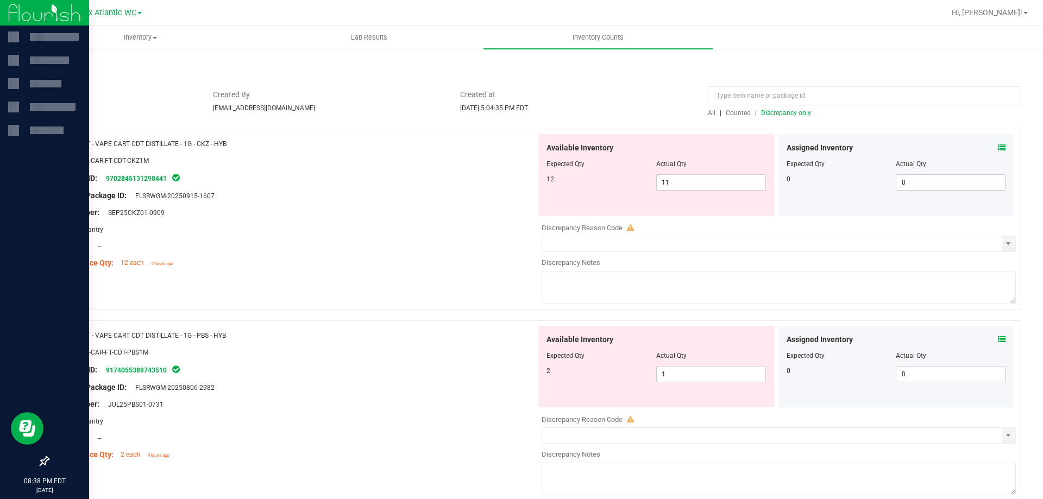
scroll to position [0, 0]
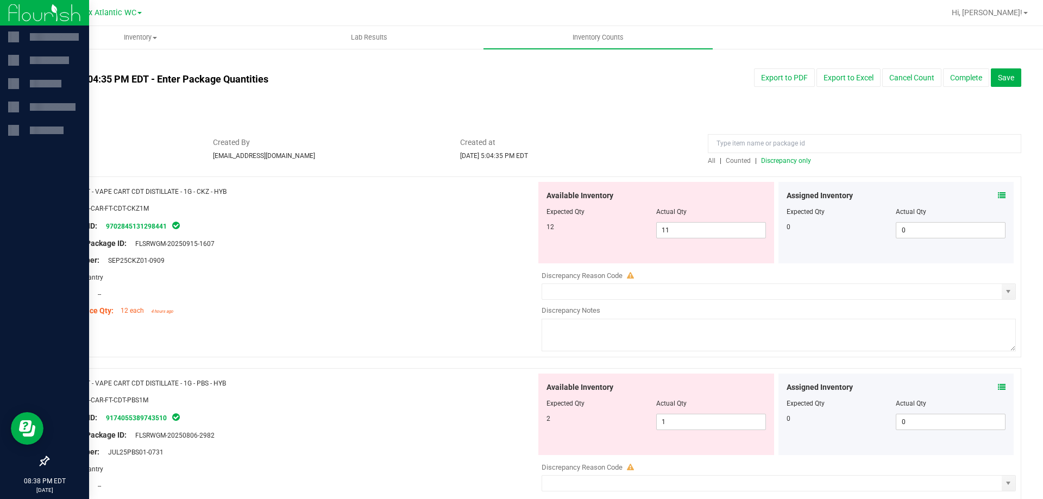
click at [791, 160] on span "Discrepancy only" at bounding box center [786, 161] width 50 height 8
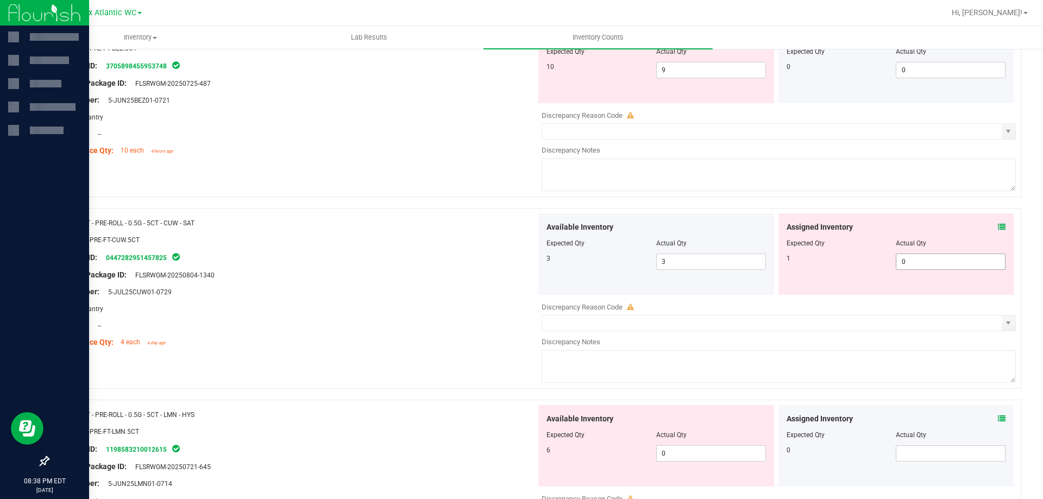
scroll to position [2445, 0]
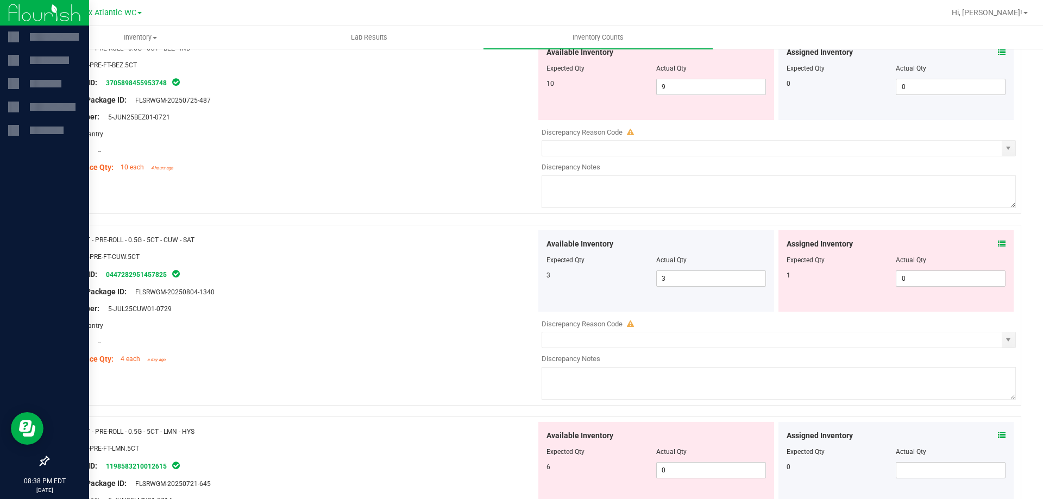
click at [998, 244] on icon at bounding box center [1002, 244] width 8 height 8
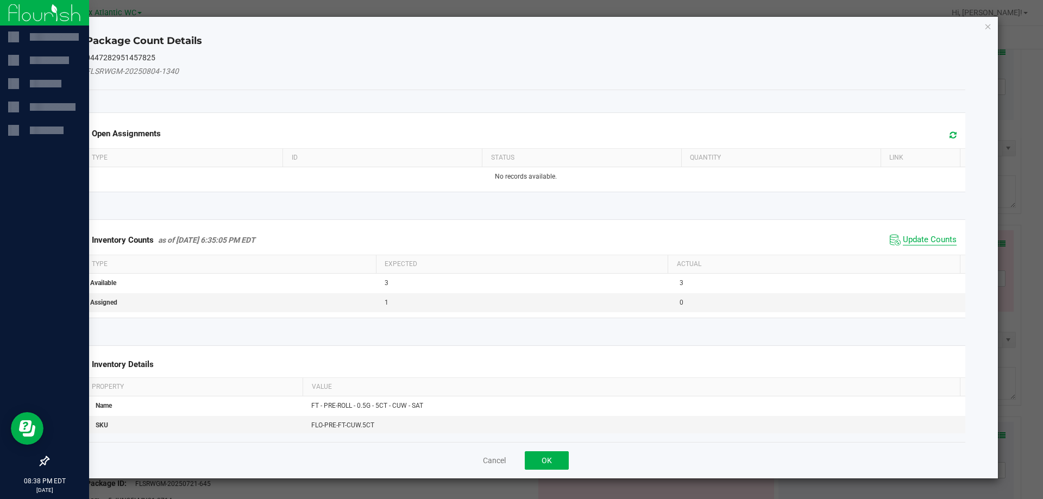
click at [931, 237] on span "Update Counts" at bounding box center [930, 240] width 54 height 11
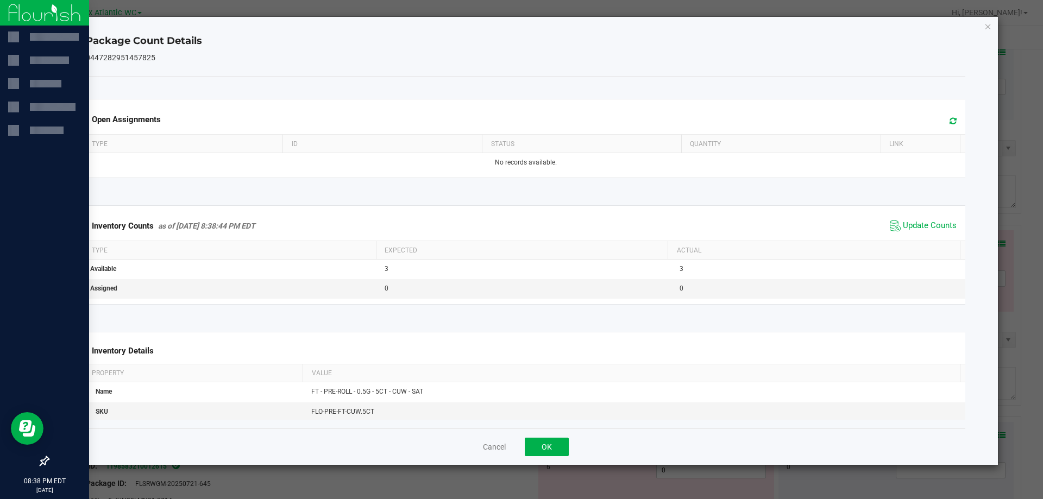
click at [931, 233] on span "Update Counts" at bounding box center [923, 226] width 72 height 16
click at [552, 441] on button "OK" at bounding box center [547, 447] width 44 height 18
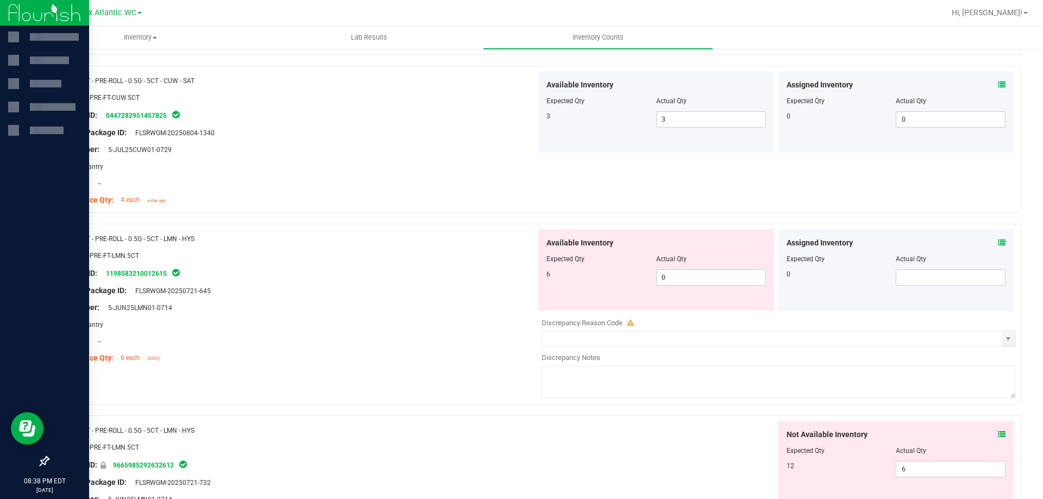
scroll to position [2609, 0]
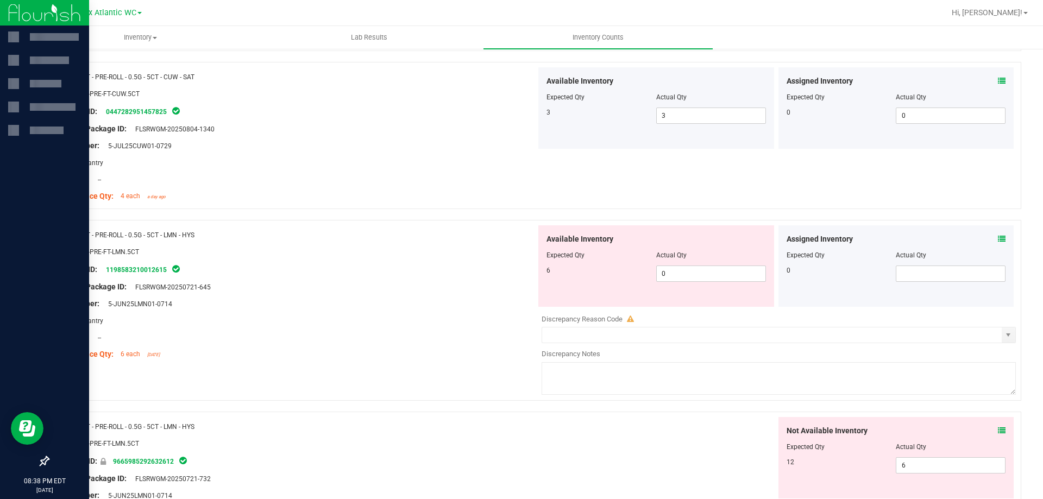
click at [998, 241] on icon at bounding box center [1002, 239] width 8 height 8
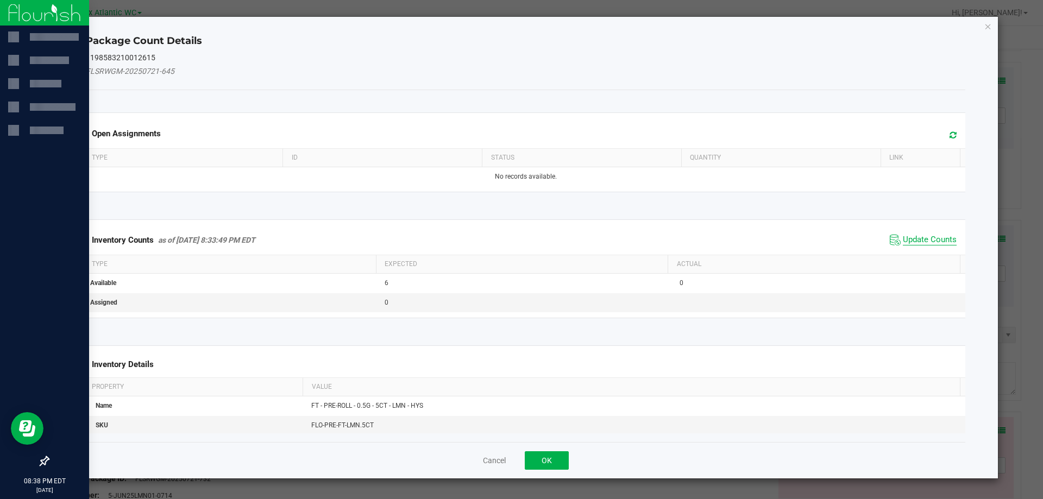
click at [931, 236] on span "Update Counts" at bounding box center [930, 240] width 54 height 11
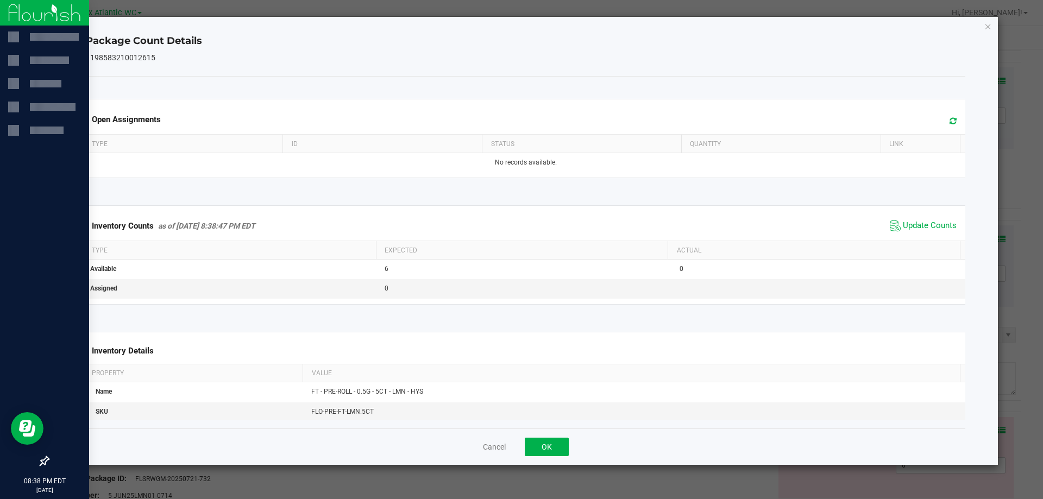
click at [930, 234] on span "Update Counts" at bounding box center [923, 226] width 72 height 16
click at [553, 441] on button "OK" at bounding box center [547, 447] width 44 height 18
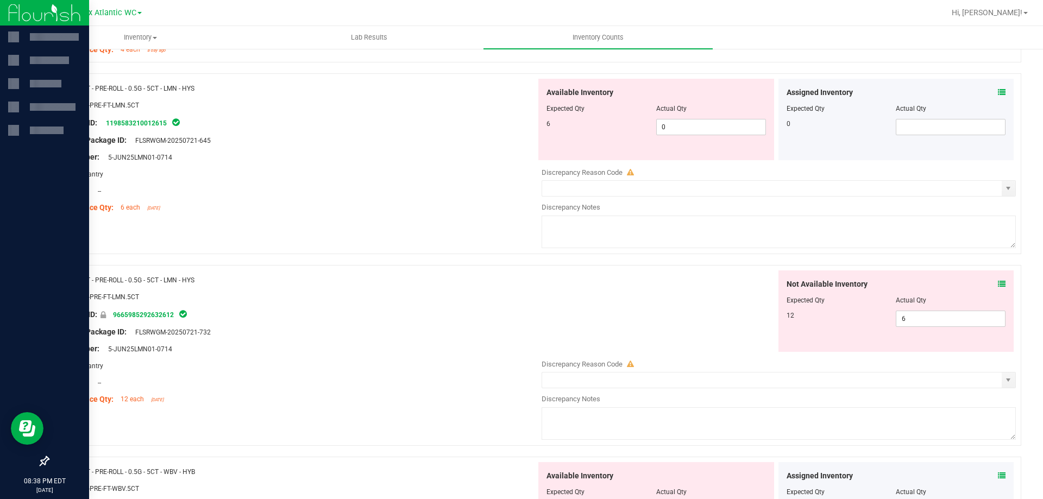
scroll to position [2772, 0]
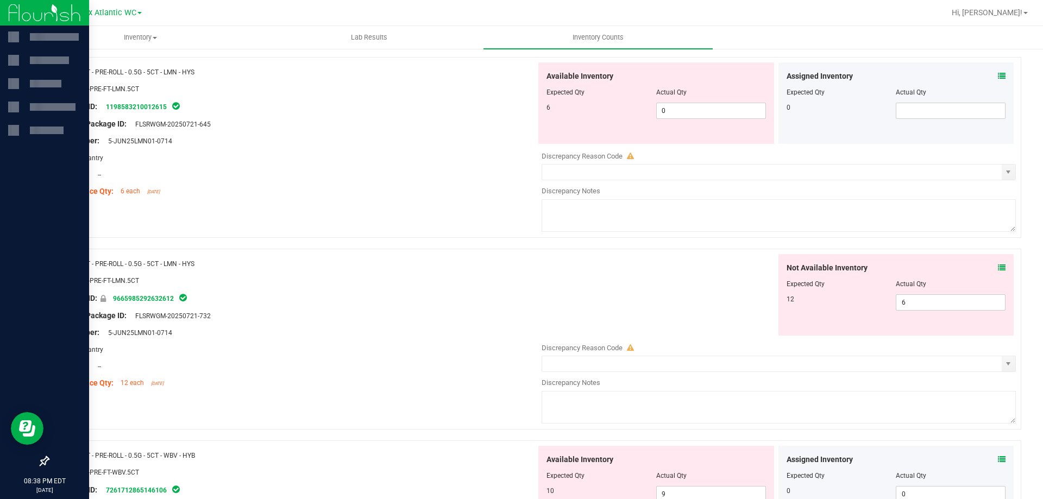
click at [998, 268] on icon at bounding box center [1002, 268] width 8 height 8
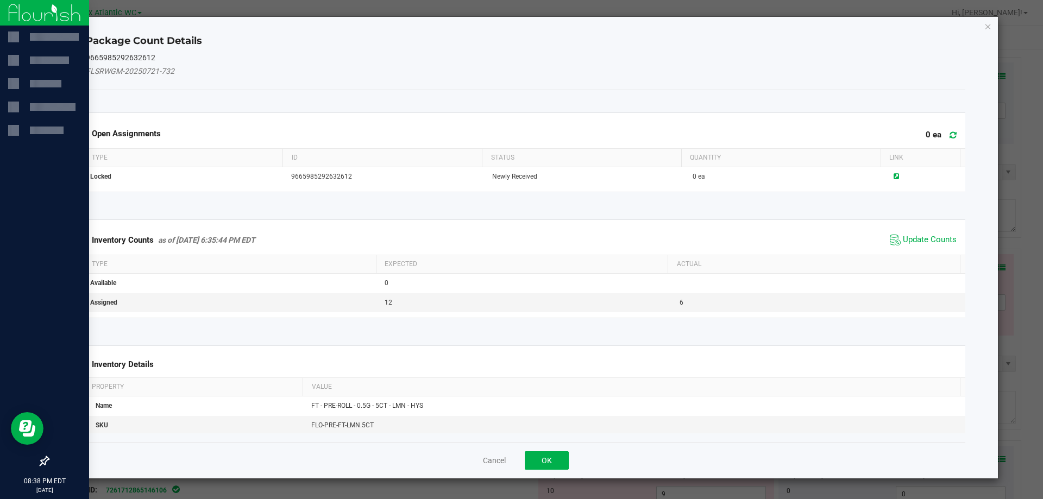
click at [921, 249] on div "Inventory Counts as of [DATE] 6:35:44 PM EDT Update Counts" at bounding box center [526, 240] width 885 height 29
click at [921, 241] on span "Update Counts" at bounding box center [930, 240] width 54 height 11
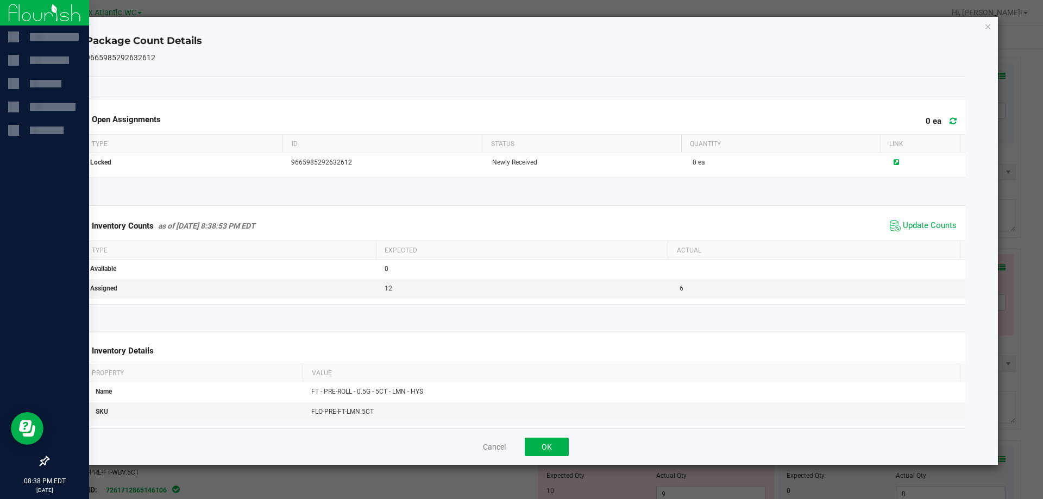
click at [916, 235] on div "Inventory Counts as of [DATE] 8:38:53 PM EDT Update Counts" at bounding box center [526, 225] width 885 height 29
drag, startPoint x: 537, startPoint y: 452, endPoint x: 542, endPoint y: 447, distance: 6.9
click at [539, 450] on button "OK" at bounding box center [547, 447] width 44 height 18
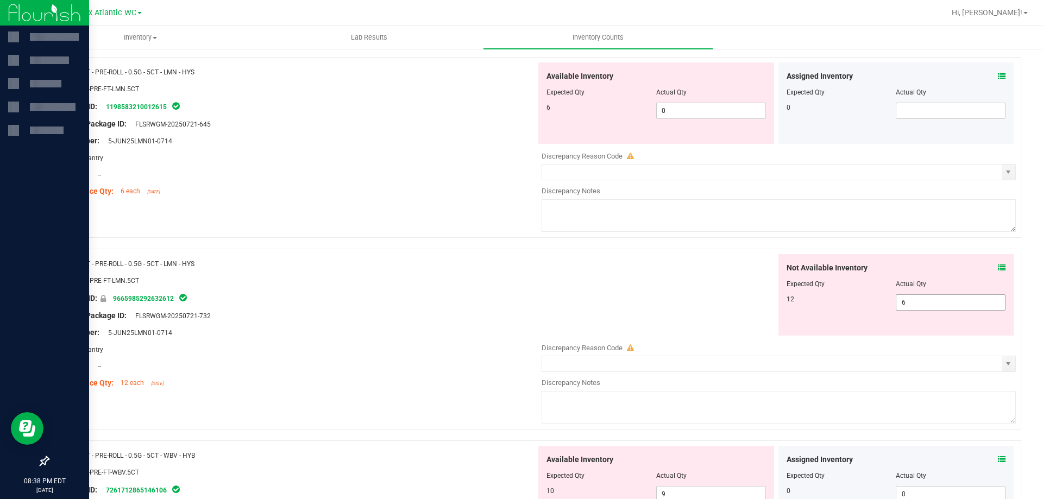
drag, startPoint x: 895, startPoint y: 299, endPoint x: 859, endPoint y: 296, distance: 36.0
click at [848, 301] on div "Not Available Inventory Expected Qty Actual Qty 12 6 6" at bounding box center [897, 295] width 236 height 82
drag, startPoint x: 862, startPoint y: 303, endPoint x: 843, endPoint y: 304, distance: 19.1
click at [843, 304] on div "12 6 6" at bounding box center [897, 303] width 220 height 16
drag, startPoint x: 664, startPoint y: 267, endPoint x: 733, endPoint y: 274, distance: 69.3
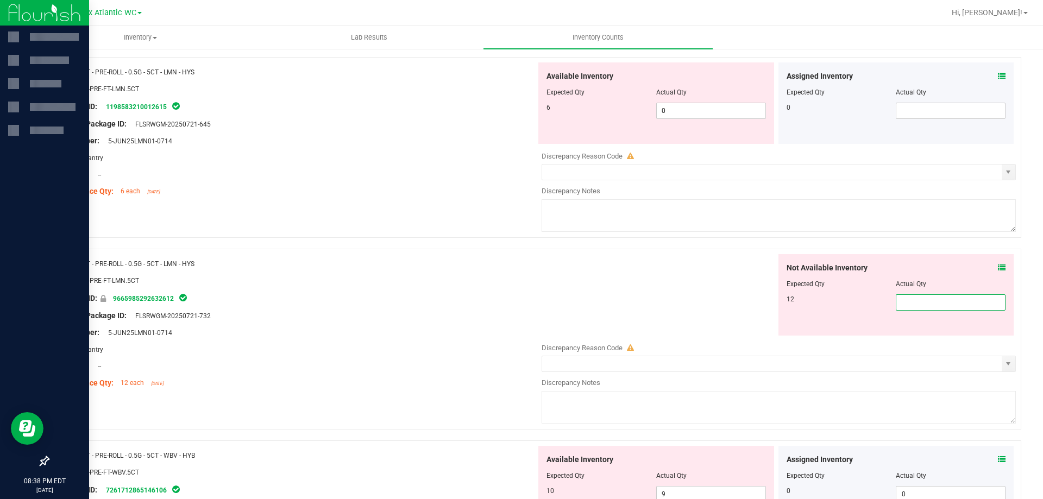
click at [664, 268] on div "Not Available Inventory Expected Qty Actual Qty 12" at bounding box center [776, 295] width 480 height 82
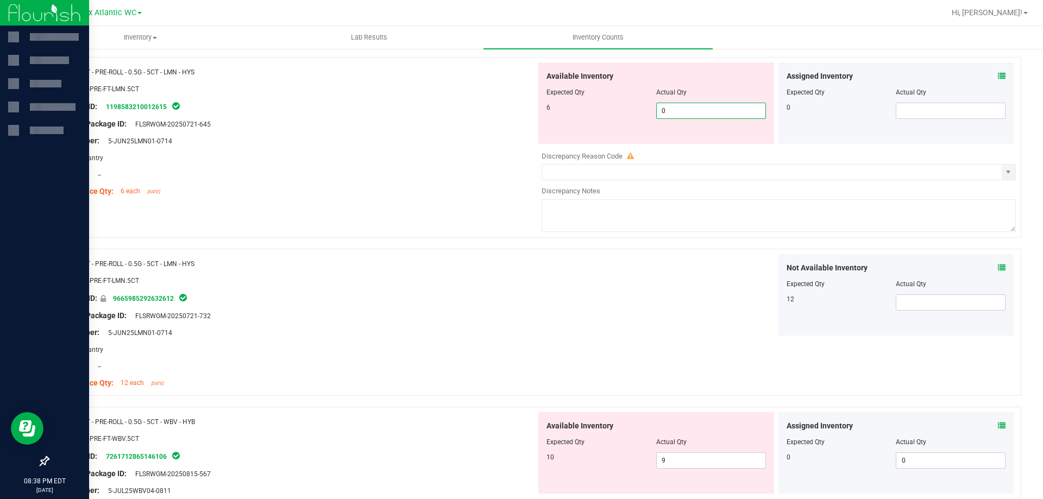
drag, startPoint x: 698, startPoint y: 108, endPoint x: 591, endPoint y: 123, distance: 108.7
click at [591, 123] on div "Available Inventory Expected Qty Actual Qty 6 0 0" at bounding box center [657, 103] width 236 height 82
drag, startPoint x: 421, startPoint y: 154, endPoint x: 487, endPoint y: 159, distance: 66.5
click at [423, 154] on div "Area: Pantry" at bounding box center [297, 157] width 480 height 11
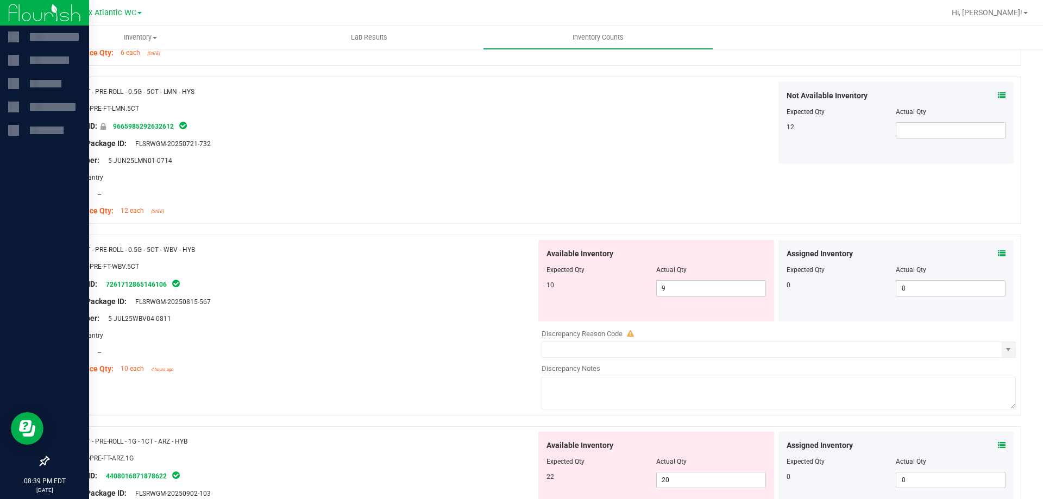
scroll to position [2935, 0]
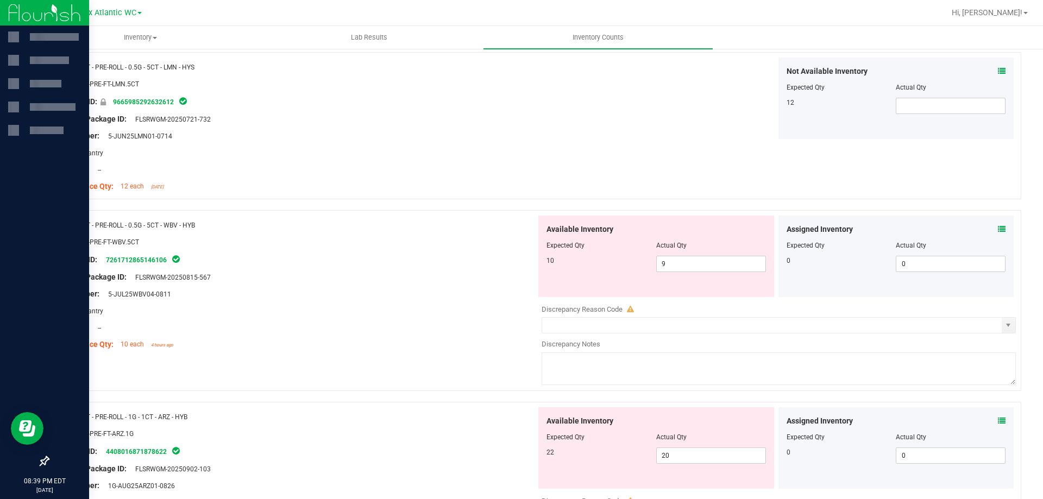
click at [998, 231] on icon at bounding box center [1002, 230] width 8 height 8
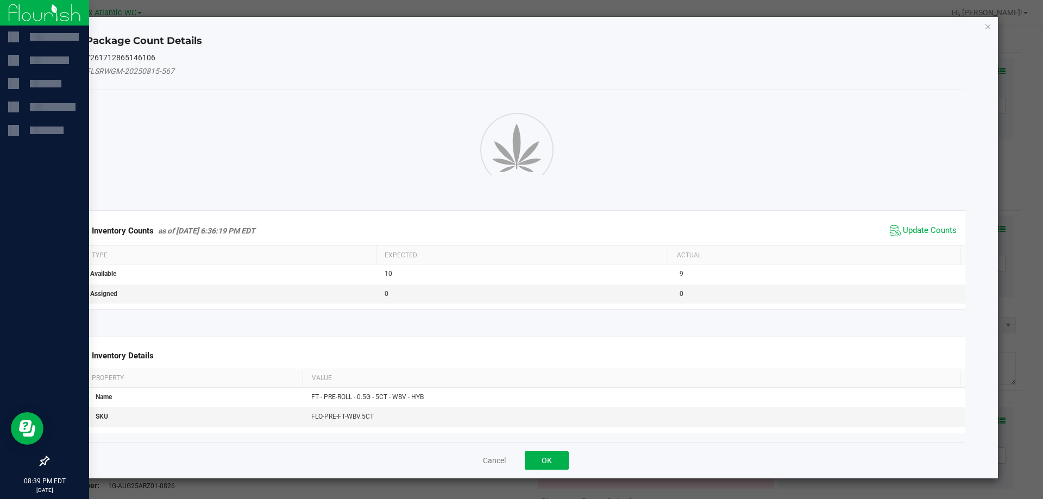
click at [996, 227] on div "Package Count Details 7261712865146106 FLSRWGM-20250815-567 Inventory Counts as…" at bounding box center [526, 248] width 946 height 462
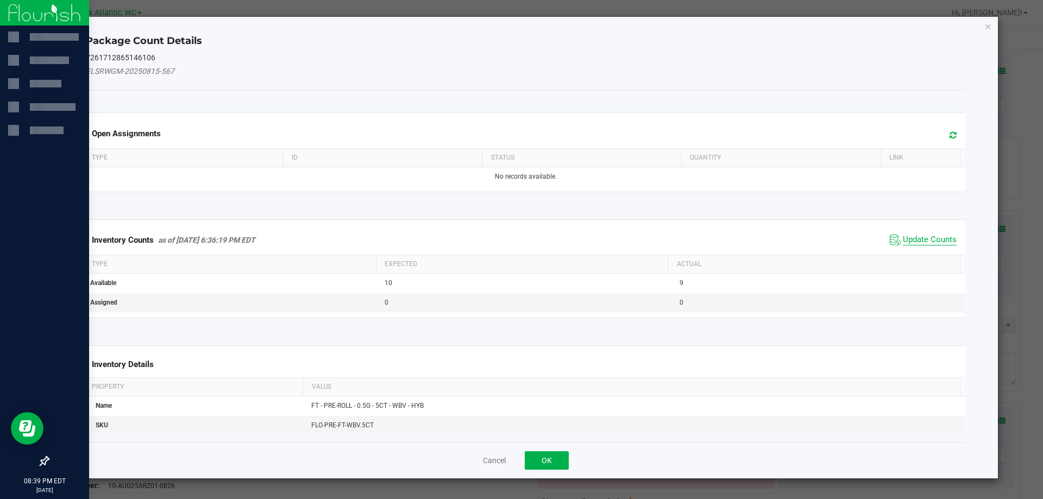
click at [935, 241] on span "Update Counts" at bounding box center [930, 240] width 54 height 11
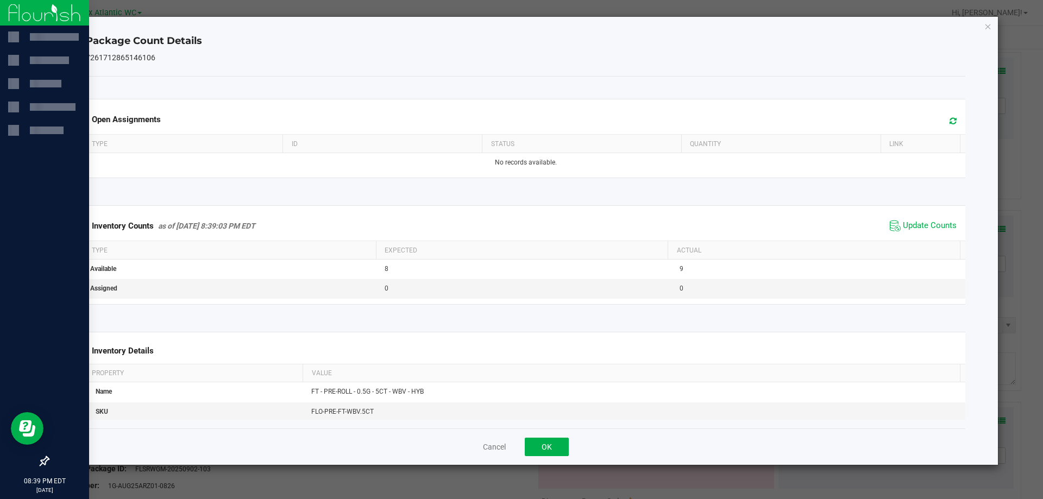
click at [927, 233] on span "Update Counts" at bounding box center [923, 226] width 72 height 16
click at [552, 451] on button "OK" at bounding box center [547, 447] width 44 height 18
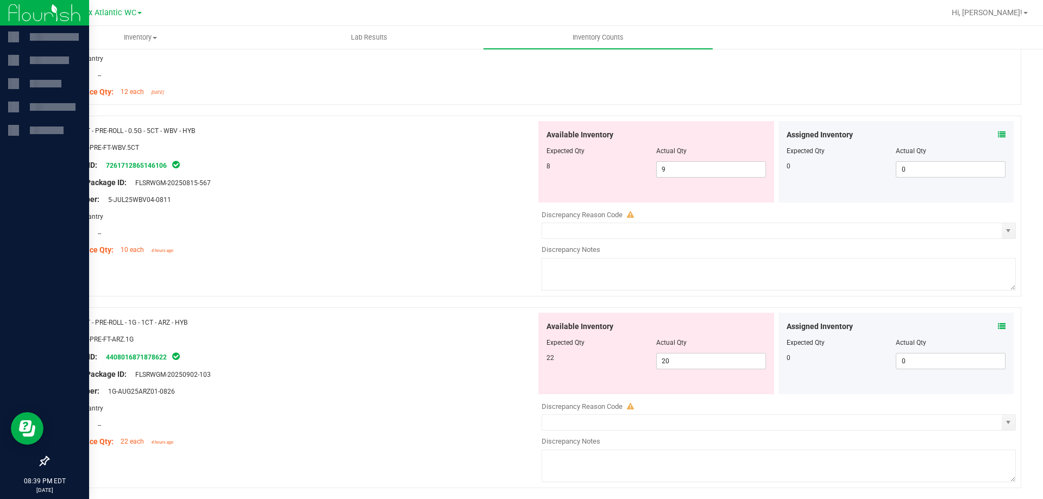
scroll to position [3043, 0]
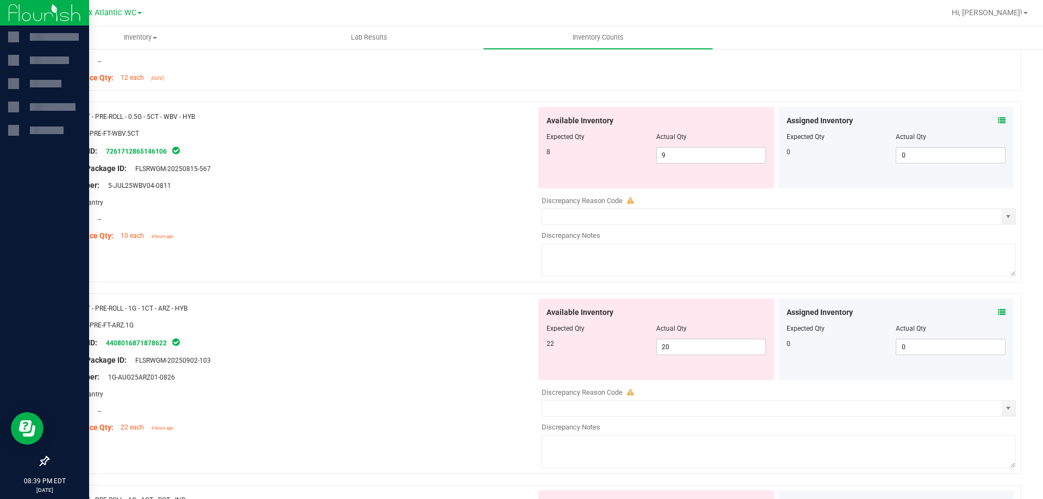
click at [998, 311] on icon at bounding box center [1002, 313] width 8 height 8
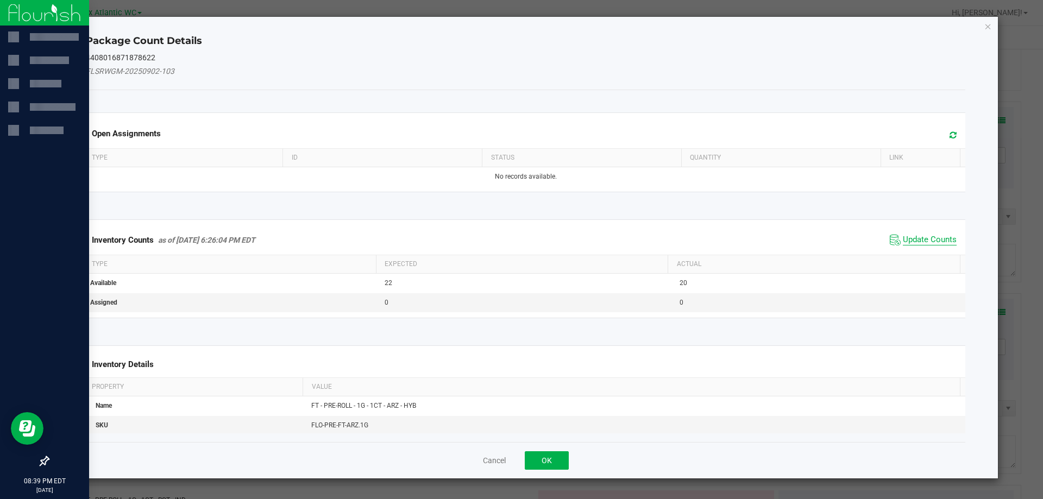
click at [912, 235] on span "Update Counts" at bounding box center [930, 240] width 54 height 11
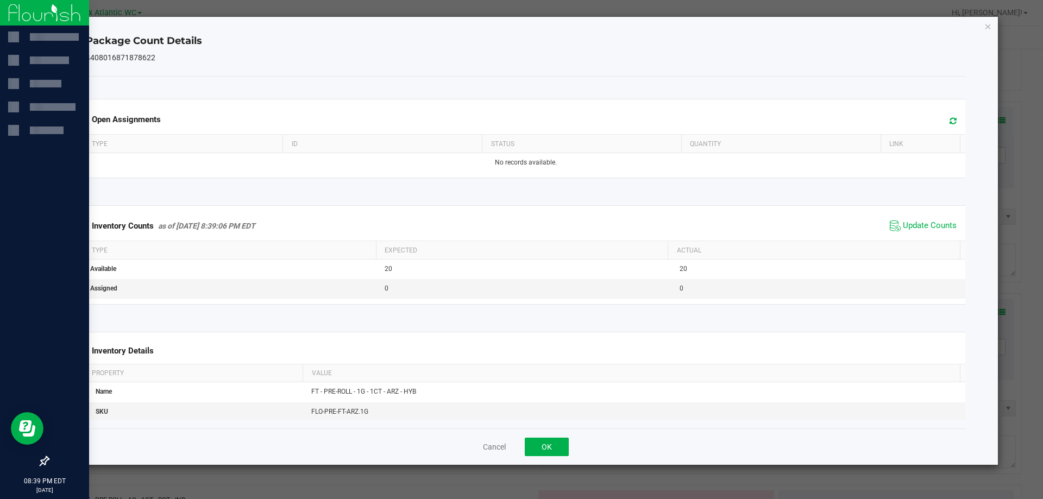
click at [918, 233] on span "Update Counts" at bounding box center [923, 226] width 72 height 16
drag, startPoint x: 537, startPoint y: 456, endPoint x: 542, endPoint y: 455, distance: 5.7
click at [539, 456] on div "Cancel OK" at bounding box center [526, 447] width 880 height 36
click at [555, 444] on button "OK" at bounding box center [547, 447] width 44 height 18
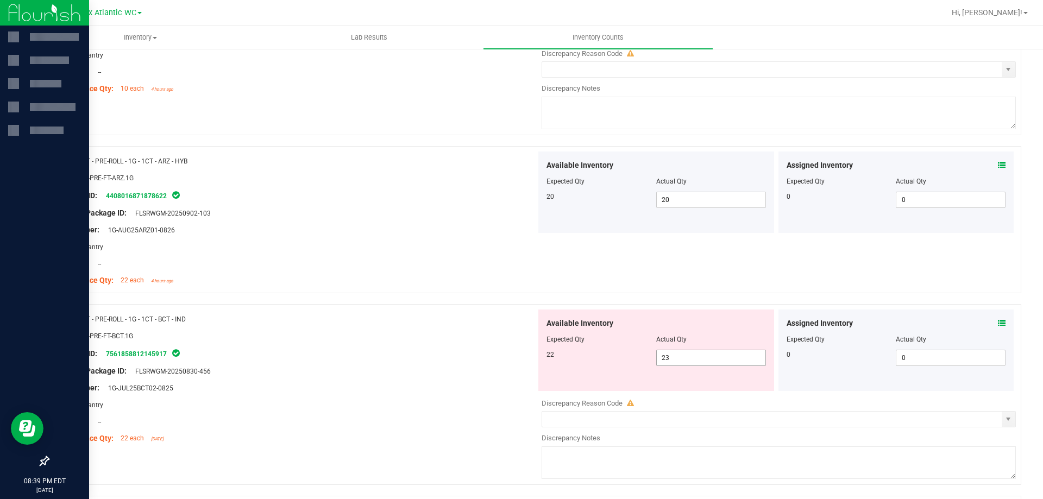
scroll to position [3206, 0]
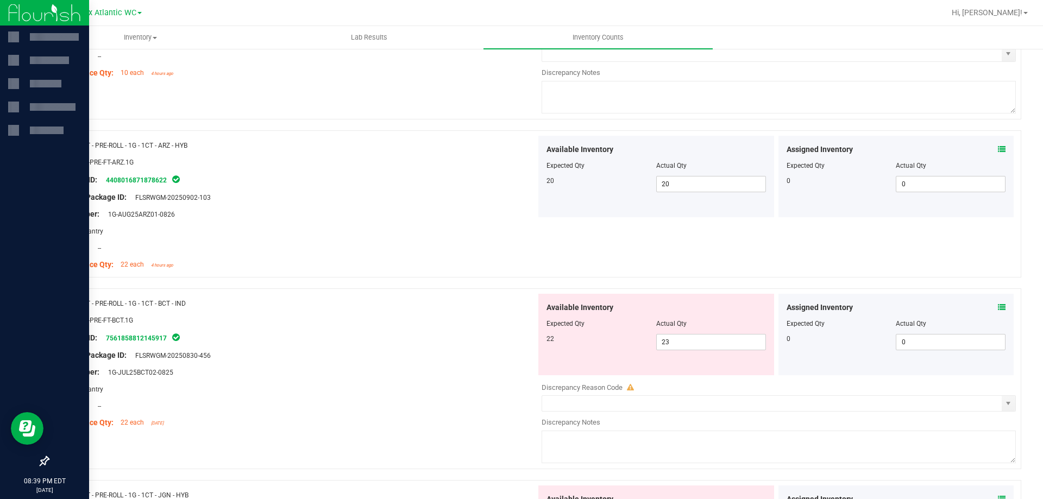
click at [998, 305] on icon at bounding box center [1002, 308] width 8 height 8
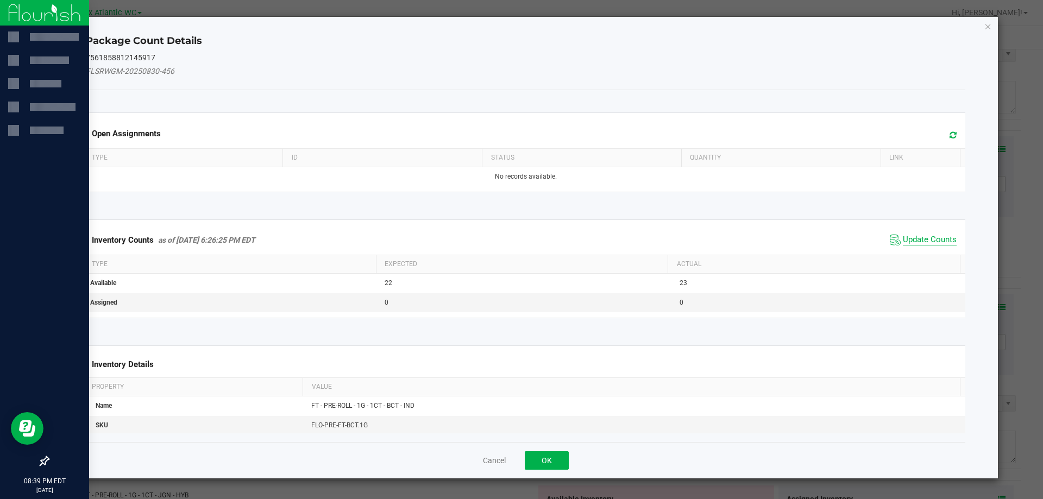
click at [928, 240] on span "Update Counts" at bounding box center [930, 240] width 54 height 11
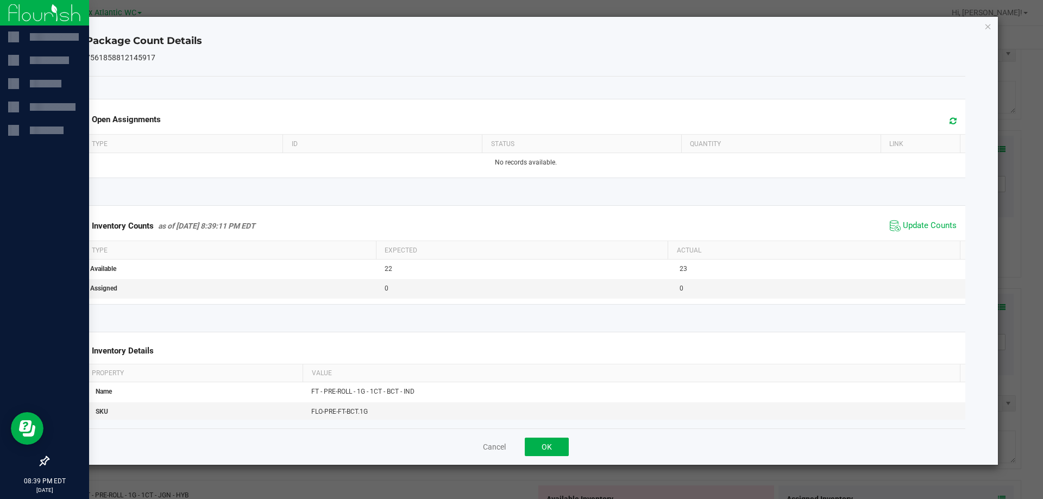
click at [930, 236] on div "Inventory Counts as of [DATE] 8:39:11 PM EDT Update Counts" at bounding box center [526, 225] width 885 height 29
drag, startPoint x: 545, startPoint y: 452, endPoint x: 551, endPoint y: 449, distance: 7.1
click at [546, 452] on button "OK" at bounding box center [547, 447] width 44 height 18
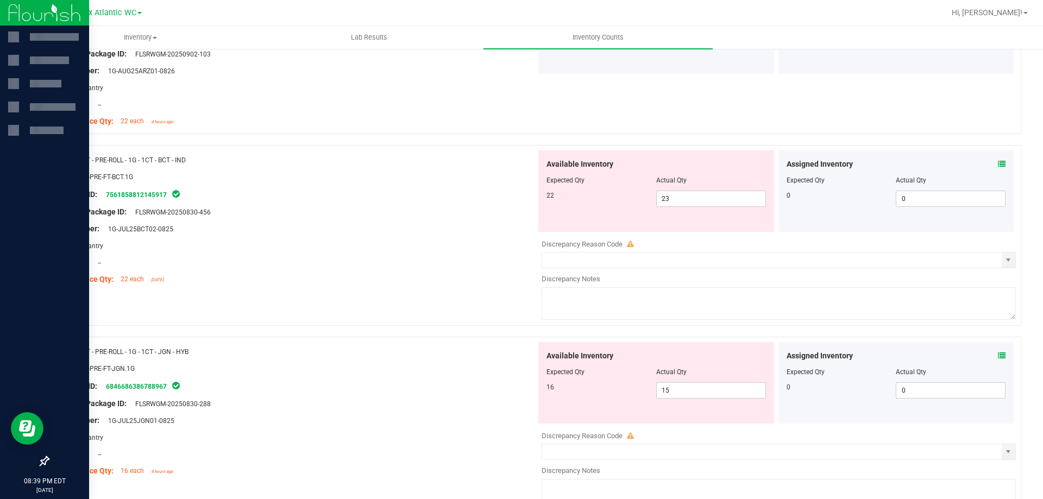
scroll to position [3369, 0]
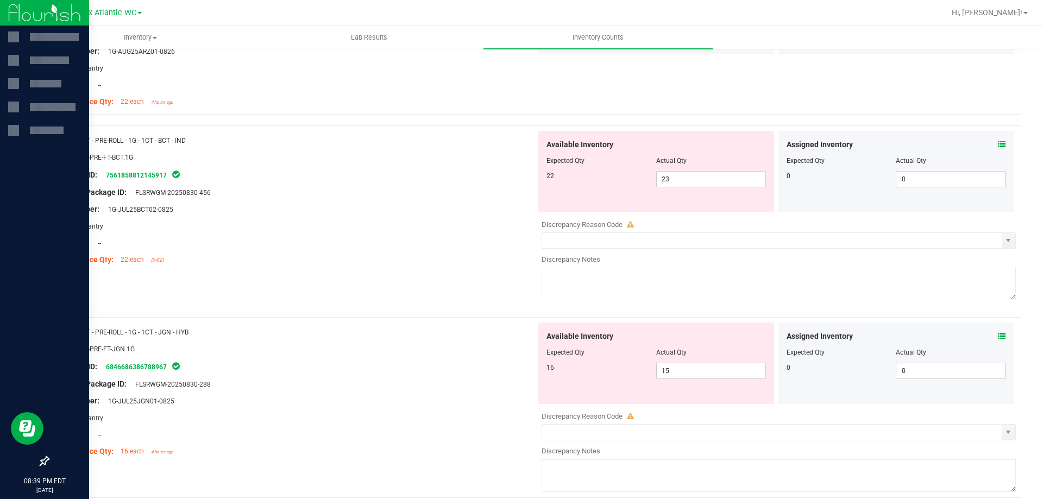
click at [998, 334] on icon at bounding box center [1002, 337] width 8 height 8
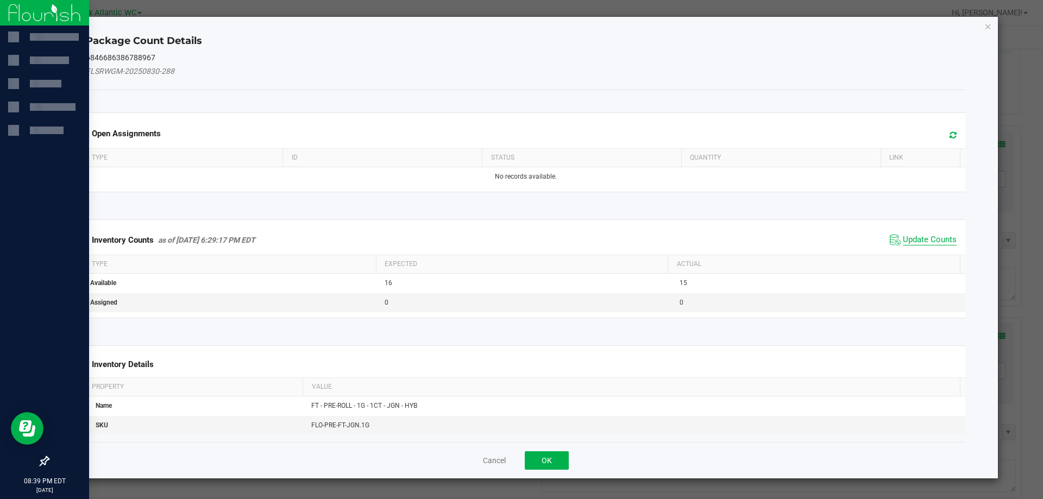
click at [925, 241] on span "Update Counts" at bounding box center [930, 240] width 54 height 11
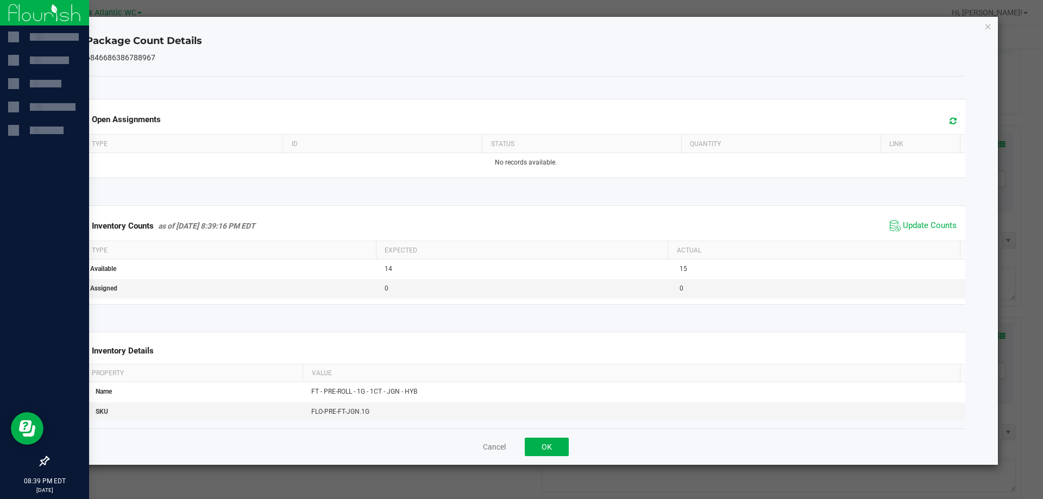
click at [928, 237] on div "Inventory Counts as of [DATE] 8:39:16 PM EDT Update Counts" at bounding box center [526, 225] width 885 height 29
drag, startPoint x: 544, startPoint y: 451, endPoint x: 549, endPoint y: 446, distance: 7.3
click at [545, 451] on button "OK" at bounding box center [547, 447] width 44 height 18
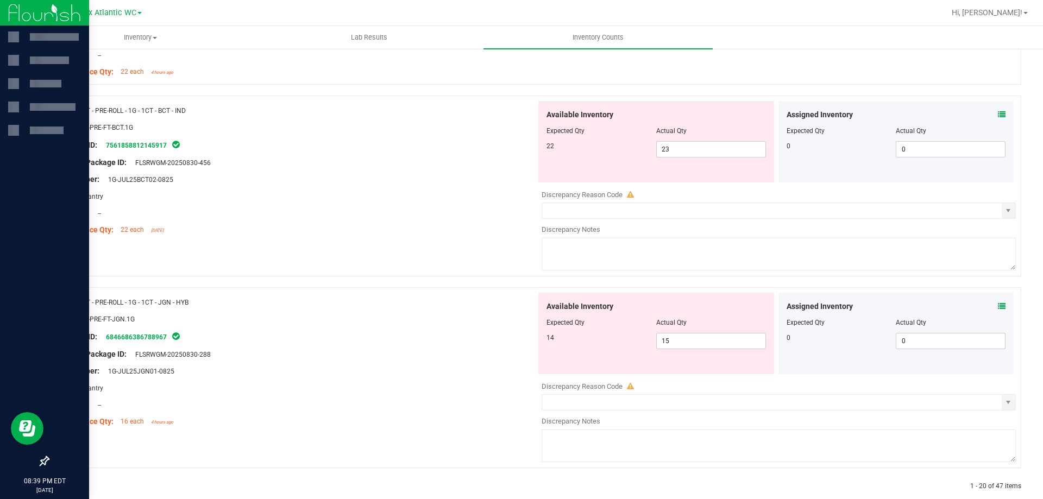
scroll to position [3416, 0]
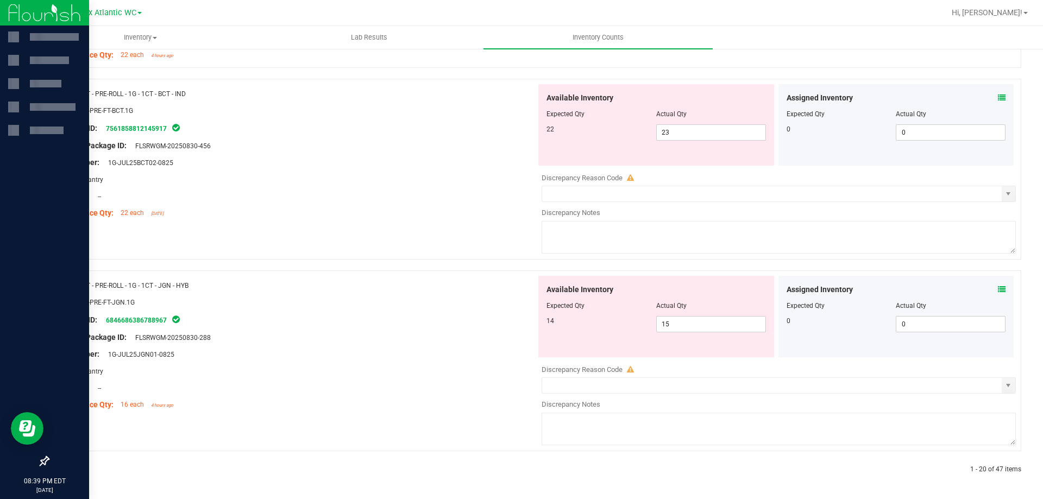
click at [71, 469] on div at bounding box center [291, 470] width 487 height 10
click at [72, 468] on icon at bounding box center [73, 470] width 3 height 7
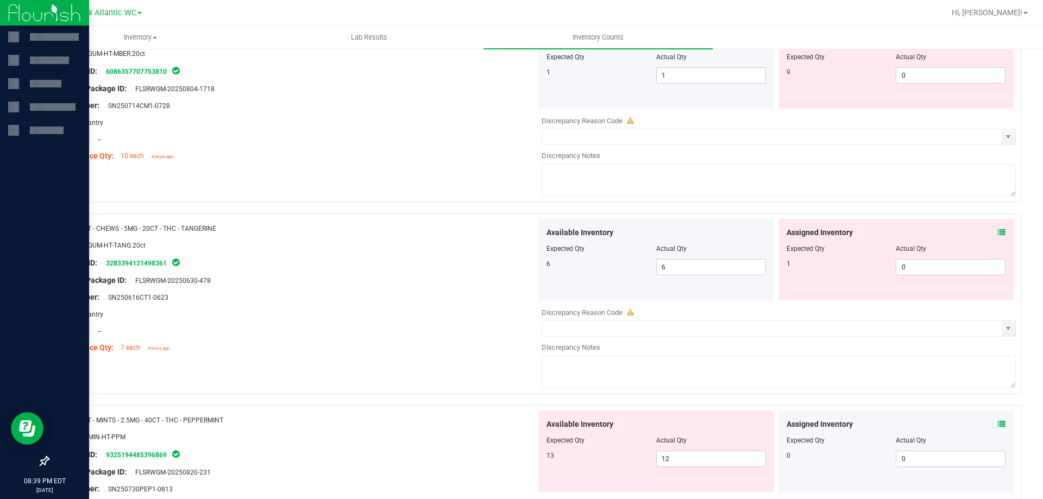
scroll to position [0, 0]
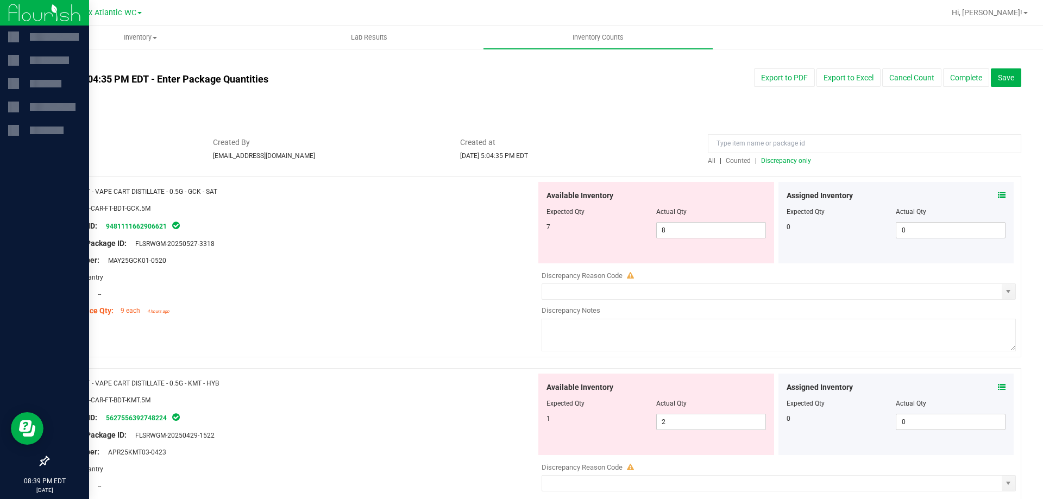
click at [998, 193] on icon at bounding box center [1002, 196] width 8 height 8
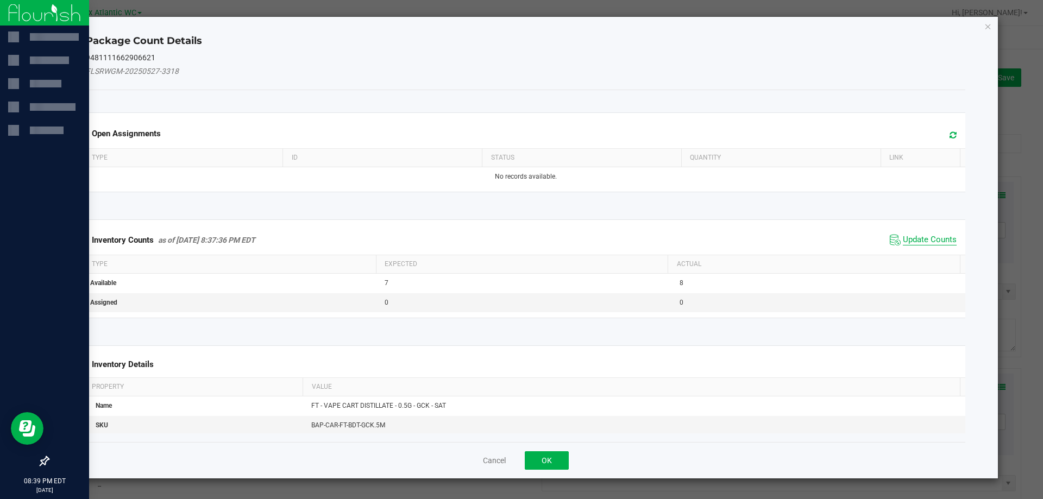
click at [914, 239] on span "Update Counts" at bounding box center [930, 240] width 54 height 11
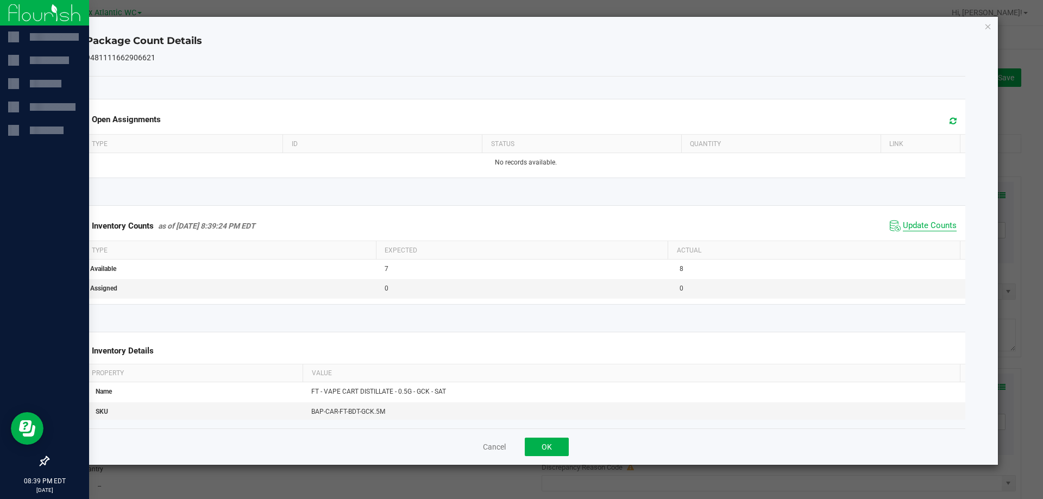
click at [923, 230] on span "Update Counts" at bounding box center [930, 226] width 54 height 11
click at [549, 446] on button "OK" at bounding box center [547, 447] width 44 height 18
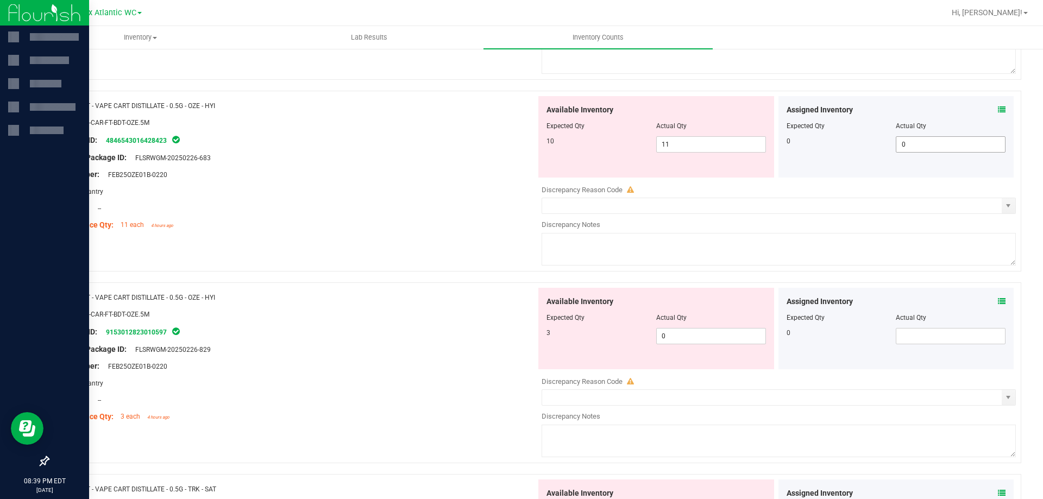
scroll to position [652, 0]
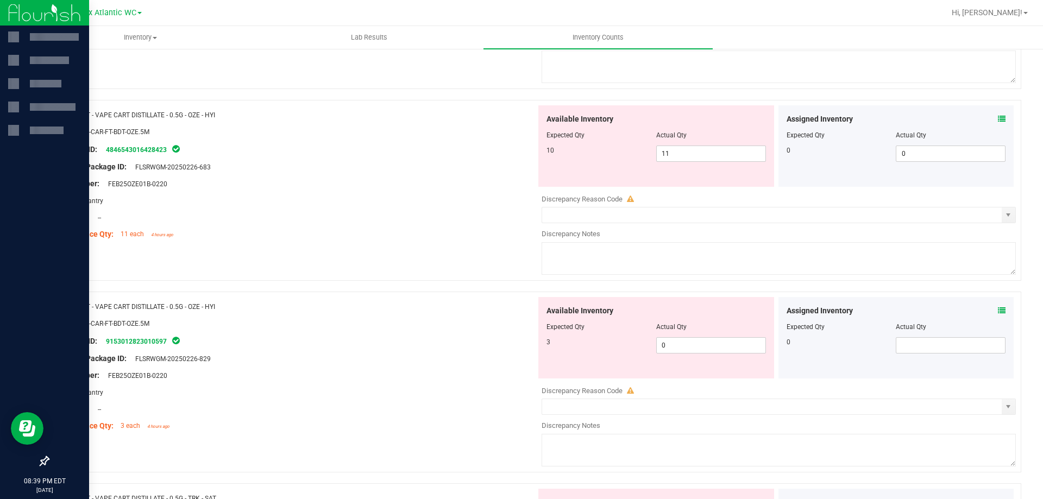
click at [998, 305] on span at bounding box center [1002, 310] width 8 height 11
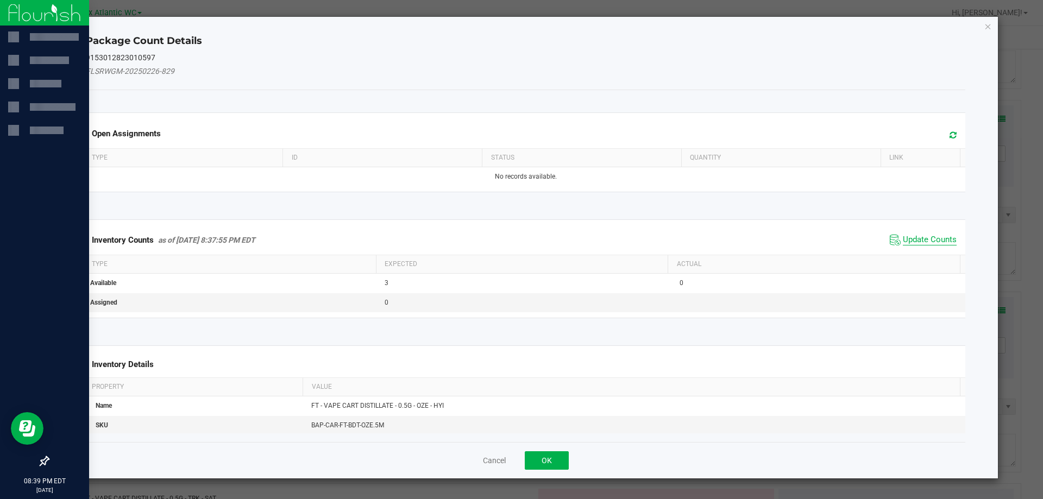
click at [925, 242] on span "Update Counts" at bounding box center [930, 240] width 54 height 11
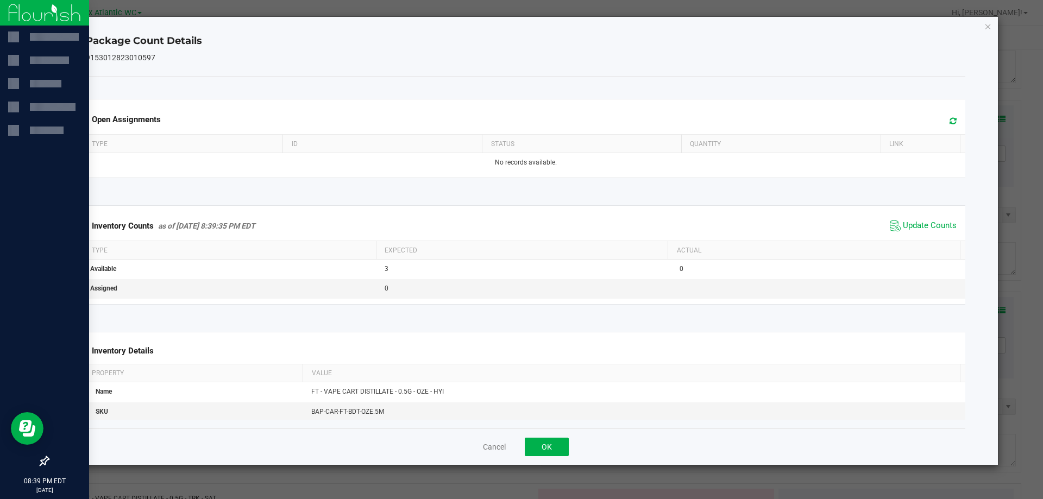
click at [928, 236] on div "Inventory Counts as of [DATE] 8:39:35 PM EDT Update Counts" at bounding box center [526, 225] width 885 height 29
click at [928, 230] on span "Update Counts" at bounding box center [930, 226] width 54 height 11
click at [545, 456] on div "Cancel OK" at bounding box center [526, 447] width 880 height 36
click at [549, 448] on button "OK" at bounding box center [547, 447] width 44 height 18
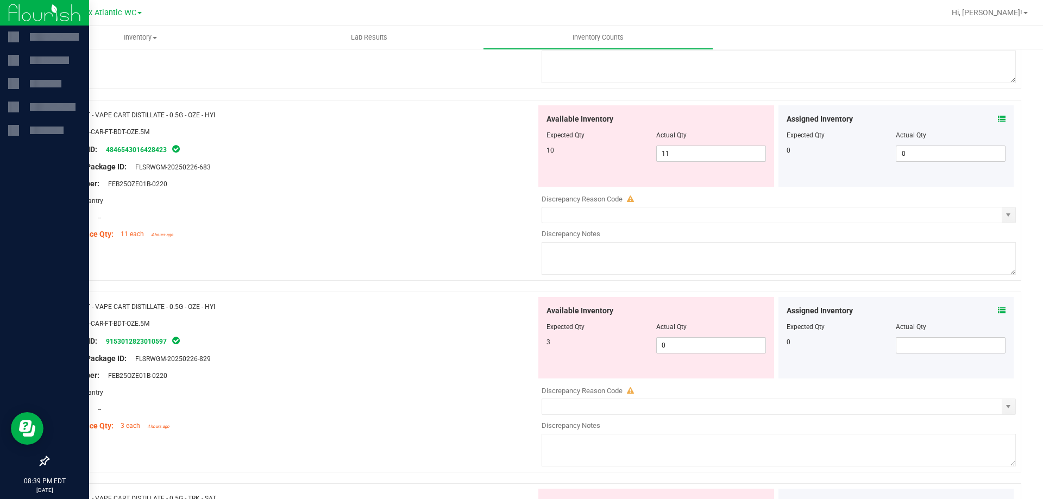
click at [998, 115] on icon at bounding box center [1002, 119] width 8 height 8
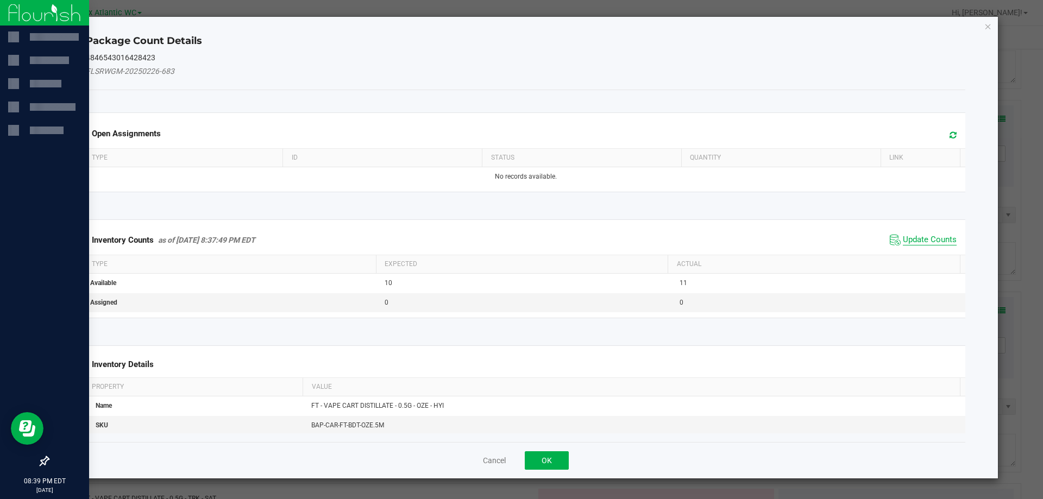
click at [914, 238] on span "Update Counts" at bounding box center [930, 240] width 54 height 11
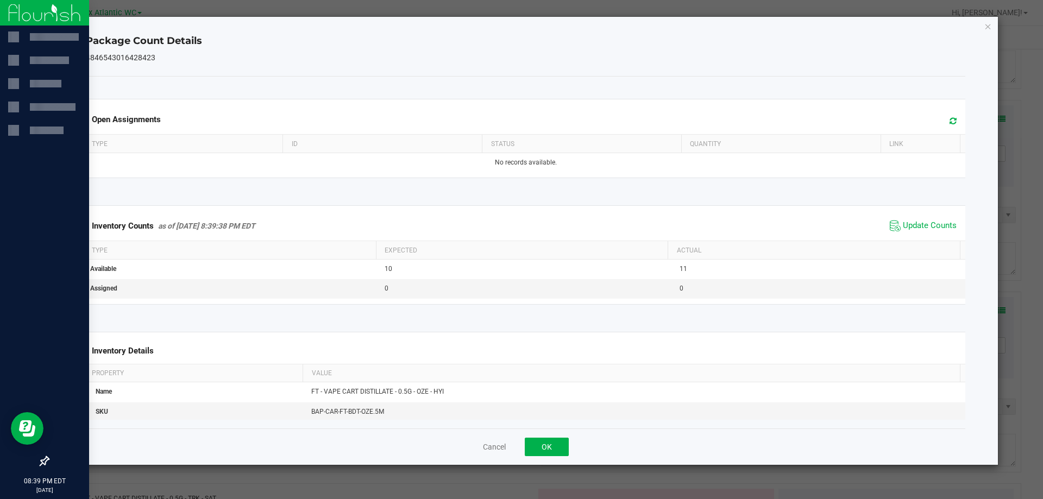
click at [918, 233] on span "Update Counts" at bounding box center [923, 226] width 72 height 16
click at [917, 229] on span "Update Counts" at bounding box center [930, 226] width 54 height 10
click at [547, 448] on button "OK" at bounding box center [547, 447] width 44 height 18
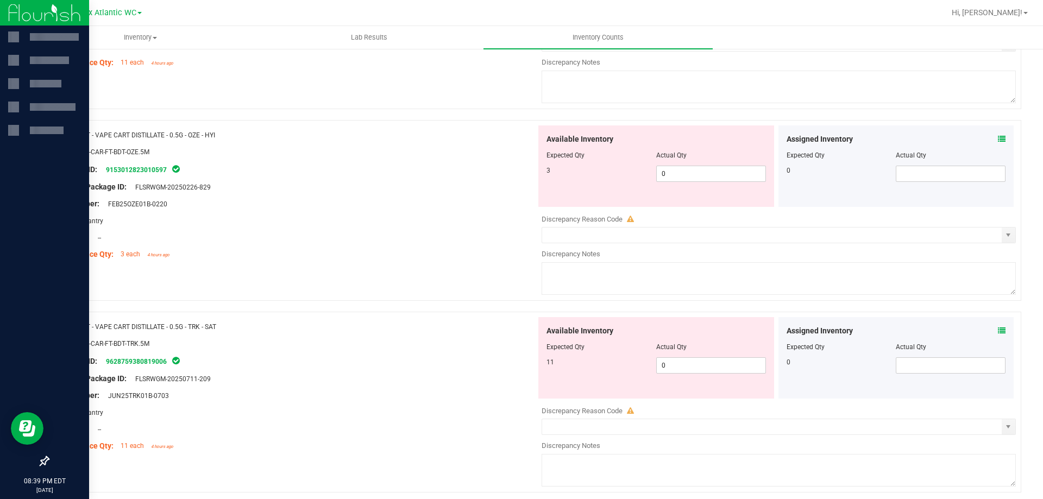
scroll to position [870, 0]
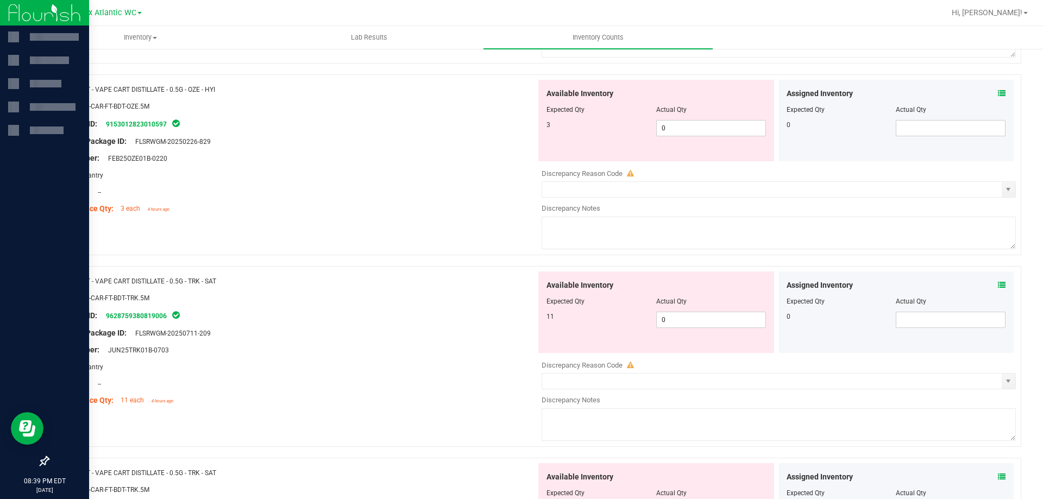
click at [998, 285] on icon at bounding box center [1002, 286] width 8 height 8
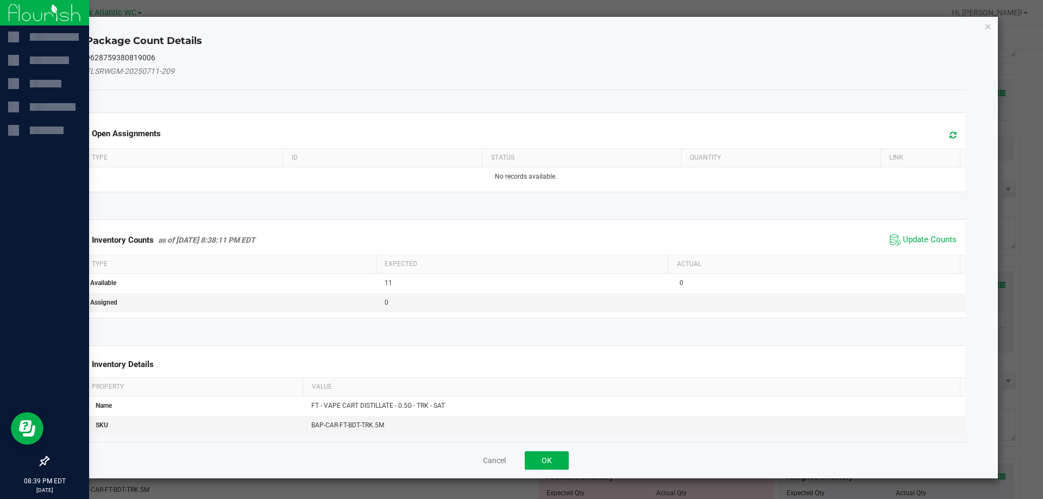
click at [909, 231] on div "Inventory Counts as of [DATE] 8:38:11 PM EDT Update Counts" at bounding box center [526, 240] width 885 height 29
click at [915, 232] on span "Update Counts" at bounding box center [923, 240] width 72 height 16
click at [914, 231] on div "Inventory Counts as of [DATE] 8:38:11 PM EDT Update Counts" at bounding box center [526, 240] width 885 height 28
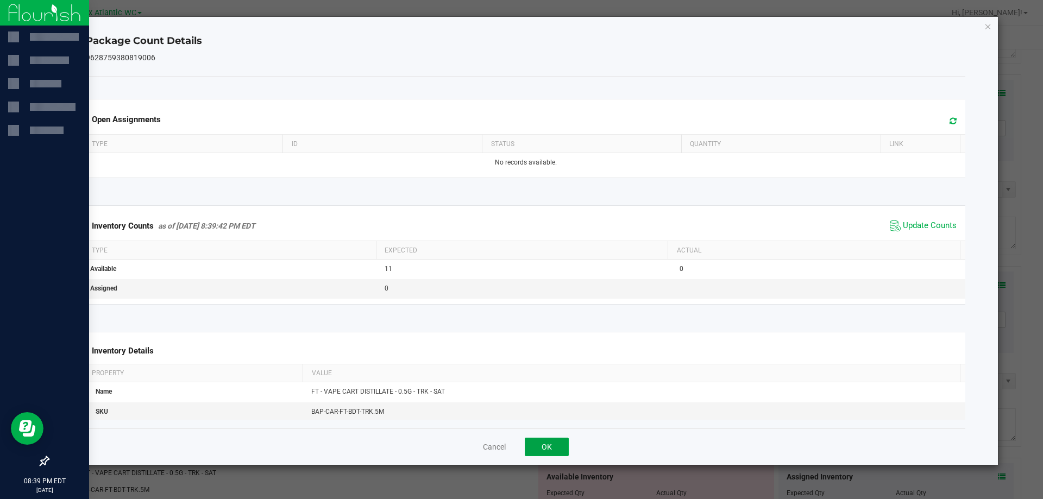
click at [554, 453] on button "OK" at bounding box center [547, 447] width 44 height 18
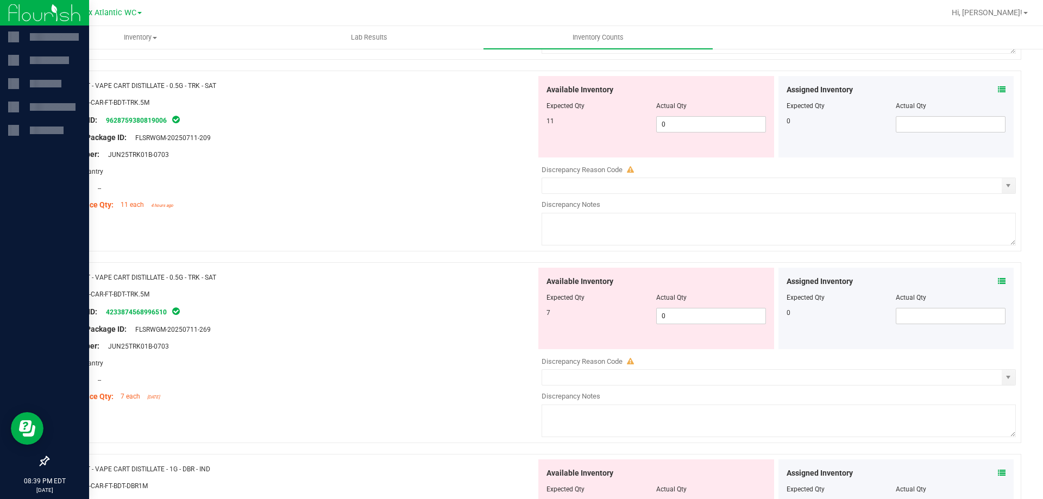
scroll to position [1087, 0]
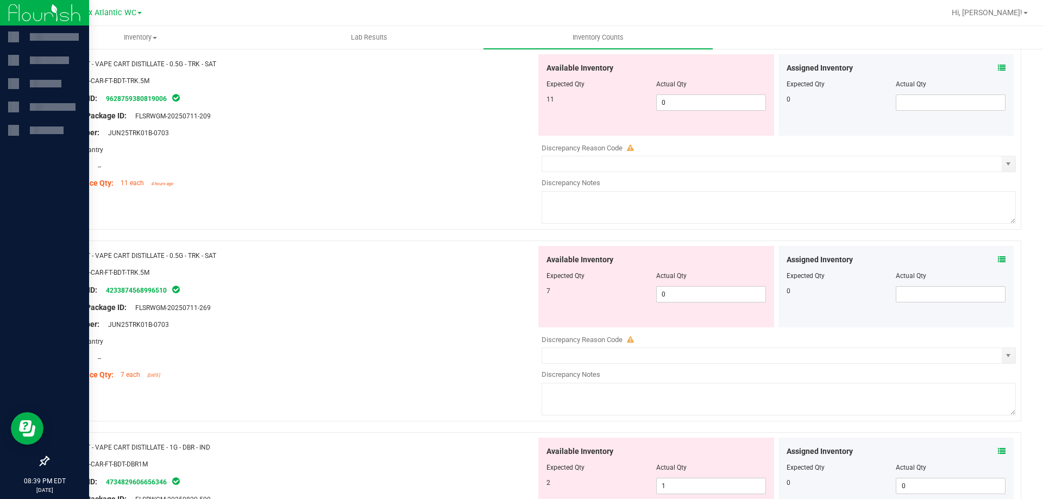
click at [998, 260] on icon at bounding box center [1002, 260] width 8 height 8
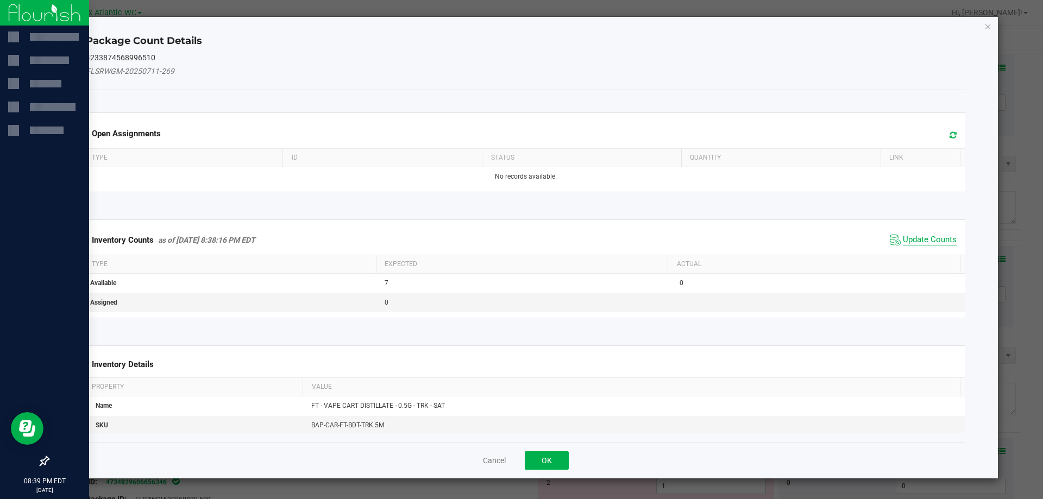
click at [928, 237] on span "Update Counts" at bounding box center [930, 240] width 54 height 11
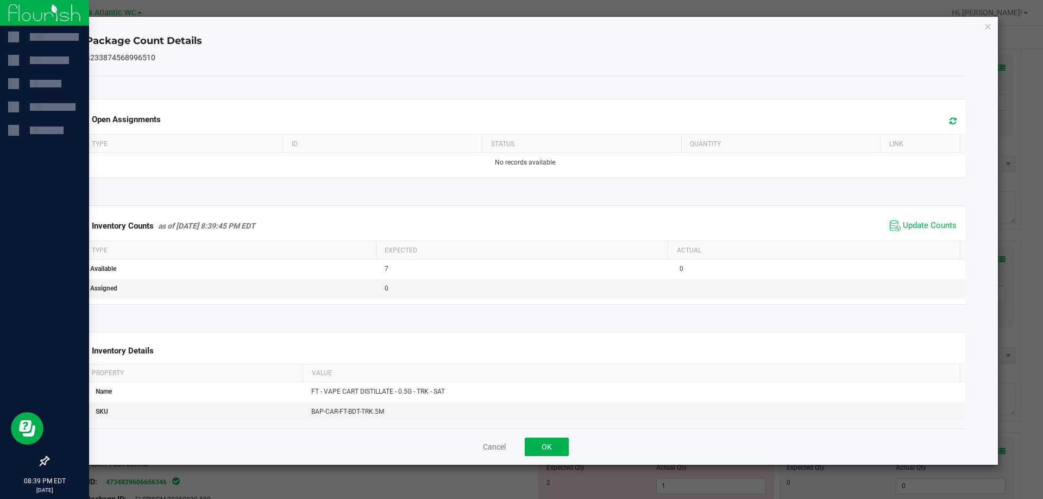
click at [930, 236] on div "Inventory Counts as of [DATE] 8:39:45 PM EDT Update Counts" at bounding box center [526, 225] width 885 height 29
click at [547, 442] on button "OK" at bounding box center [547, 447] width 44 height 18
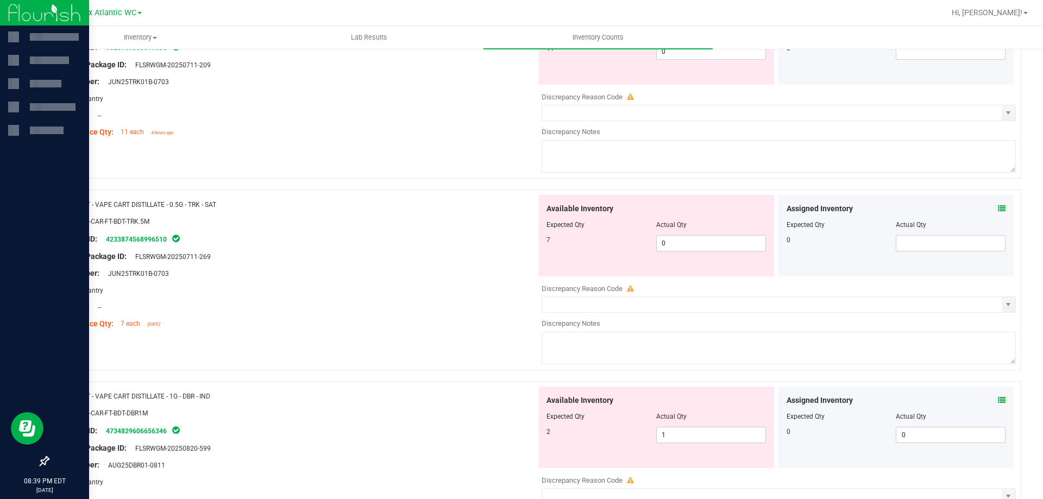
scroll to position [1196, 0]
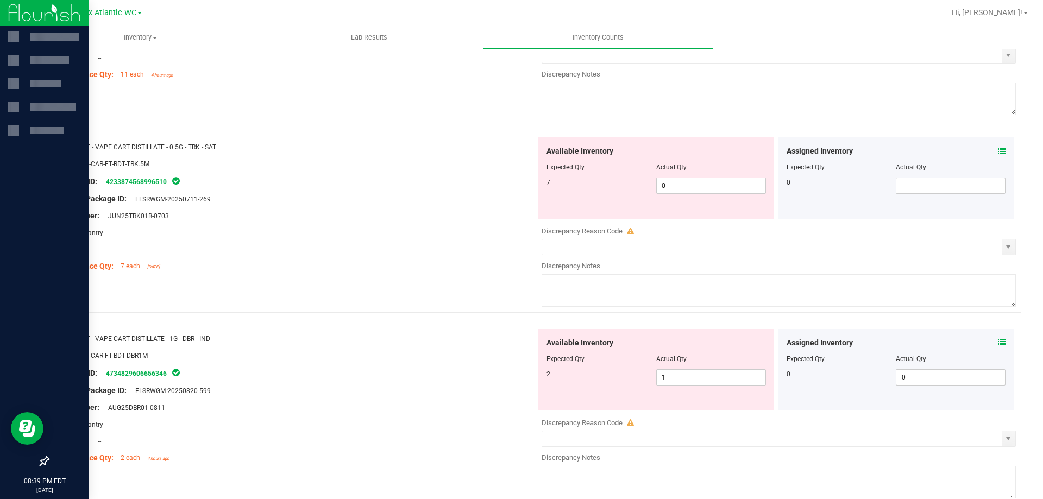
click at [998, 342] on icon at bounding box center [1002, 343] width 8 height 8
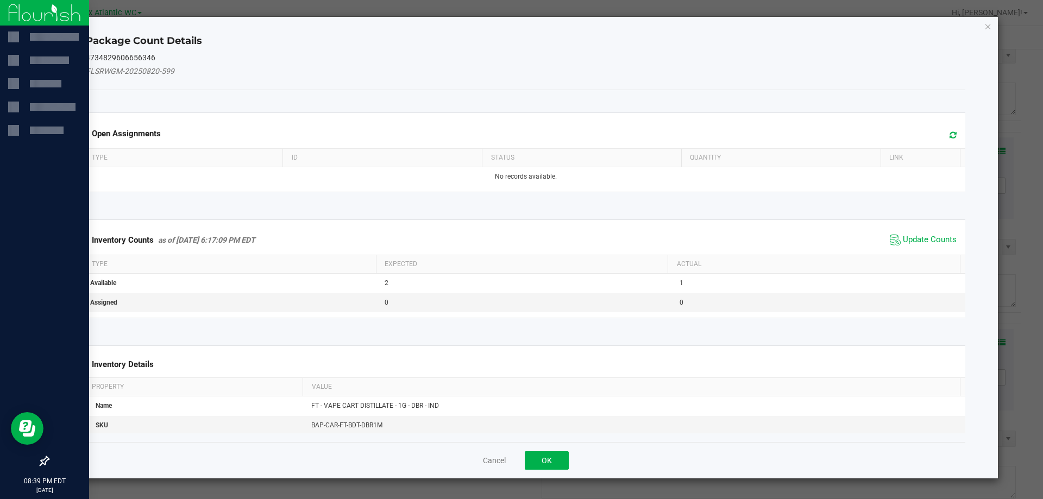
click at [922, 228] on div "Inventory Counts as of [DATE] 6:17:09 PM EDT Update Counts" at bounding box center [526, 240] width 885 height 29
click at [925, 233] on span "Update Counts" at bounding box center [923, 240] width 72 height 16
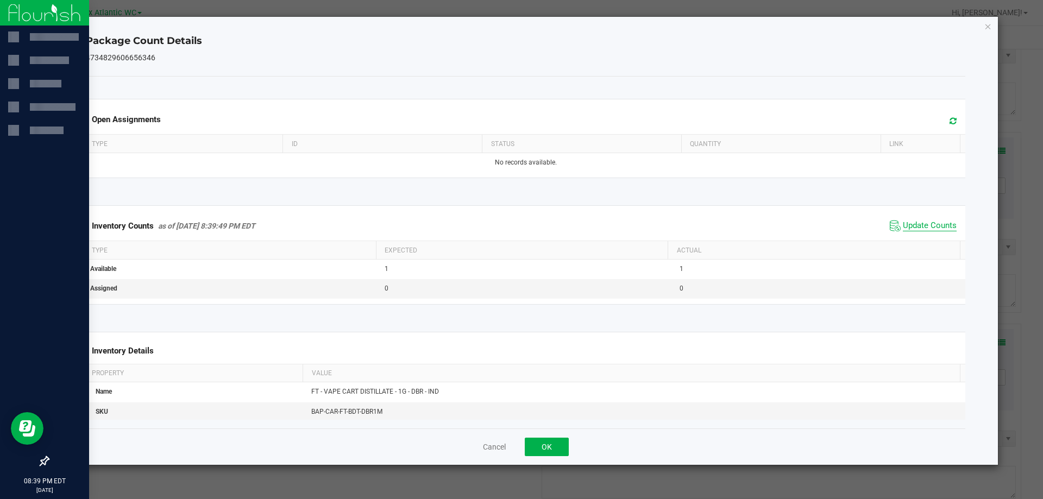
click at [927, 232] on span "Update Counts" at bounding box center [930, 226] width 54 height 11
drag, startPoint x: 556, startPoint y: 447, endPoint x: 612, endPoint y: 430, distance: 58.5
click at [558, 447] on button "OK" at bounding box center [547, 447] width 44 height 18
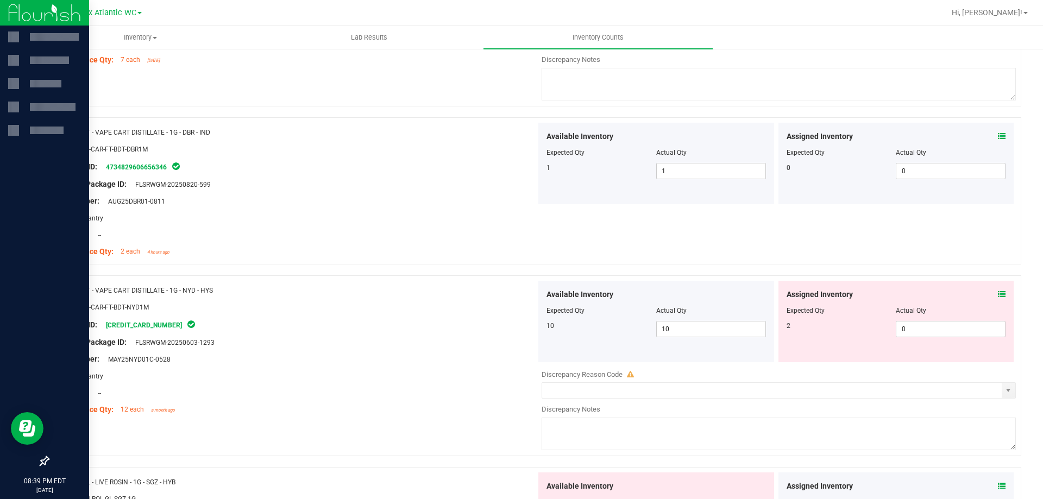
scroll to position [1413, 0]
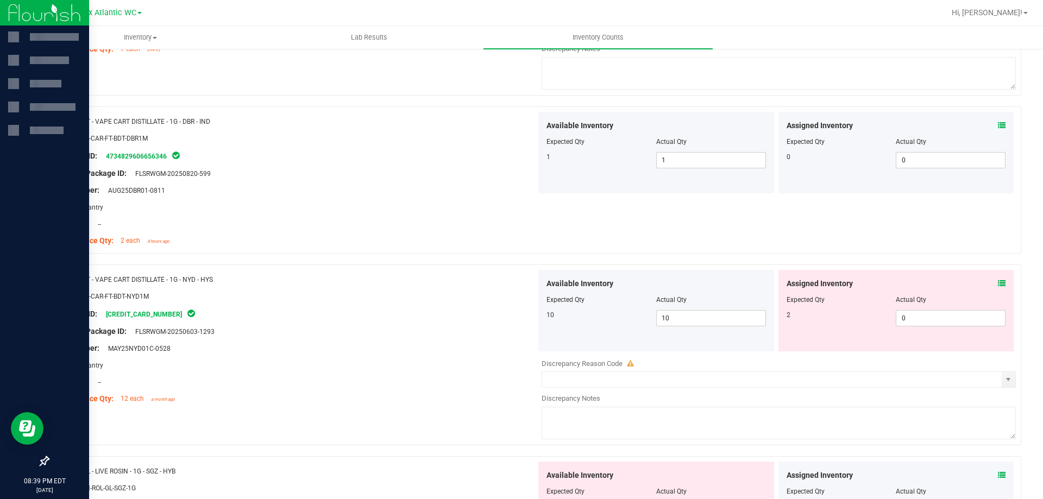
click at [998, 284] on icon at bounding box center [1002, 284] width 8 height 8
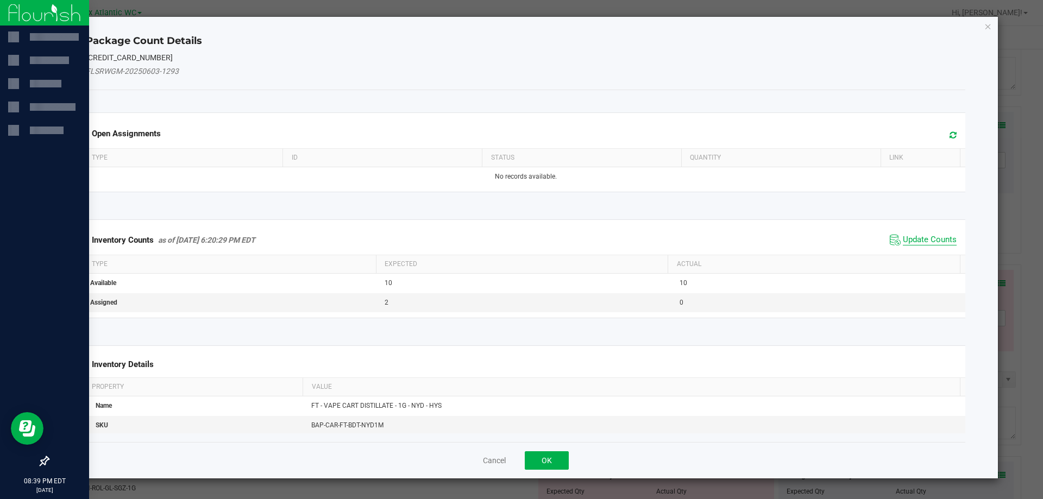
click at [927, 240] on span "Update Counts" at bounding box center [930, 240] width 54 height 11
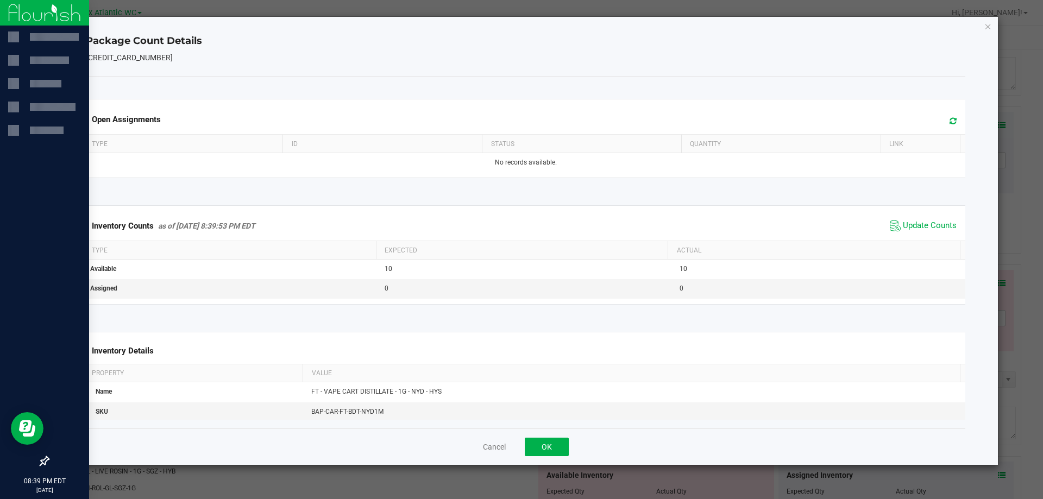
click at [923, 234] on span "Update Counts" at bounding box center [923, 226] width 72 height 16
click at [559, 437] on div "Cancel OK" at bounding box center [526, 447] width 880 height 36
click at [555, 444] on button "OK" at bounding box center [547, 447] width 44 height 18
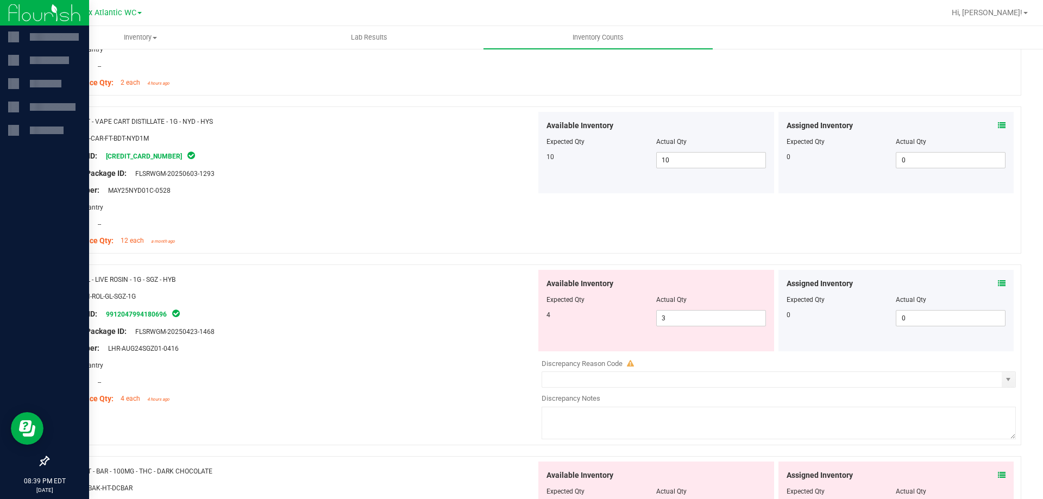
scroll to position [1576, 0]
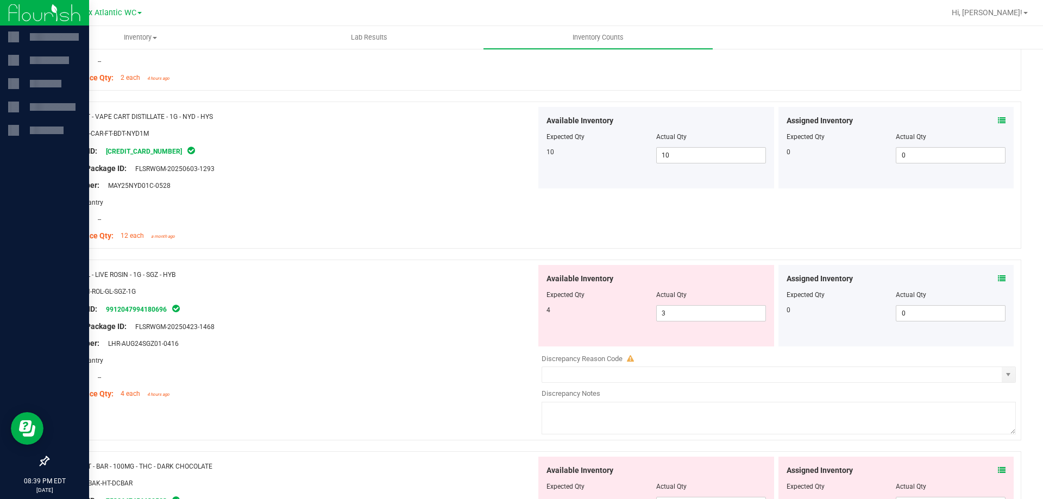
click at [998, 277] on div "Assigned Inventory Expected Qty Actual Qty 0 0 0" at bounding box center [897, 306] width 236 height 82
click at [998, 277] on icon at bounding box center [1002, 279] width 8 height 8
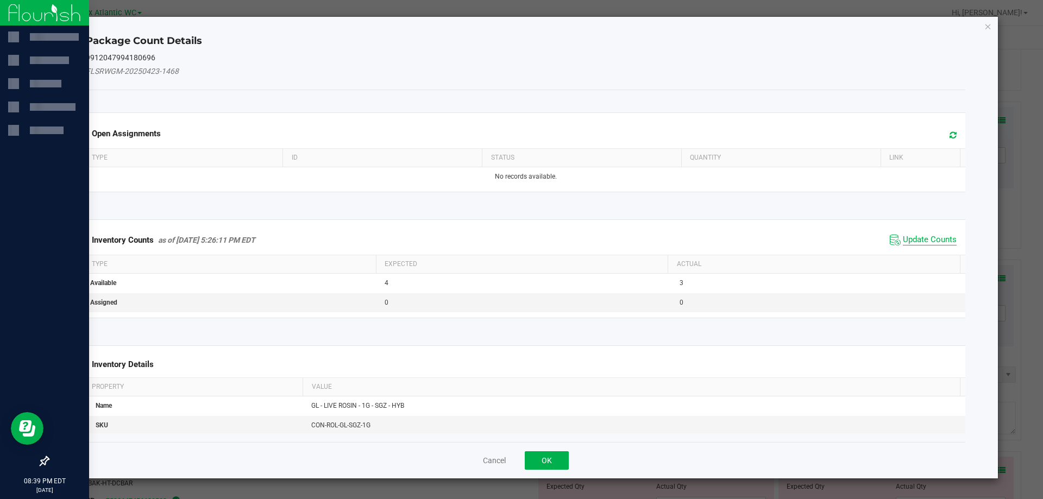
click at [929, 243] on span "Update Counts" at bounding box center [930, 240] width 54 height 11
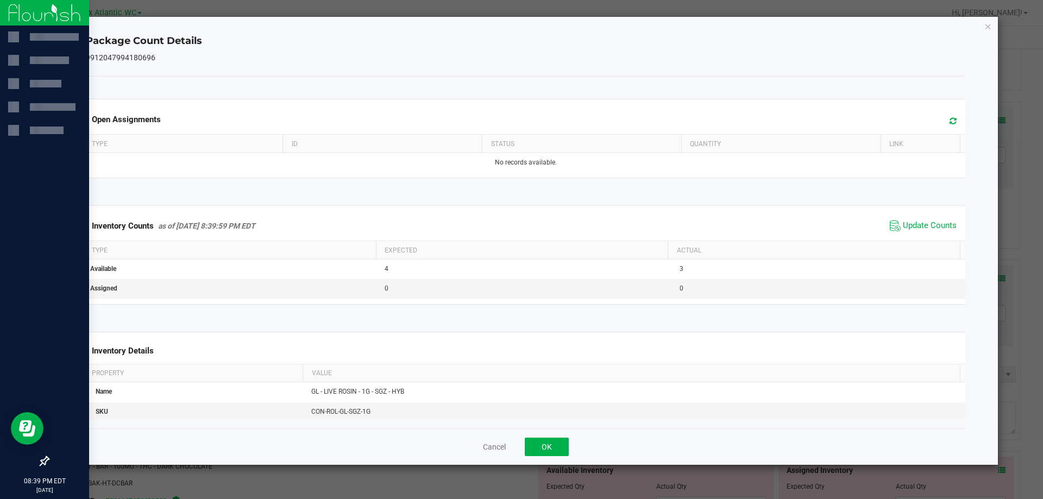
click at [929, 242] on th "Actual" at bounding box center [814, 250] width 292 height 18
click at [933, 223] on span "Update Counts" at bounding box center [923, 226] width 72 height 16
click at [549, 455] on button "OK" at bounding box center [547, 447] width 44 height 18
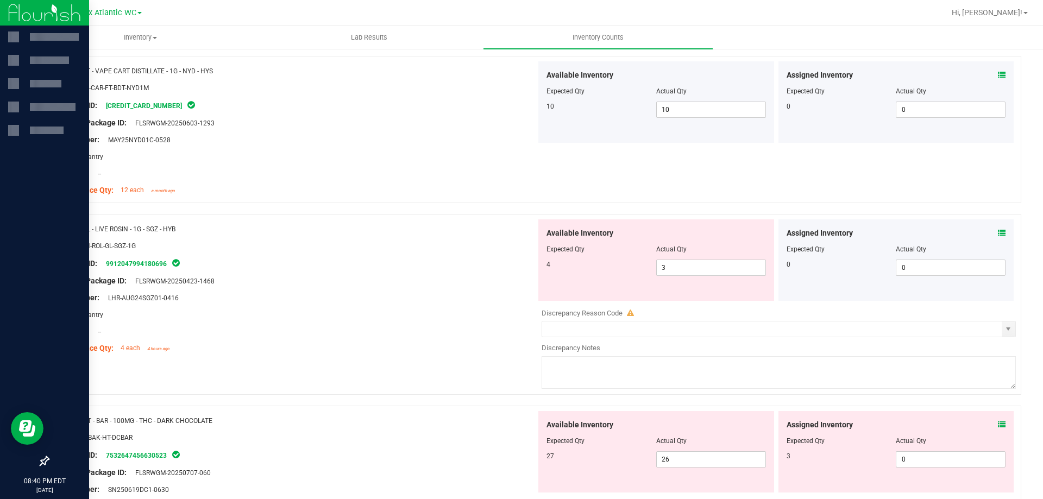
scroll to position [1685, 0]
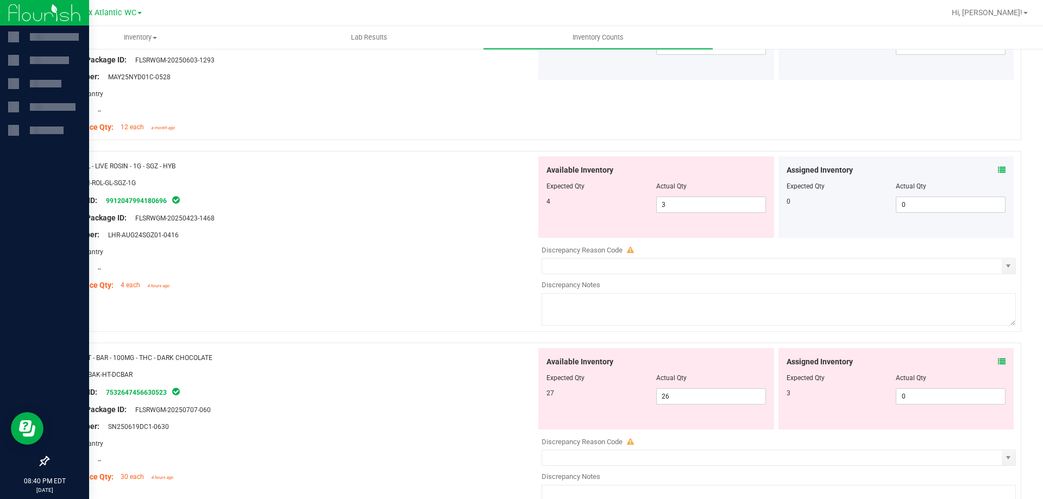
click at [998, 366] on span at bounding box center [1002, 361] width 8 height 11
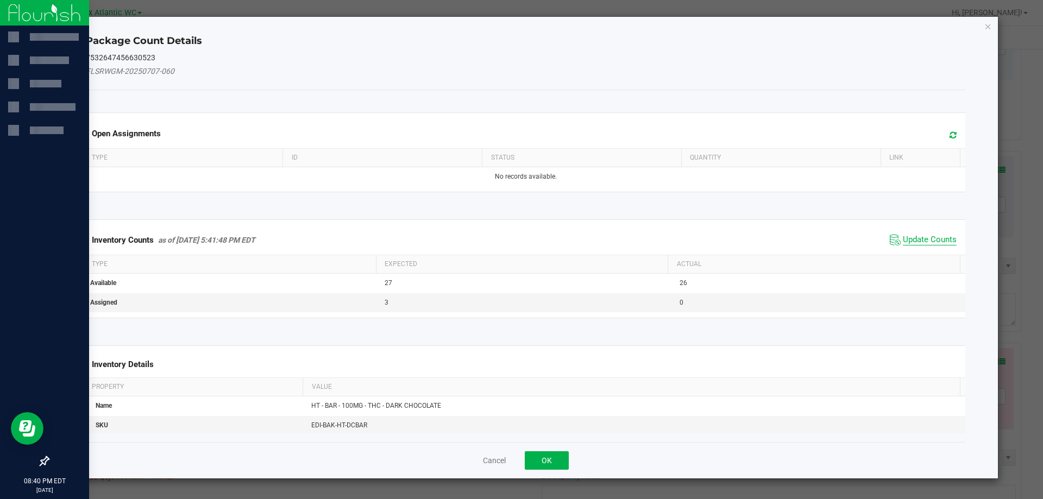
click at [918, 240] on span "Update Counts" at bounding box center [930, 240] width 54 height 11
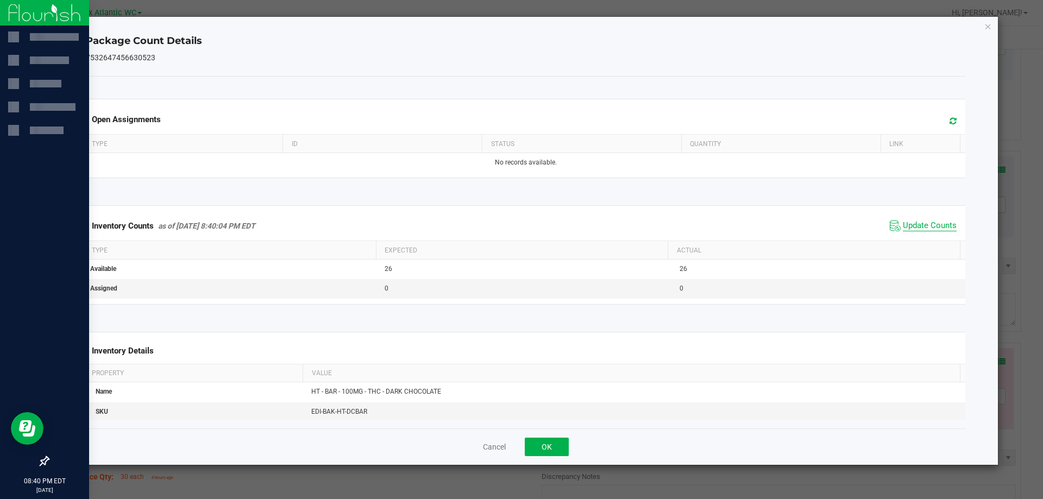
click at [927, 230] on span "Update Counts" at bounding box center [930, 226] width 54 height 11
drag, startPoint x: 559, startPoint y: 452, endPoint x: 579, endPoint y: 458, distance: 21.0
click at [559, 452] on button "OK" at bounding box center [547, 447] width 44 height 18
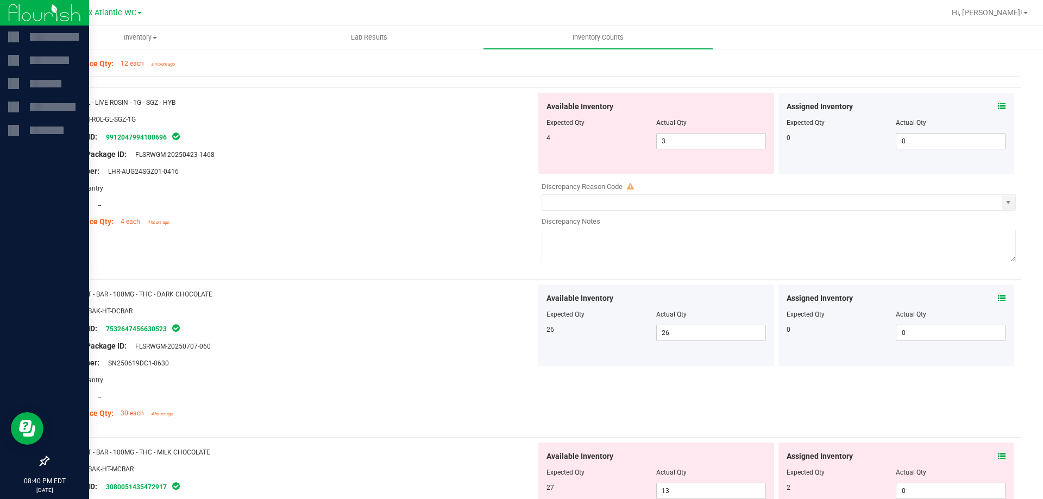
scroll to position [1848, 0]
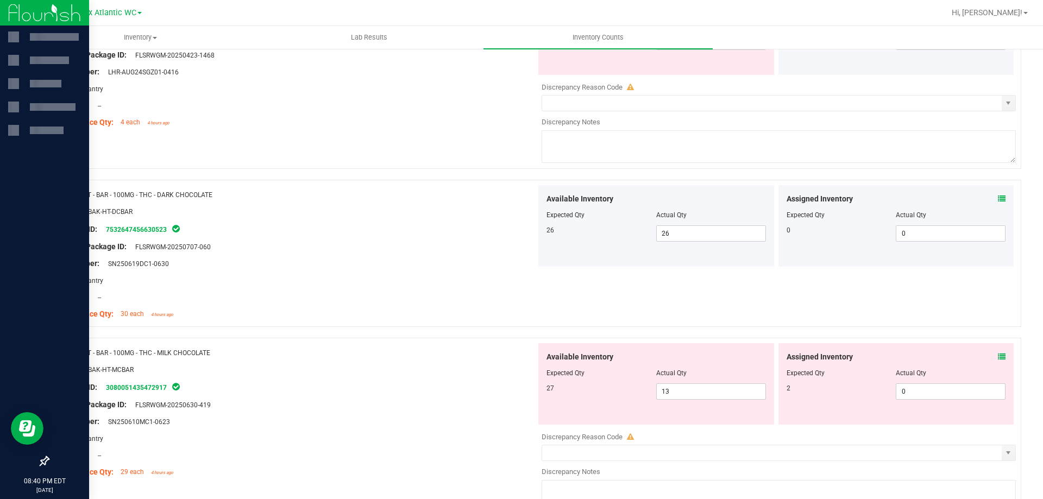
click at [998, 356] on icon at bounding box center [1002, 357] width 8 height 8
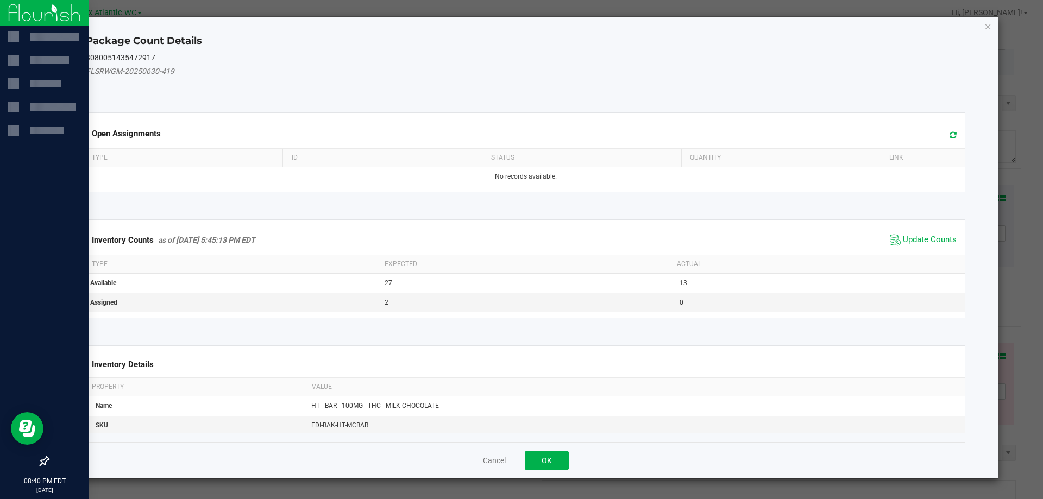
drag, startPoint x: 912, startPoint y: 236, endPoint x: 920, endPoint y: 241, distance: 8.3
click at [912, 236] on span "Update Counts" at bounding box center [930, 240] width 54 height 11
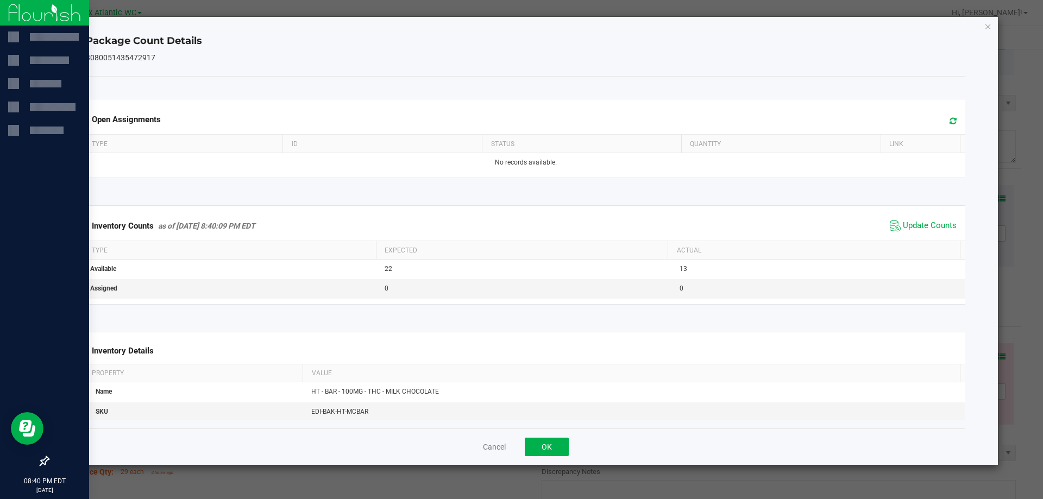
click at [923, 233] on span "Update Counts" at bounding box center [923, 226] width 72 height 16
click at [558, 454] on button "OK" at bounding box center [547, 447] width 44 height 18
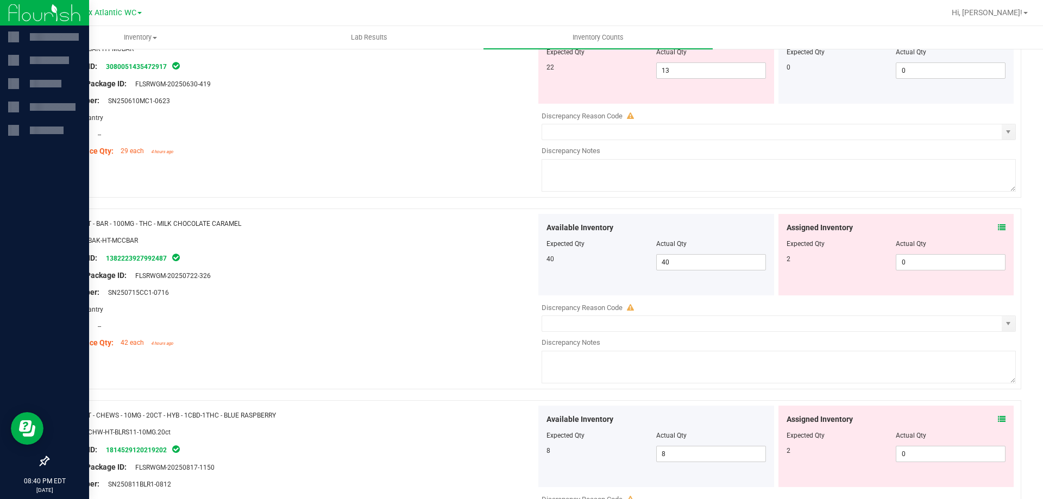
scroll to position [2174, 0]
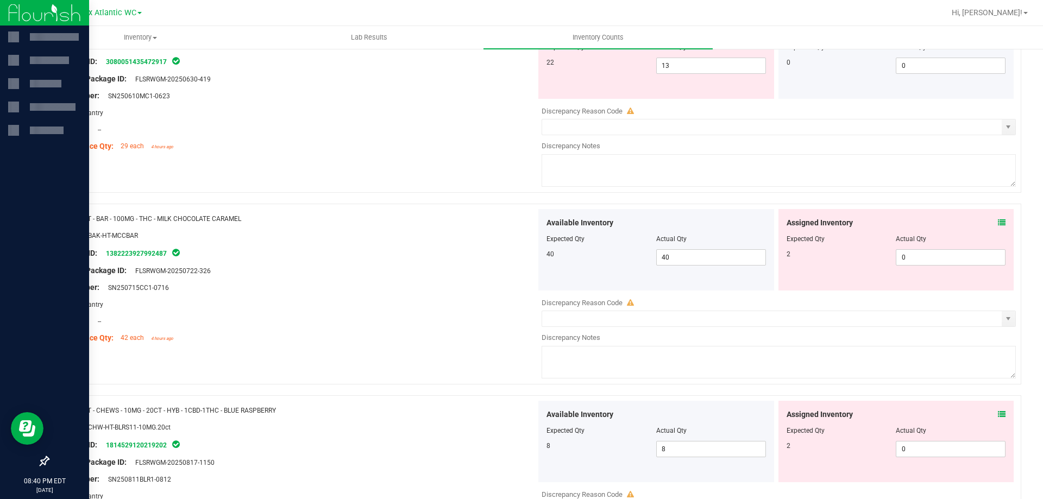
click at [998, 223] on icon at bounding box center [1002, 223] width 8 height 8
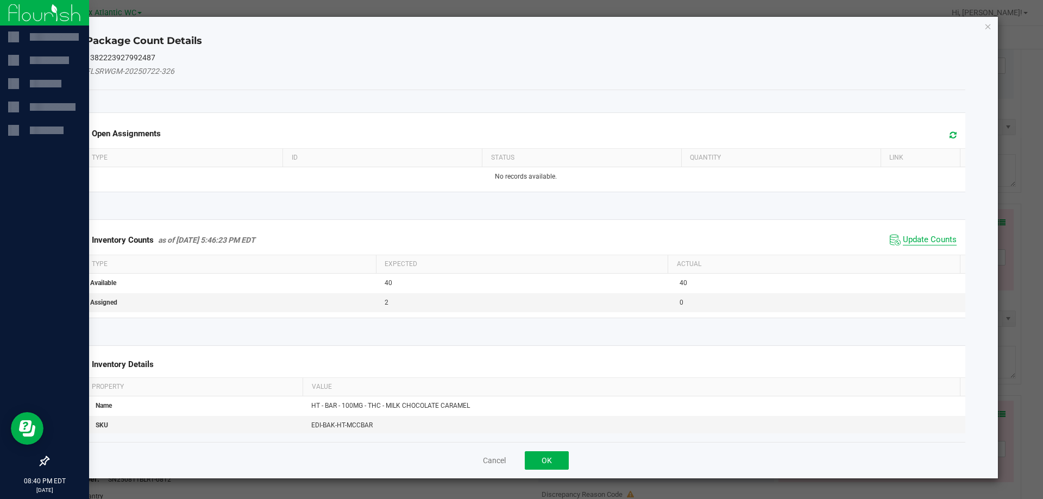
click at [916, 235] on span "Update Counts" at bounding box center [930, 240] width 54 height 11
click at [921, 233] on span "Update Counts" at bounding box center [925, 239] width 70 height 15
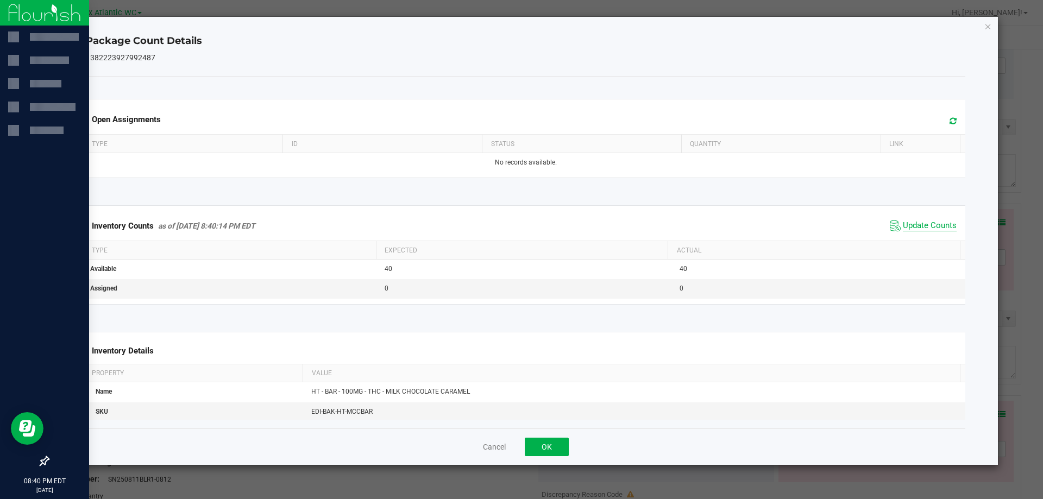
click at [921, 223] on span "Update Counts" at bounding box center [930, 226] width 54 height 11
click at [563, 440] on button "OK" at bounding box center [547, 447] width 44 height 18
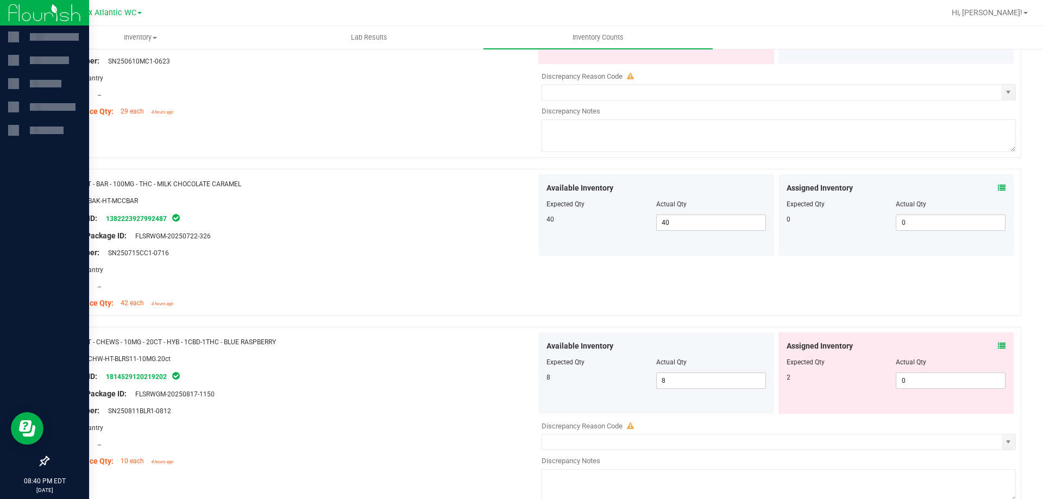
scroll to position [2228, 0]
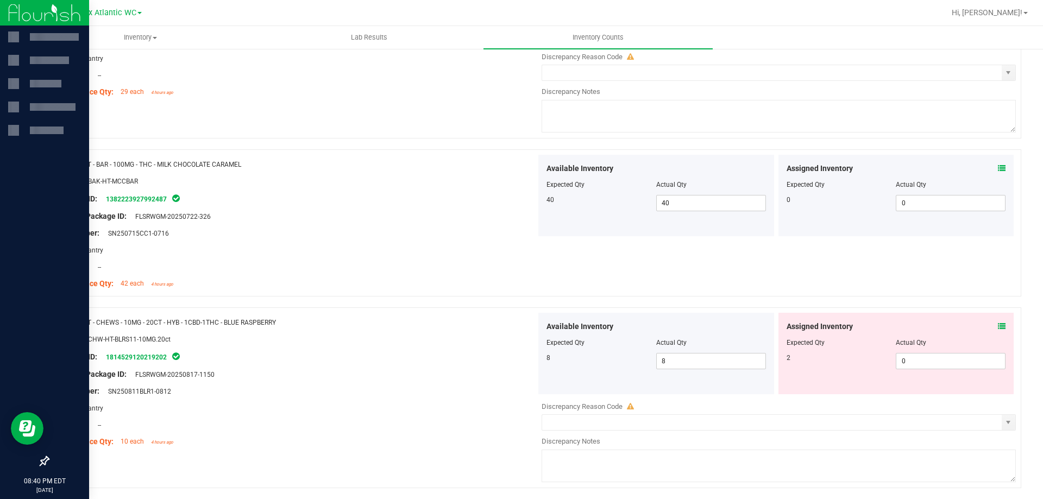
click at [998, 328] on icon at bounding box center [1002, 327] width 8 height 8
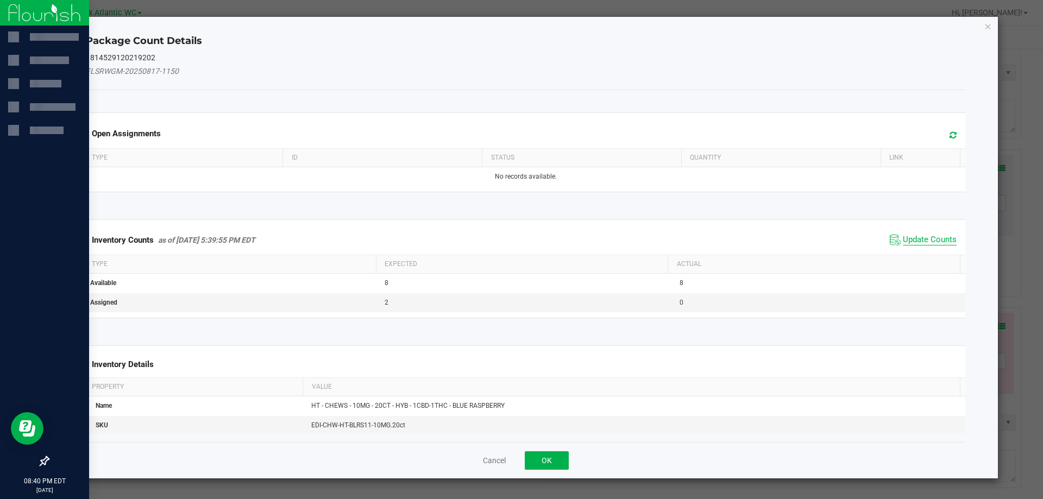
click at [915, 243] on span "Update Counts" at bounding box center [930, 240] width 54 height 11
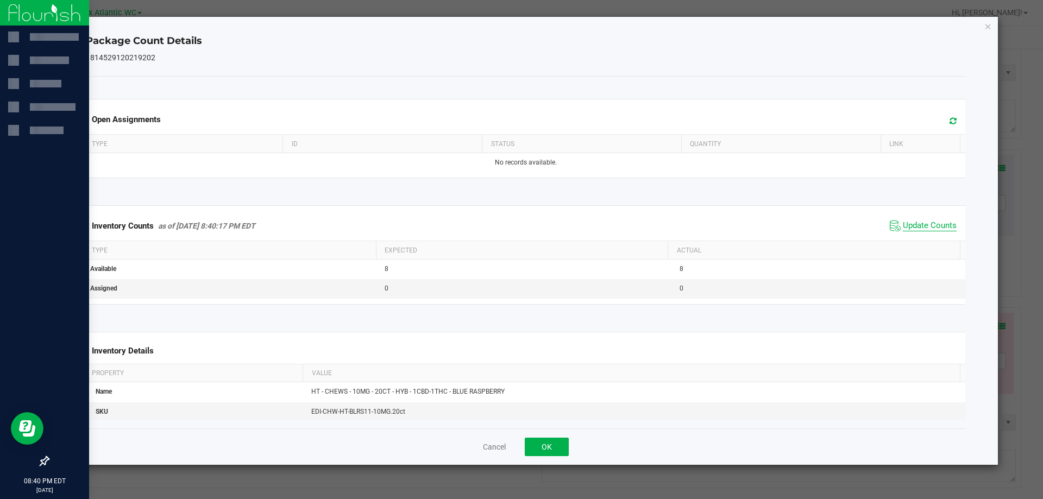
click at [930, 228] on span "Update Counts" at bounding box center [930, 226] width 54 height 11
click at [566, 446] on button "OK" at bounding box center [547, 447] width 44 height 18
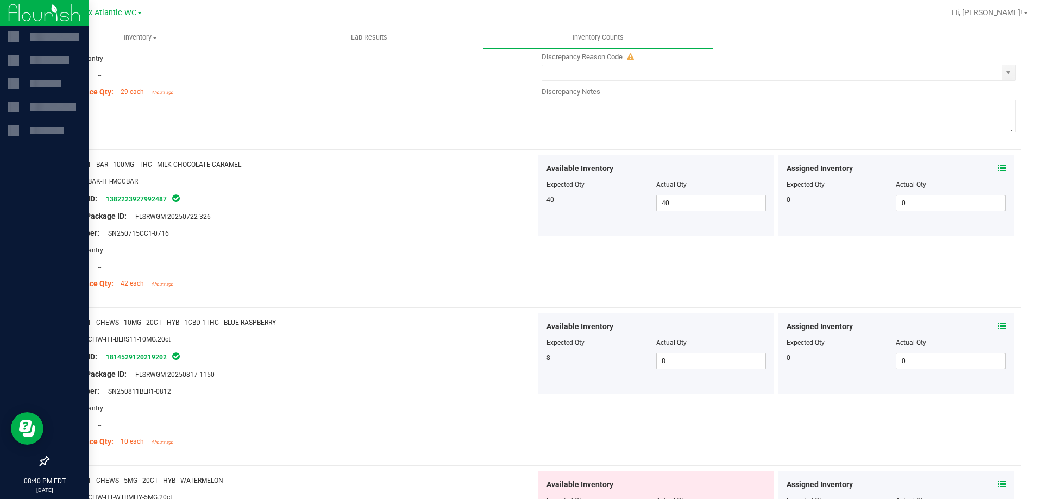
scroll to position [2445, 0]
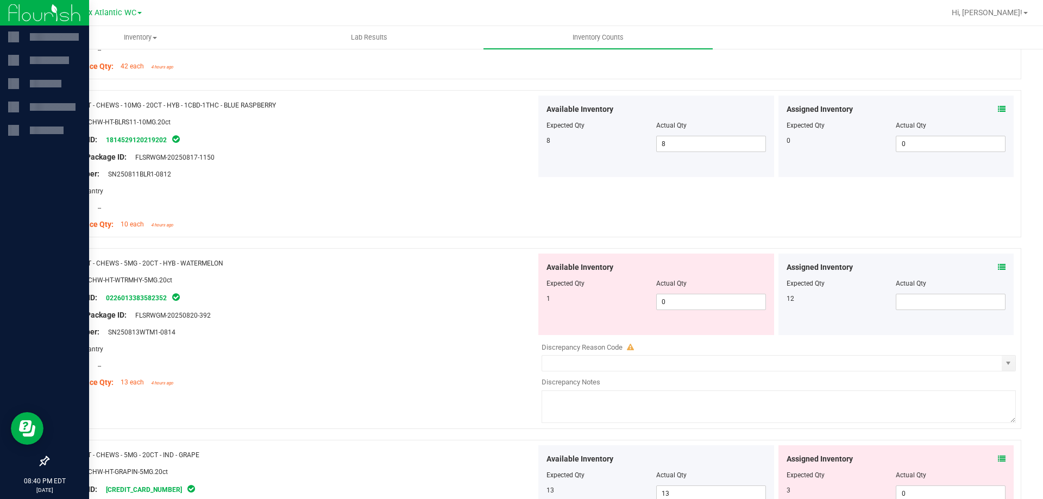
click at [998, 267] on icon at bounding box center [1002, 268] width 8 height 8
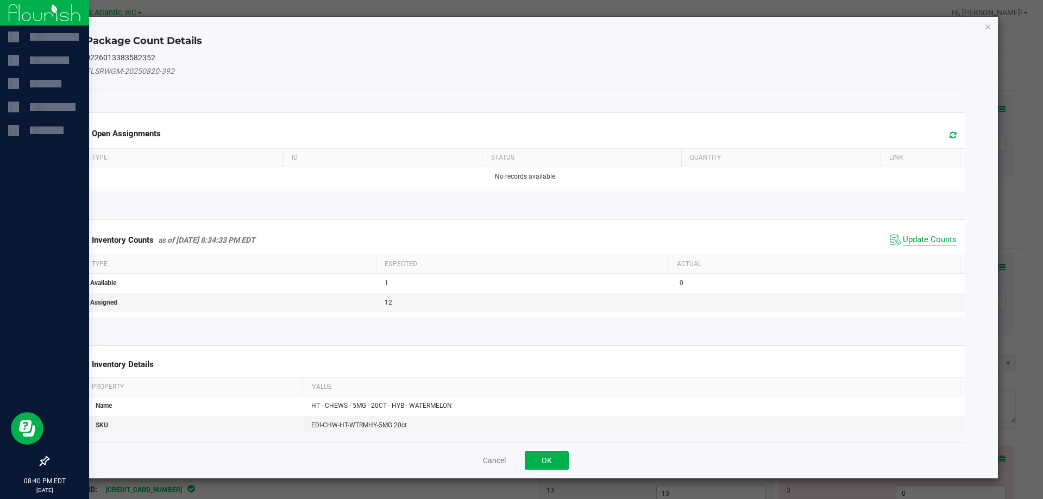
drag, startPoint x: 909, startPoint y: 237, endPoint x: 923, endPoint y: 240, distance: 14.4
click at [910, 237] on span "Update Counts" at bounding box center [930, 240] width 54 height 11
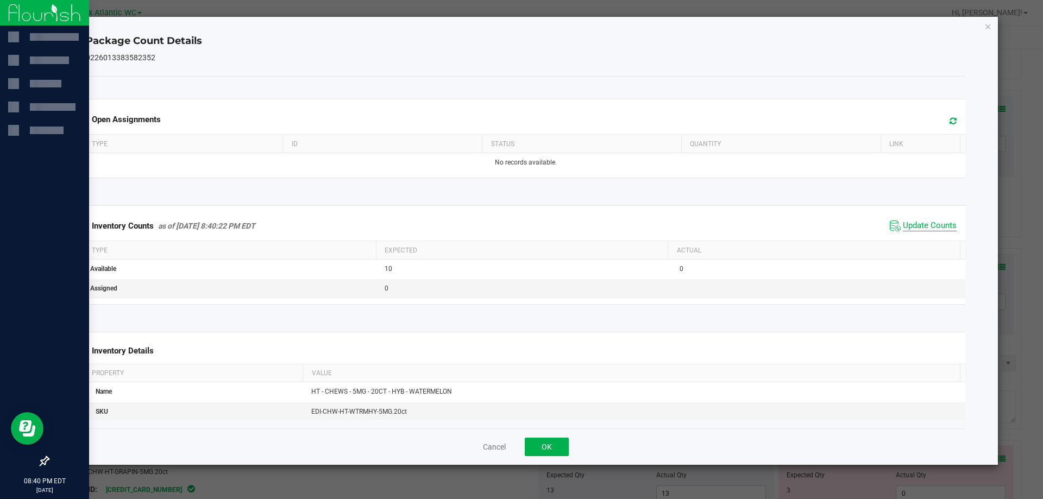
click at [925, 224] on span "Update Counts" at bounding box center [930, 226] width 54 height 11
drag, startPoint x: 569, startPoint y: 443, endPoint x: 578, endPoint y: 441, distance: 9.0
click at [569, 443] on div "Cancel OK" at bounding box center [526, 447] width 880 height 36
click at [552, 444] on button "OK" at bounding box center [547, 447] width 44 height 18
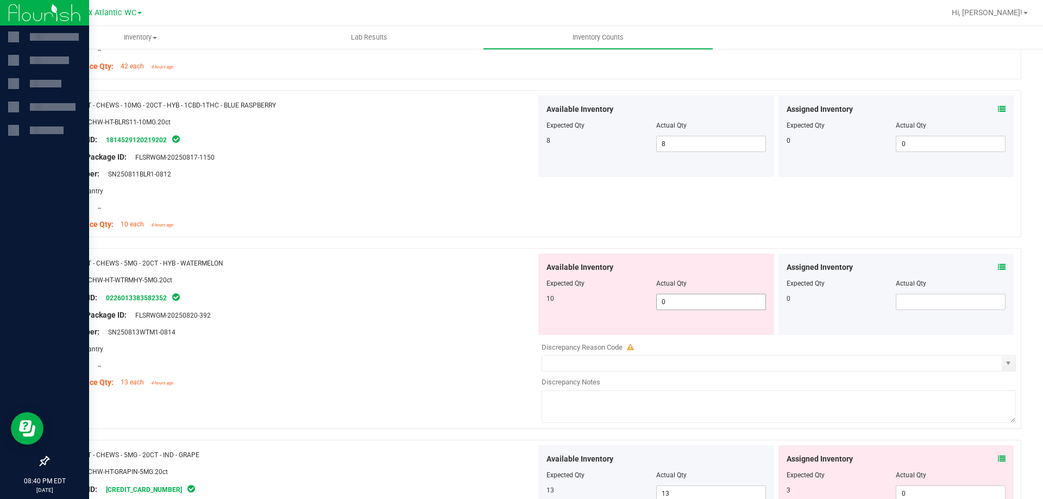
drag, startPoint x: 685, startPoint y: 300, endPoint x: 586, endPoint y: 302, distance: 98.4
click at [586, 302] on div "10 0 0" at bounding box center [657, 302] width 220 height 16
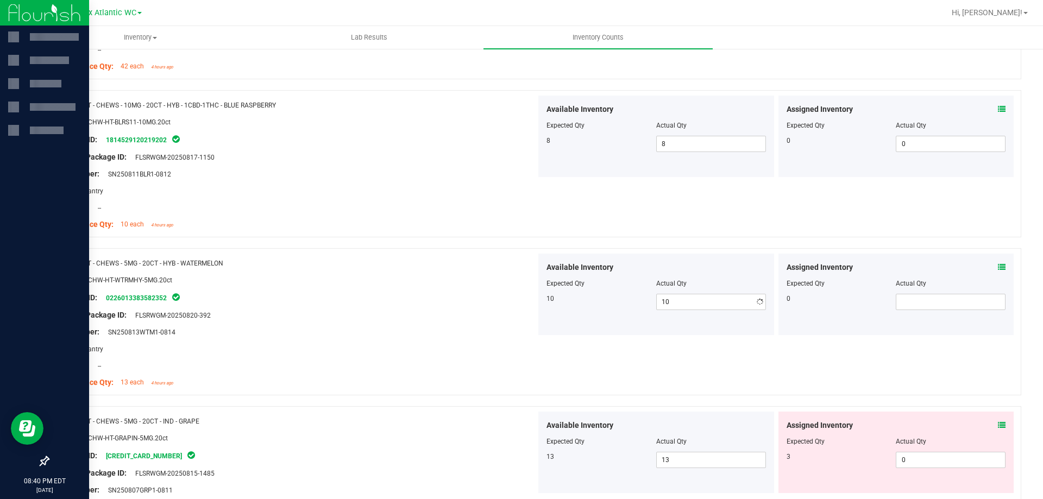
drag, startPoint x: 464, startPoint y: 304, endPoint x: 511, endPoint y: 302, distance: 47.3
click at [466, 302] on div "Name: HT - CHEWS - 5MG - 20CT - HYB - WATERMELON SKU: EDI-CHW-HT-WTRMHY-5MG.20c…" at bounding box center [297, 323] width 480 height 139
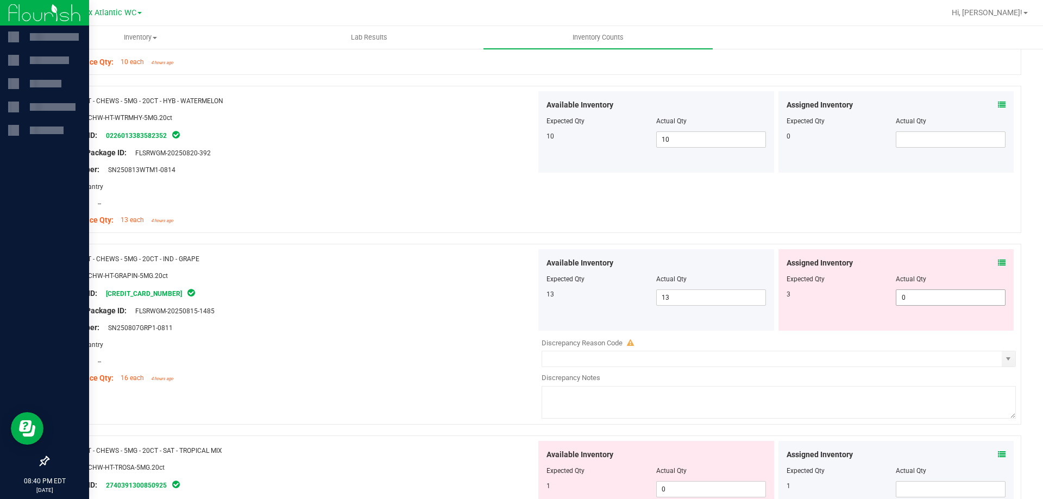
scroll to position [2609, 0]
click at [998, 261] on icon at bounding box center [1002, 263] width 8 height 8
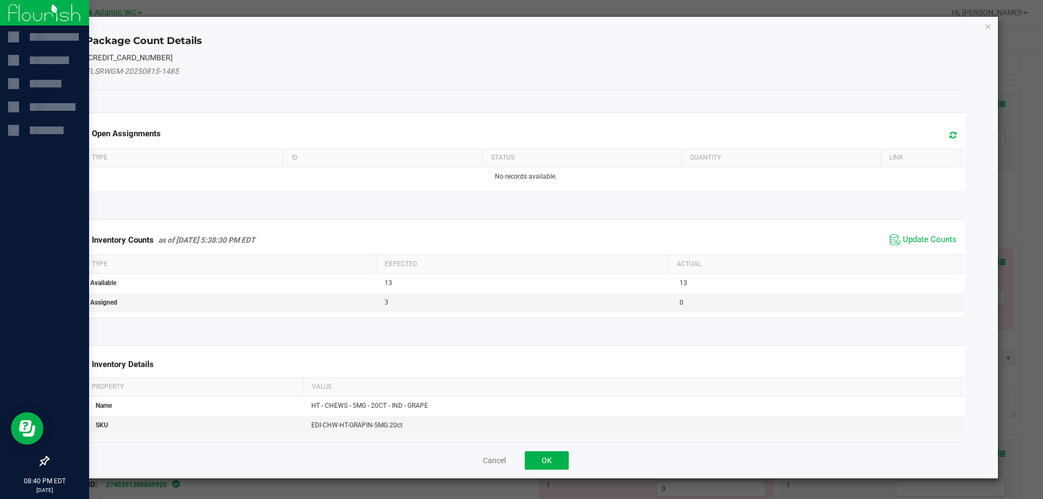
click at [933, 248] on span "Update Counts" at bounding box center [923, 240] width 72 height 16
click at [927, 237] on div "Inventory Counts as of [DATE] 5:38:30 PM EDT Update Counts" at bounding box center [526, 240] width 885 height 28
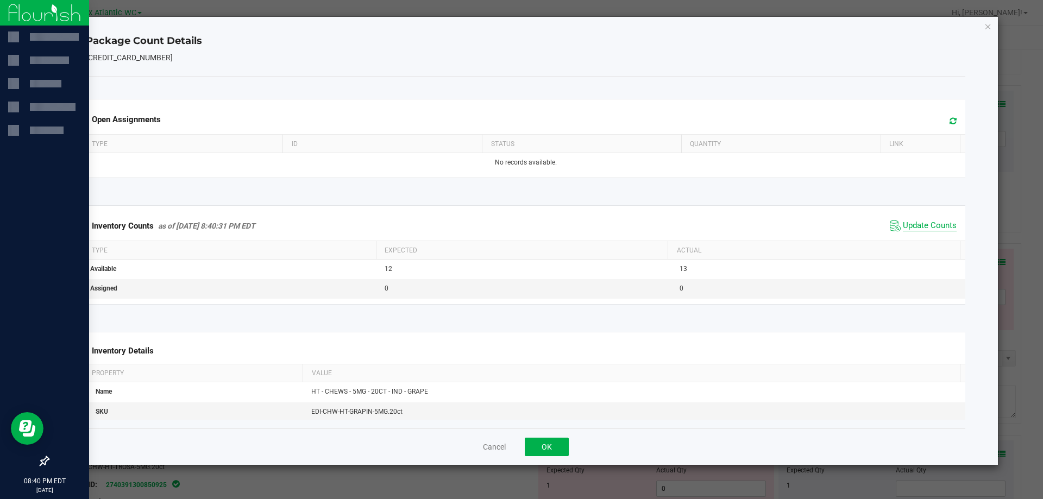
click at [926, 223] on span "Update Counts" at bounding box center [930, 226] width 54 height 11
click at [924, 221] on span "Update Counts" at bounding box center [930, 226] width 54 height 11
drag, startPoint x: 543, startPoint y: 437, endPoint x: 552, endPoint y: 436, distance: 8.7
click at [545, 437] on div "Cancel OK" at bounding box center [526, 447] width 880 height 36
drag, startPoint x: 560, startPoint y: 443, endPoint x: 596, endPoint y: 441, distance: 36.4
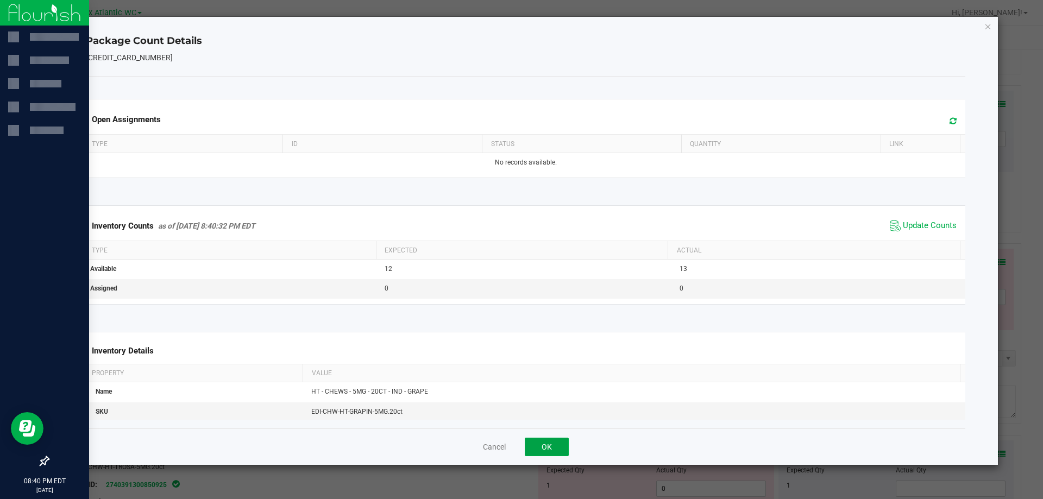
click at [560, 443] on button "OK" at bounding box center [547, 447] width 44 height 18
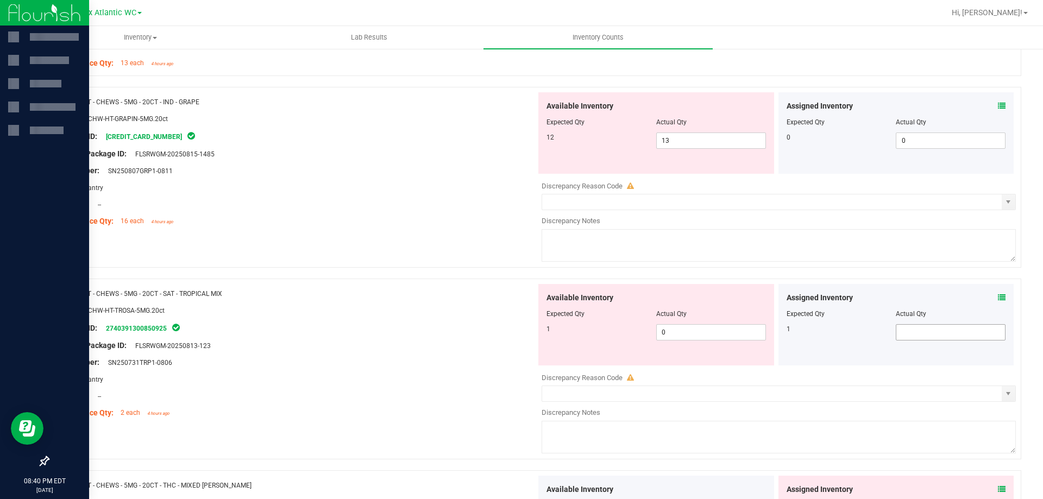
scroll to position [2772, 0]
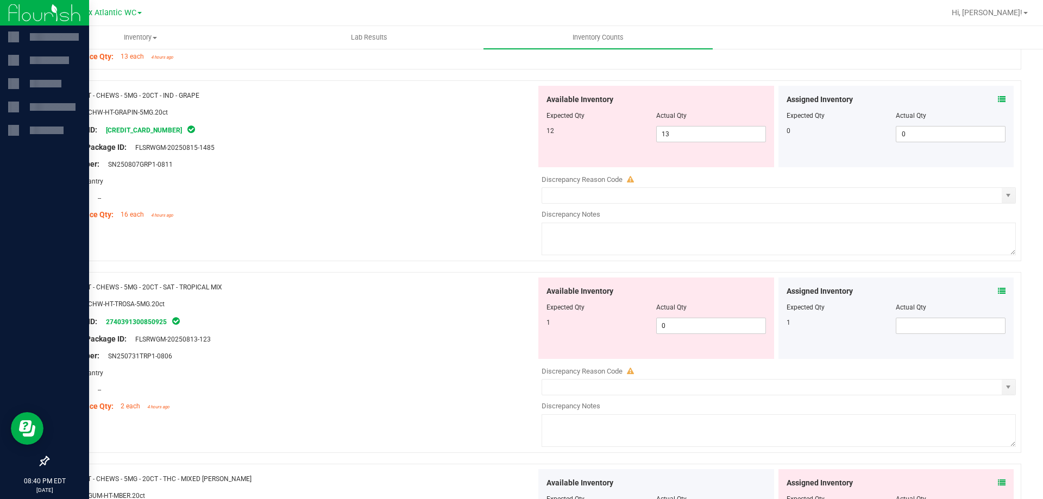
click at [998, 292] on icon at bounding box center [1002, 291] width 8 height 8
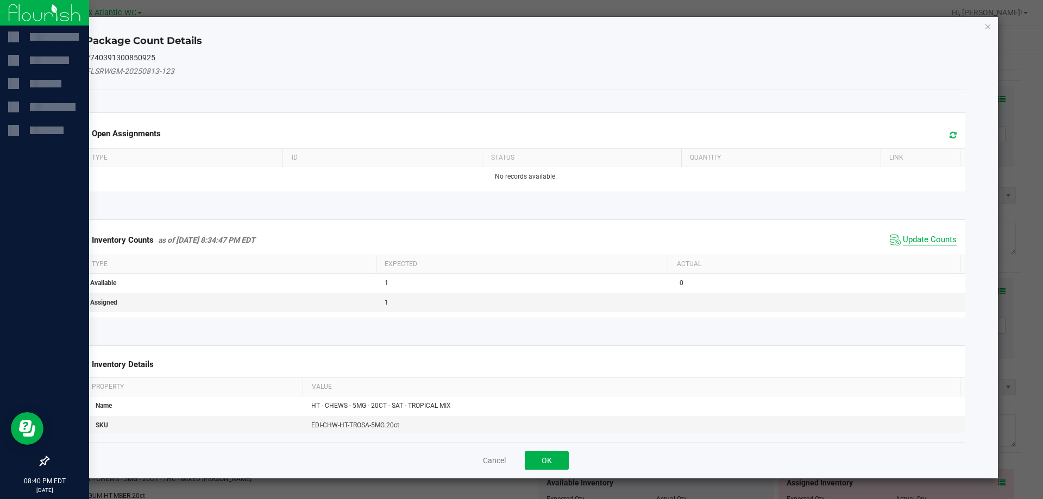
click at [906, 235] on span "Update Counts" at bounding box center [930, 240] width 54 height 11
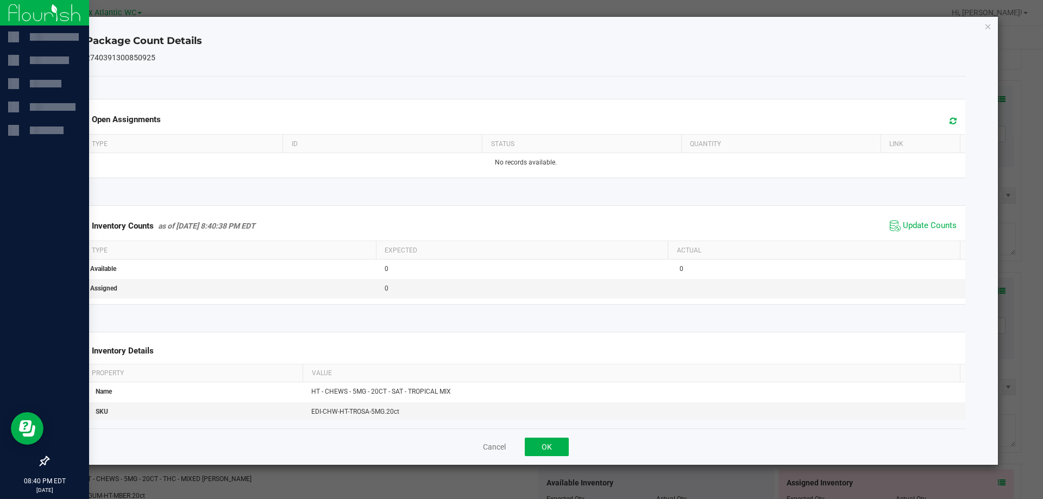
click at [916, 233] on span "Update Counts" at bounding box center [923, 226] width 72 height 16
click at [919, 230] on span "Update Counts" at bounding box center [930, 226] width 54 height 10
click at [554, 445] on button "OK" at bounding box center [547, 447] width 44 height 18
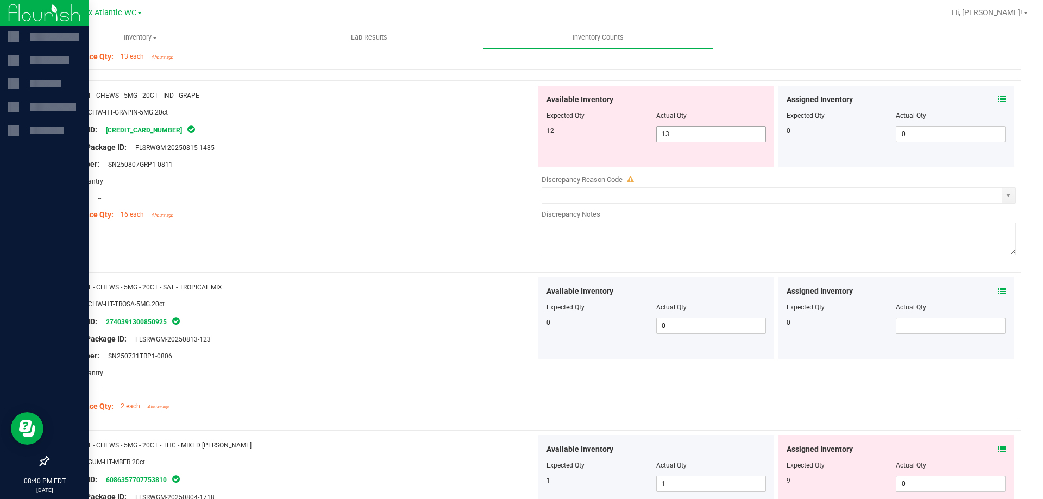
click at [693, 123] on div at bounding box center [657, 123] width 220 height 5
drag, startPoint x: 687, startPoint y: 130, endPoint x: 609, endPoint y: 145, distance: 79.5
click at [610, 144] on div "Available Inventory Expected Qty Actual Qty 12 13 13" at bounding box center [657, 127] width 236 height 82
click at [504, 155] on div at bounding box center [297, 155] width 480 height 5
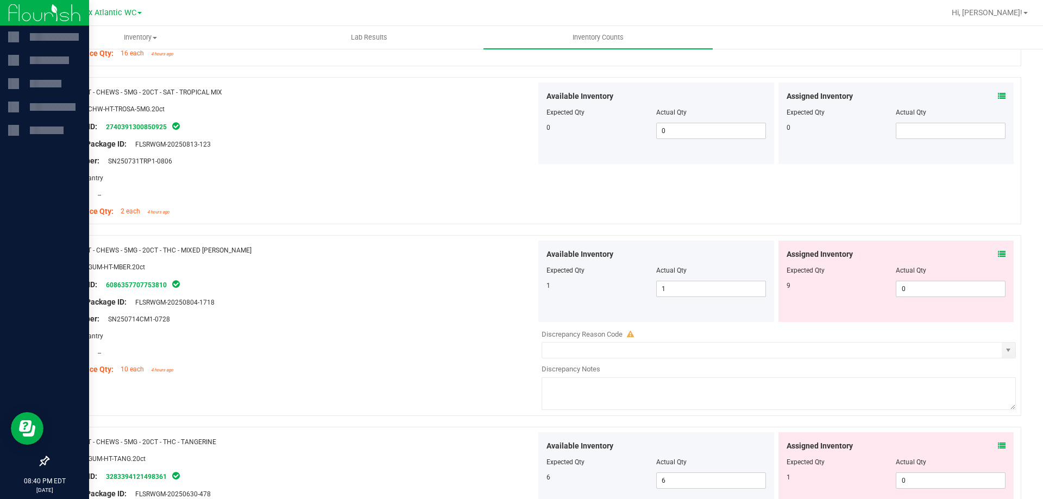
scroll to position [2935, 0]
click at [998, 253] on icon at bounding box center [1002, 253] width 8 height 8
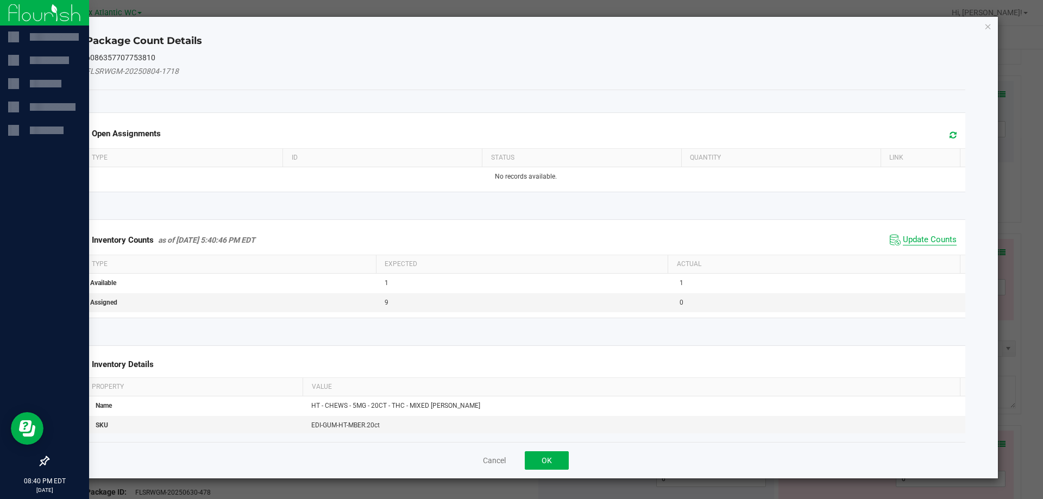
click at [928, 234] on span "Update Counts" at bounding box center [923, 240] width 72 height 16
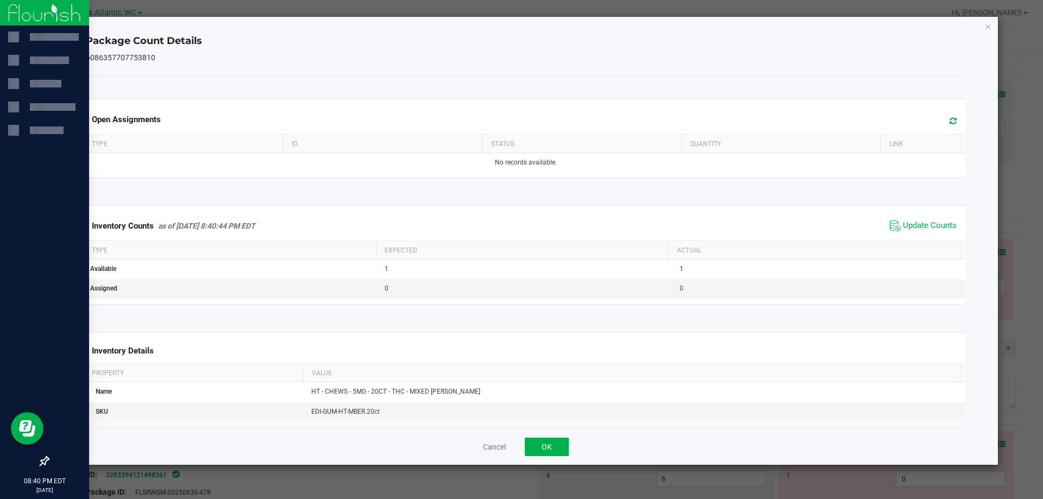
click at [928, 235] on div "Inventory Counts as of [DATE] 8:40:44 PM EDT Update Counts" at bounding box center [526, 225] width 885 height 29
click at [928, 230] on span "Update Counts" at bounding box center [930, 226] width 54 height 11
click at [540, 448] on button "OK" at bounding box center [547, 447] width 44 height 18
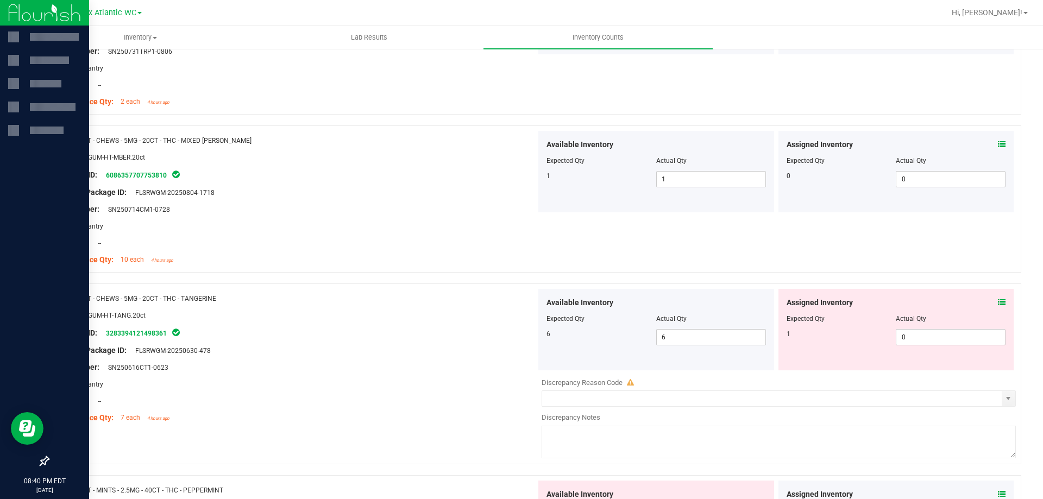
scroll to position [3043, 0]
click at [998, 301] on icon at bounding box center [1002, 302] width 8 height 8
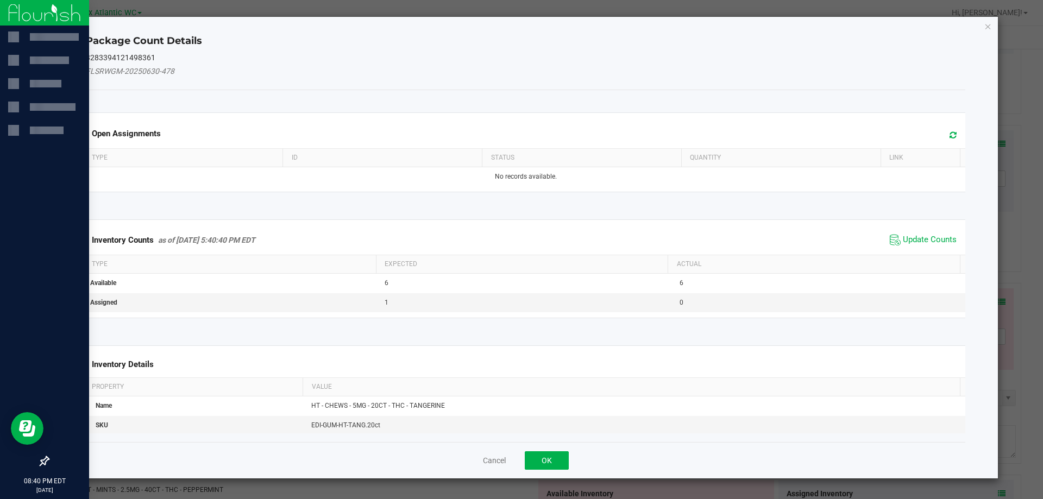
click at [924, 233] on span "Update Counts" at bounding box center [923, 240] width 72 height 16
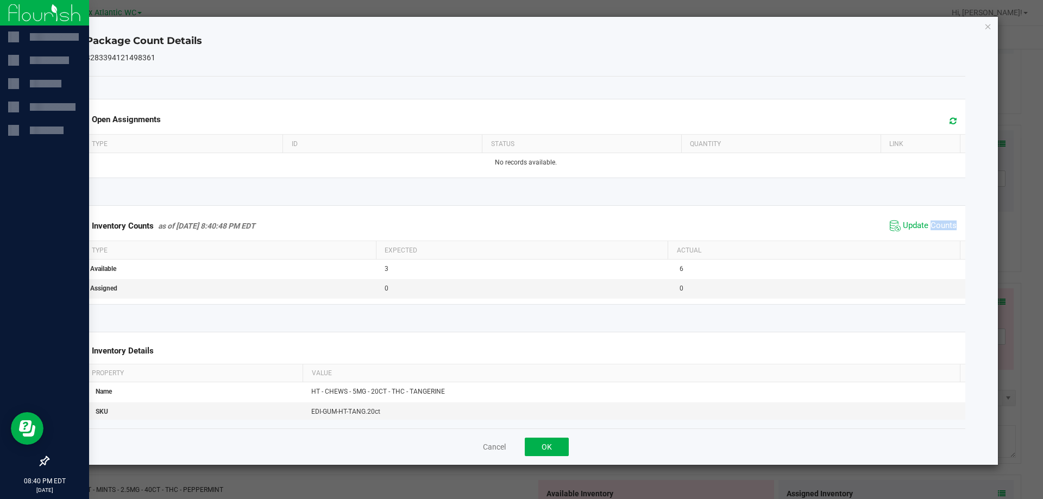
click at [924, 234] on span "Update Counts" at bounding box center [923, 226] width 72 height 16
click at [925, 233] on span "Update Counts" at bounding box center [923, 226] width 72 height 16
click at [555, 445] on button "OK" at bounding box center [547, 447] width 44 height 18
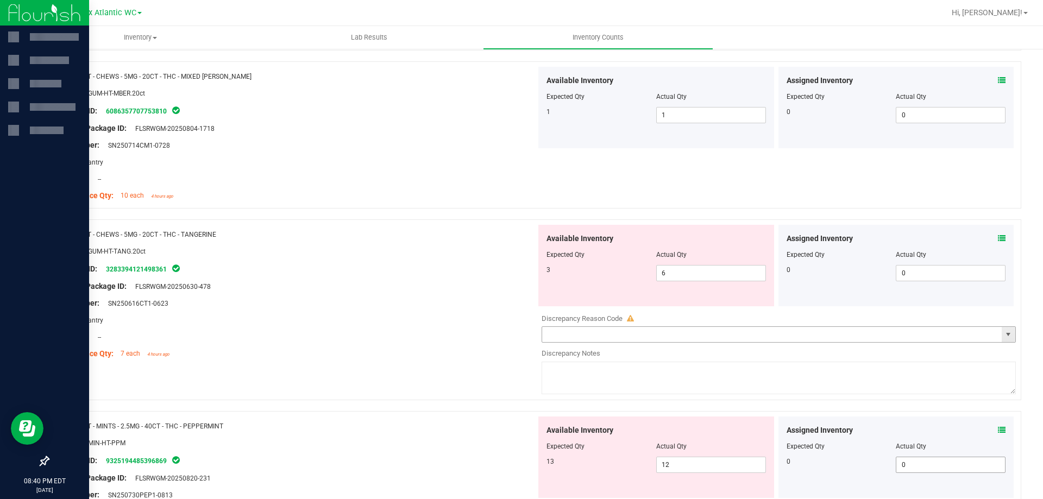
scroll to position [3206, 0]
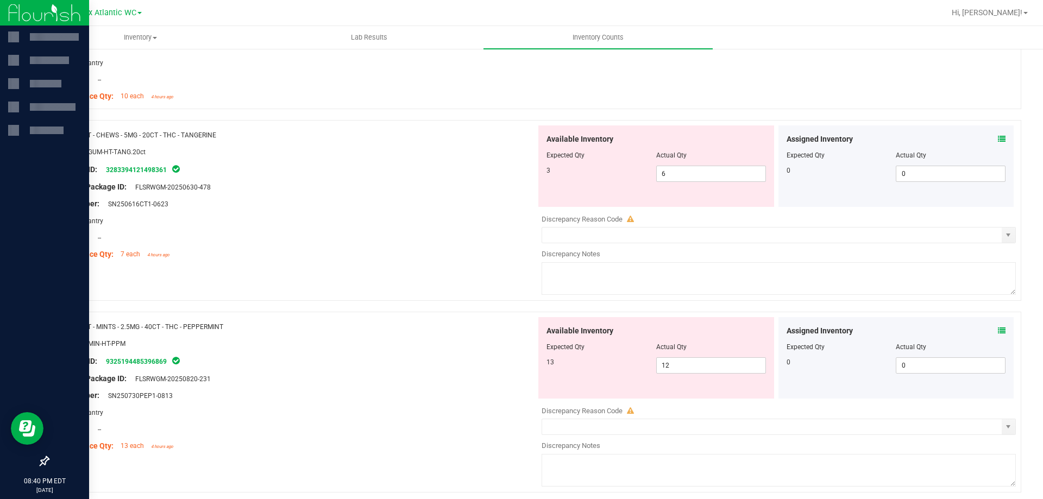
click at [994, 337] on div at bounding box center [897, 339] width 220 height 5
click at [998, 333] on icon at bounding box center [1002, 331] width 8 height 8
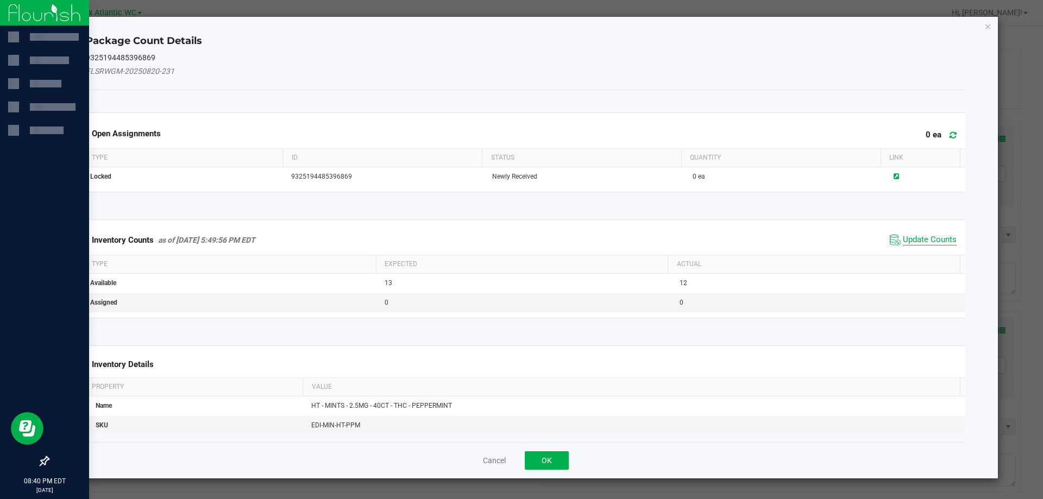
click at [924, 242] on span "Update Counts" at bounding box center [930, 240] width 54 height 11
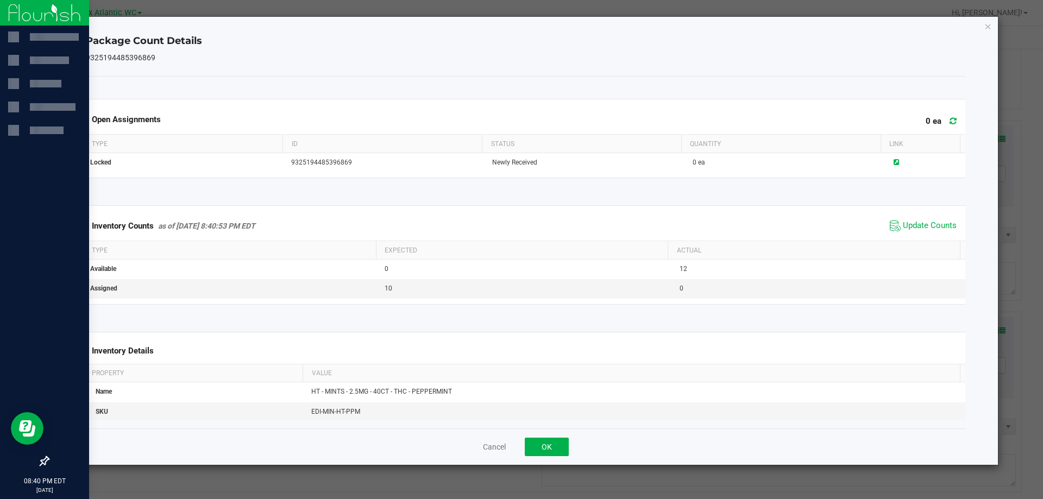
click at [918, 239] on div "Inventory Counts as of [DATE] 8:40:53 PM EDT Update Counts" at bounding box center [526, 225] width 885 height 29
click at [917, 236] on div "Inventory Counts as of [DATE] 8:40:53 PM EDT Update Counts" at bounding box center [526, 225] width 885 height 29
click at [909, 229] on span "Update Counts" at bounding box center [930, 226] width 54 height 11
click at [552, 448] on button "OK" at bounding box center [547, 447] width 44 height 18
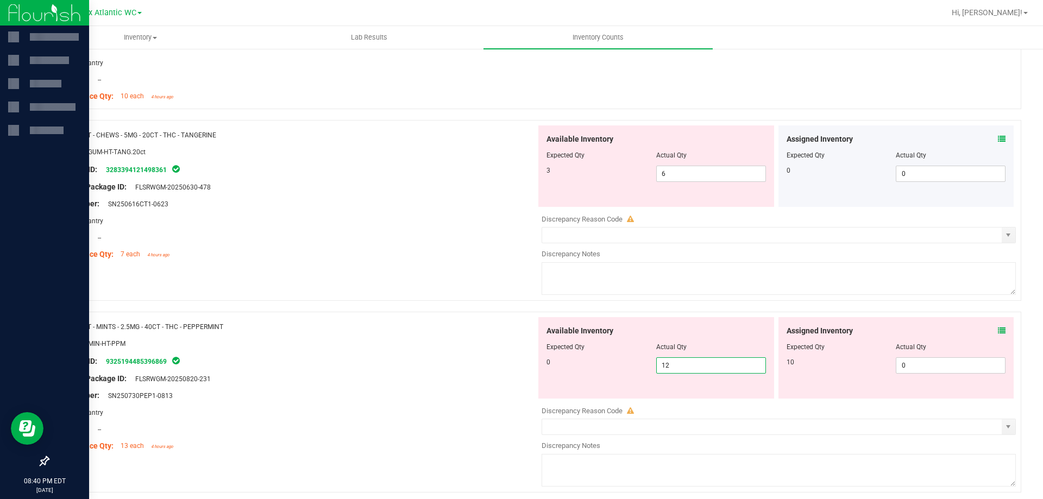
drag, startPoint x: 740, startPoint y: 370, endPoint x: 644, endPoint y: 384, distance: 96.6
click at [644, 384] on div "Available Inventory Expected Qty Actual Qty 0 12 12" at bounding box center [657, 358] width 236 height 82
click at [566, 335] on span "Available Inventory" at bounding box center [580, 331] width 67 height 11
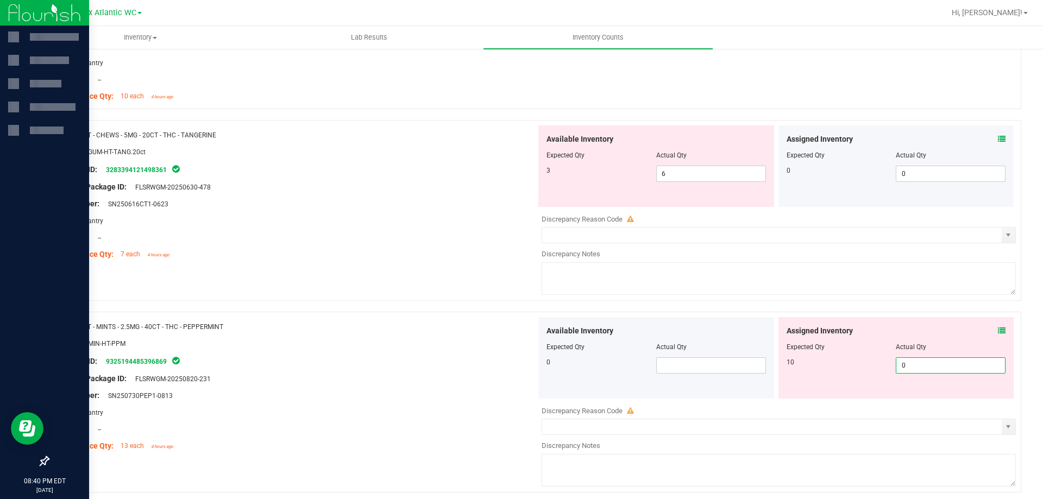
drag, startPoint x: 847, startPoint y: 374, endPoint x: 817, endPoint y: 374, distance: 29.9
click at [818, 374] on div "Assigned Inventory Expected Qty Actual Qty 10 0 0" at bounding box center [897, 358] width 236 height 82
click at [497, 318] on div "Name: HT - MINTS - 2.5MG - 40CT - THC - PEPPERMINT SKU: EDI-MIN-HT-PPM Package …" at bounding box center [297, 386] width 480 height 139
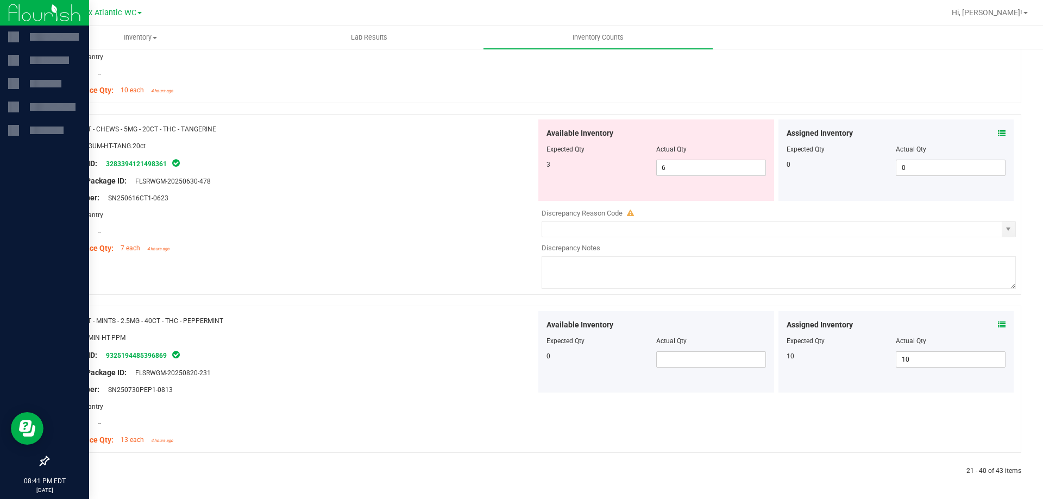
scroll to position [3214, 0]
click at [74, 470] on icon at bounding box center [73, 470] width 3 height 7
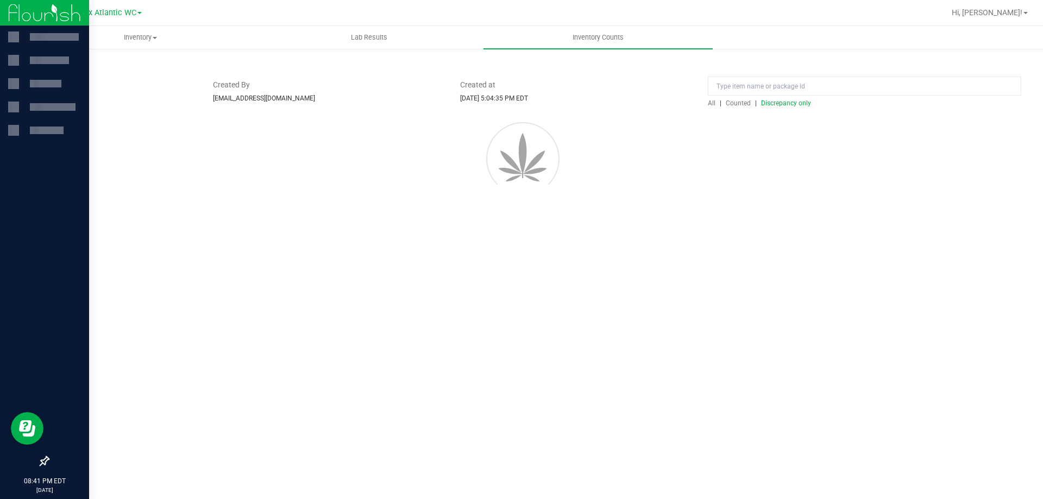
scroll to position [0, 0]
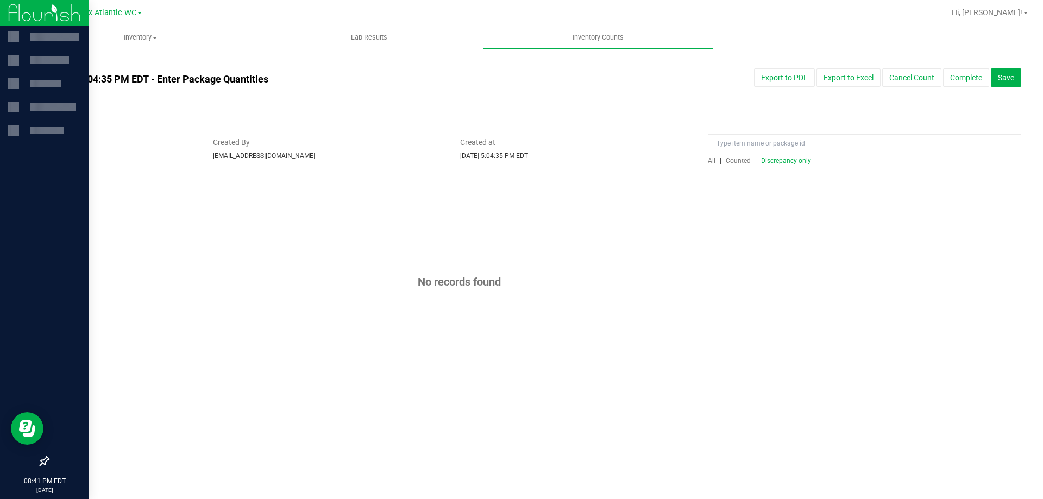
click at [789, 160] on span "Discrepancy only" at bounding box center [786, 161] width 50 height 8
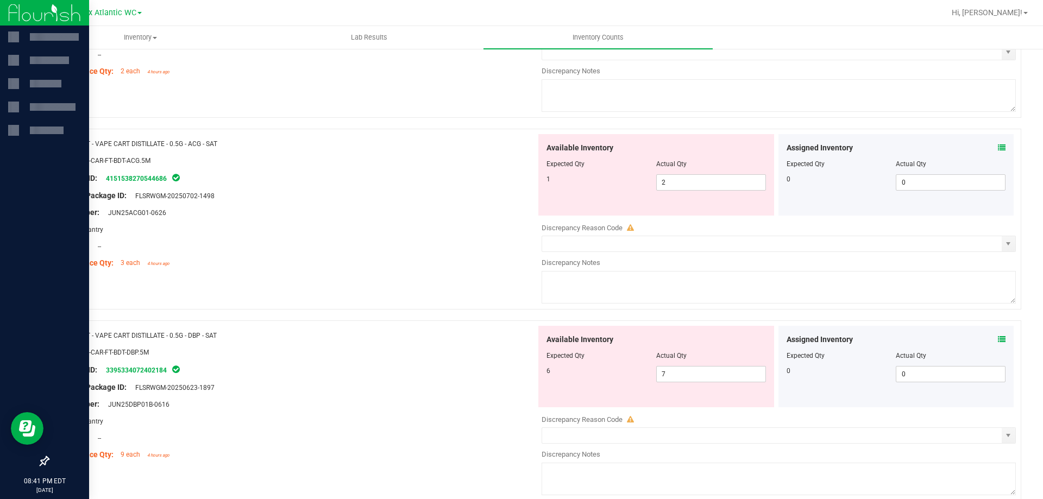
scroll to position [3551, 0]
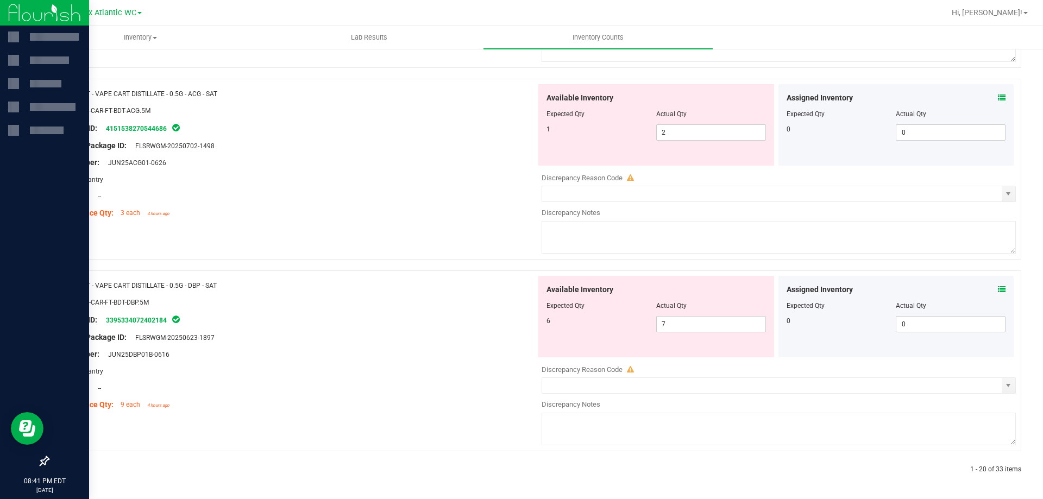
click at [998, 290] on icon at bounding box center [1002, 290] width 8 height 8
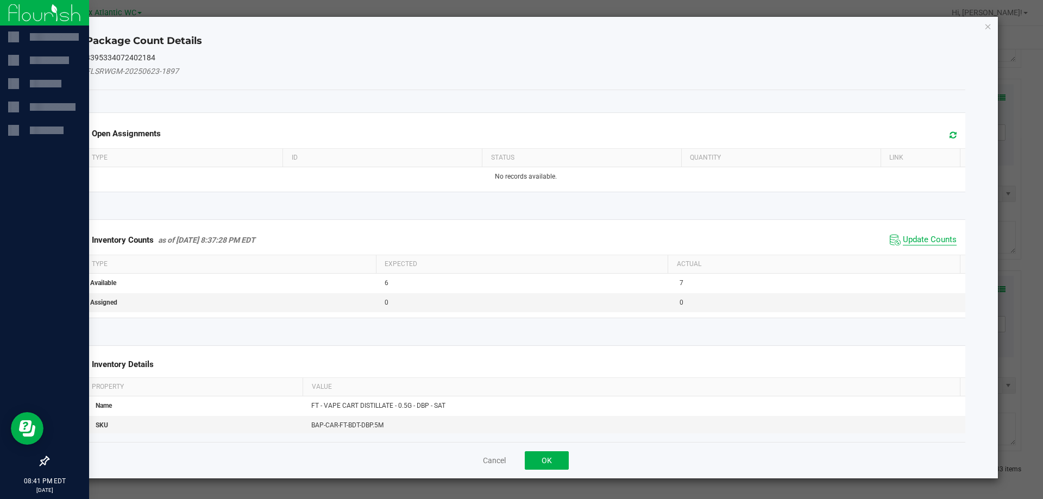
click at [918, 239] on span "Update Counts" at bounding box center [930, 240] width 54 height 11
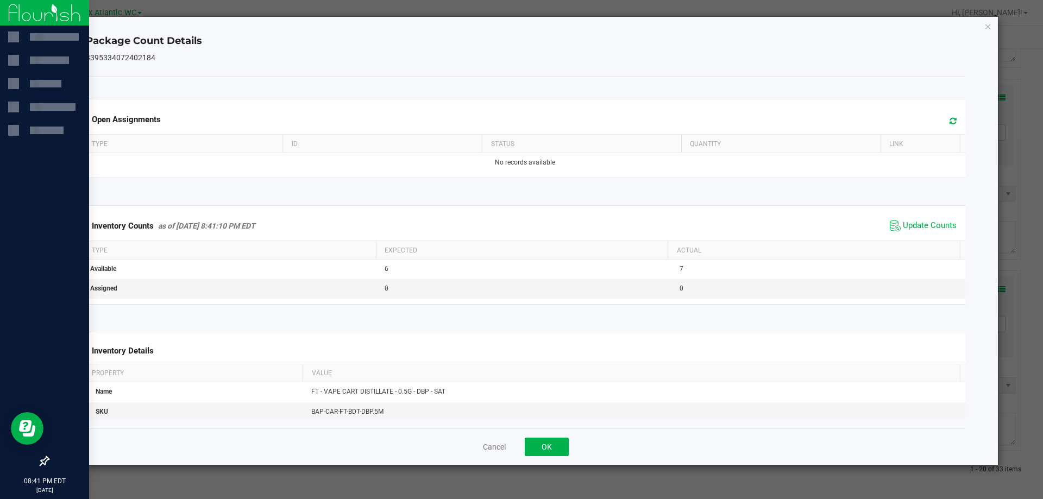
click at [922, 234] on div "Inventory Counts as of [DATE] 8:41:10 PM EDT Update Counts" at bounding box center [526, 225] width 885 height 29
click at [922, 232] on span "Update Counts" at bounding box center [930, 226] width 54 height 11
click at [548, 448] on button "OK" at bounding box center [547, 447] width 44 height 18
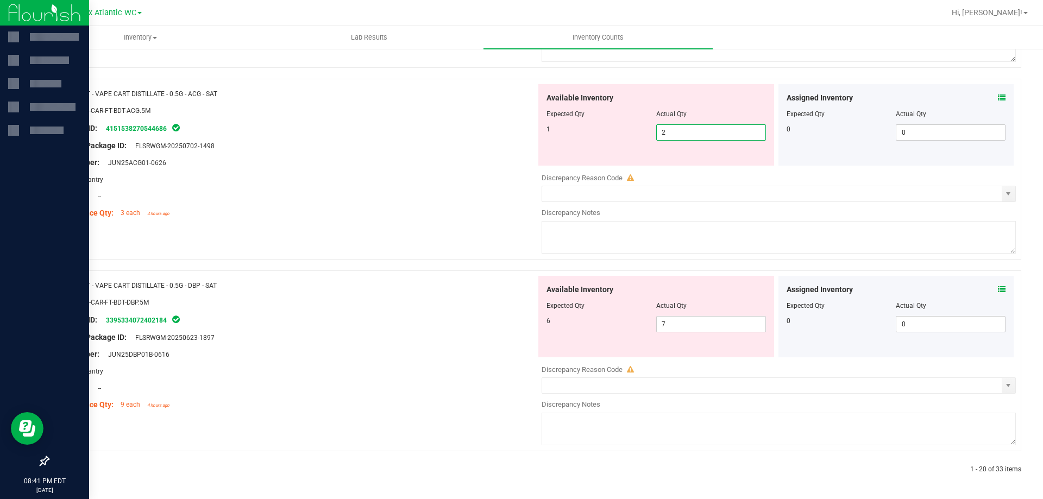
drag, startPoint x: 672, startPoint y: 136, endPoint x: 647, endPoint y: 136, distance: 24.5
click at [647, 136] on div "1 2 2" at bounding box center [657, 132] width 220 height 16
drag, startPoint x: 399, startPoint y: 140, endPoint x: 414, endPoint y: 145, distance: 15.8
click at [404, 134] on div "Name: FT - VAPE CART DISTILLATE - 0.5G - ACG - SAT SKU: BAP-CAR-FT-BDT-ACG.5M P…" at bounding box center [297, 153] width 480 height 139
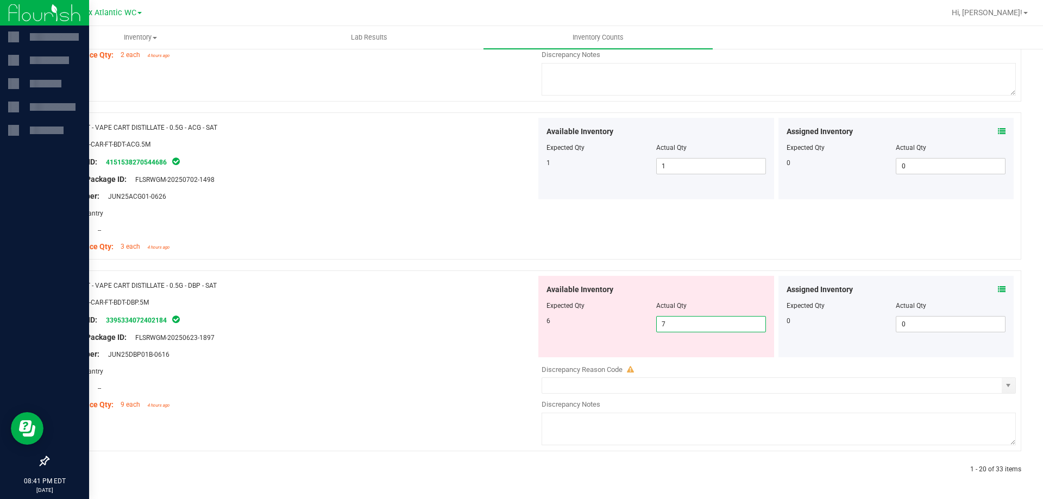
drag, startPoint x: 680, startPoint y: 320, endPoint x: 595, endPoint y: 327, distance: 85.6
click at [595, 327] on div "6 7 7" at bounding box center [657, 324] width 220 height 16
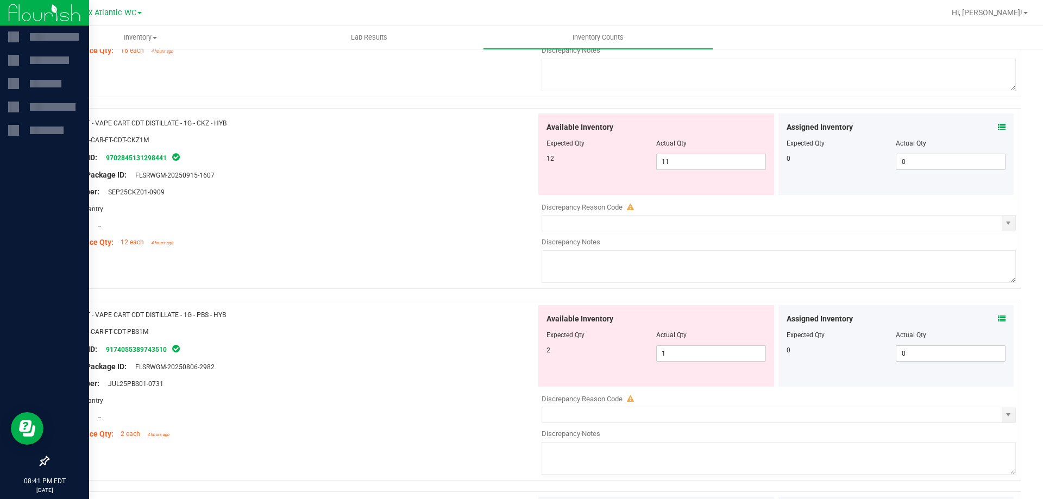
scroll to position [3157, 0]
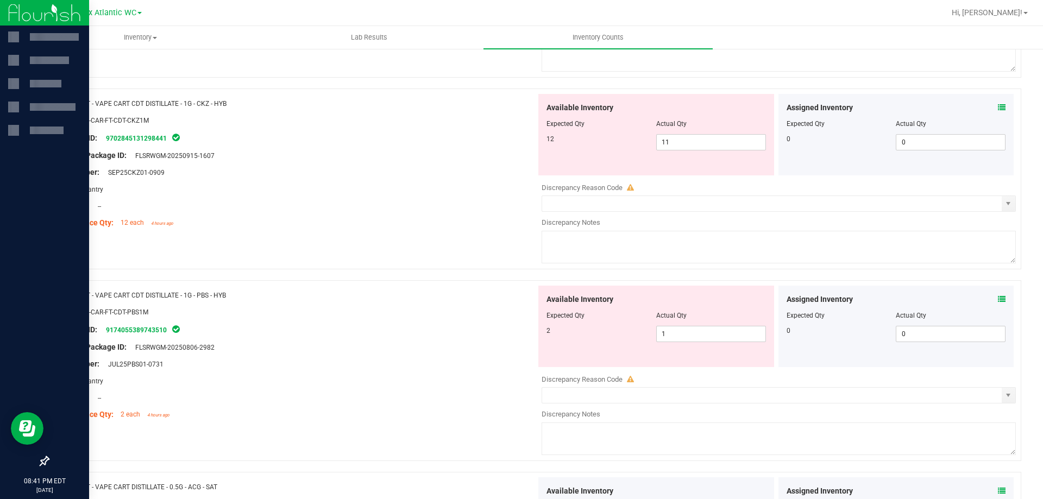
click at [998, 300] on icon at bounding box center [1002, 300] width 8 height 8
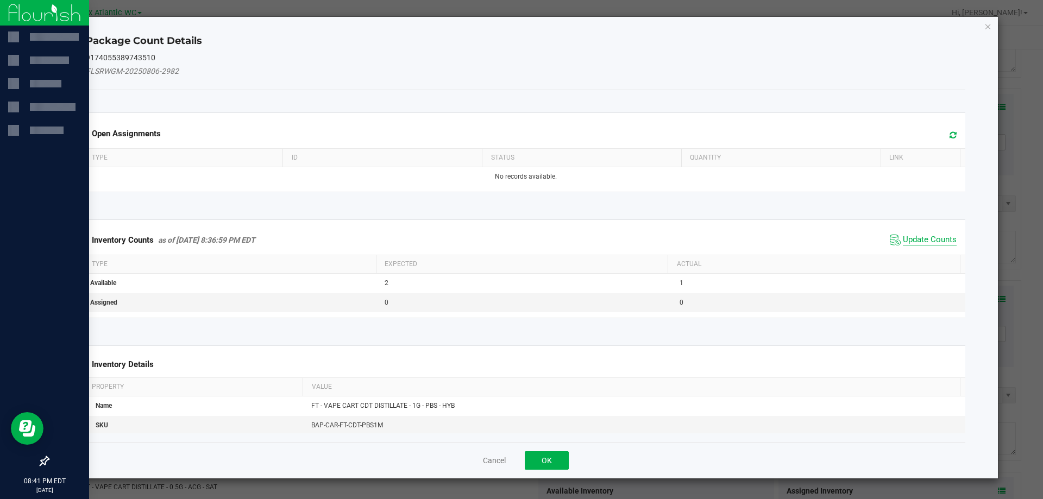
click at [933, 244] on span "Update Counts" at bounding box center [930, 240] width 54 height 11
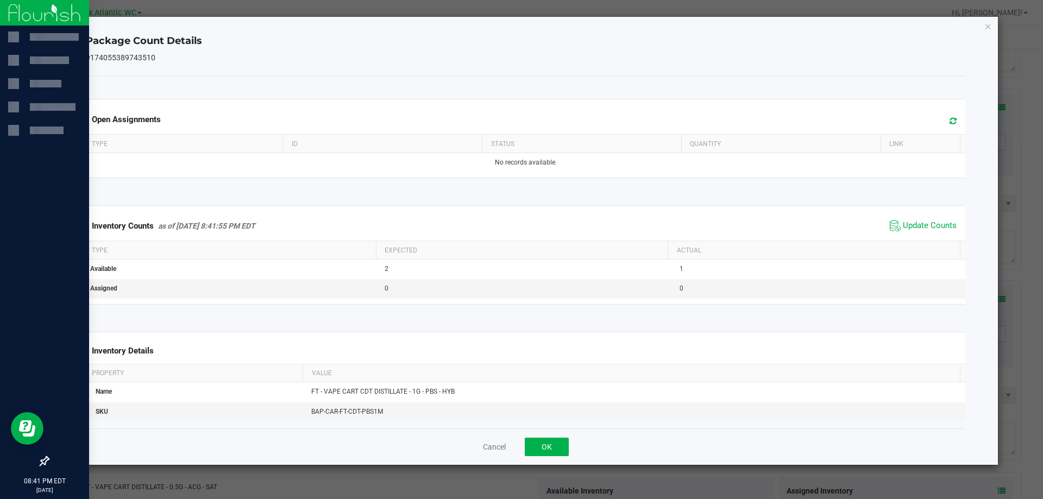
click at [929, 237] on div "Inventory Counts as of [DATE] 8:41:55 PM EDT Update Counts" at bounding box center [526, 225] width 885 height 29
click at [547, 448] on button "OK" at bounding box center [547, 447] width 44 height 18
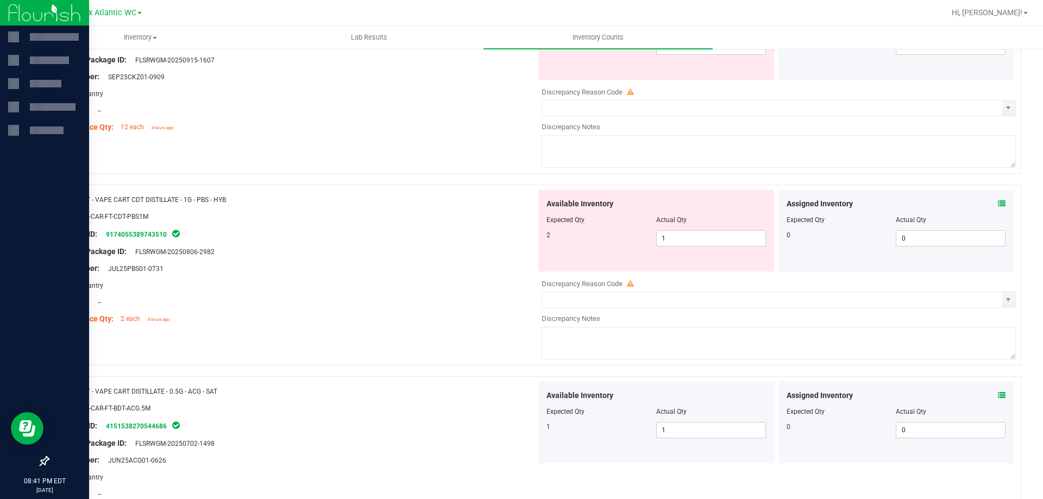
scroll to position [3266, 0]
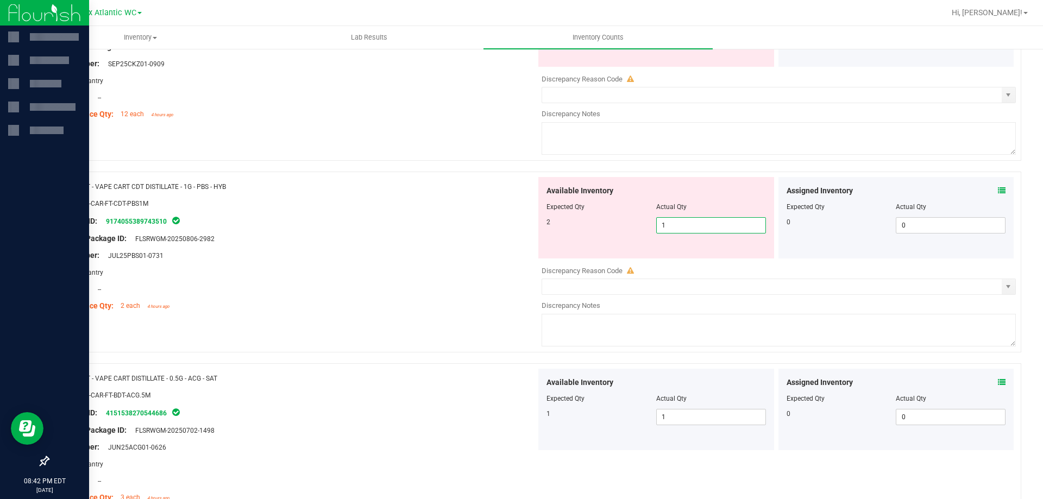
drag, startPoint x: 688, startPoint y: 232, endPoint x: 597, endPoint y: 235, distance: 91.4
click at [597, 235] on div "Available Inventory Expected Qty Actual Qty 2 1 1" at bounding box center [657, 218] width 236 height 82
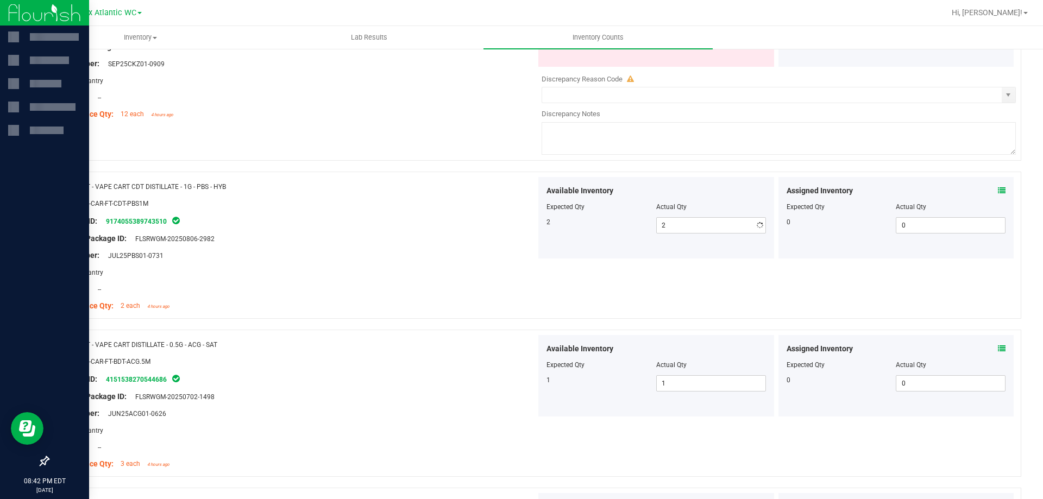
drag, startPoint x: 402, startPoint y: 236, endPoint x: 520, endPoint y: 304, distance: 135.8
click at [401, 236] on div "Original Package ID: FLSRWGM-20250806-2982" at bounding box center [297, 238] width 480 height 11
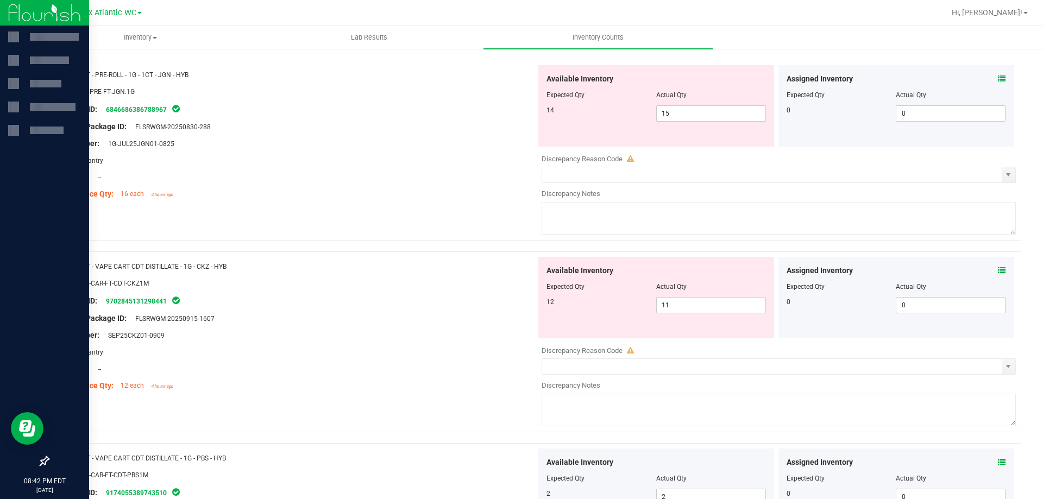
scroll to position [3049, 0]
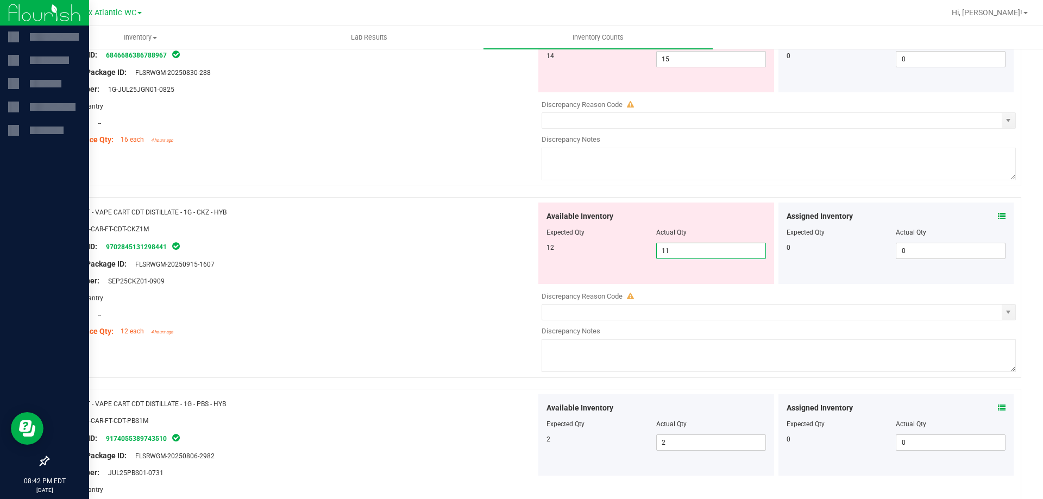
drag, startPoint x: 676, startPoint y: 252, endPoint x: 641, endPoint y: 257, distance: 35.1
click at [641, 257] on div "12 11 11" at bounding box center [657, 251] width 220 height 16
click at [418, 185] on div "Name: FT - PRE-ROLL - 1G - 1CT - JGN - HYB SKU: FLO-PRE-FT-JGN.1G Package ID: 6…" at bounding box center [535, 95] width 974 height 181
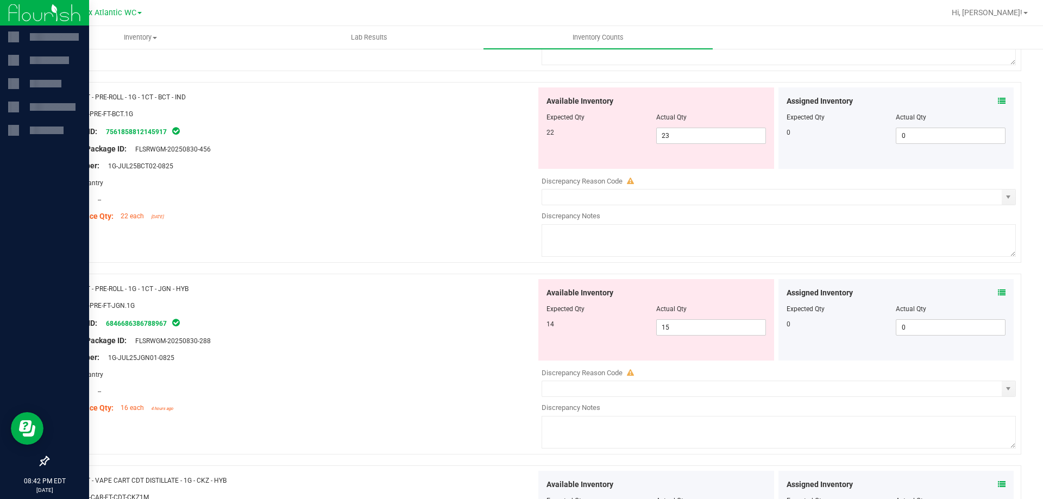
scroll to position [2777, 0]
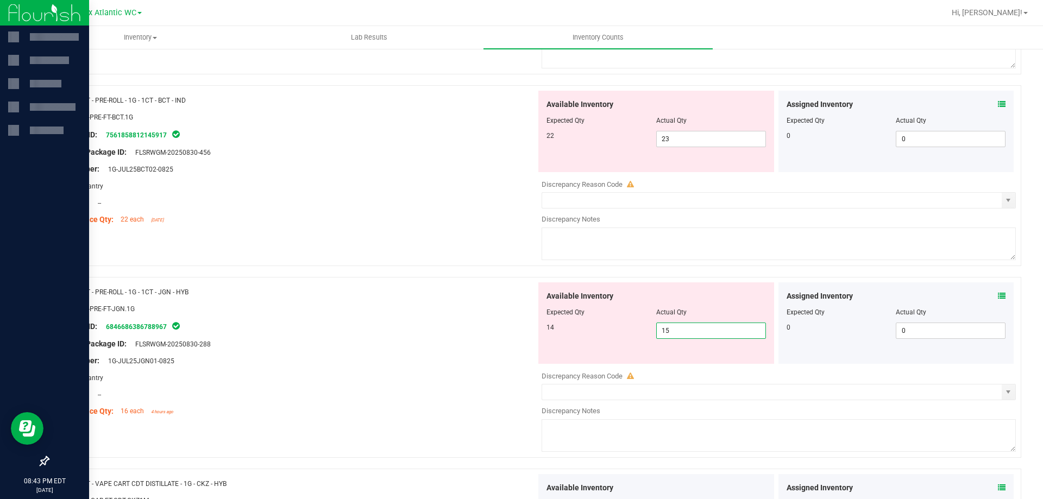
drag, startPoint x: 691, startPoint y: 332, endPoint x: 576, endPoint y: 317, distance: 116.7
click at [576, 317] on div "Available Inventory Expected Qty Actual Qty 14 15 15" at bounding box center [657, 324] width 236 height 82
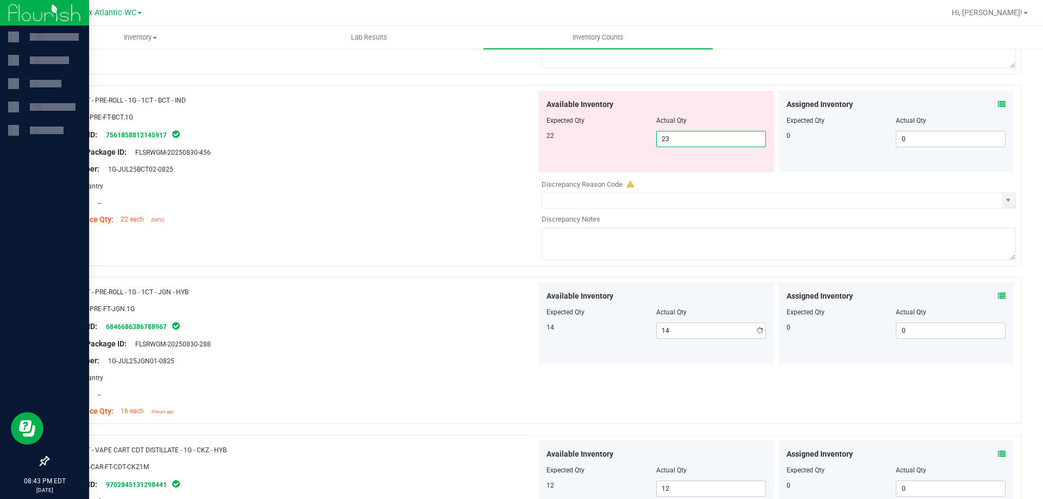
drag, startPoint x: 639, startPoint y: 140, endPoint x: 624, endPoint y: 140, distance: 14.7
click at [624, 140] on div "22 23 23" at bounding box center [657, 139] width 220 height 16
drag, startPoint x: 493, startPoint y: 148, endPoint x: 495, endPoint y: 153, distance: 5.9
click at [494, 148] on div "Original Package ID: FLSRWGM-20250830-456" at bounding box center [297, 152] width 480 height 11
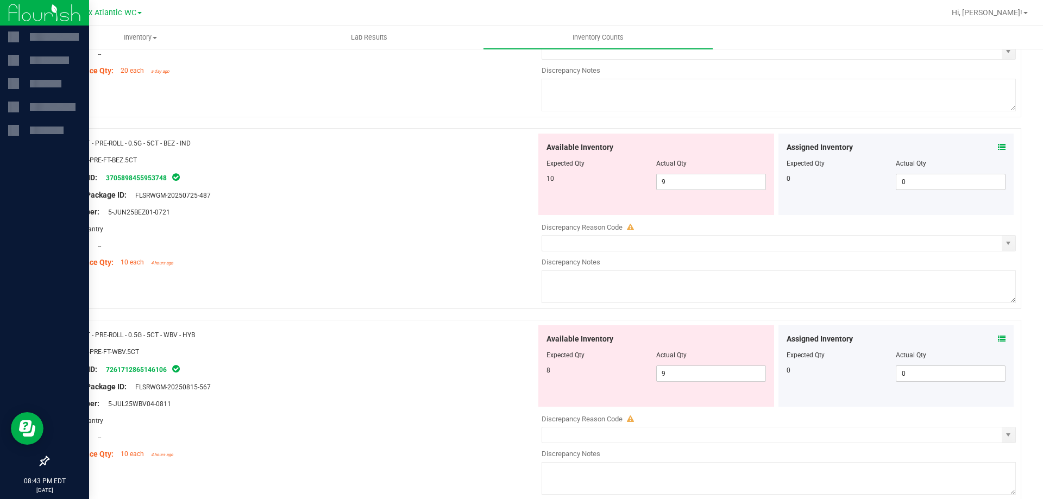
scroll to position [2342, 0]
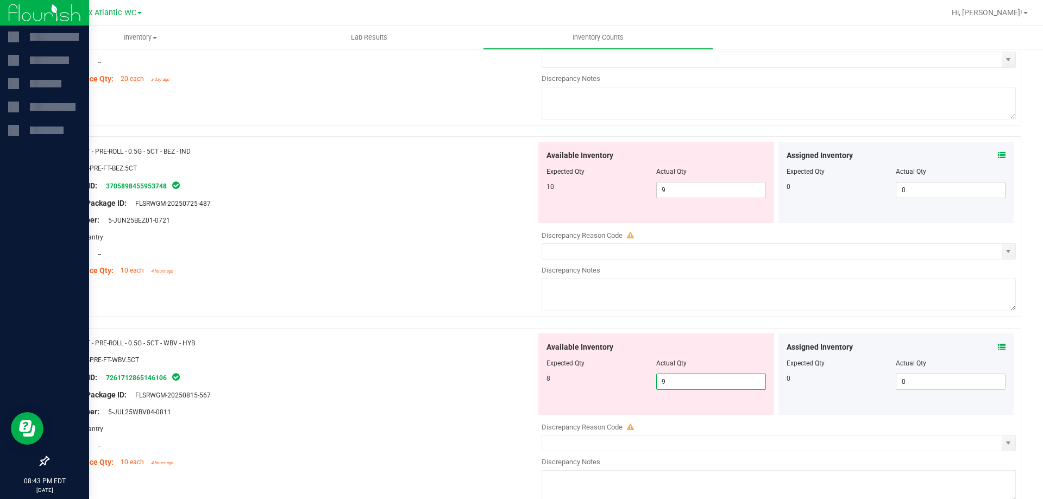
drag, startPoint x: 703, startPoint y: 387, endPoint x: 609, endPoint y: 380, distance: 94.8
click at [609, 380] on div "8 9 9" at bounding box center [657, 382] width 220 height 16
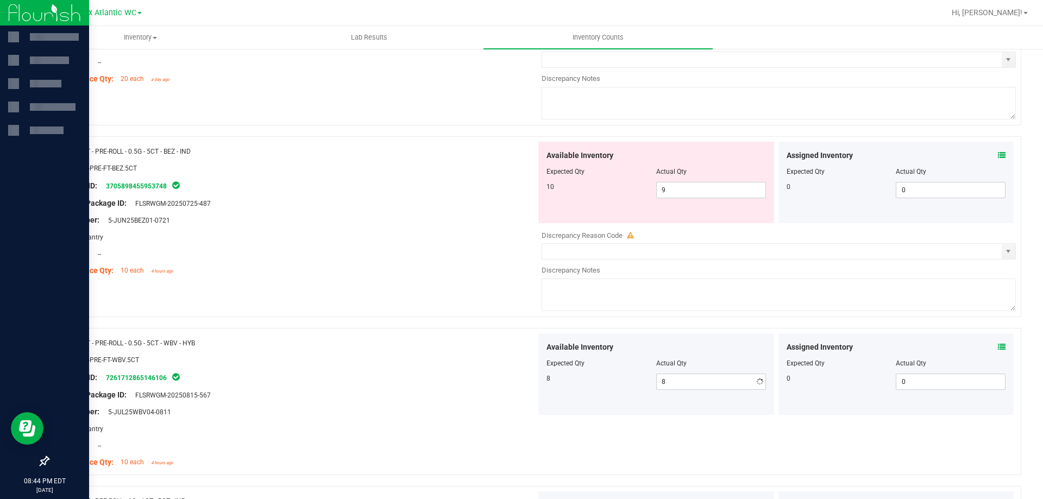
click at [415, 309] on div "Name: FT - PRE-ROLL - 0.5G - 5CT - BEZ - IND SKU: FLO-PRE-FT-BEZ.5CT Package ID…" at bounding box center [535, 226] width 974 height 181
click at [998, 155] on icon at bounding box center [1002, 156] width 8 height 8
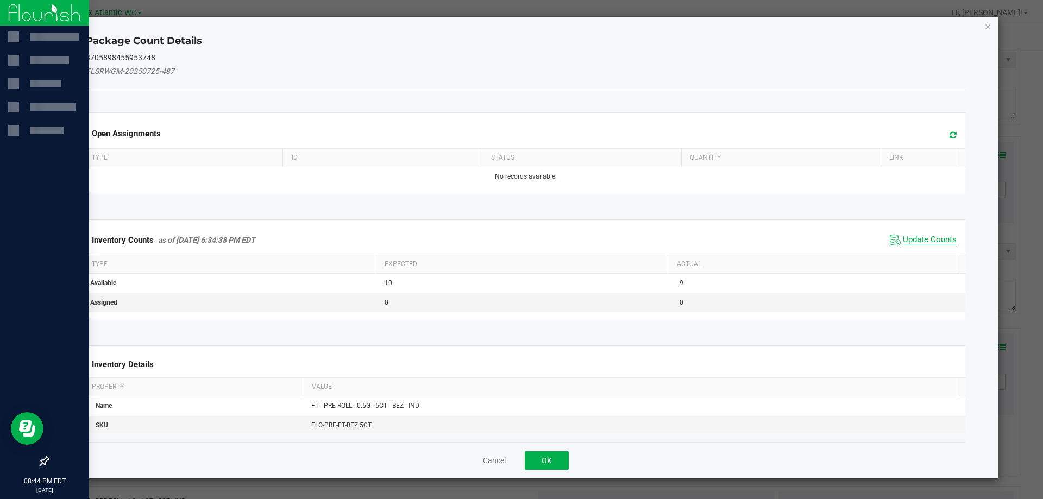
click at [919, 239] on span "Update Counts" at bounding box center [930, 240] width 54 height 11
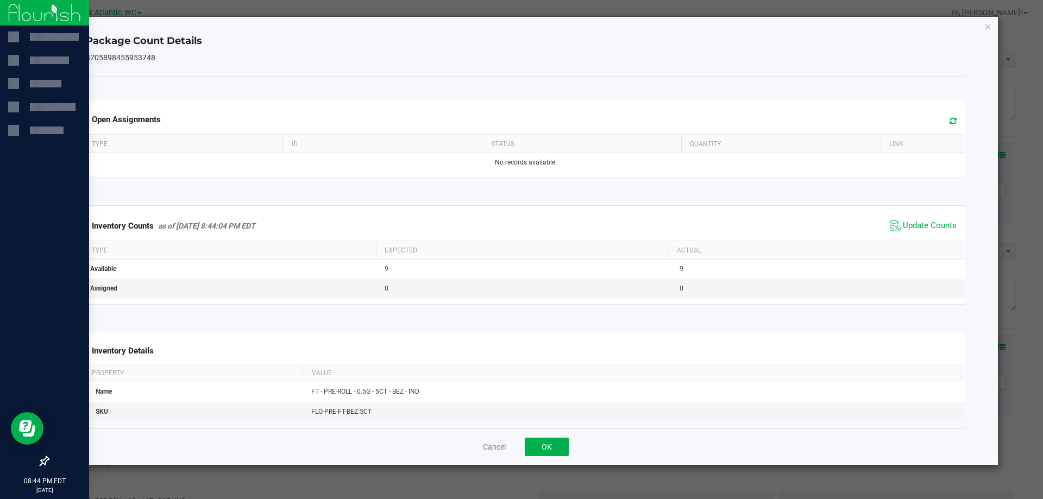
click at [921, 236] on div "Inventory Counts as of [DATE] 8:44:04 PM EDT Update Counts" at bounding box center [526, 225] width 885 height 29
click at [543, 447] on button "OK" at bounding box center [547, 447] width 44 height 18
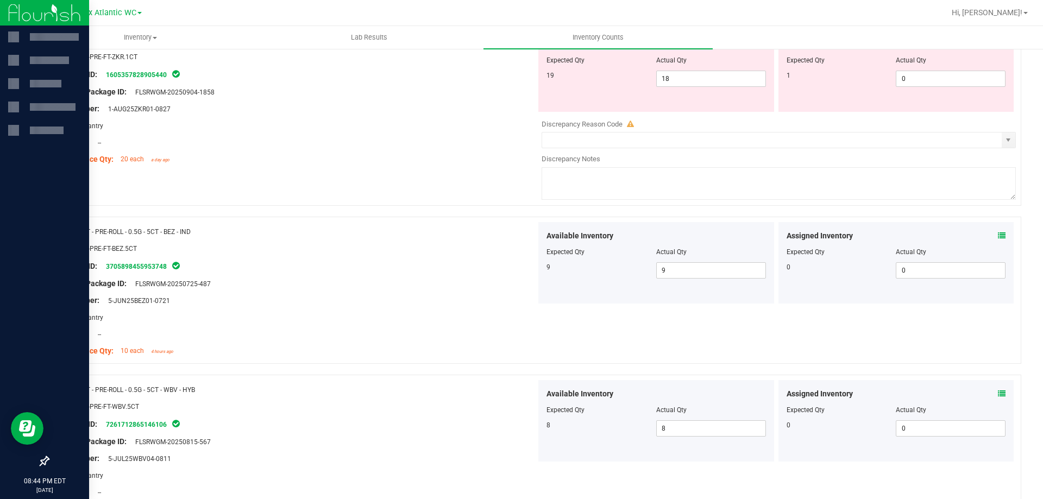
scroll to position [2125, 0]
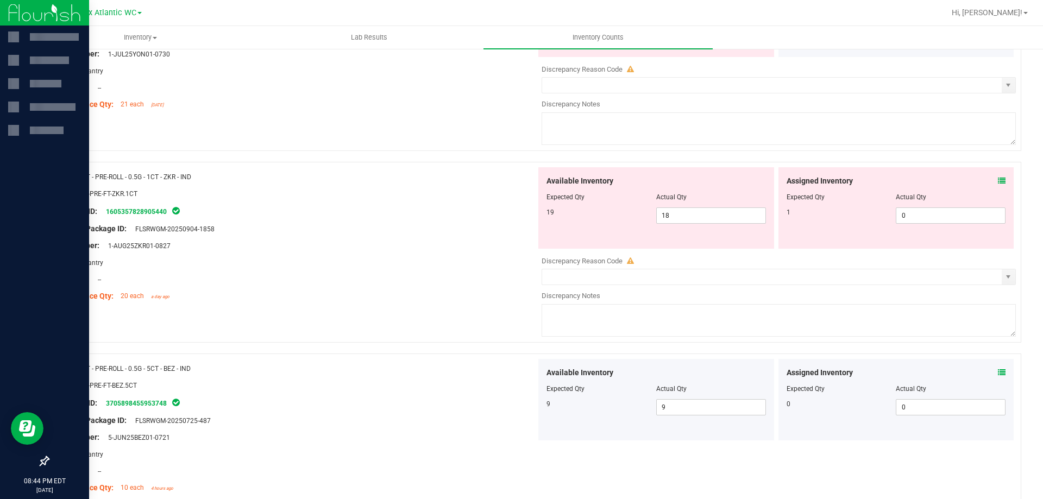
click at [998, 179] on div "Assigned Inventory Expected Qty Actual Qty 1 0 0" at bounding box center [897, 208] width 236 height 82
drag, startPoint x: 996, startPoint y: 168, endPoint x: 993, endPoint y: 180, distance: 12.3
click at [996, 171] on div "Assigned Inventory Expected Qty Actual Qty 1 0 0" at bounding box center [897, 208] width 236 height 82
click at [998, 180] on icon at bounding box center [1002, 181] width 8 height 8
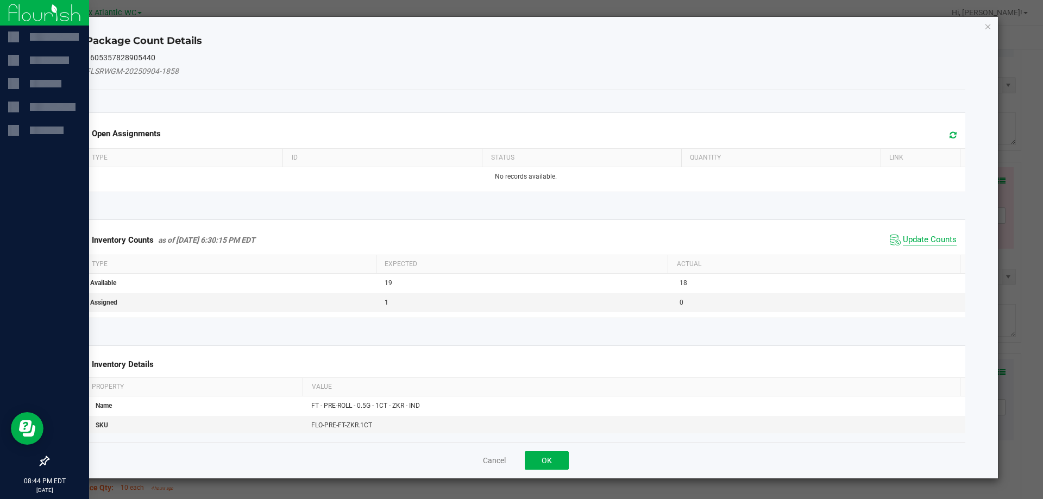
click at [929, 239] on span "Update Counts" at bounding box center [930, 240] width 54 height 11
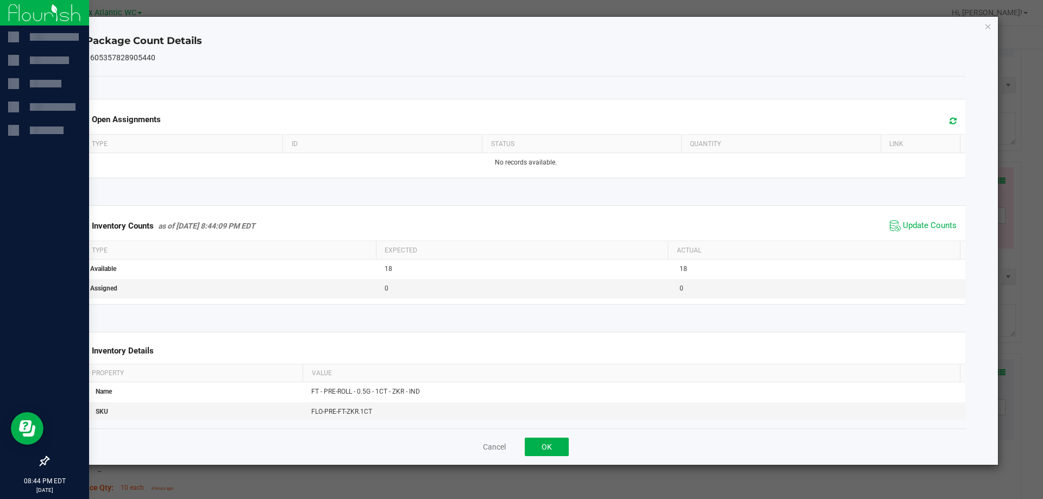
click at [928, 234] on span "Update Counts" at bounding box center [923, 226] width 72 height 16
click at [928, 234] on div "Inventory Counts as of [DATE] 8:44:09 PM EDT Update Counts" at bounding box center [526, 225] width 885 height 29
click at [545, 445] on button "OK" at bounding box center [547, 447] width 44 height 18
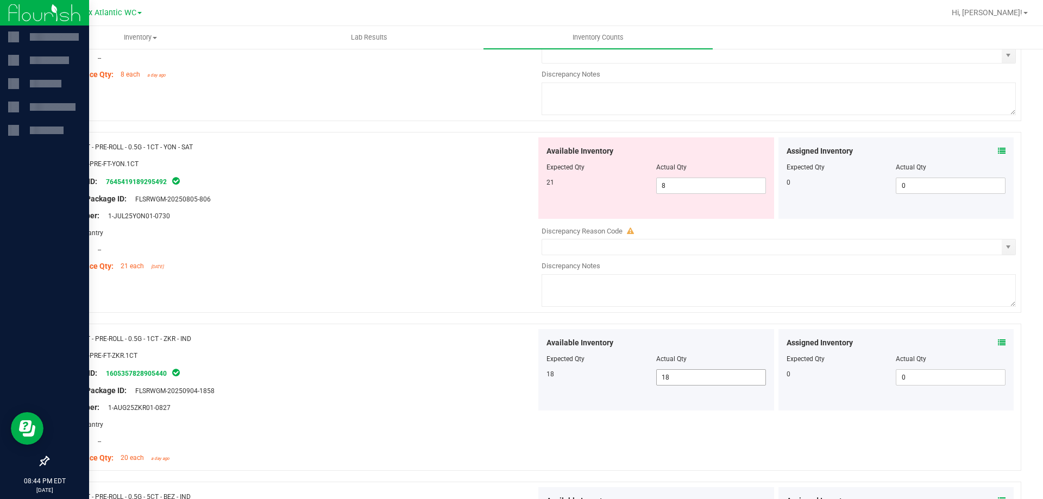
scroll to position [1962, 0]
click at [998, 149] on icon at bounding box center [1002, 152] width 8 height 8
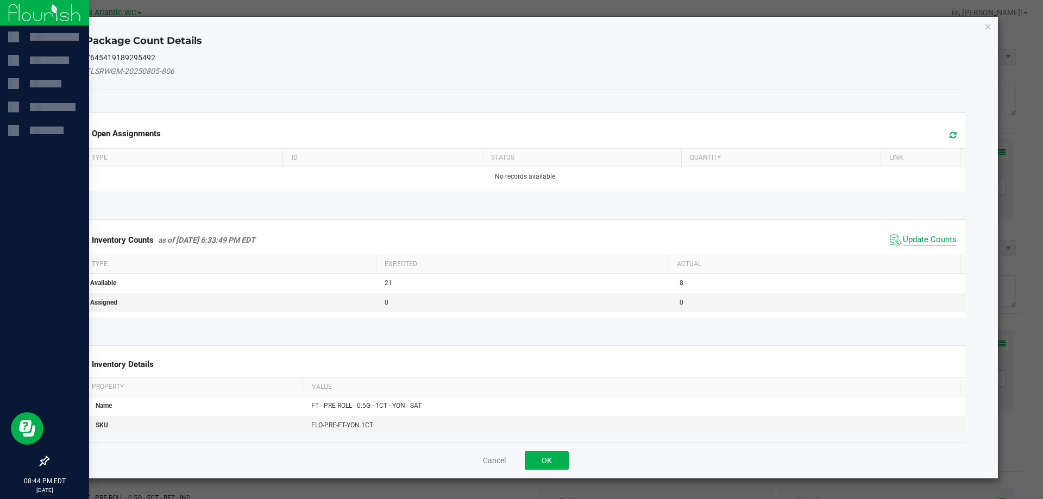
click at [924, 238] on span "Update Counts" at bounding box center [930, 240] width 54 height 11
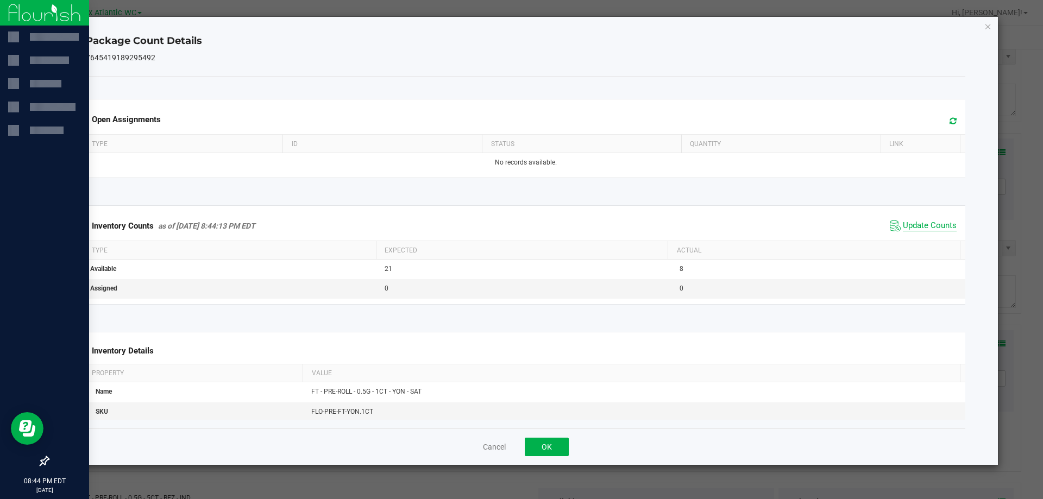
click at [925, 228] on span "Update Counts" at bounding box center [930, 226] width 54 height 11
click at [536, 447] on button "OK" at bounding box center [547, 447] width 44 height 18
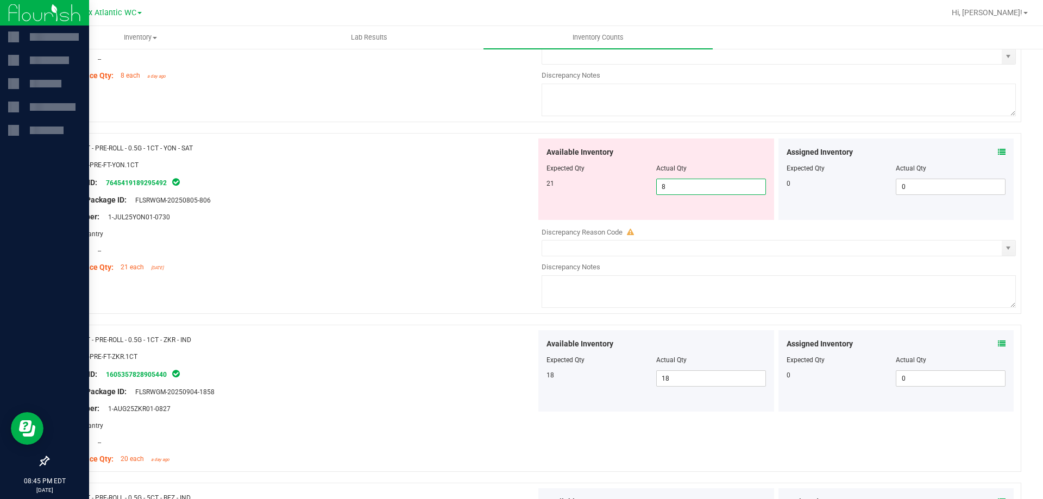
drag, startPoint x: 677, startPoint y: 188, endPoint x: 634, endPoint y: 184, distance: 42.6
click at [634, 184] on div "21 8 8" at bounding box center [657, 187] width 220 height 16
drag, startPoint x: 411, startPoint y: 183, endPoint x: 418, endPoint y: 183, distance: 6.5
click at [415, 183] on div "Package ID: 7645419189295492" at bounding box center [297, 182] width 480 height 13
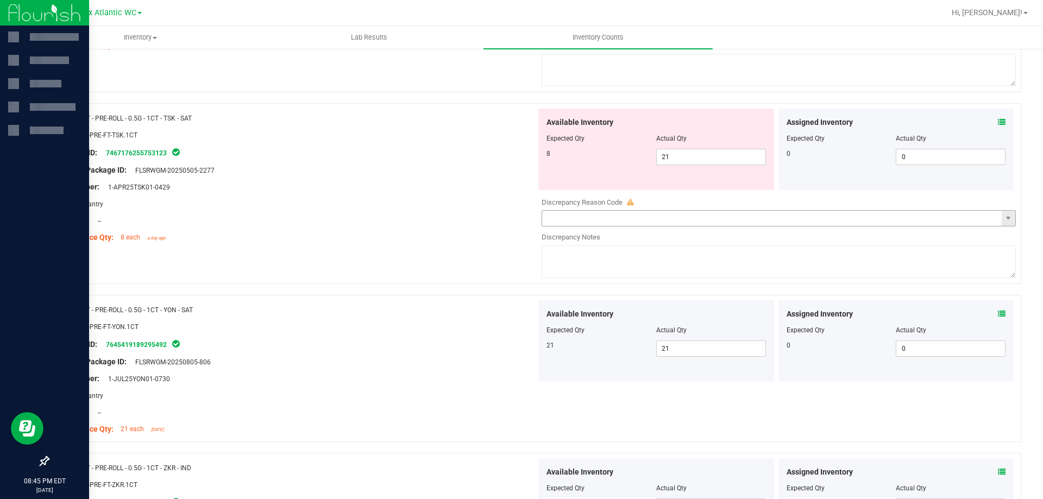
scroll to position [1799, 0]
drag, startPoint x: 602, startPoint y: 157, endPoint x: 574, endPoint y: 157, distance: 28.3
click at [574, 157] on div "8 21 21" at bounding box center [657, 158] width 220 height 16
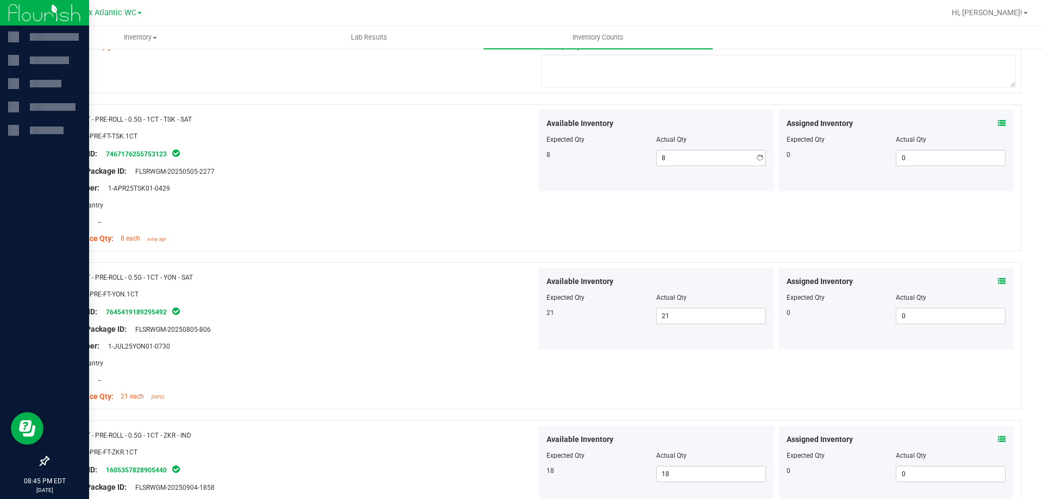
drag, startPoint x: 411, startPoint y: 172, endPoint x: 441, endPoint y: 176, distance: 30.1
click at [433, 176] on div "Original Package ID: FLSRWGM-20250505-2277" at bounding box center [297, 171] width 480 height 11
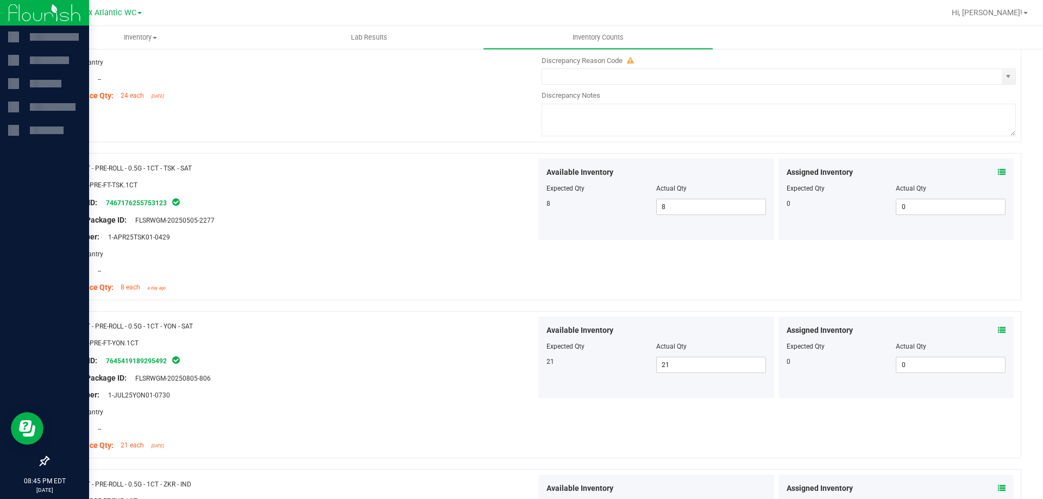
scroll to position [1636, 0]
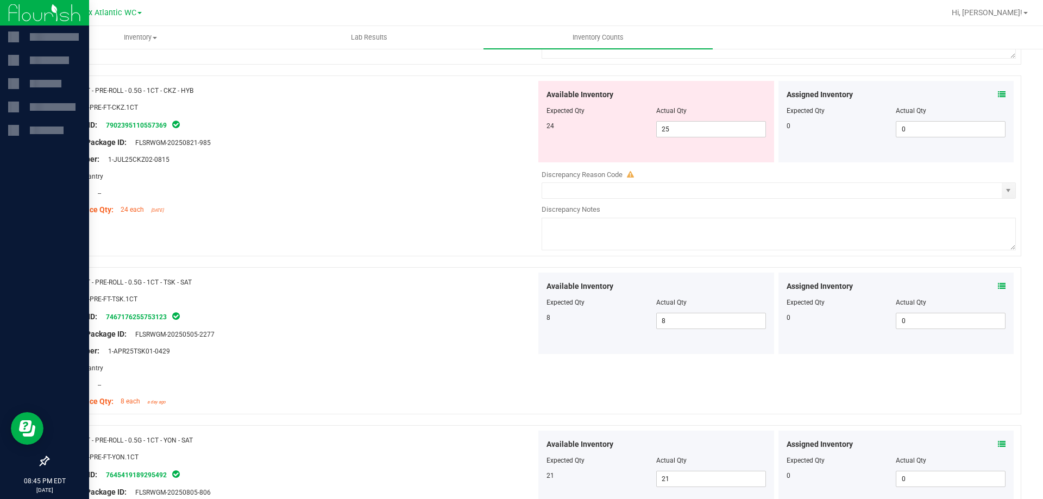
click at [998, 92] on icon at bounding box center [1002, 95] width 8 height 8
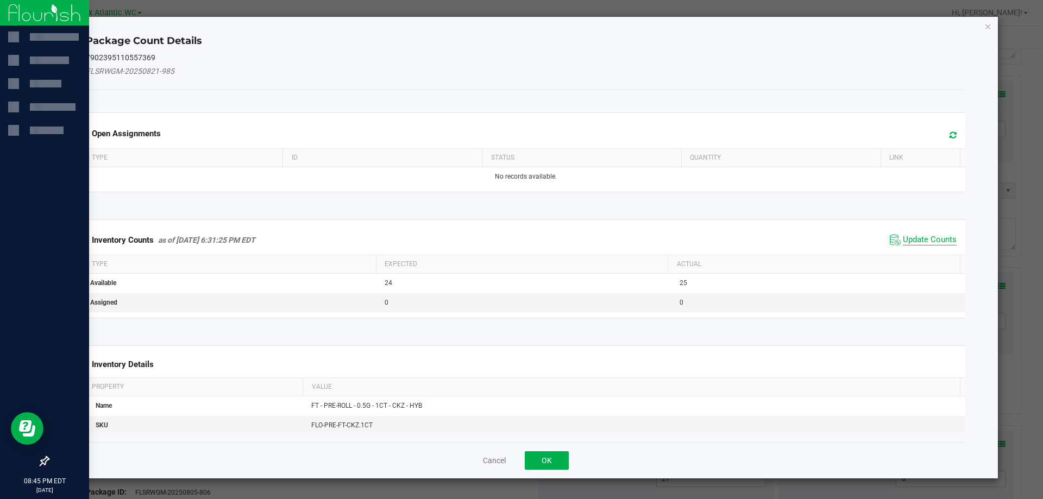
click at [918, 238] on span "Update Counts" at bounding box center [930, 240] width 54 height 11
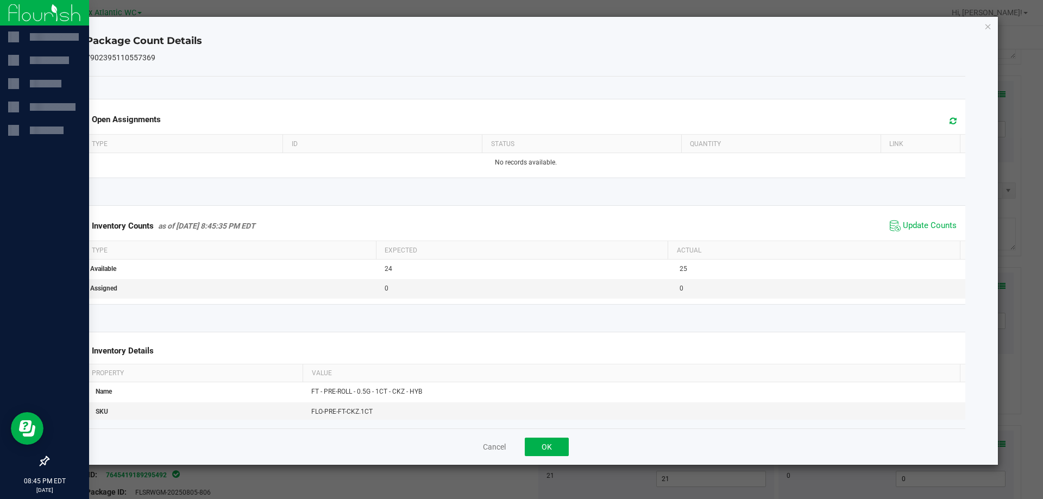
click at [922, 234] on span "Update Counts" at bounding box center [923, 226] width 72 height 16
click at [557, 439] on button "OK" at bounding box center [547, 447] width 44 height 18
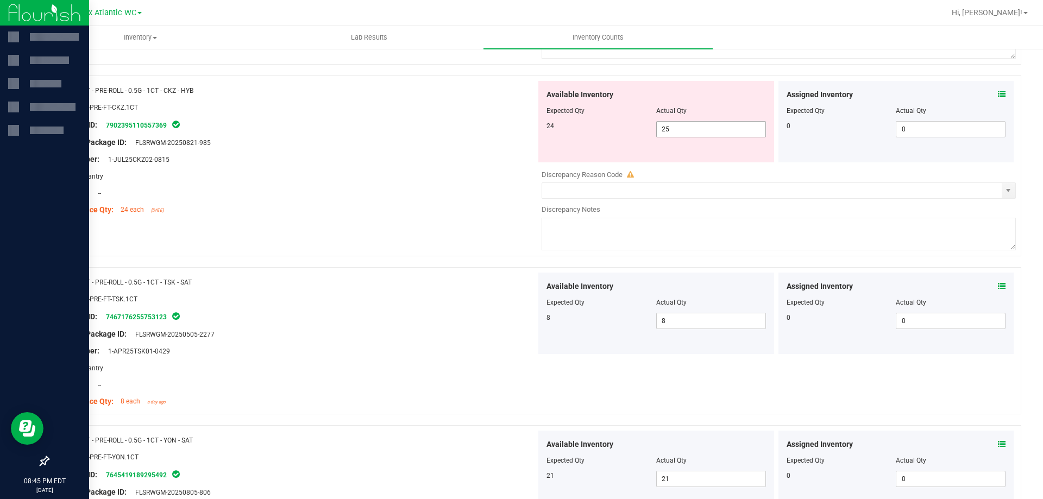
drag, startPoint x: 693, startPoint y: 128, endPoint x: 622, endPoint y: 133, distance: 71.9
click at [622, 133] on div "24 25 25" at bounding box center [657, 129] width 220 height 16
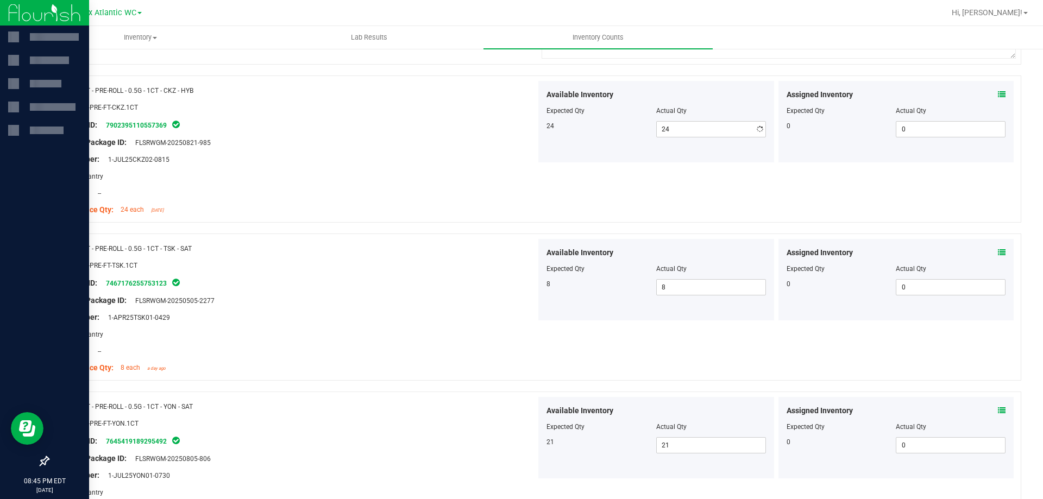
click at [460, 142] on div "Original Package ID: FLSRWGM-20250821-985" at bounding box center [297, 142] width 480 height 11
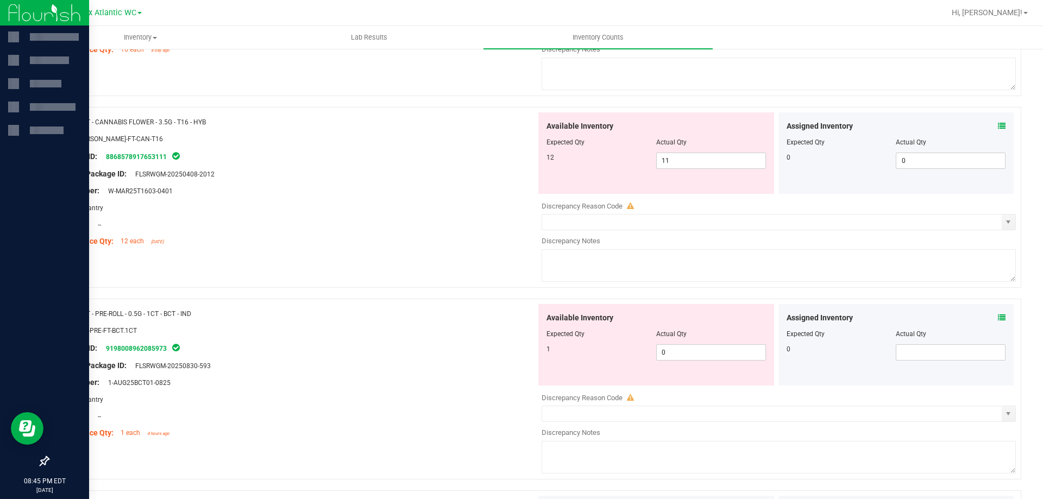
scroll to position [1201, 0]
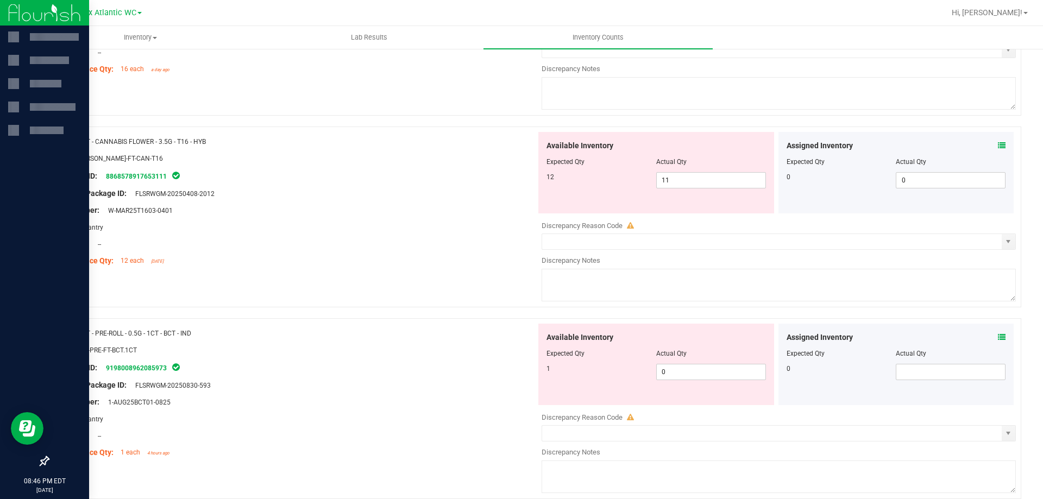
click at [998, 334] on icon at bounding box center [1002, 338] width 8 height 8
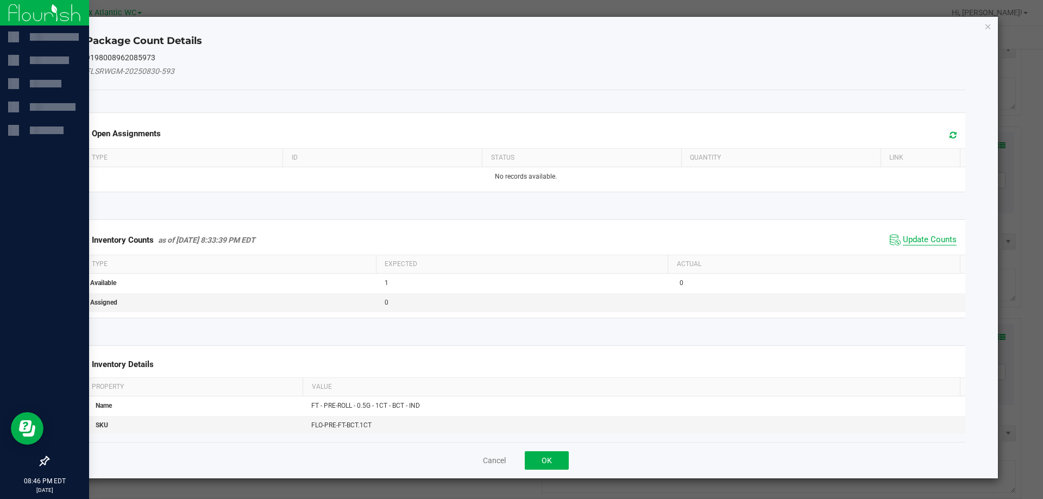
click at [935, 240] on span "Update Counts" at bounding box center [930, 240] width 54 height 11
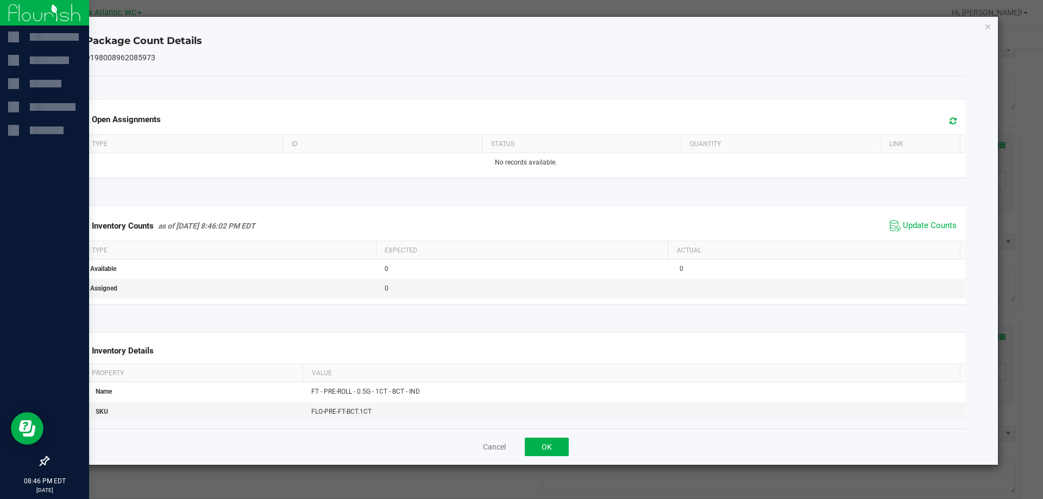
click at [933, 235] on div "Inventory Counts as of [DATE] 8:46:02 PM EDT Update Counts" at bounding box center [526, 225] width 885 height 29
click at [554, 442] on button "OK" at bounding box center [547, 447] width 44 height 18
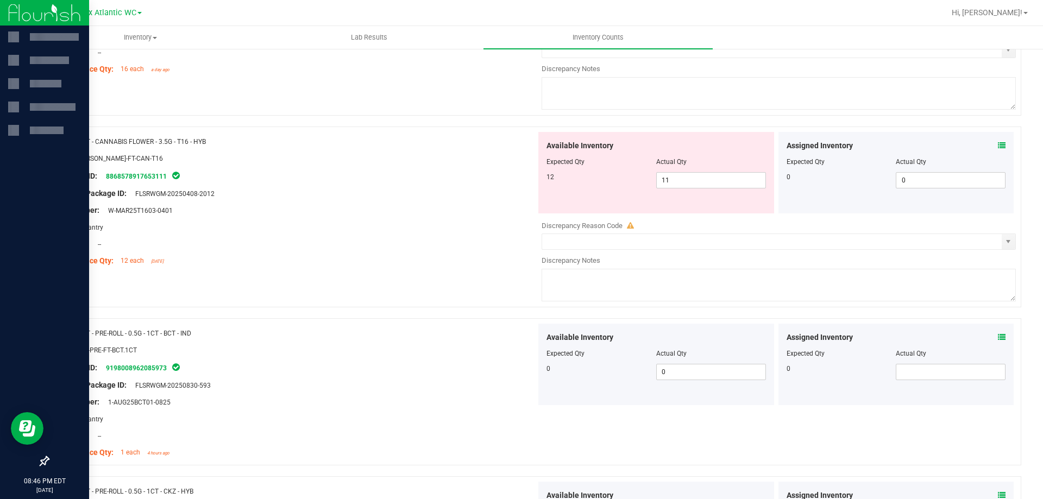
click at [998, 142] on icon at bounding box center [1002, 146] width 8 height 8
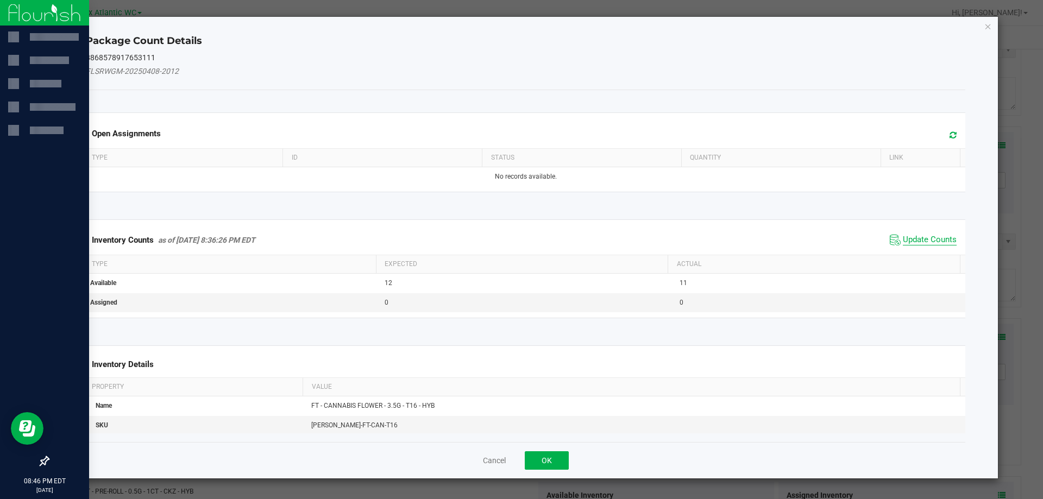
click at [933, 238] on span "Update Counts" at bounding box center [930, 240] width 54 height 11
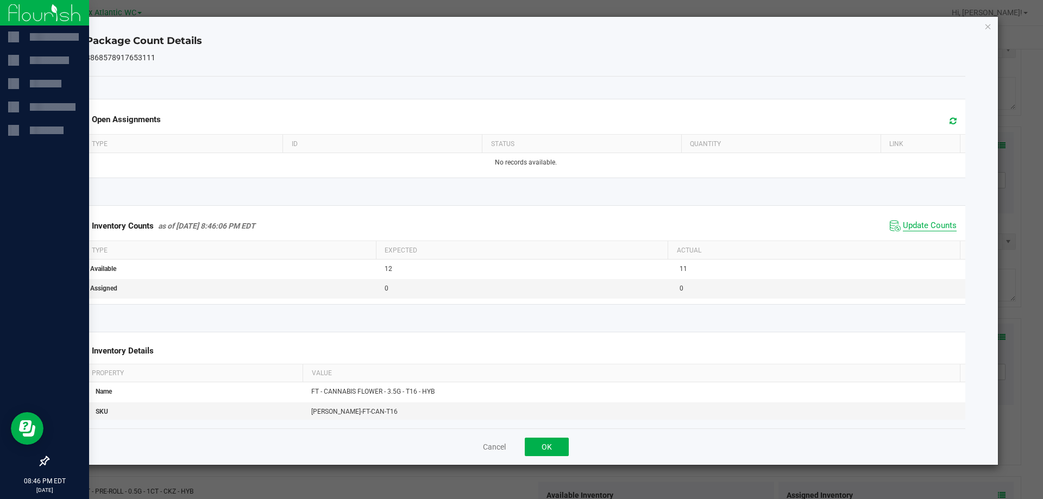
click at [933, 231] on span "Update Counts" at bounding box center [930, 226] width 54 height 11
click at [932, 229] on span "Update Counts" at bounding box center [930, 226] width 54 height 10
click at [560, 446] on button "OK" at bounding box center [547, 447] width 44 height 18
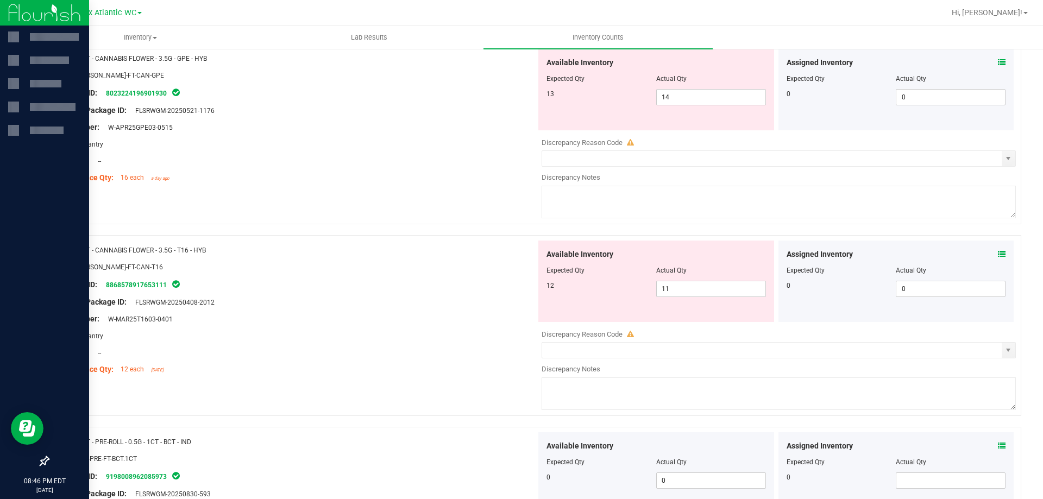
scroll to position [1038, 0]
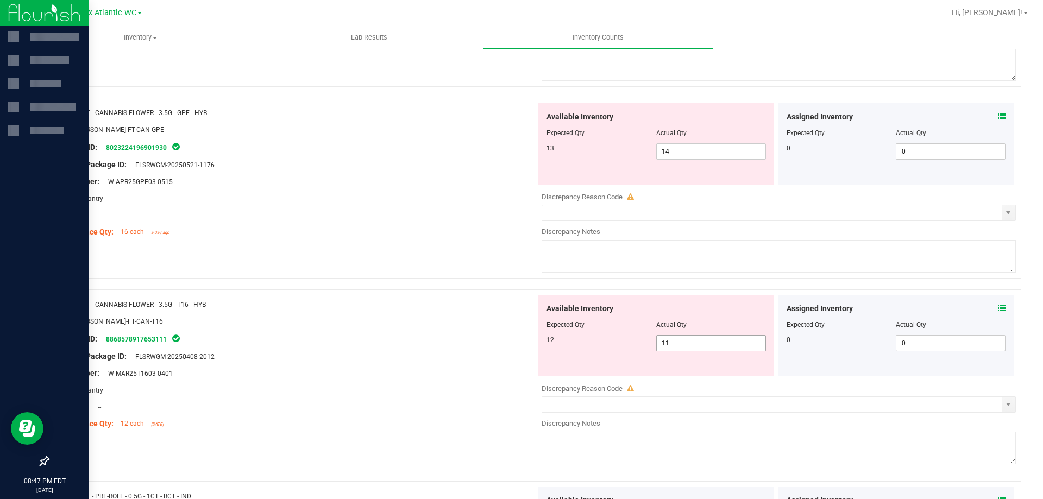
drag, startPoint x: 710, startPoint y: 340, endPoint x: 701, endPoint y: 346, distance: 10.7
click at [704, 345] on span "11 11" at bounding box center [711, 343] width 110 height 16
drag, startPoint x: 668, startPoint y: 341, endPoint x: 637, endPoint y: 343, distance: 31.0
click at [639, 342] on div "12 11 11" at bounding box center [657, 343] width 220 height 16
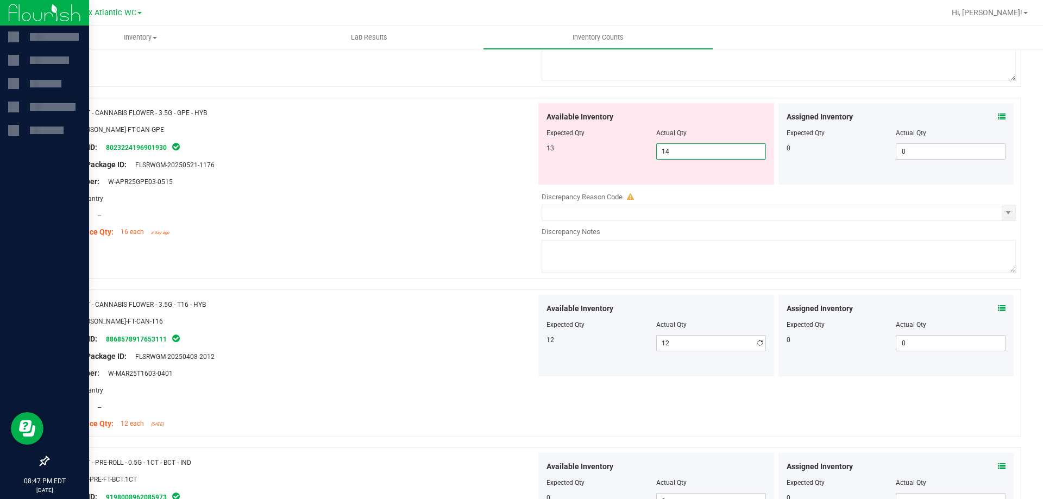
drag, startPoint x: 661, startPoint y: 148, endPoint x: 623, endPoint y: 153, distance: 38.4
click at [623, 153] on div "13 14 14" at bounding box center [657, 151] width 220 height 16
drag, startPoint x: 357, startPoint y: 165, endPoint x: 571, endPoint y: 223, distance: 221.9
click at [358, 165] on div "Original Package ID: FLSRWGM-20250521-1176" at bounding box center [297, 164] width 480 height 11
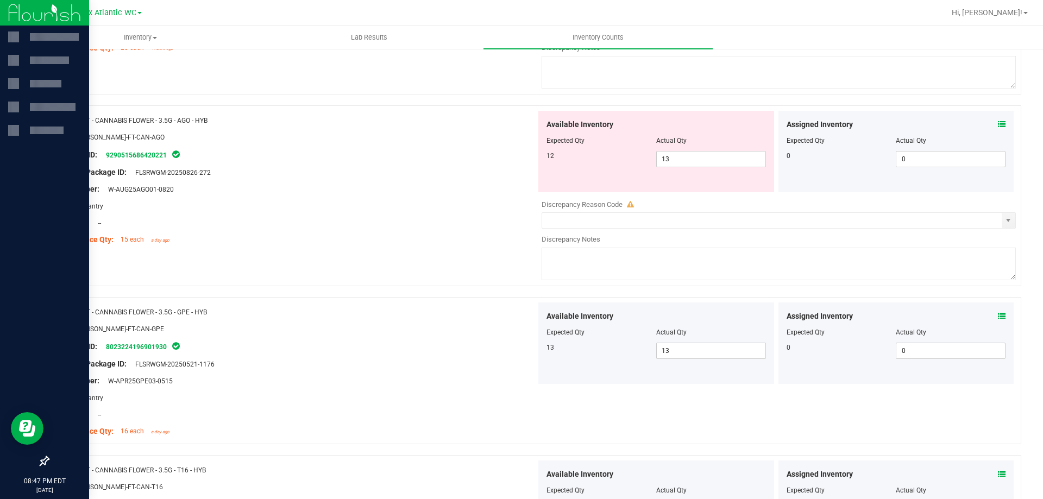
scroll to position [766, 0]
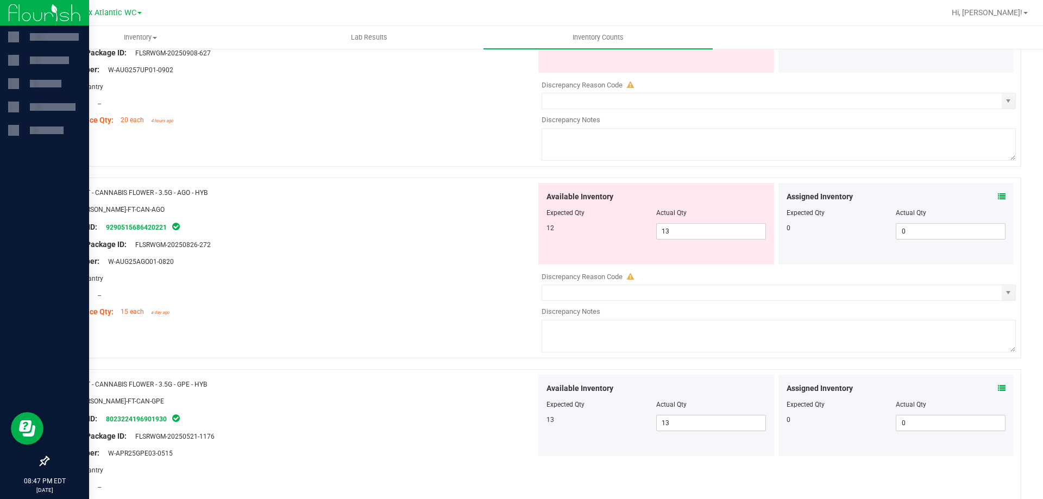
click at [998, 195] on icon at bounding box center [1002, 197] width 8 height 8
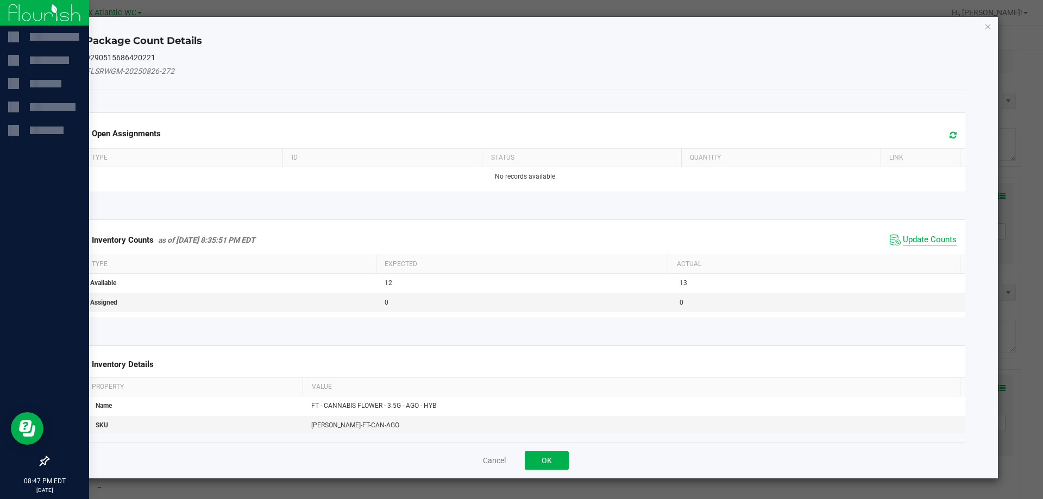
click at [934, 240] on span "Update Counts" at bounding box center [930, 240] width 54 height 11
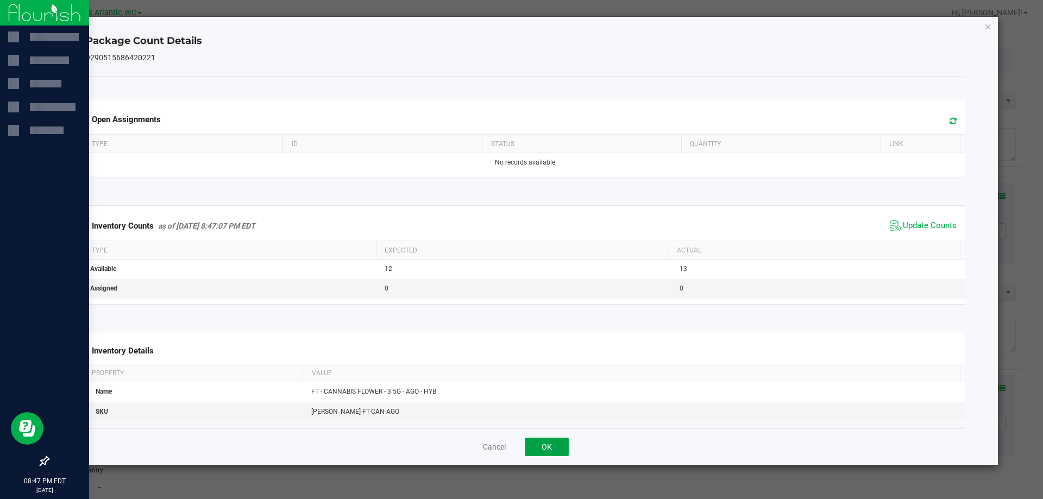
drag, startPoint x: 548, startPoint y: 445, endPoint x: 548, endPoint y: 439, distance: 6.5
click at [549, 444] on button "OK" at bounding box center [547, 447] width 44 height 18
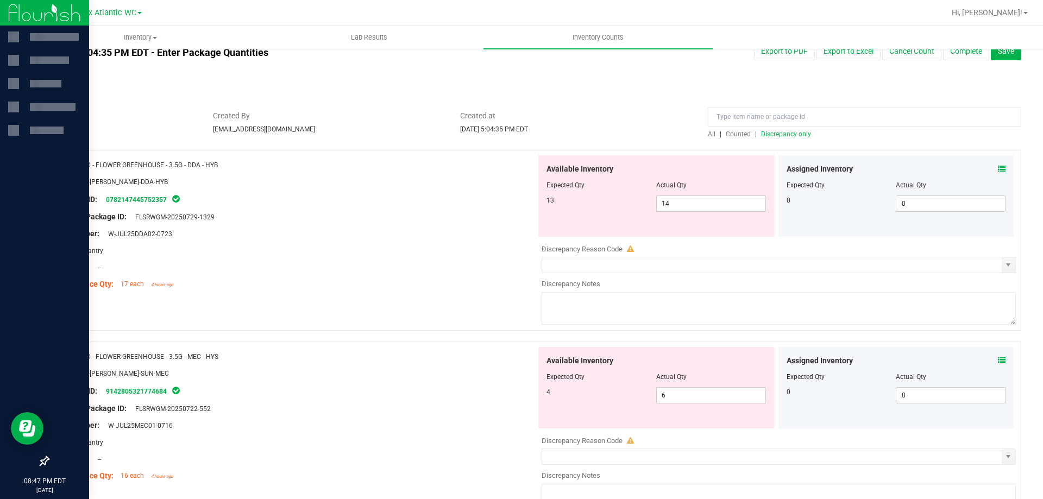
scroll to position [0, 0]
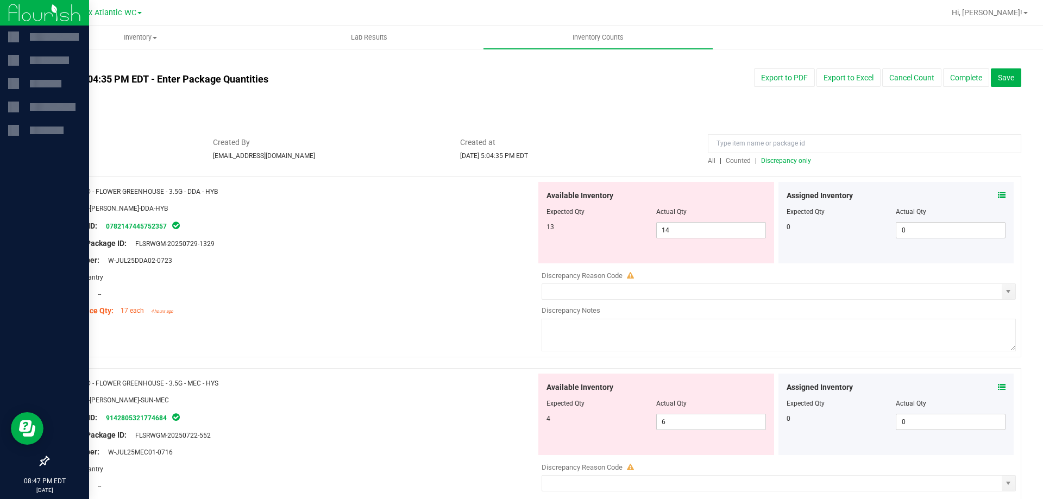
click at [772, 162] on span "Discrepancy only" at bounding box center [786, 161] width 50 height 8
click at [715, 97] on div "[DATE] 5:04:35 PM EDT - Enter Package Quantities Sync Status Not Synced Export …" at bounding box center [535, 90] width 990 height 44
drag, startPoint x: 685, startPoint y: 227, endPoint x: 632, endPoint y: 226, distance: 52.7
click at [630, 225] on div "13 14 14" at bounding box center [657, 230] width 220 height 16
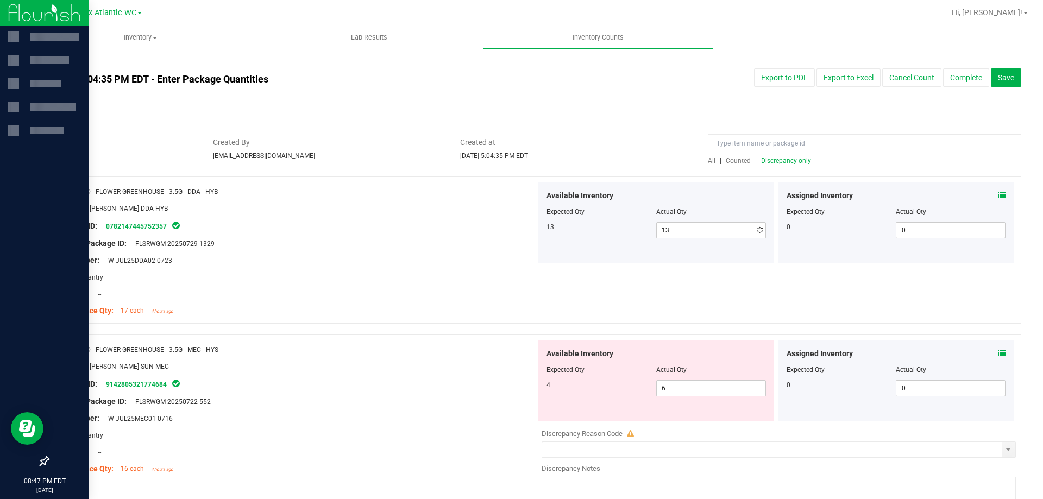
drag, startPoint x: 387, startPoint y: 158, endPoint x: 409, endPoint y: 202, distance: 48.9
click at [389, 159] on div "Created By [EMAIL_ADDRESS][DOMAIN_NAME]" at bounding box center [329, 149] width 248 height 24
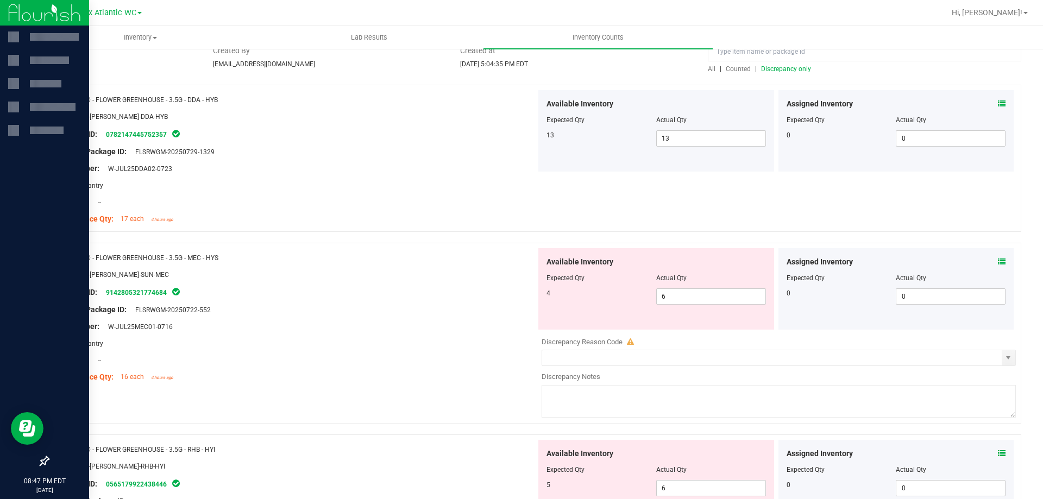
scroll to position [163, 0]
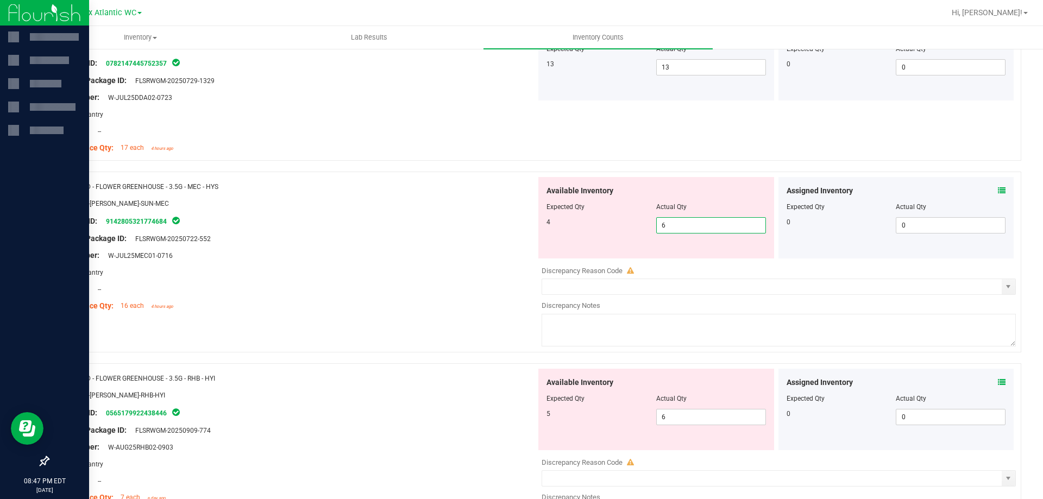
drag, startPoint x: 674, startPoint y: 220, endPoint x: 620, endPoint y: 221, distance: 54.9
click at [620, 221] on div "4 6 6" at bounding box center [657, 225] width 220 height 16
drag, startPoint x: 458, startPoint y: 224, endPoint x: 471, endPoint y: 222, distance: 13.2
click at [460, 224] on div "Package ID: 9142805321774684" at bounding box center [297, 221] width 480 height 13
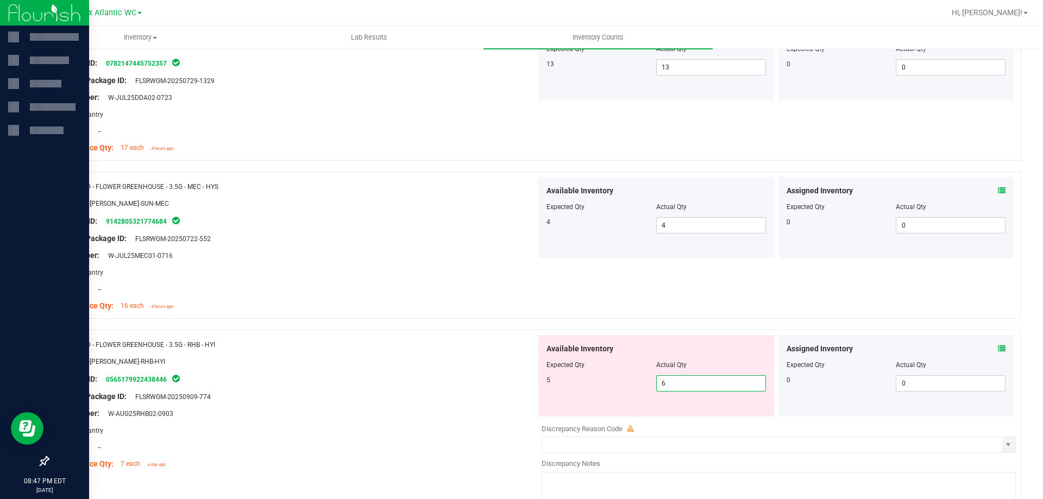
drag, startPoint x: 678, startPoint y: 381, endPoint x: 640, endPoint y: 379, distance: 38.1
click at [640, 379] on div "5 6 6" at bounding box center [657, 384] width 220 height 16
click at [440, 282] on div at bounding box center [297, 280] width 480 height 5
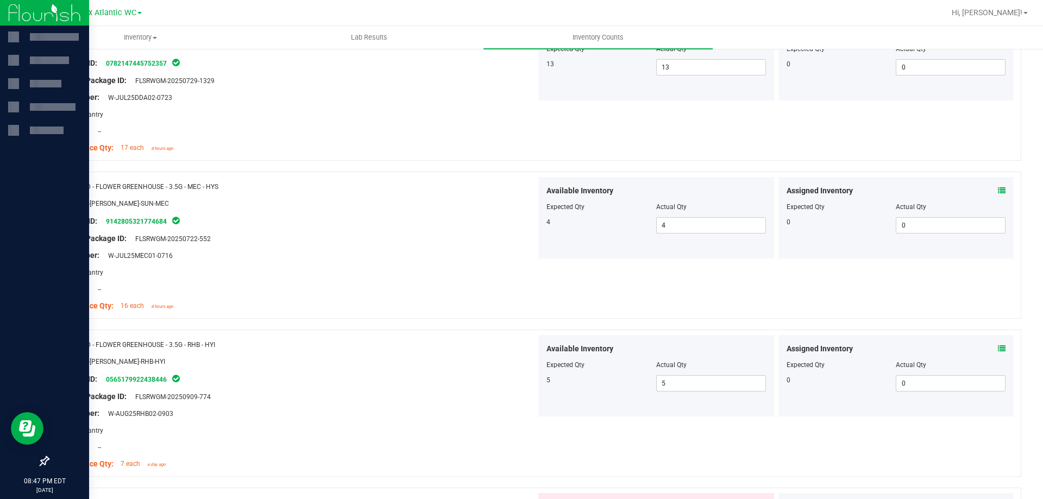
scroll to position [0, 0]
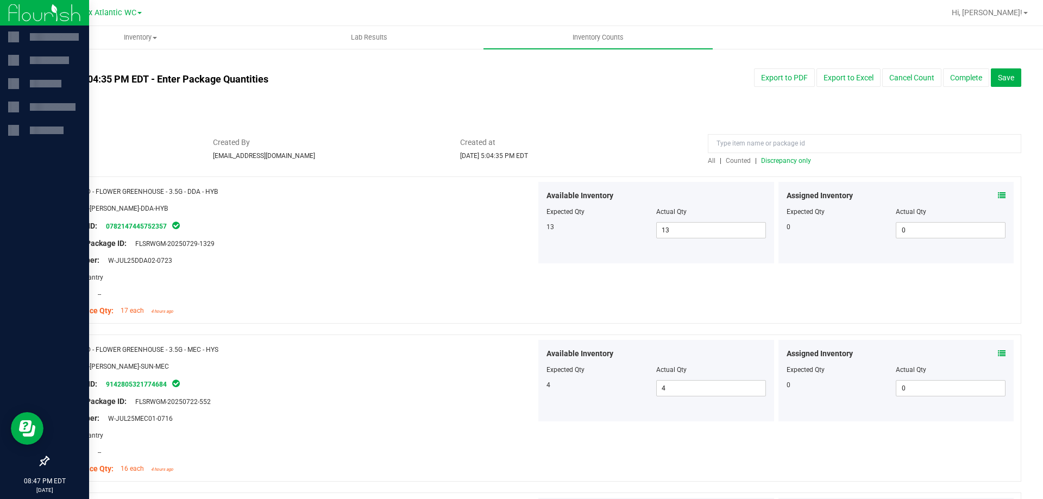
click at [783, 159] on span "Discrepancy only" at bounding box center [786, 161] width 50 height 8
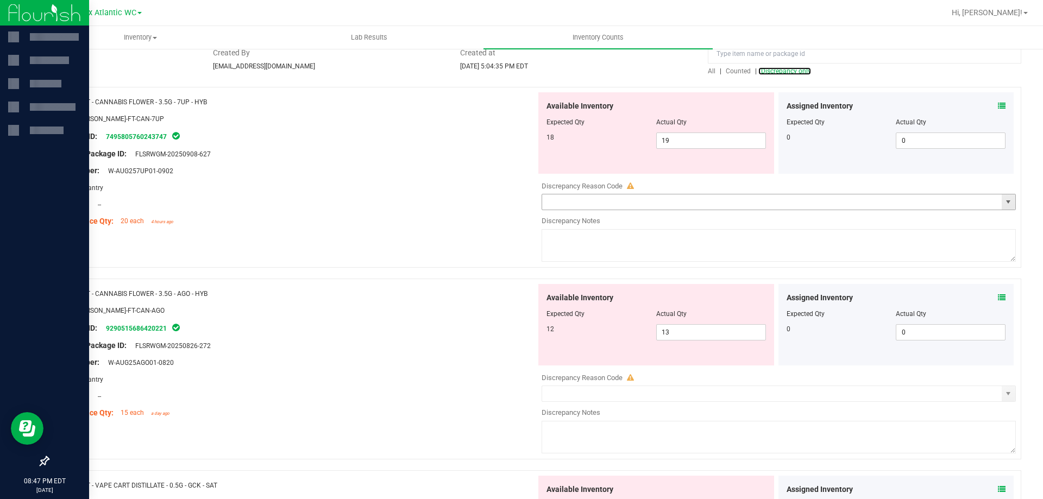
scroll to position [109, 0]
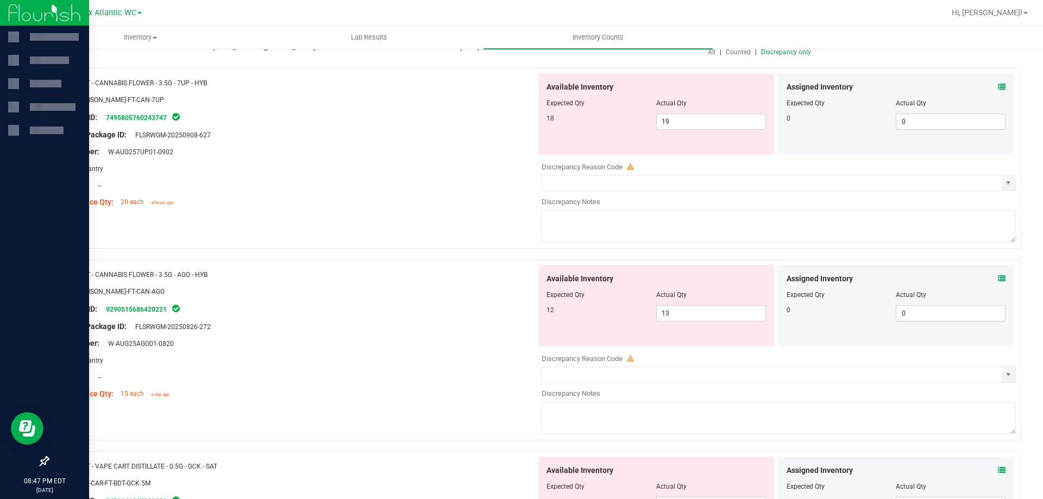
click at [998, 89] on icon at bounding box center [1002, 87] width 8 height 8
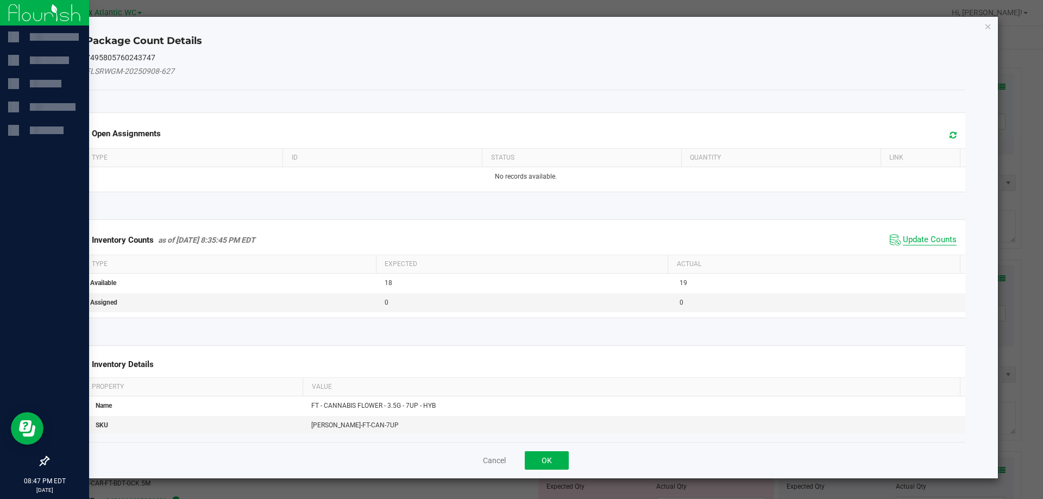
click at [908, 235] on span "Update Counts" at bounding box center [930, 240] width 54 height 11
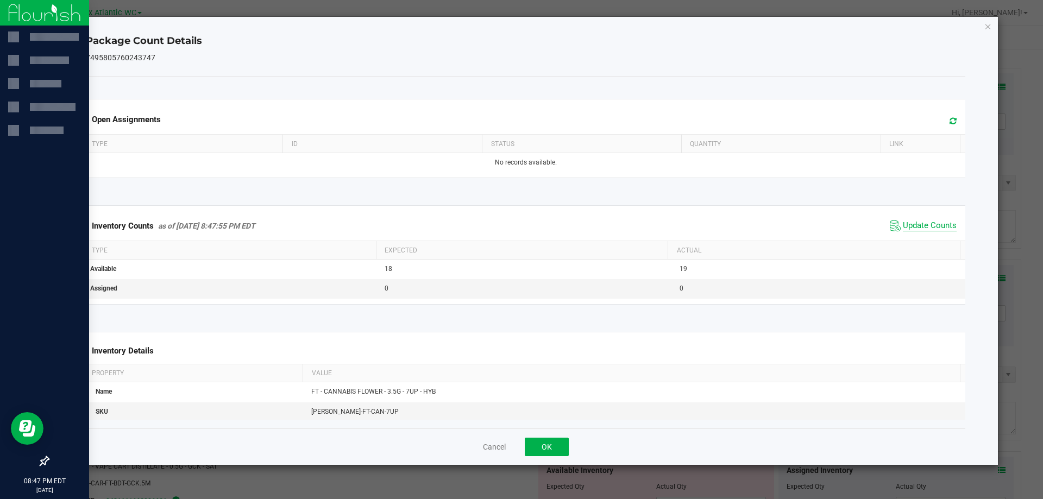
click at [909, 236] on div "Inventory Counts as of [DATE] 8:47:55 PM EDT Update Counts" at bounding box center [526, 225] width 885 height 29
drag, startPoint x: 531, startPoint y: 454, endPoint x: 542, endPoint y: 451, distance: 12.0
click at [533, 454] on button "OK" at bounding box center [547, 447] width 44 height 18
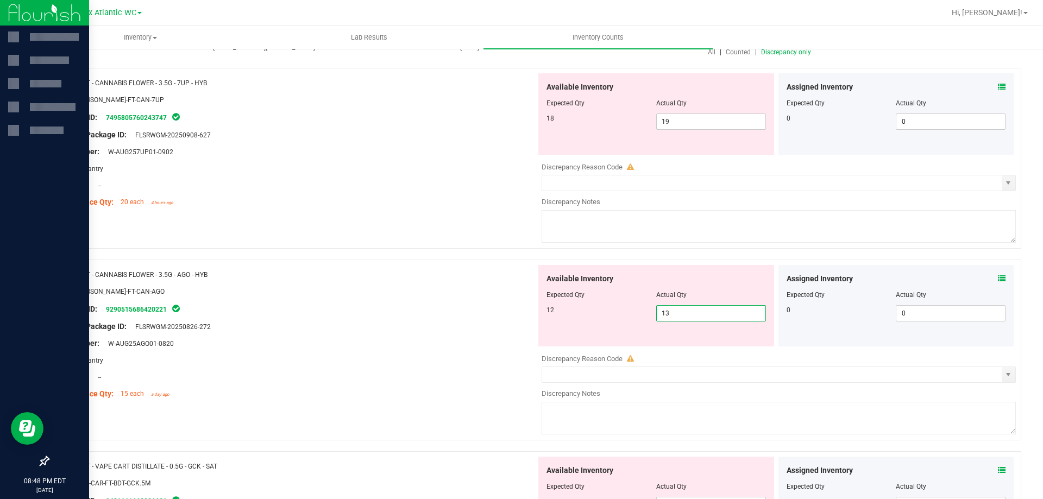
drag, startPoint x: 695, startPoint y: 319, endPoint x: 653, endPoint y: 324, distance: 42.7
click at [653, 322] on div "Available Inventory Expected Qty Actual Qty 12 13 13" at bounding box center [657, 306] width 236 height 82
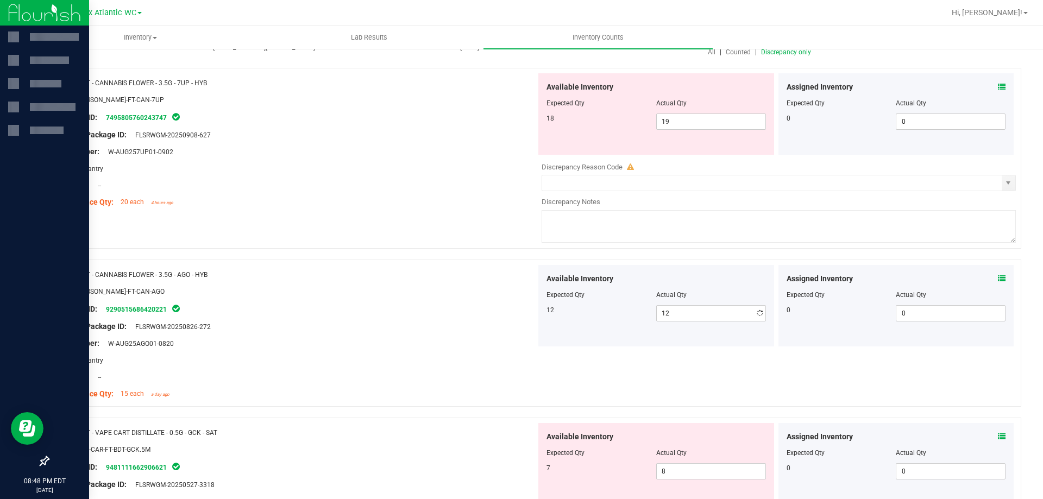
click at [681, 131] on div "Available Inventory Expected Qty Actual Qty 18 19 19" at bounding box center [657, 114] width 236 height 82
drag, startPoint x: 664, startPoint y: 117, endPoint x: 595, endPoint y: 107, distance: 69.8
click at [597, 109] on div "Available Inventory Expected Qty Actual Qty 18 19 19" at bounding box center [657, 114] width 236 height 82
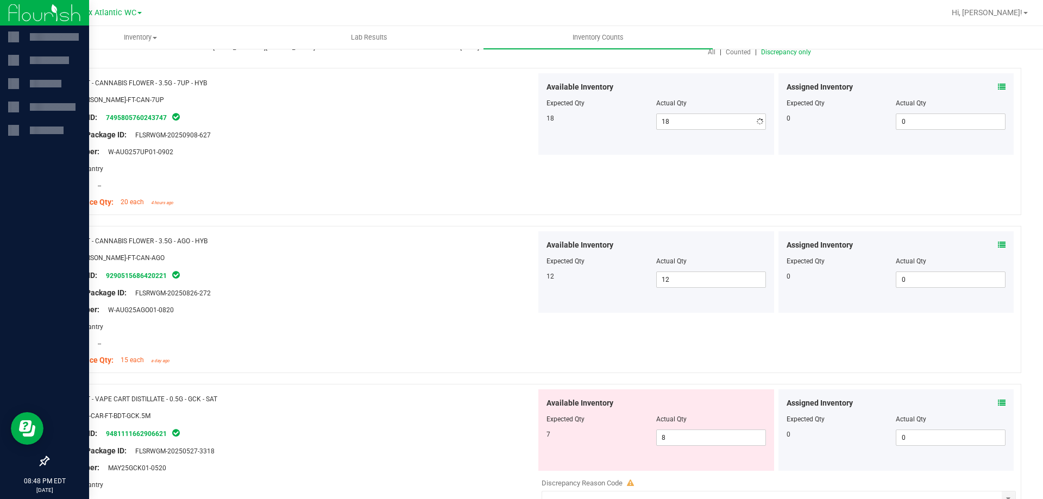
drag, startPoint x: 471, startPoint y: 186, endPoint x: 469, endPoint y: 171, distance: 14.8
click at [470, 182] on div "Location: --" at bounding box center [297, 185] width 480 height 11
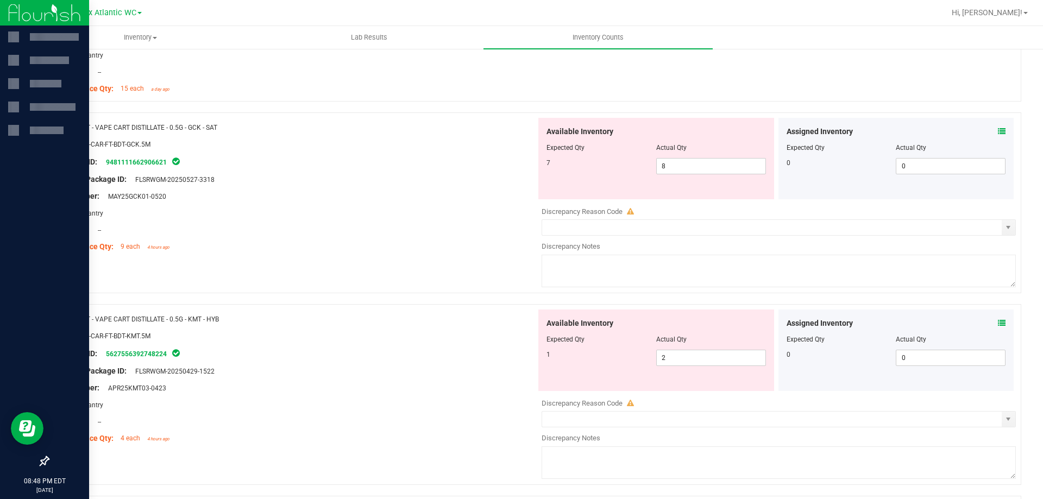
scroll to position [435, 0]
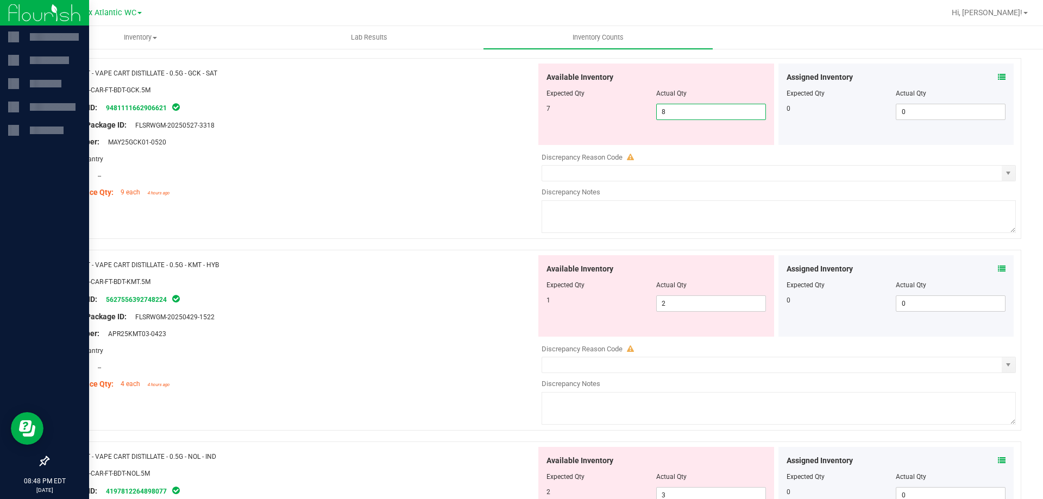
drag, startPoint x: 680, startPoint y: 108, endPoint x: 623, endPoint y: 110, distance: 57.1
click at [623, 110] on div "7 8 8" at bounding box center [657, 112] width 220 height 16
click at [463, 208] on div "Name: FT - VAPE CART DISTILLATE - 0.5G - GCK - SAT SKU: BAP-CAR-FT-BDT-GCK.5M P…" at bounding box center [535, 154] width 974 height 192
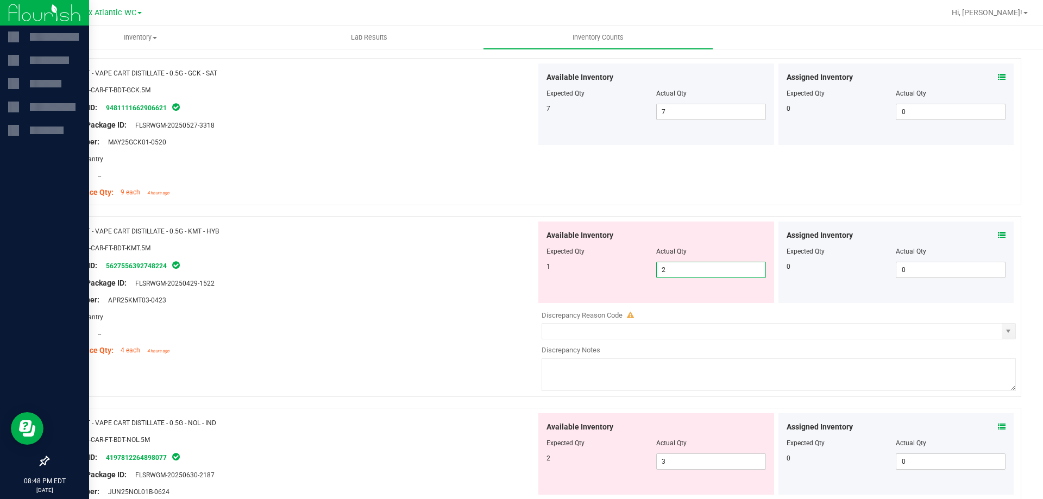
drag, startPoint x: 666, startPoint y: 274, endPoint x: 624, endPoint y: 274, distance: 41.8
click at [624, 274] on div "1 2 2" at bounding box center [657, 270] width 220 height 16
click at [435, 242] on div "SKU: BAP-CAR-FT-BDT-KMT.5M" at bounding box center [297, 247] width 480 height 11
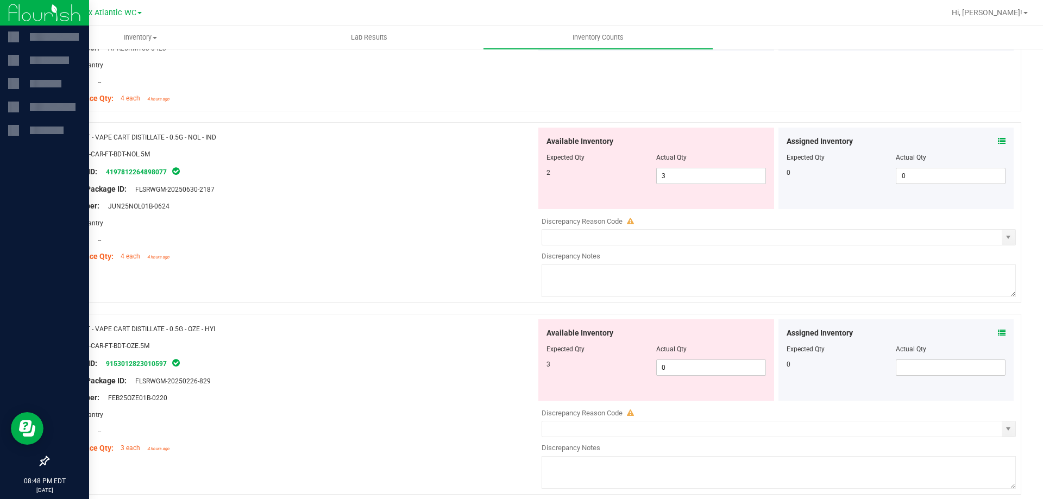
scroll to position [706, 0]
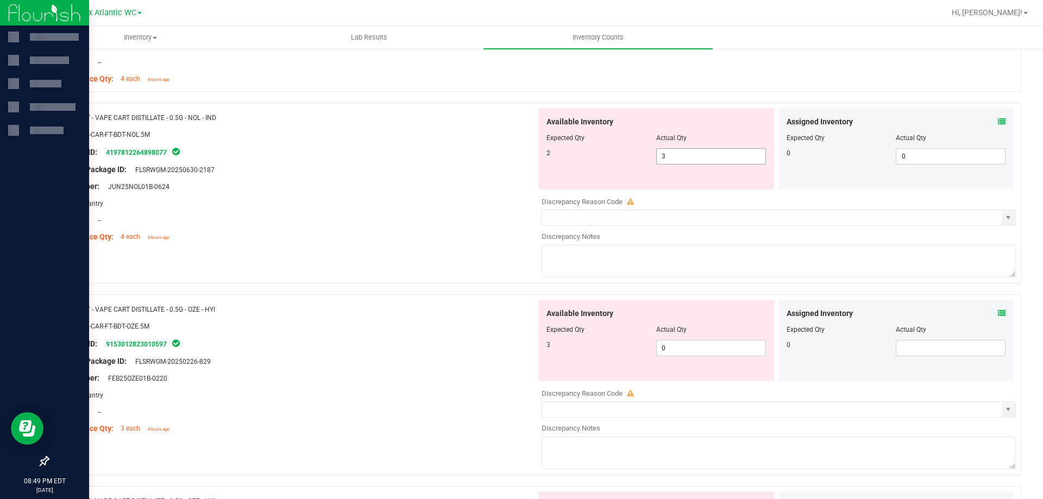
drag, startPoint x: 665, startPoint y: 161, endPoint x: 622, endPoint y: 158, distance: 43.6
click at [621, 158] on div "Available Inventory Expected Qty Actual Qty 2 3 3" at bounding box center [657, 149] width 236 height 82
click at [459, 149] on div "Package ID: 4197812264898077" at bounding box center [297, 152] width 480 height 13
click at [605, 155] on div "2 3 3" at bounding box center [657, 156] width 220 height 16
click at [489, 159] on div at bounding box center [297, 161] width 480 height 5
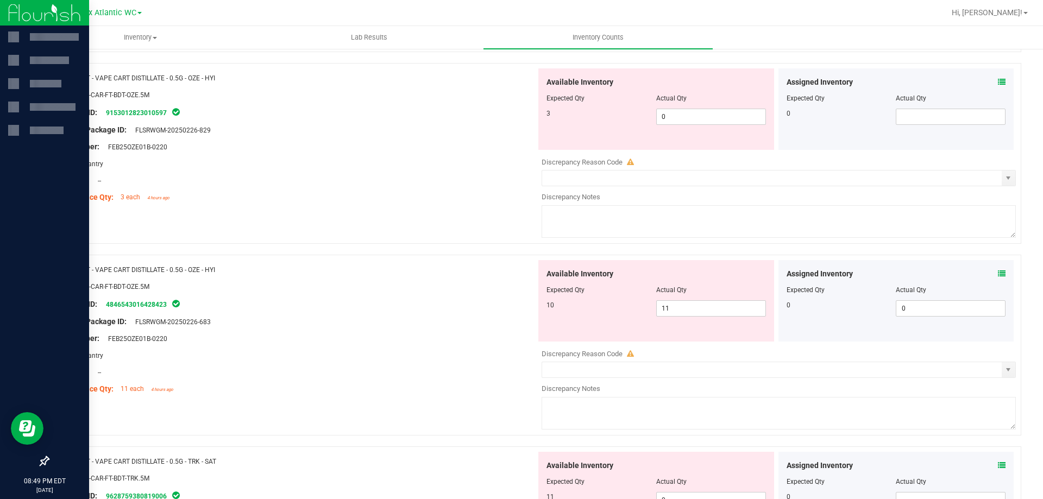
scroll to position [924, 0]
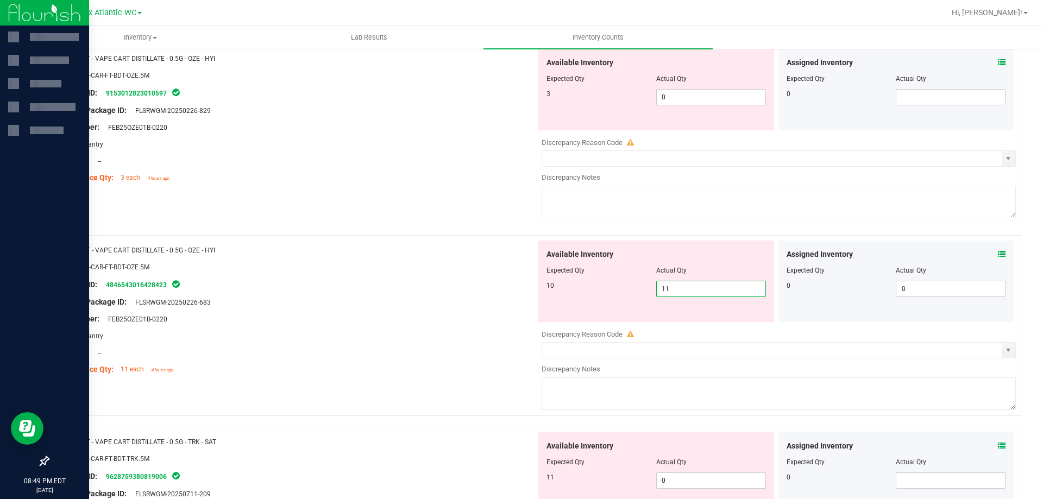
drag, startPoint x: 674, startPoint y: 289, endPoint x: 630, endPoint y: 284, distance: 44.3
click at [630, 284] on div "10 11 11" at bounding box center [657, 289] width 220 height 16
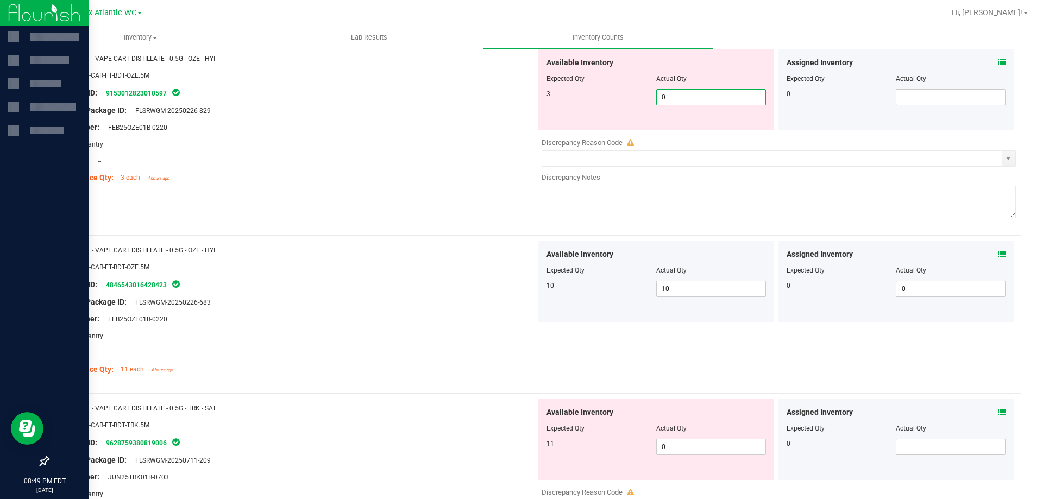
drag, startPoint x: 662, startPoint y: 93, endPoint x: 557, endPoint y: 94, distance: 105.4
click at [557, 94] on div "3 0 0" at bounding box center [657, 97] width 220 height 16
click at [462, 148] on div "Area: Pantry" at bounding box center [297, 144] width 480 height 11
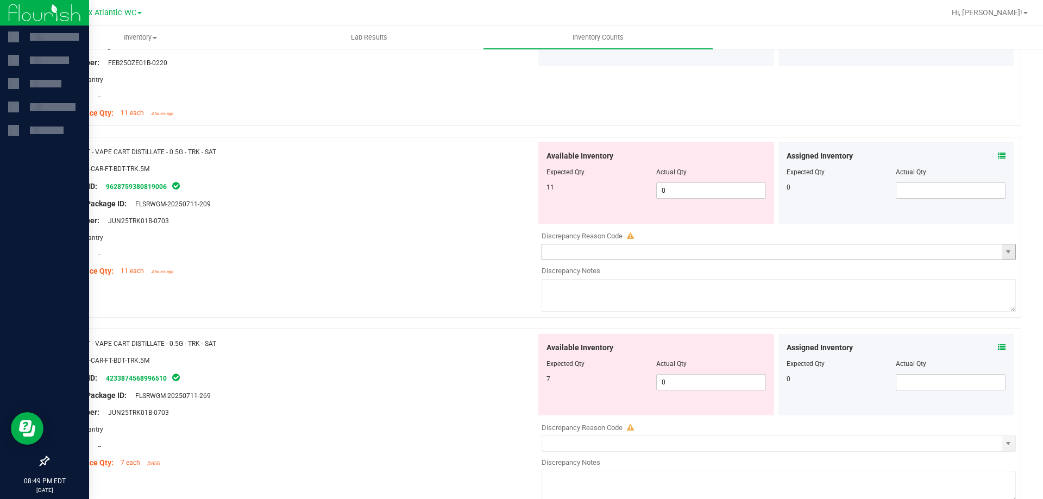
scroll to position [1196, 0]
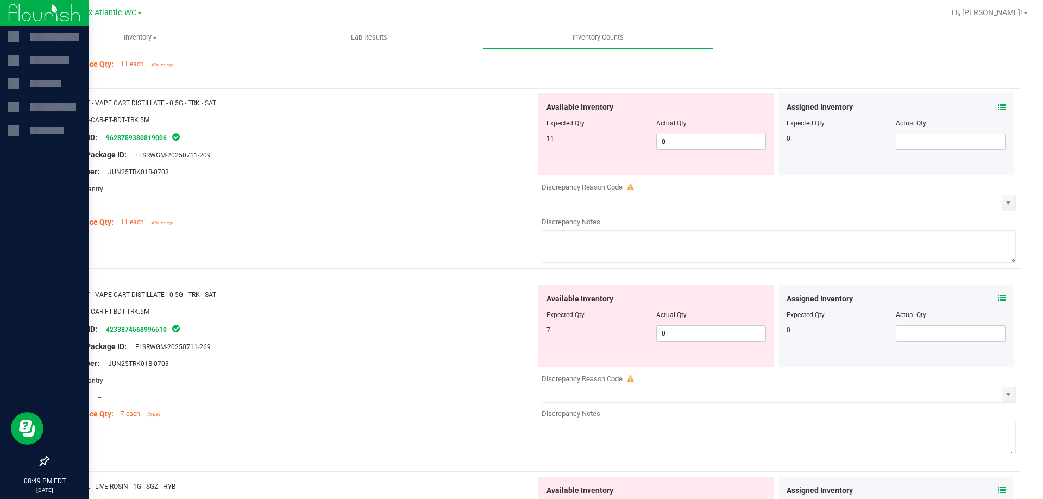
click at [998, 109] on icon at bounding box center [1002, 107] width 8 height 8
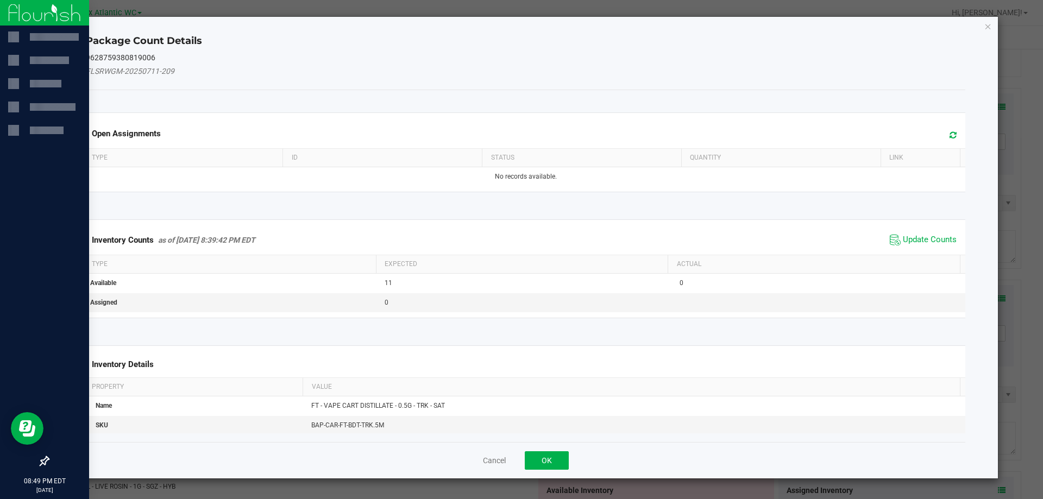
click at [928, 233] on span "Update Counts" at bounding box center [923, 240] width 72 height 16
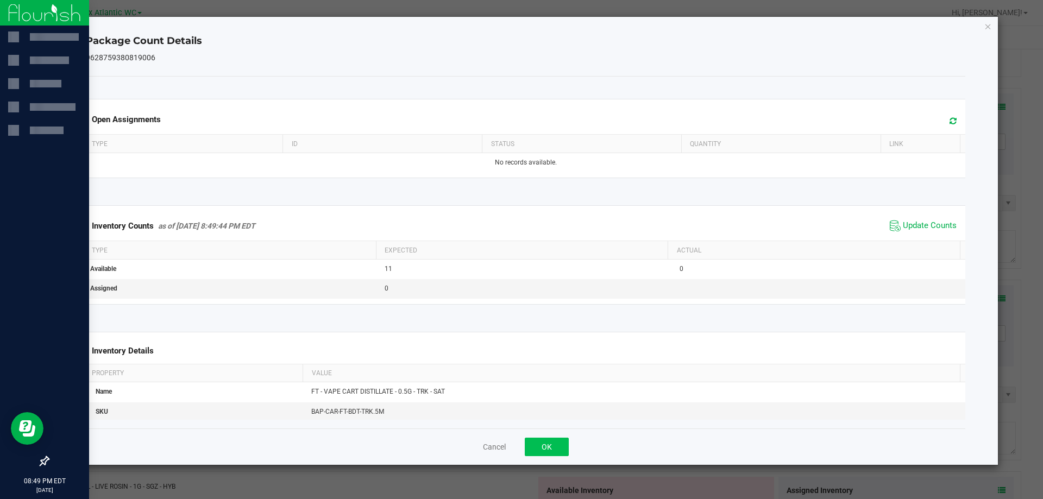
click at [555, 431] on div "Cancel OK" at bounding box center [526, 447] width 880 height 36
click at [558, 448] on button "OK" at bounding box center [547, 447] width 44 height 18
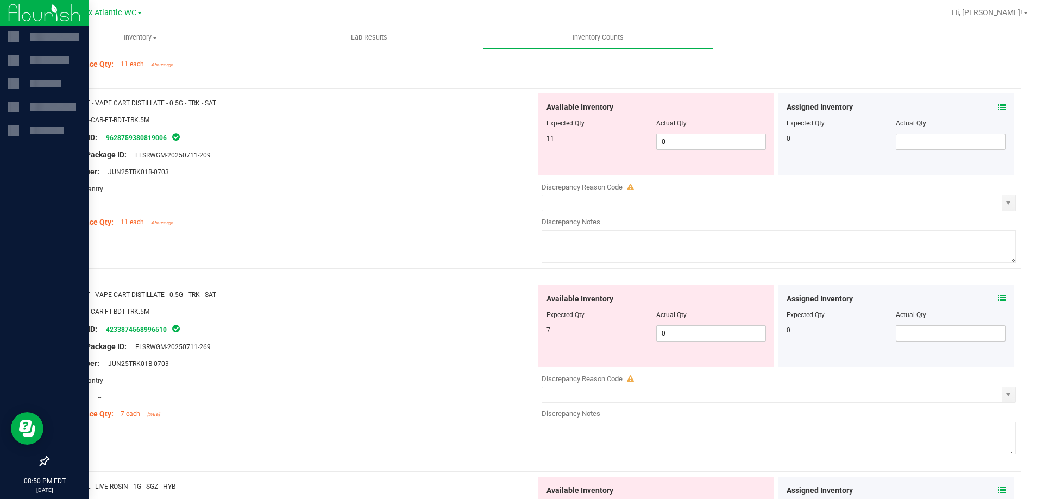
click at [998, 295] on icon at bounding box center [1002, 299] width 8 height 8
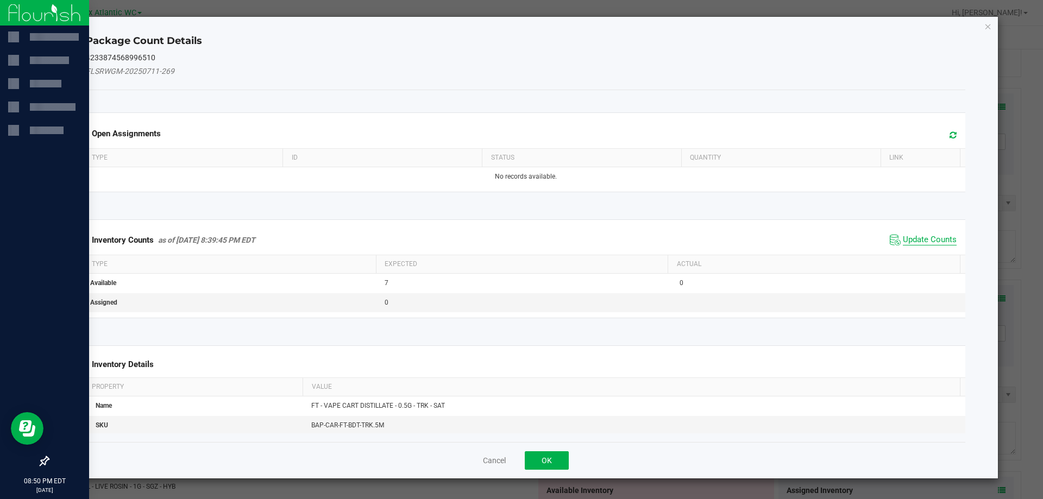
click at [919, 240] on span "Update Counts" at bounding box center [930, 240] width 54 height 11
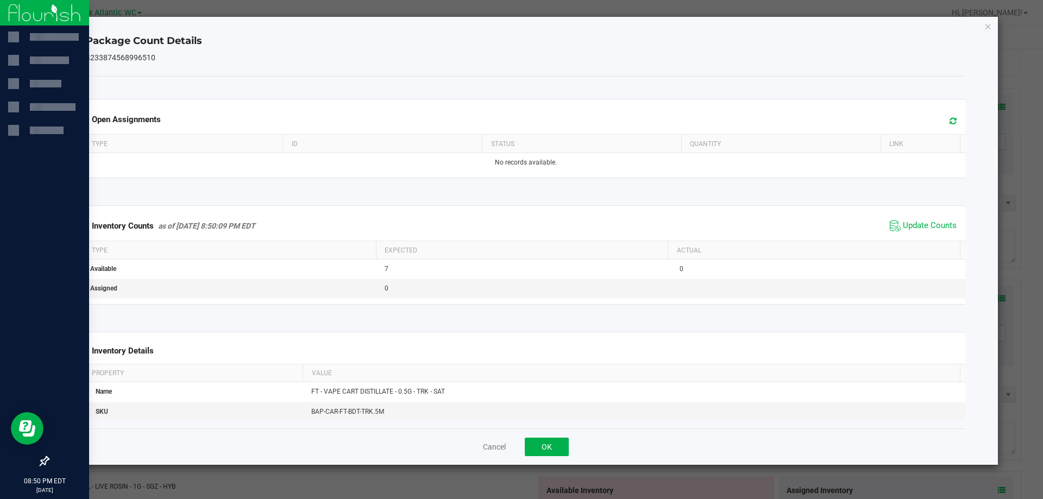
click at [919, 234] on span "Update Counts" at bounding box center [923, 226] width 72 height 16
drag, startPoint x: 918, startPoint y: 233, endPoint x: 752, endPoint y: 336, distance: 195.7
click at [918, 233] on span "Update Counts" at bounding box center [923, 226] width 72 height 16
click at [566, 442] on button "OK" at bounding box center [547, 447] width 44 height 18
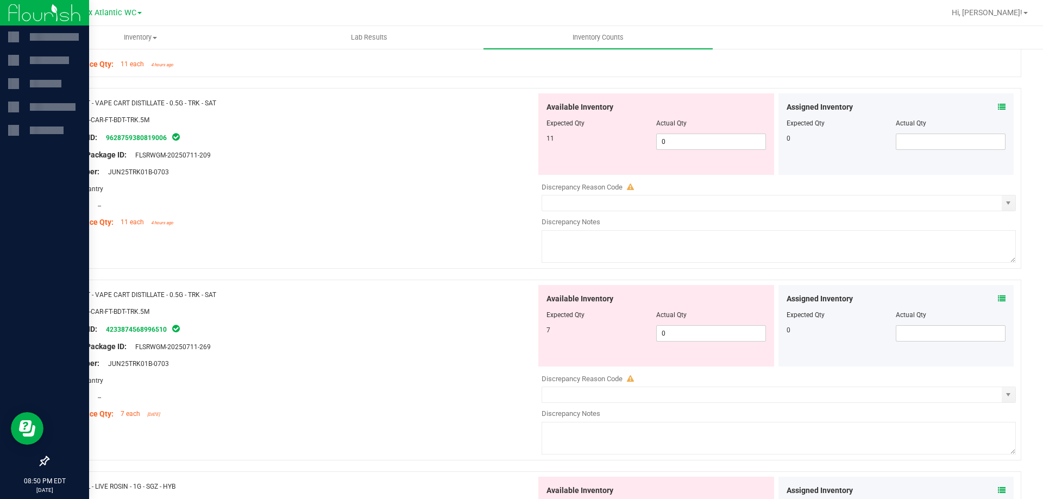
drag, startPoint x: 847, startPoint y: 333, endPoint x: 809, endPoint y: 381, distance: 60.8
click at [814, 379] on div "Discrepancy Reason Code" at bounding box center [779, 379] width 474 height 11
click at [998, 299] on icon at bounding box center [1002, 299] width 8 height 8
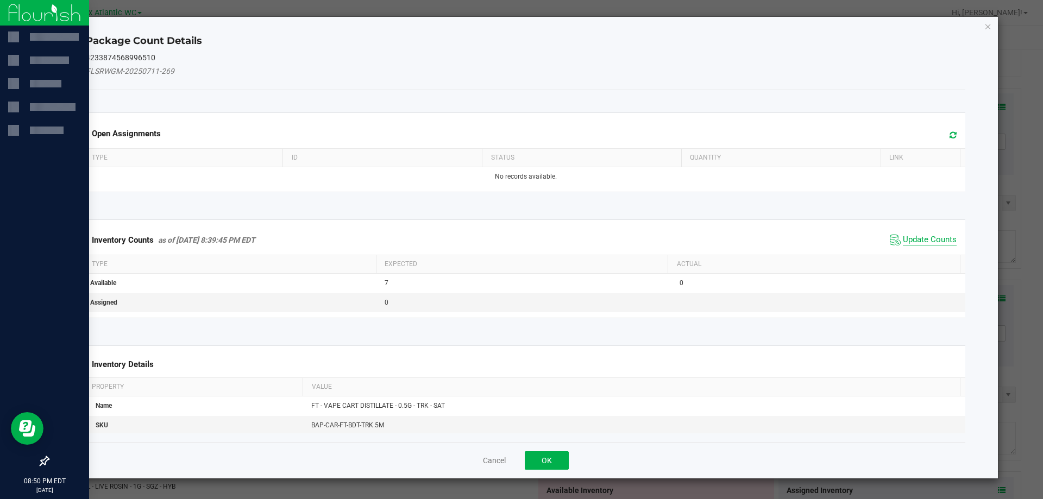
click at [919, 239] on span "Update Counts" at bounding box center [930, 240] width 54 height 11
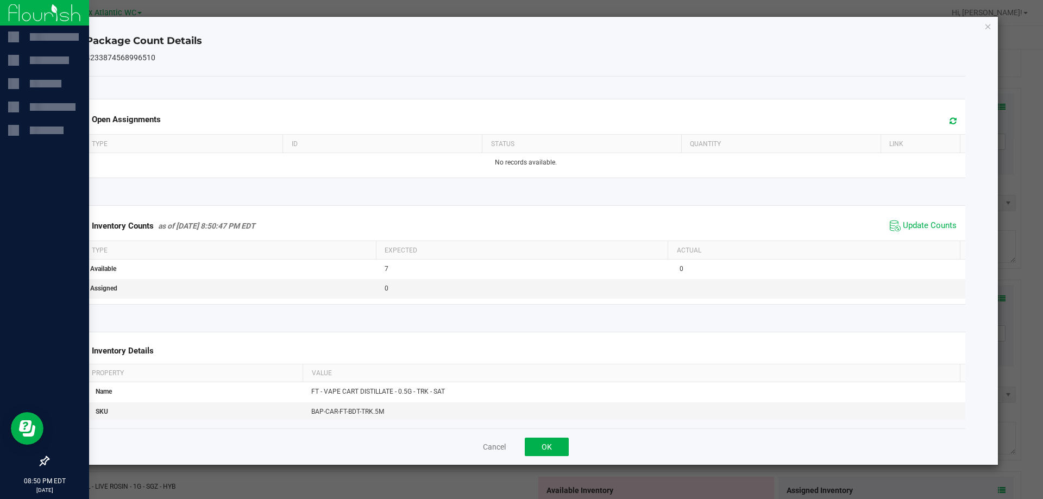
click at [922, 233] on span "Update Counts" at bounding box center [923, 226] width 72 height 16
click at [923, 233] on span "Update Counts" at bounding box center [925, 225] width 70 height 15
click at [553, 443] on button "OK" at bounding box center [547, 447] width 44 height 18
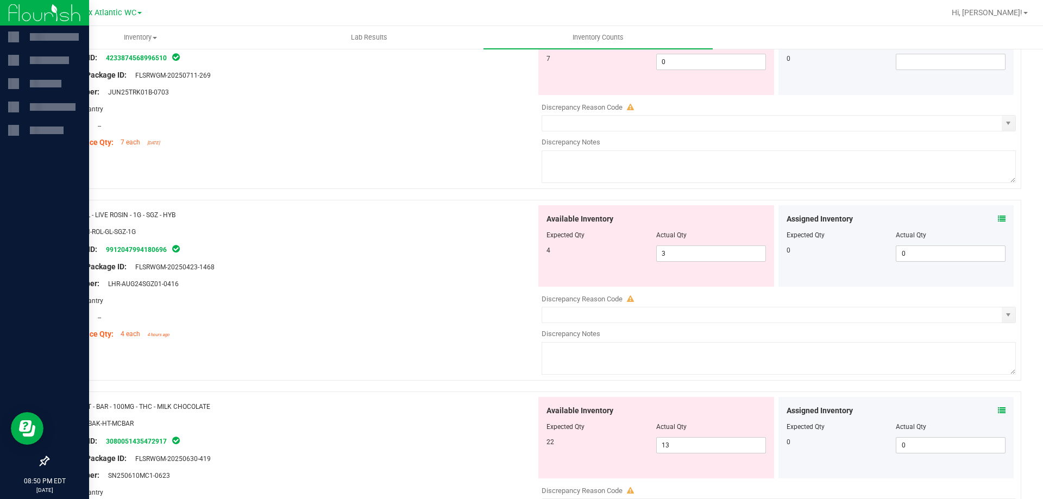
scroll to position [1522, 0]
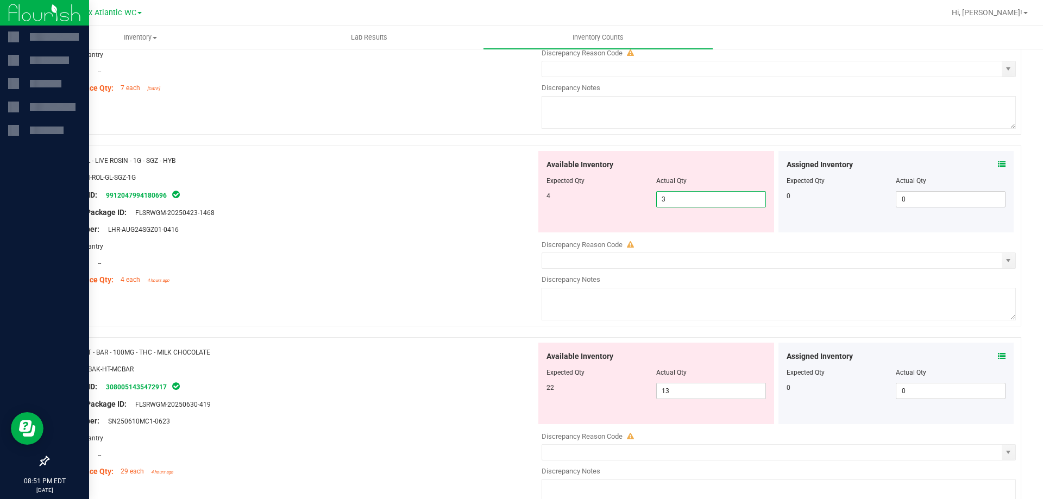
drag, startPoint x: 685, startPoint y: 202, endPoint x: 605, endPoint y: 199, distance: 79.9
click at [605, 199] on div "4 3 3" at bounding box center [657, 199] width 220 height 16
click at [419, 199] on div "Package ID: 9912047994180696" at bounding box center [297, 195] width 480 height 13
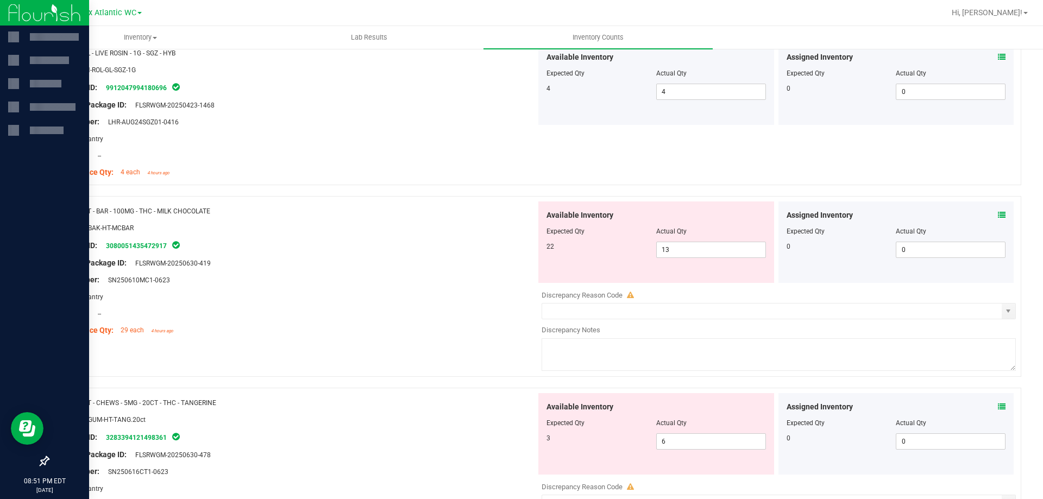
scroll to position [1685, 0]
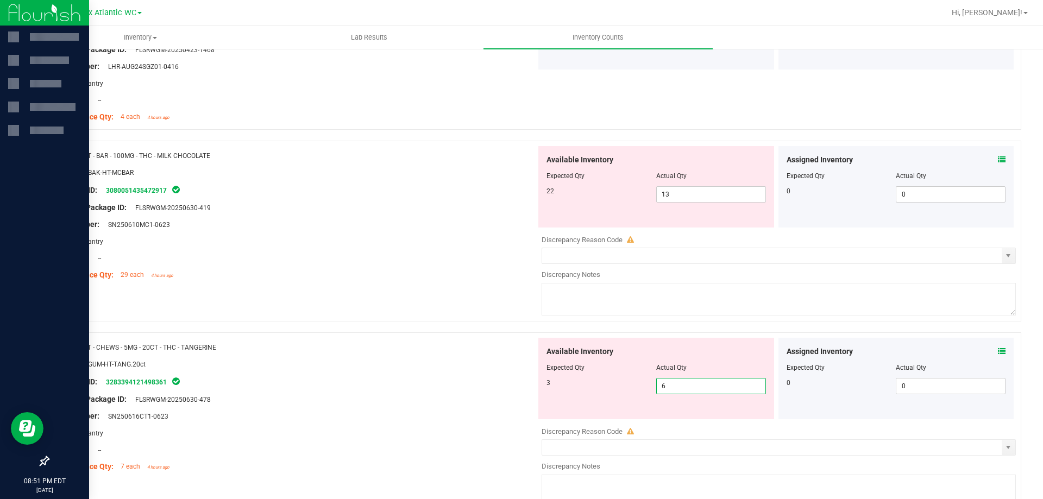
drag, startPoint x: 668, startPoint y: 380, endPoint x: 624, endPoint y: 381, distance: 43.5
click at [624, 381] on div "3 6 6" at bounding box center [657, 386] width 220 height 16
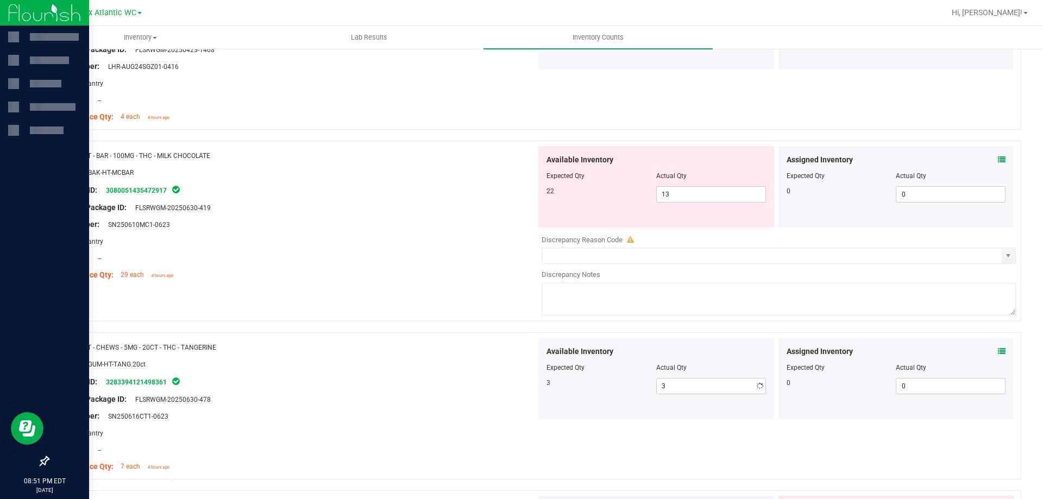
drag, startPoint x: 403, startPoint y: 359, endPoint x: 408, endPoint y: 349, distance: 11.7
click at [403, 358] on div "Name: HT - CHEWS - 5MG - 20CT - THC - TANGERINE SKU: EDI-GUM-HT-TANG.20ct Packa…" at bounding box center [297, 407] width 480 height 139
click at [697, 180] on div "Actual Qty" at bounding box center [711, 176] width 110 height 10
drag, startPoint x: 681, startPoint y: 201, endPoint x: 627, endPoint y: 209, distance: 55.5
click at [625, 207] on div "Available Inventory Expected Qty Actual Qty 22 13 13" at bounding box center [657, 187] width 236 height 82
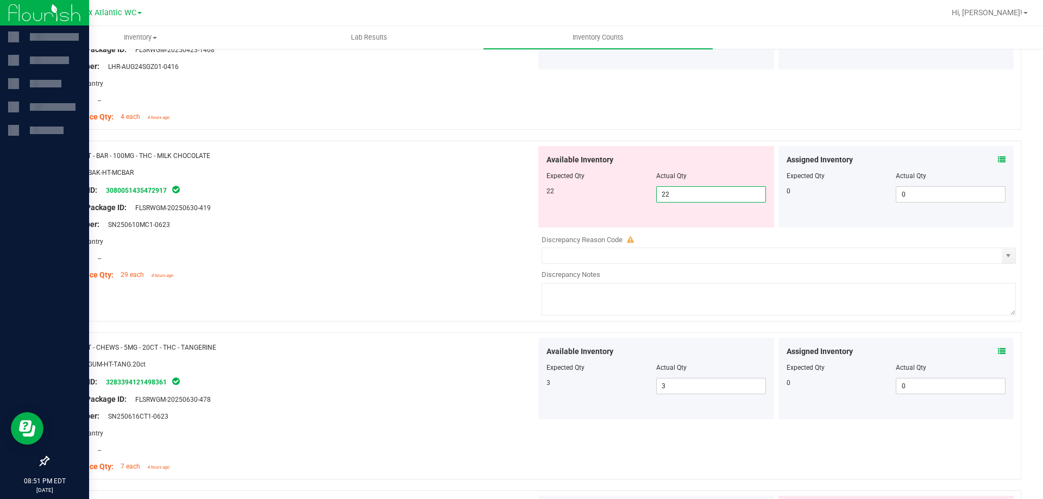
click at [397, 192] on div "Package ID: 3080051435472917" at bounding box center [297, 190] width 480 height 13
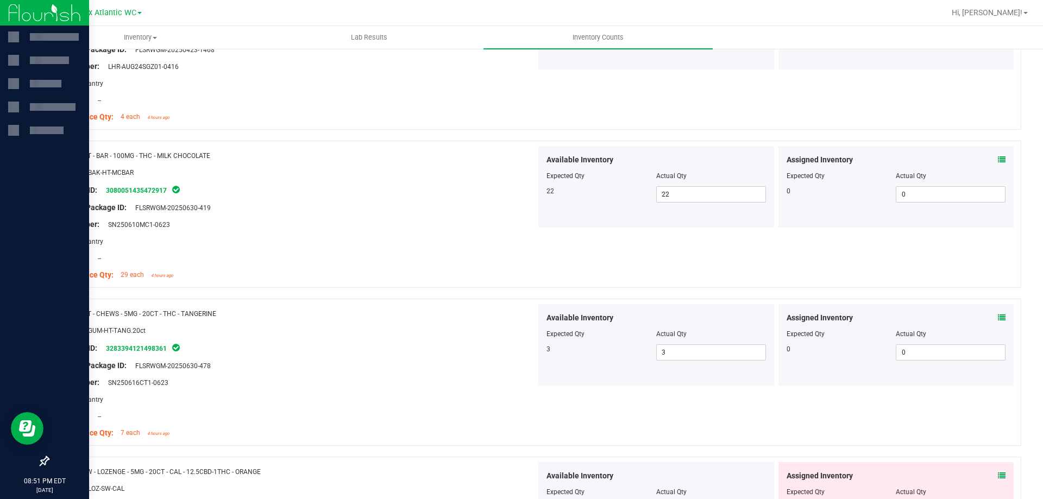
scroll to position [2011, 0]
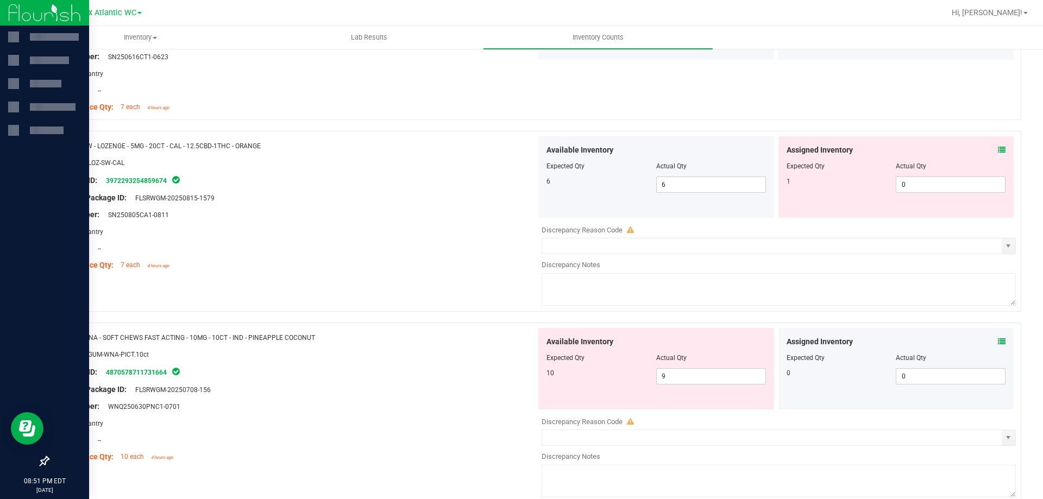
click at [998, 152] on icon at bounding box center [1002, 150] width 8 height 8
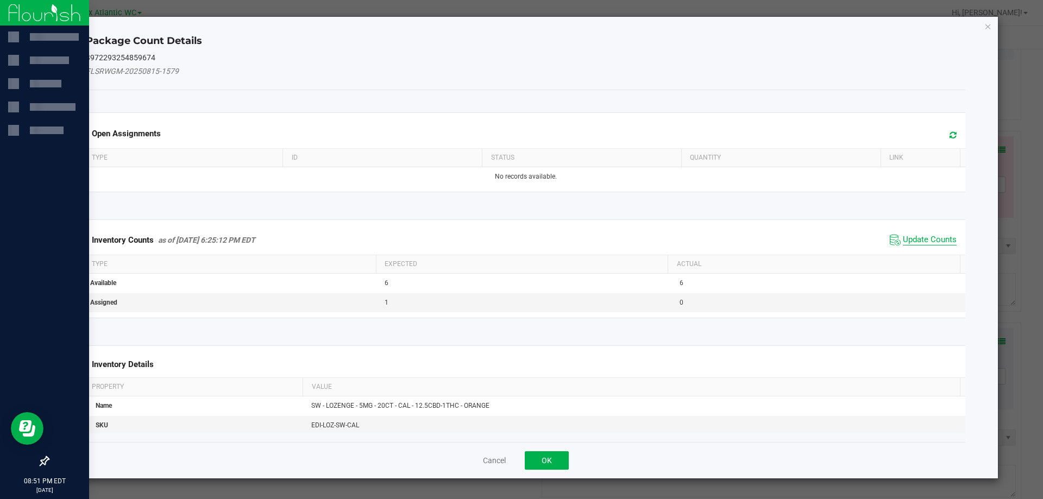
click at [925, 240] on span "Update Counts" at bounding box center [930, 240] width 54 height 11
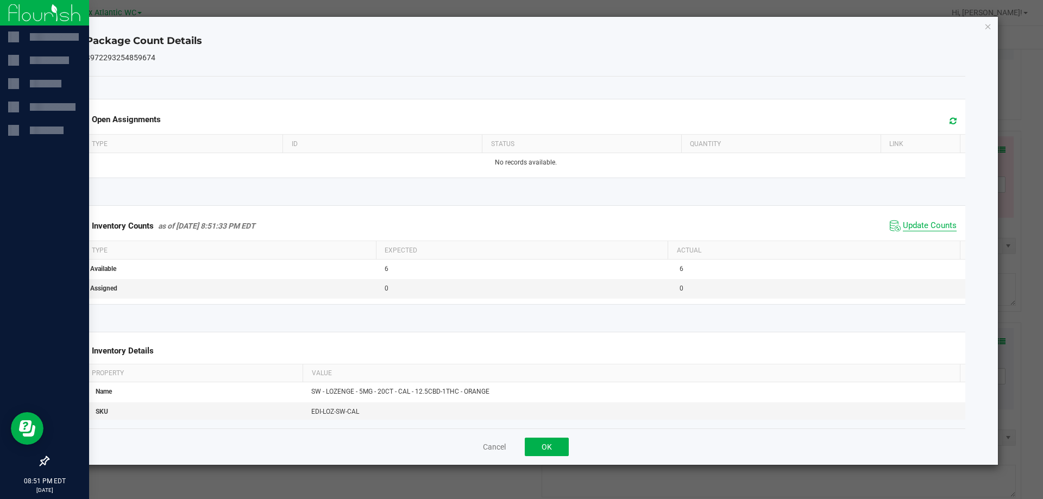
click at [925, 228] on span "Update Counts" at bounding box center [930, 226] width 54 height 11
drag, startPoint x: 548, startPoint y: 441, endPoint x: 566, endPoint y: 438, distance: 18.2
click at [549, 442] on button "OK" at bounding box center [547, 447] width 44 height 18
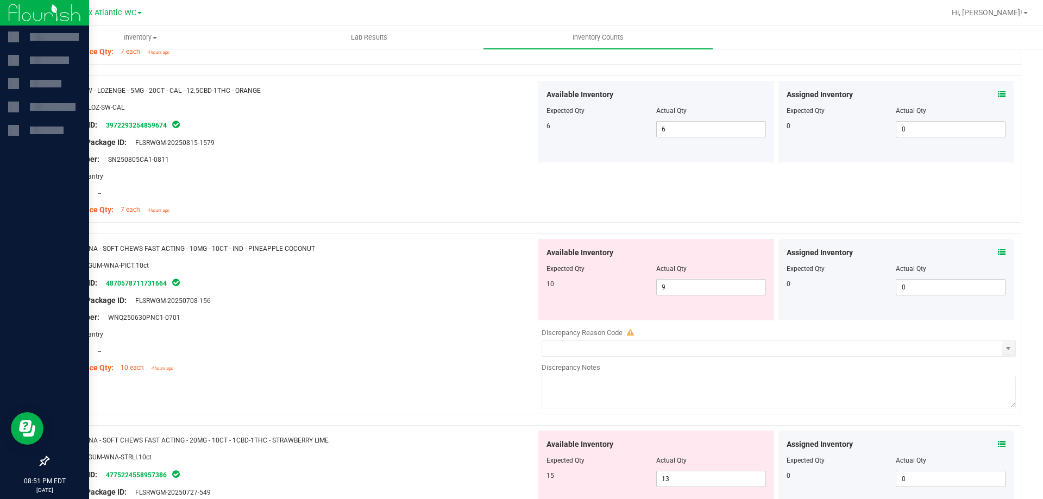
scroll to position [2119, 0]
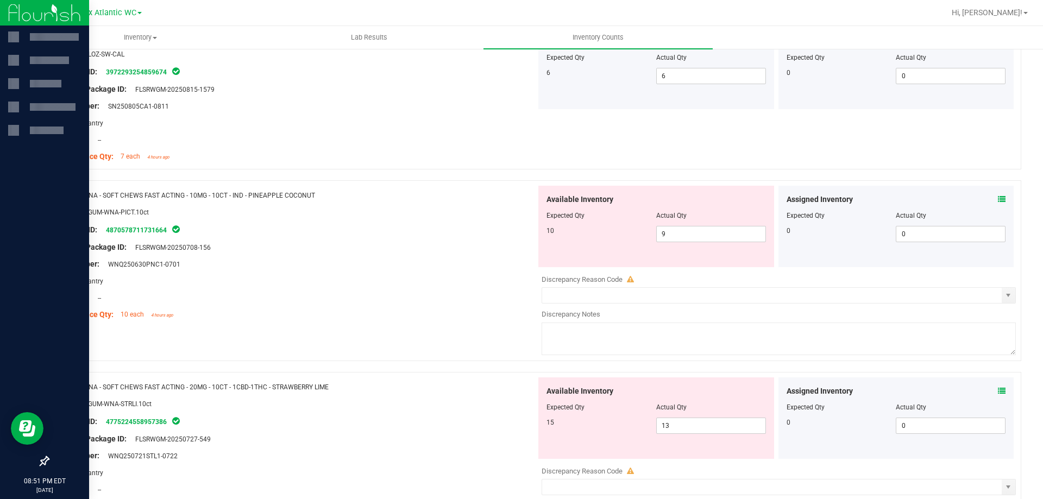
click at [990, 199] on div "Assigned Inventory" at bounding box center [897, 199] width 220 height 11
click at [998, 197] on icon at bounding box center [1002, 200] width 8 height 8
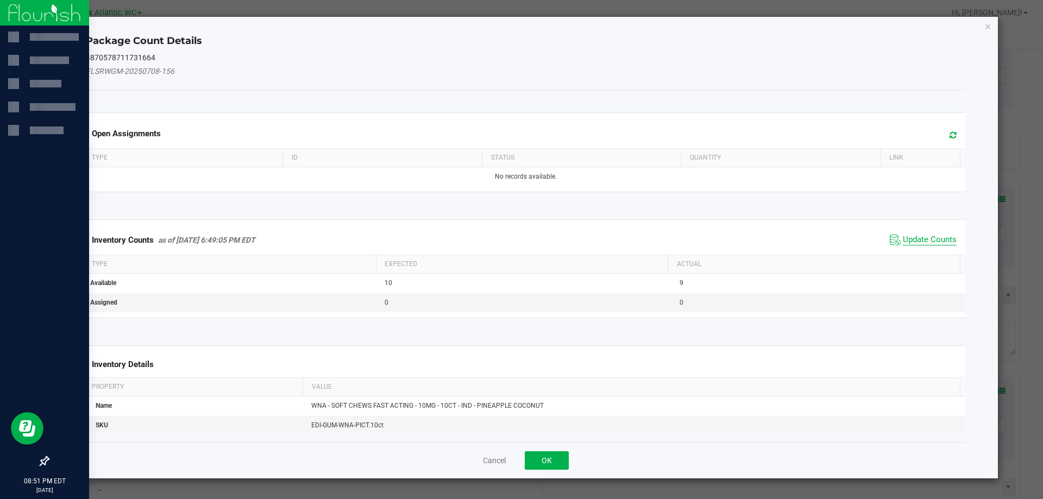
click at [905, 242] on span "Update Counts" at bounding box center [930, 240] width 54 height 11
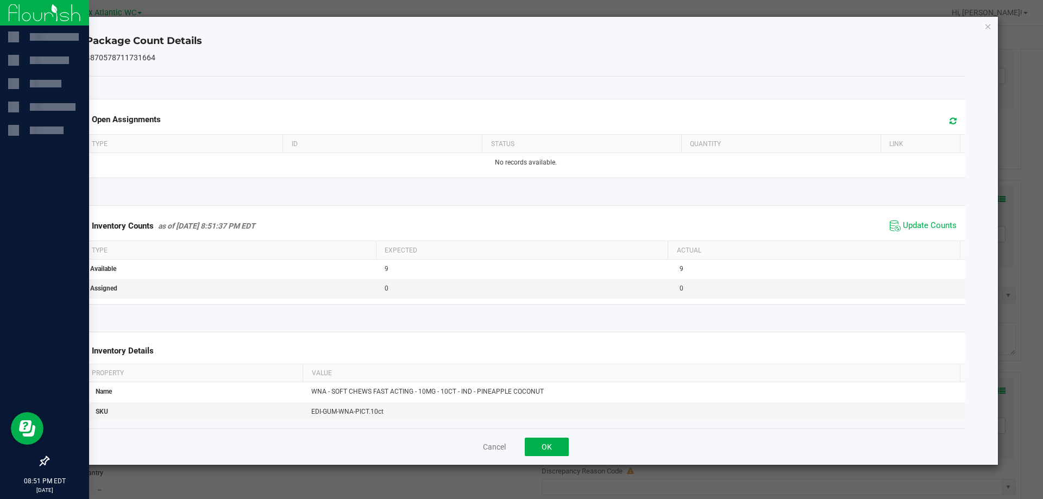
click at [916, 233] on span "Update Counts" at bounding box center [923, 226] width 72 height 16
drag, startPoint x: 536, startPoint y: 452, endPoint x: 543, endPoint y: 451, distance: 7.1
click at [537, 452] on button "OK" at bounding box center [547, 447] width 44 height 18
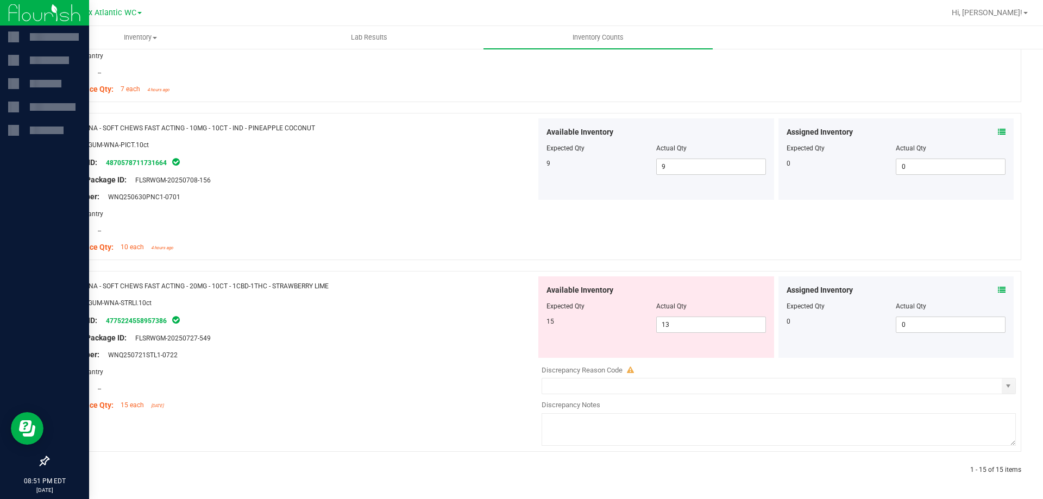
scroll to position [2187, 0]
click at [998, 290] on icon at bounding box center [1002, 290] width 8 height 8
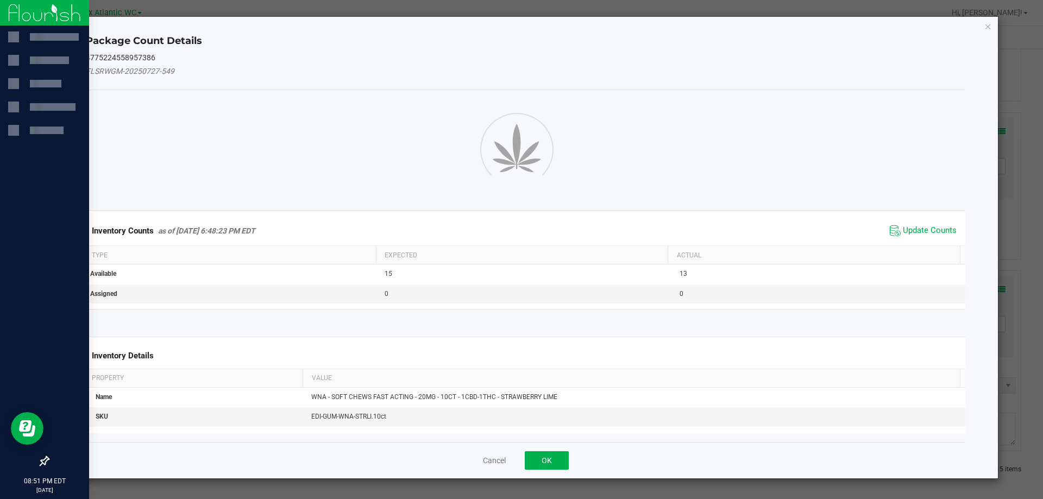
click at [923, 236] on span "Update Counts" at bounding box center [930, 231] width 54 height 11
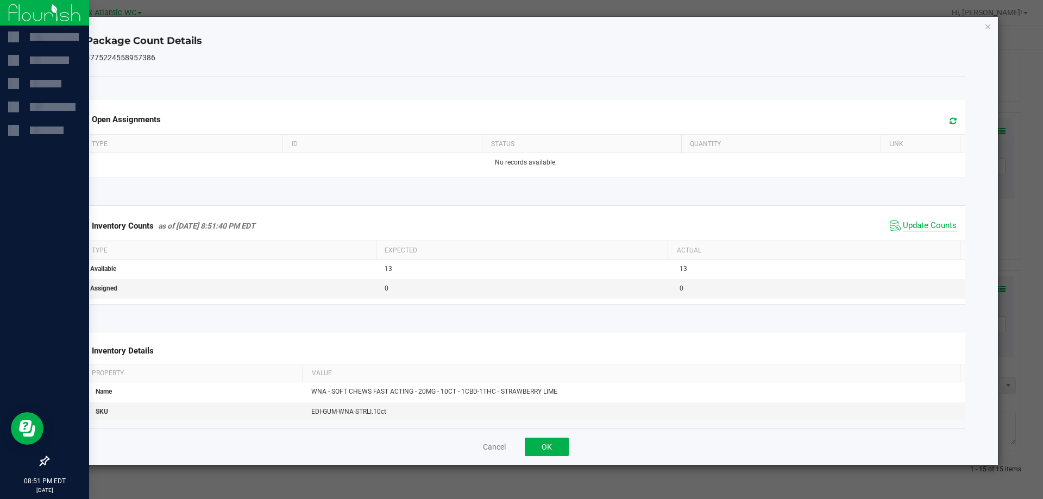
click at [916, 232] on span "Update Counts" at bounding box center [930, 226] width 54 height 11
click at [555, 448] on button "OK" at bounding box center [547, 447] width 44 height 18
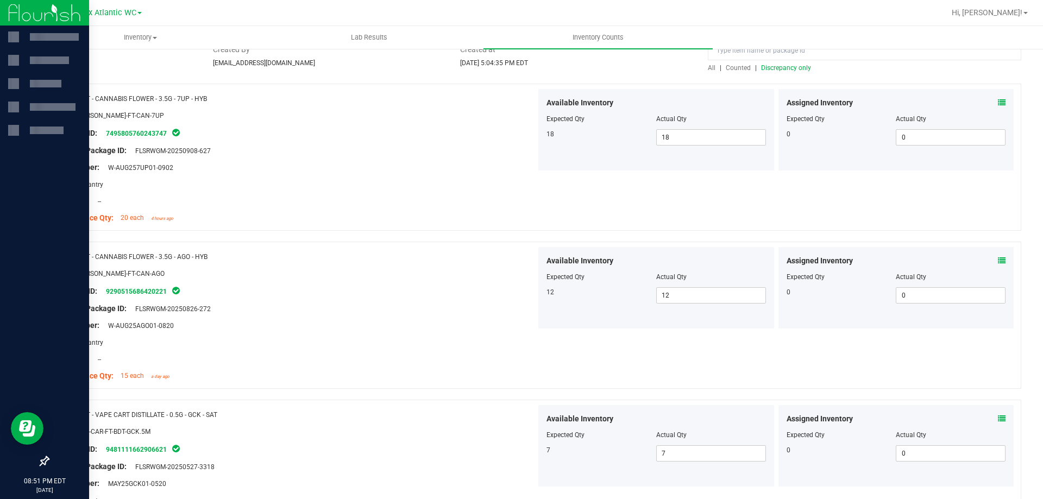
scroll to position [0, 0]
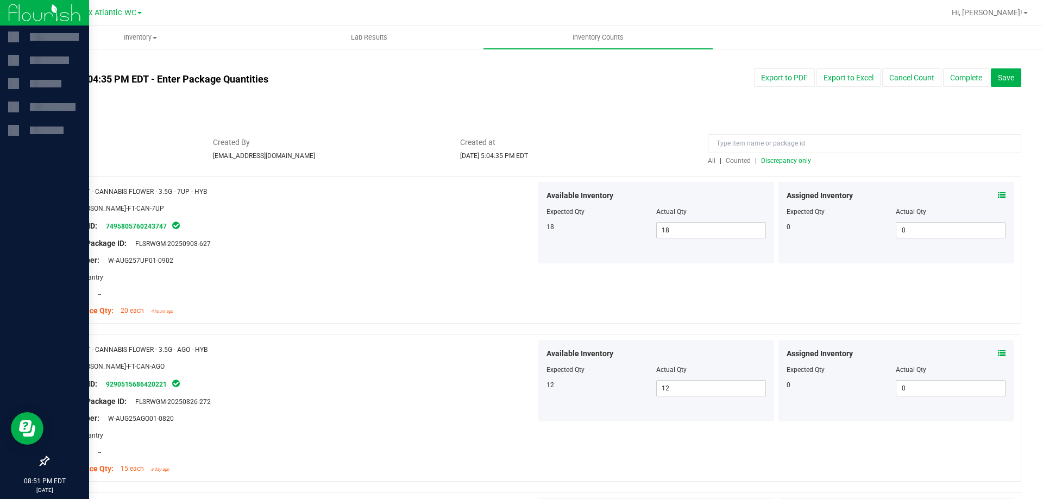
click at [779, 162] on span "Discrepancy only" at bounding box center [786, 161] width 50 height 8
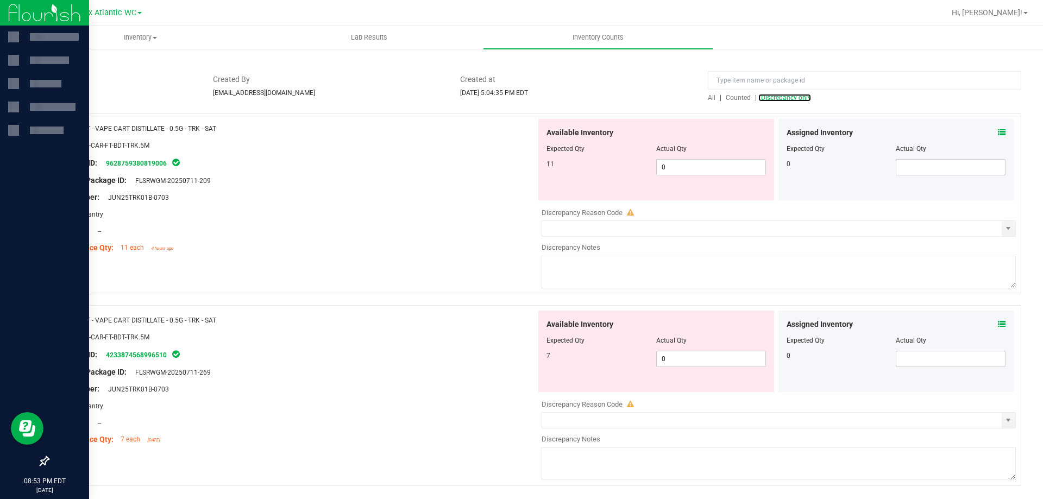
scroll to position [43, 0]
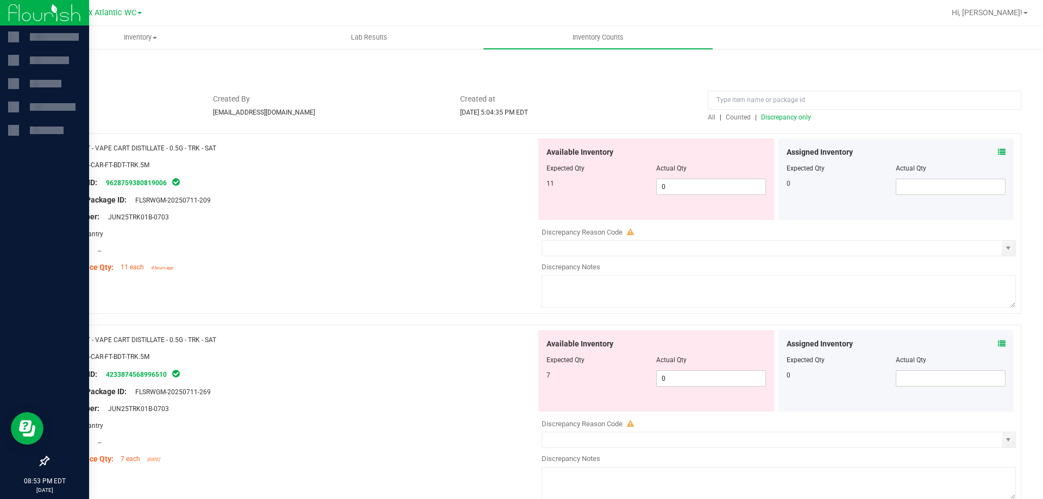
click at [998, 152] on icon at bounding box center [1002, 152] width 8 height 8
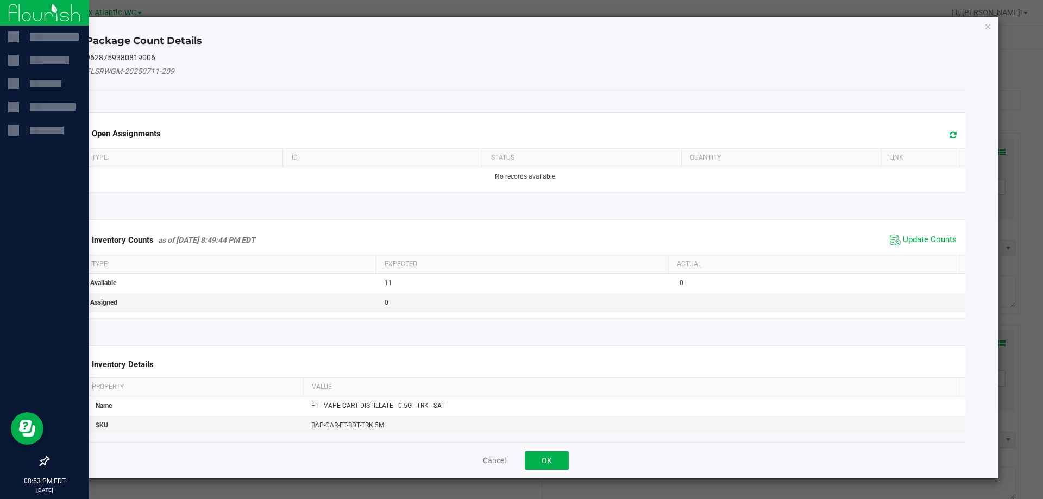
click at [950, 133] on icon at bounding box center [953, 135] width 7 height 8
click at [495, 461] on button "Cancel" at bounding box center [494, 460] width 23 height 11
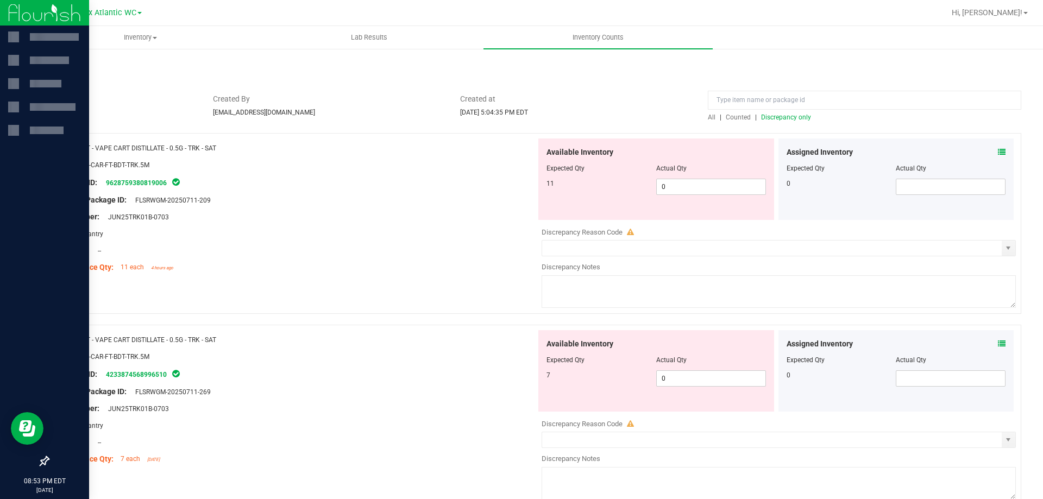
click at [989, 341] on div "Assigned Inventory" at bounding box center [897, 344] width 220 height 11
click at [998, 342] on icon at bounding box center [1002, 344] width 8 height 8
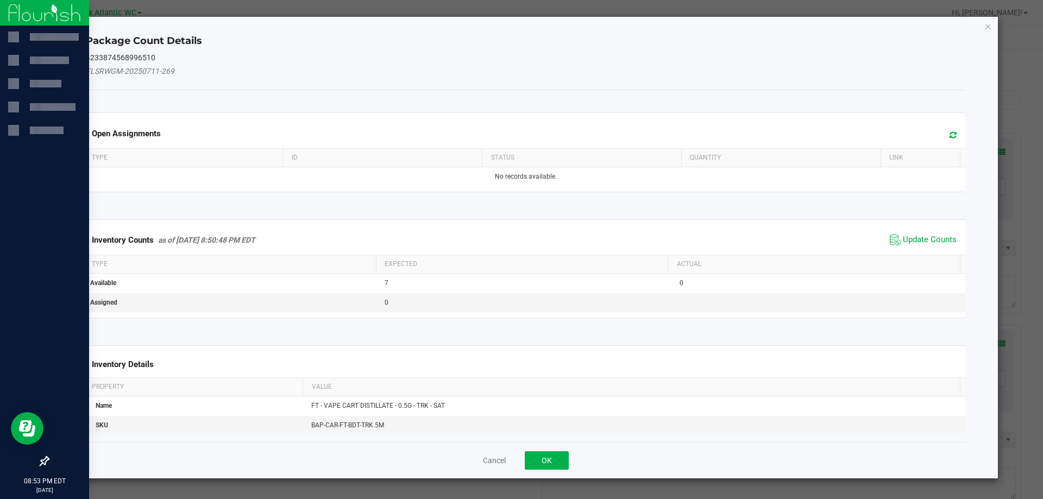
click at [950, 134] on icon at bounding box center [953, 135] width 7 height 8
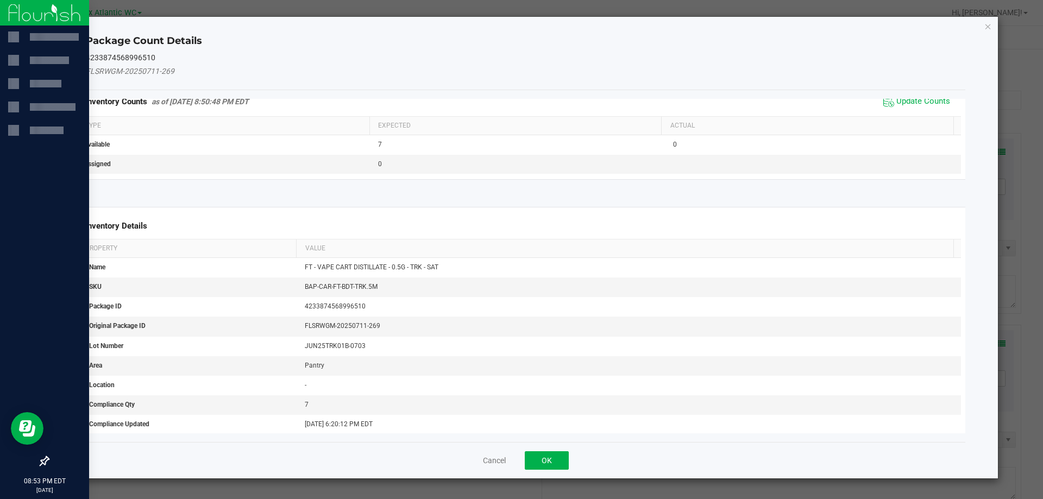
scroll to position [163, 7]
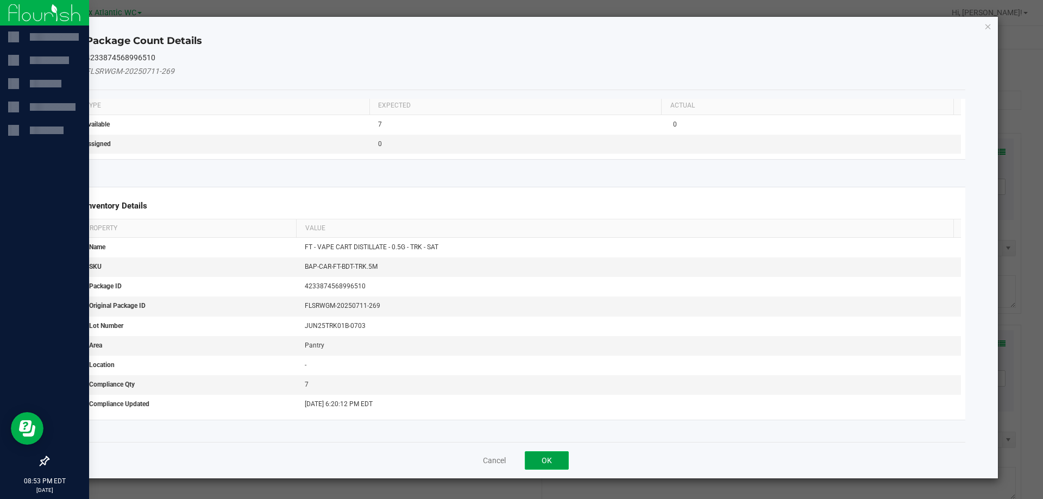
click at [539, 462] on button "OK" at bounding box center [547, 461] width 44 height 18
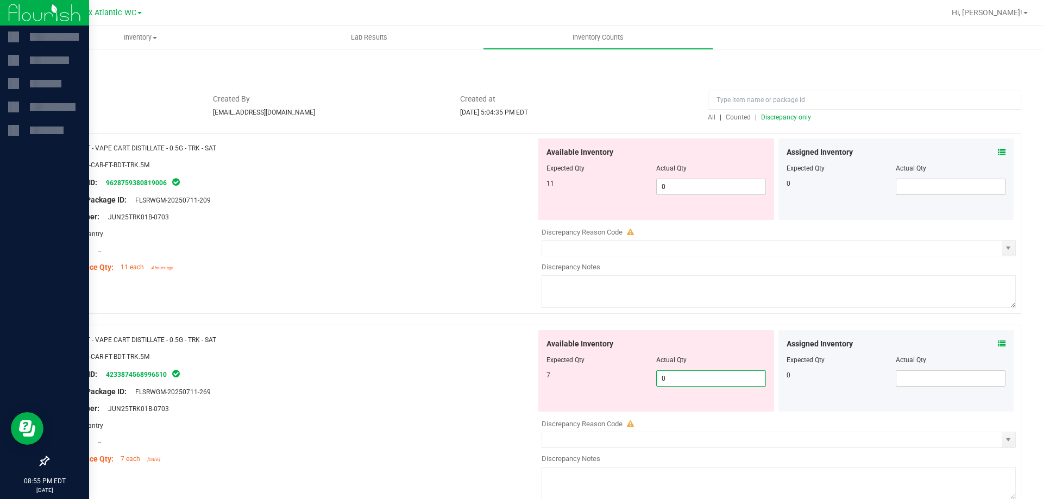
drag, startPoint x: 695, startPoint y: 378, endPoint x: 603, endPoint y: 378, distance: 91.8
click at [603, 378] on div "7 0 0" at bounding box center [657, 379] width 220 height 16
drag, startPoint x: 679, startPoint y: 380, endPoint x: 640, endPoint y: 379, distance: 39.1
click at [645, 379] on div "7 0 6" at bounding box center [657, 379] width 220 height 16
click at [481, 387] on div "Original Package ID: FLSRWGM-20250711-269" at bounding box center [297, 391] width 480 height 11
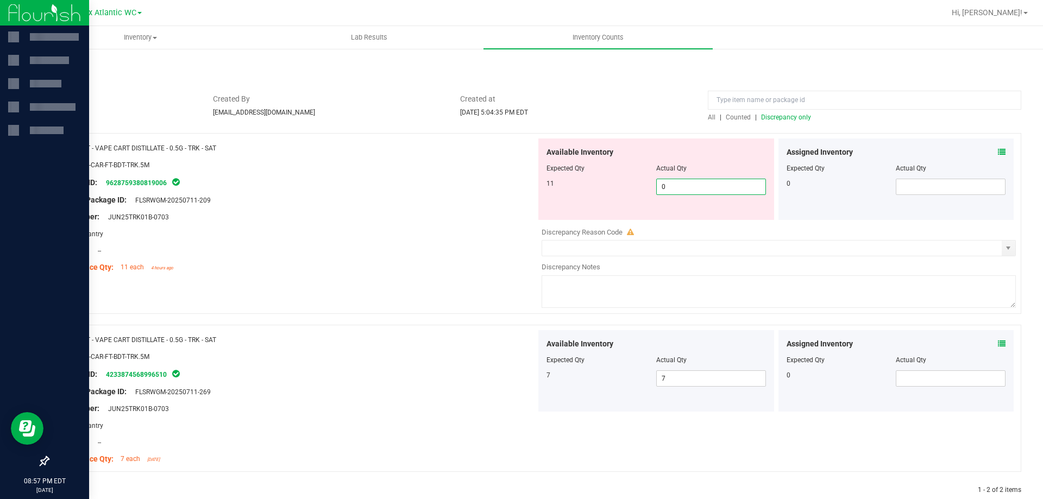
drag, startPoint x: 677, startPoint y: 187, endPoint x: 618, endPoint y: 187, distance: 58.2
click at [617, 187] on div "11 0 0" at bounding box center [657, 187] width 220 height 16
click at [290, 207] on div "Name: FT - VAPE CART DISTILLATE - 0.5G - TRK - SAT SKU: BAP-CAR-FT-BDT-TRK.5M P…" at bounding box center [297, 208] width 480 height 139
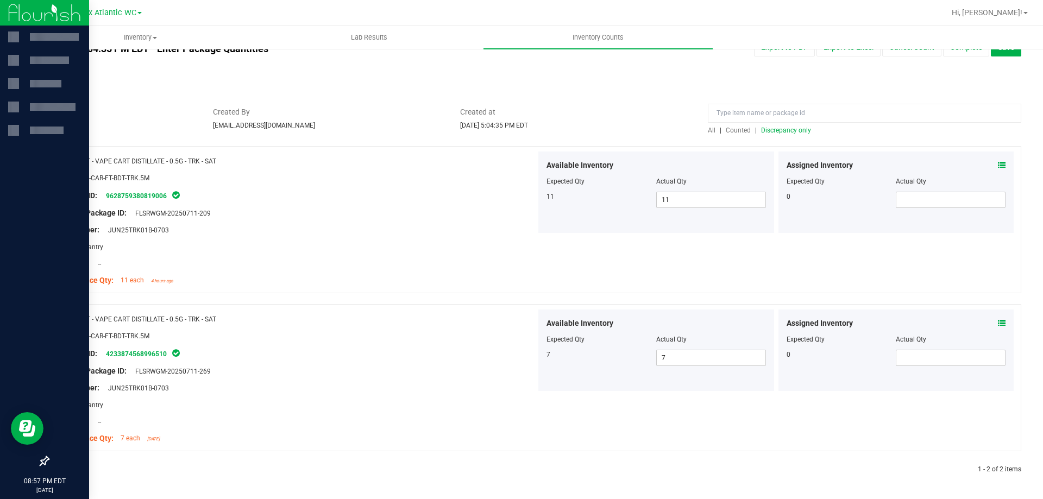
click at [795, 132] on span "Discrepancy only" at bounding box center [786, 131] width 50 height 8
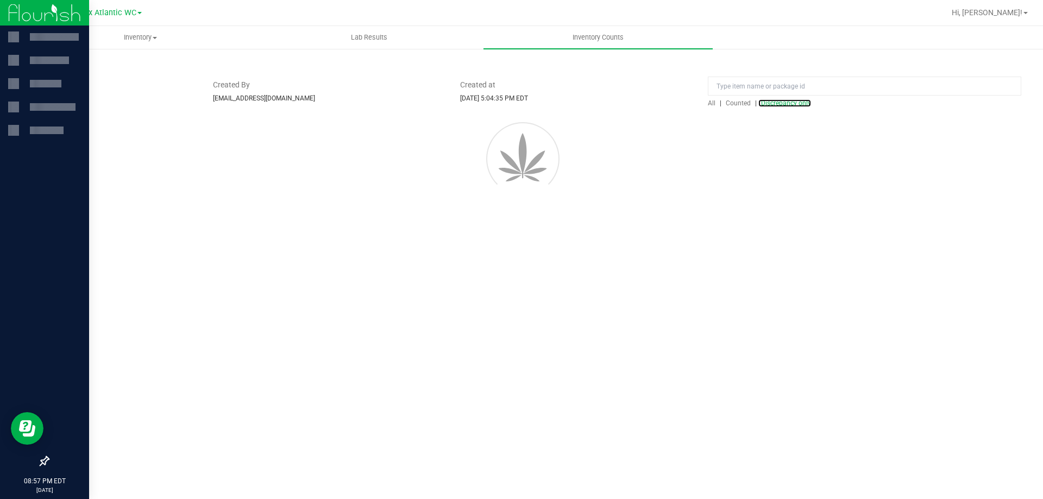
scroll to position [0, 0]
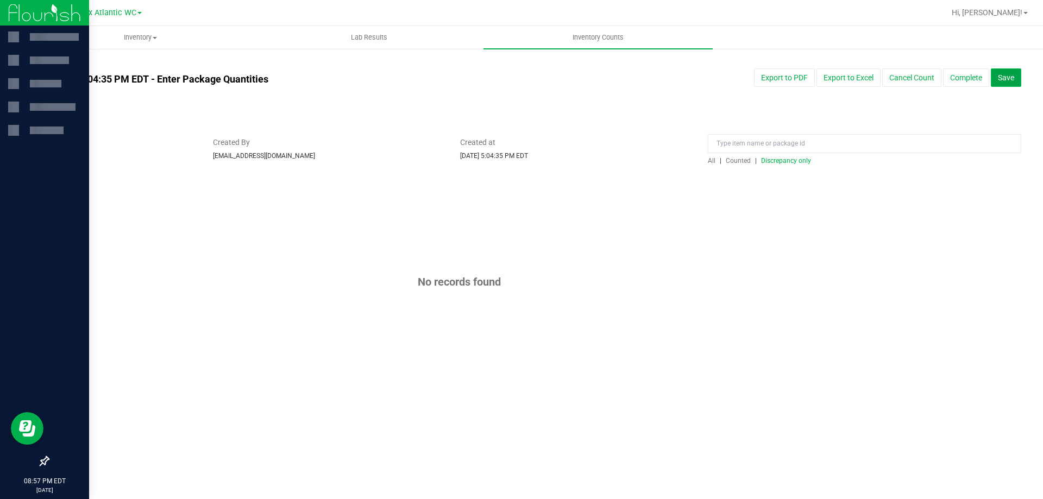
click at [998, 76] on span "Save" at bounding box center [1006, 77] width 16 height 9
